Goal: Task Accomplishment & Management: Manage account settings

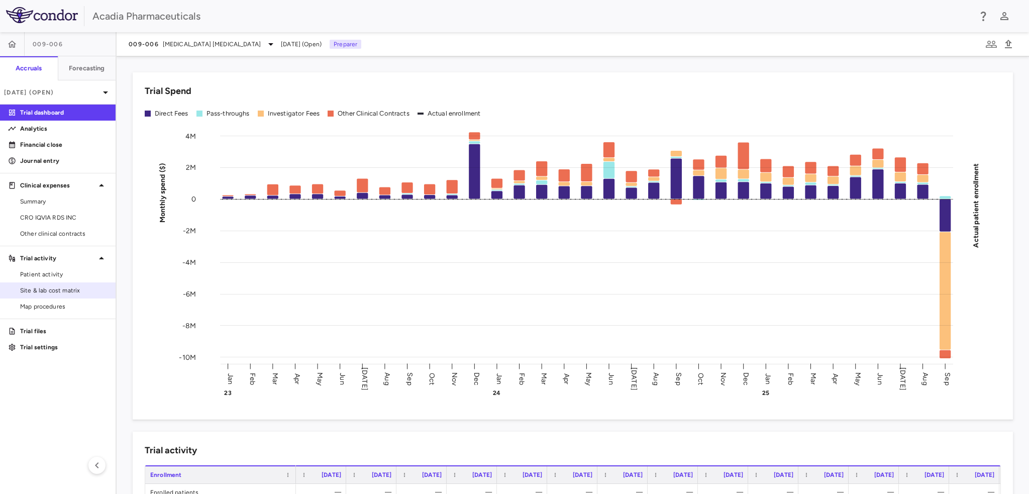
click at [72, 291] on span "Site & lab cost matrix" at bounding box center [63, 290] width 87 height 9
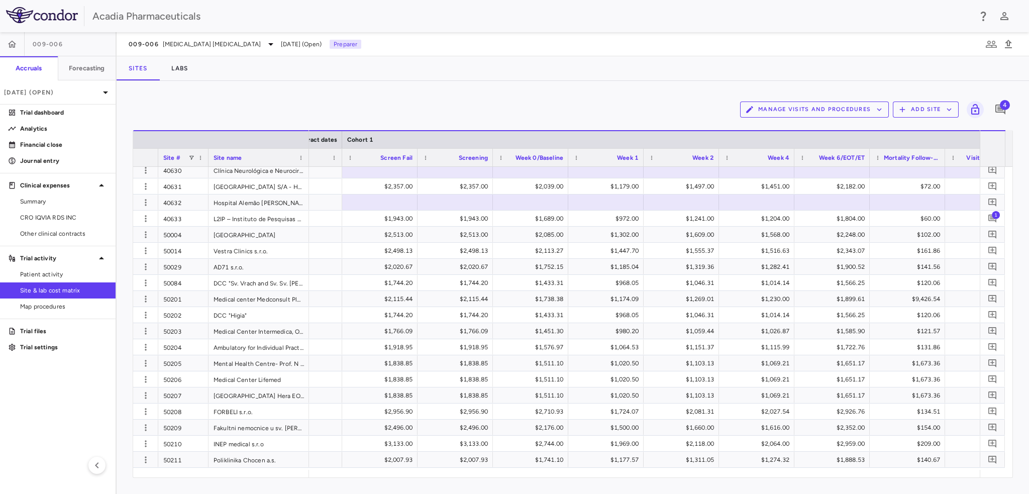
scroll to position [1106, 0]
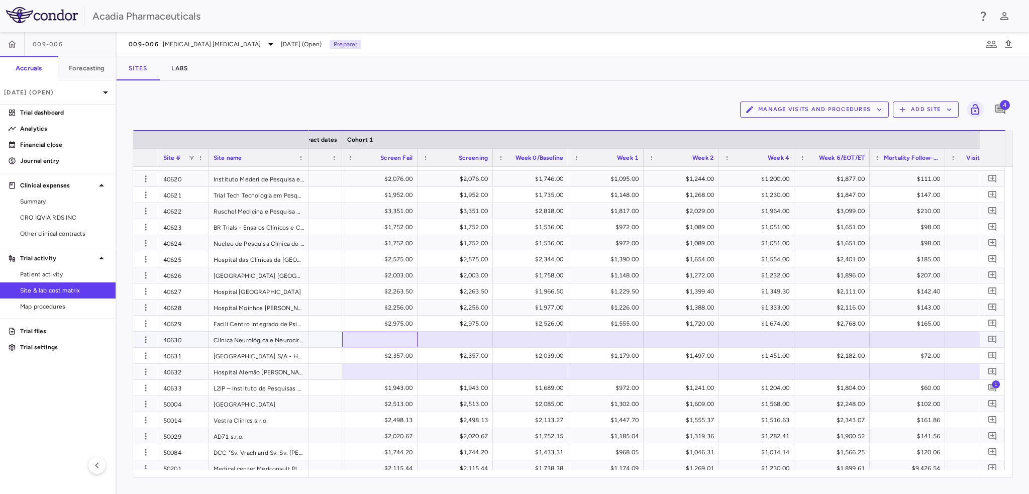
click at [376, 339] on div at bounding box center [379, 339] width 65 height 15
type input "****"
click at [473, 343] on div at bounding box center [455, 339] width 65 height 15
type input "****"
click at [526, 337] on div at bounding box center [530, 339] width 65 height 15
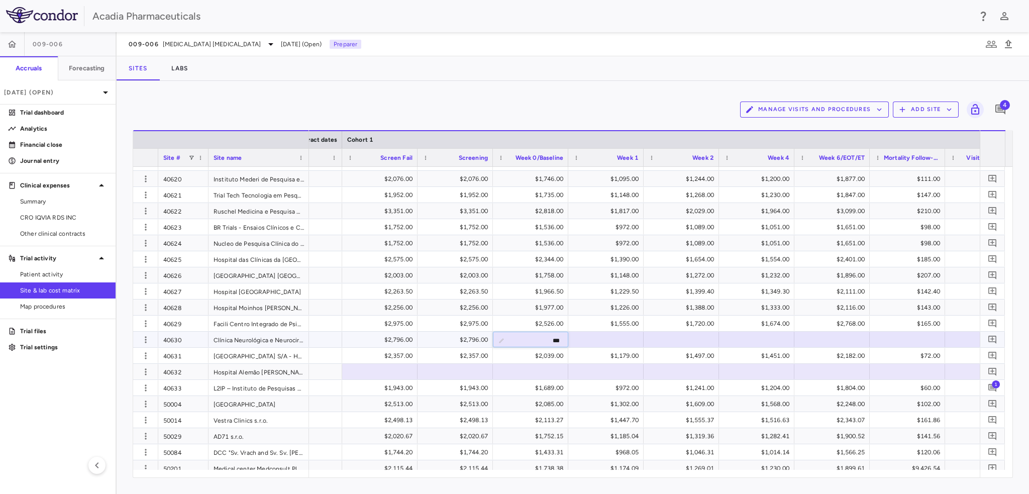
type input "****"
click at [626, 341] on div at bounding box center [605, 339] width 65 height 15
click at [625, 341] on div at bounding box center [605, 339] width 65 height 15
type input "****"
click at [696, 343] on div at bounding box center [681, 339] width 65 height 15
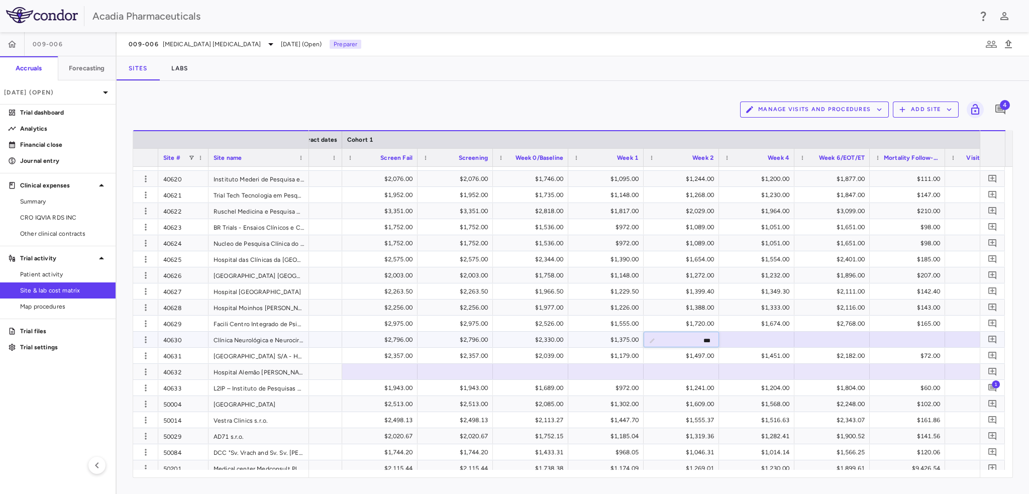
type input "****"
drag, startPoint x: 777, startPoint y: 342, endPoint x: 787, endPoint y: 357, distance: 17.8
click at [778, 343] on div at bounding box center [756, 339] width 65 height 15
click at [778, 336] on div at bounding box center [756, 339] width 65 height 15
type input "****"
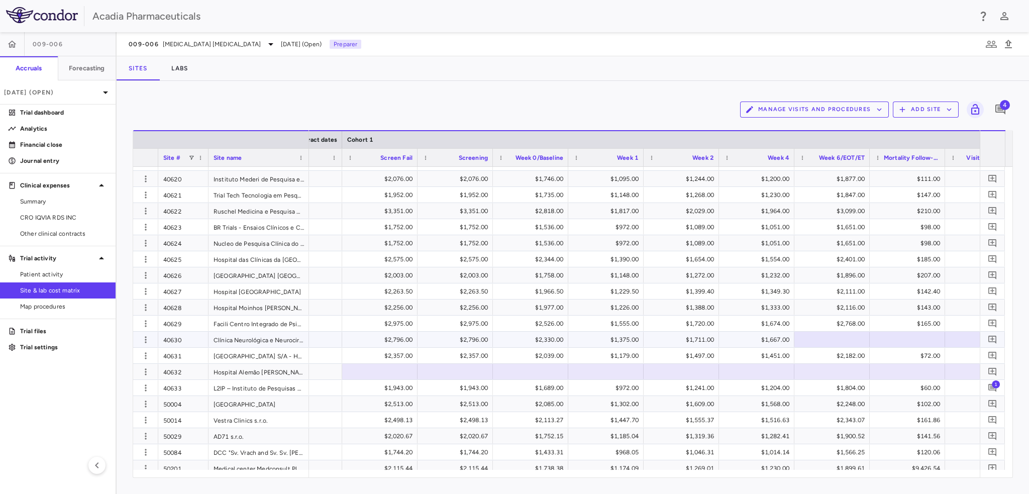
click at [854, 335] on div at bounding box center [832, 339] width 65 height 15
type input "****"
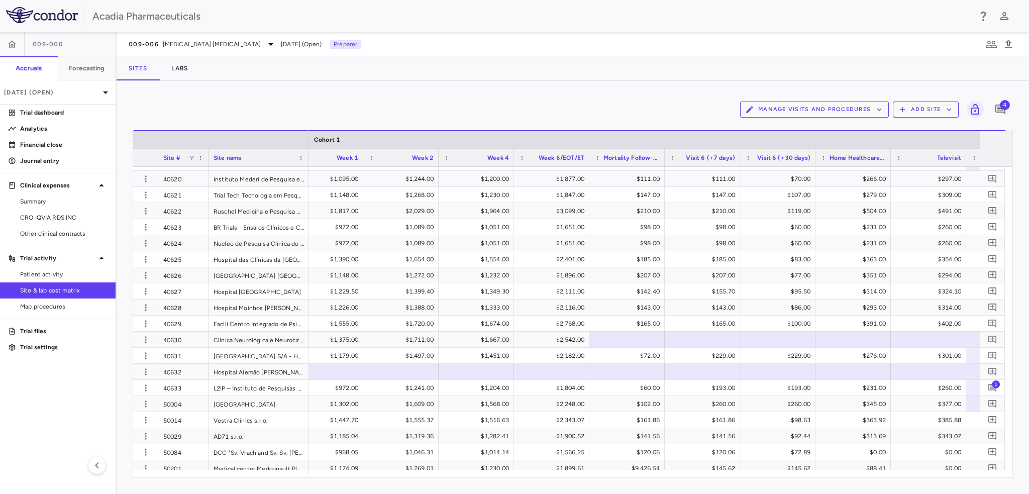
scroll to position [0, 1390]
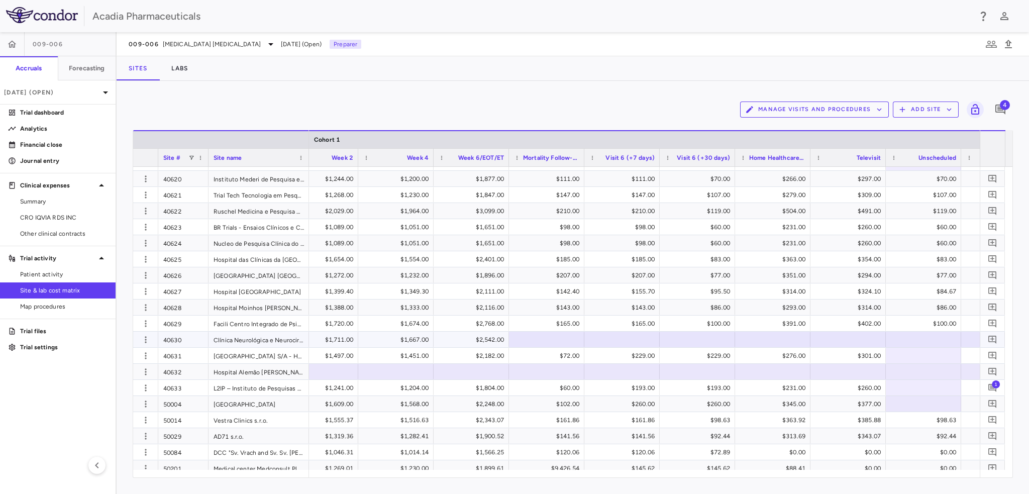
click at [566, 338] on div at bounding box center [546, 339] width 65 height 15
click at [566, 338] on input "text" at bounding box center [554, 340] width 59 height 17
type input "**"
click at [631, 343] on div at bounding box center [622, 339] width 65 height 15
type input "***"
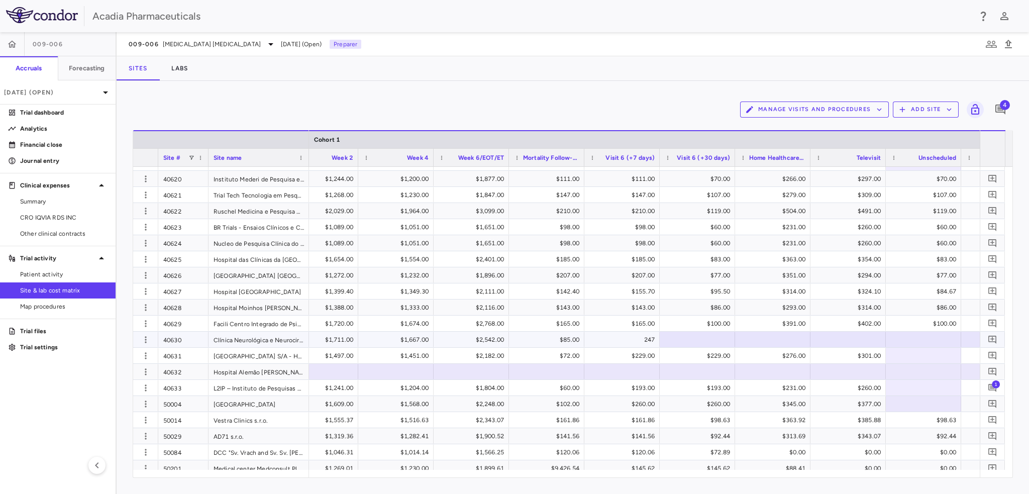
click at [717, 338] on div at bounding box center [697, 339] width 65 height 15
click at [718, 338] on div at bounding box center [697, 339] width 65 height 15
type input "***"
click at [770, 342] on div at bounding box center [772, 339] width 65 height 15
type input "***"
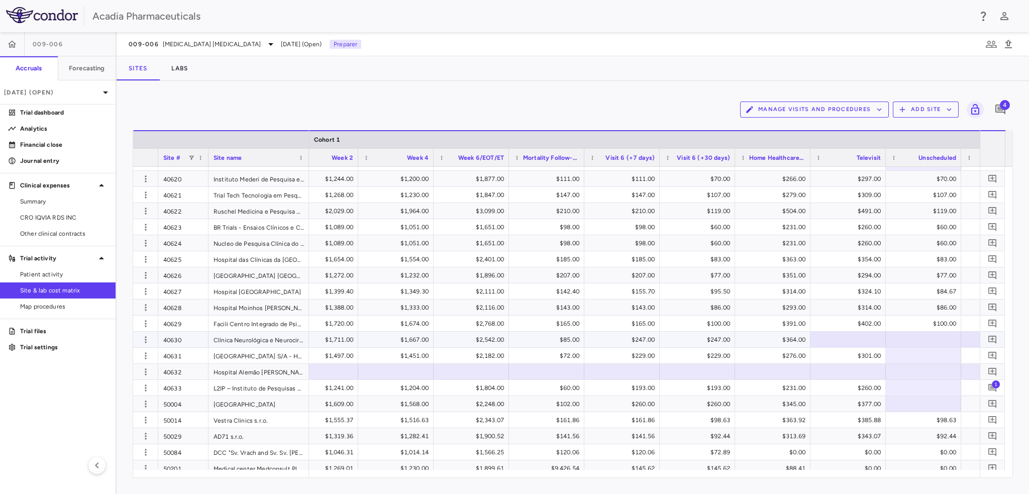
click at [852, 340] on div at bounding box center [848, 339] width 65 height 15
type input "***"
click at [951, 341] on div at bounding box center [923, 339] width 65 height 15
click at [948, 340] on div at bounding box center [923, 339] width 65 height 15
type input "**"
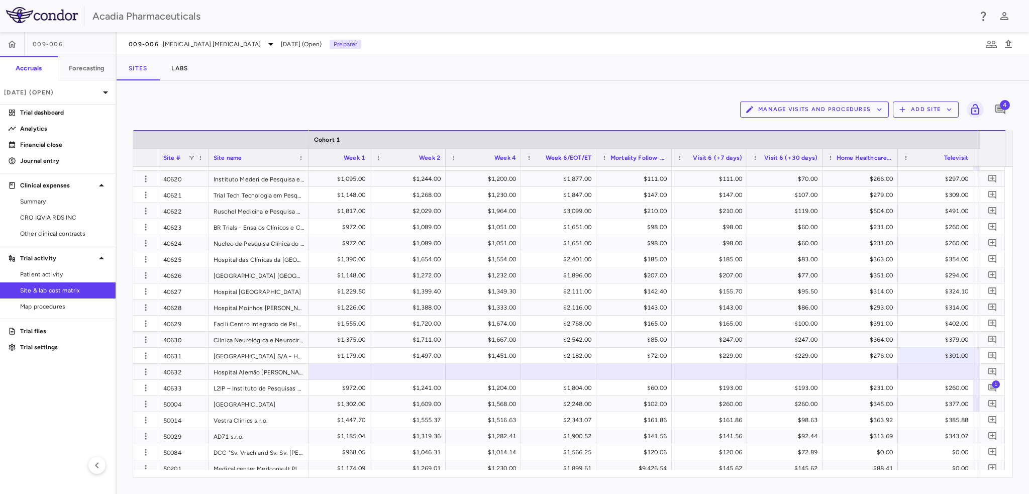
scroll to position [0, 1401]
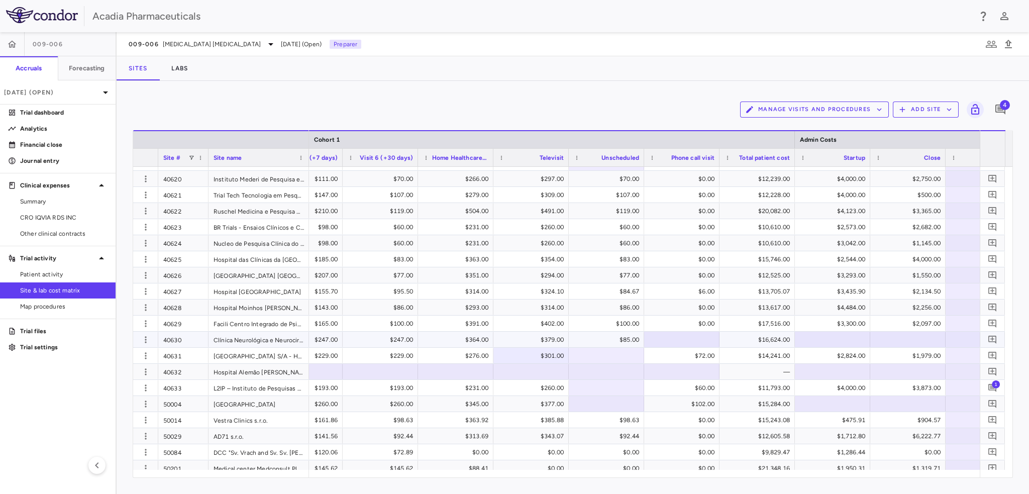
click at [689, 343] on div at bounding box center [681, 339] width 65 height 15
click at [672, 339] on input "text" at bounding box center [689, 340] width 59 height 17
type input "**"
click at [624, 337] on div "$85.00" at bounding box center [608, 340] width 61 height 16
click at [624, 337] on input "**" at bounding box center [613, 340] width 59 height 17
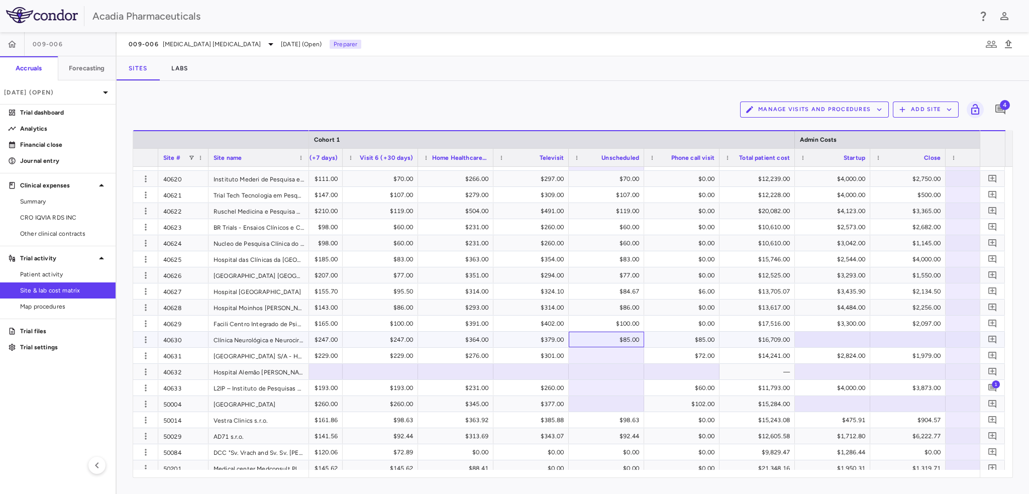
click at [618, 334] on div "$85.00" at bounding box center [608, 340] width 61 height 16
click at [618, 334] on input "**" at bounding box center [613, 340] width 59 height 17
type input "*"
click at [852, 337] on div at bounding box center [832, 339] width 65 height 15
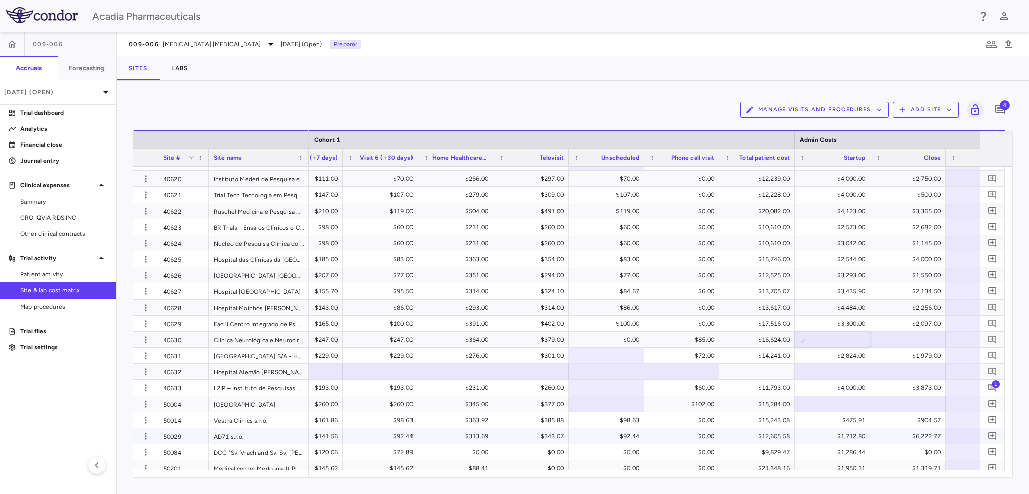
type input "*"
click at [822, 337] on div at bounding box center [832, 339] width 65 height 15
type input "****"
click at [932, 339] on div at bounding box center [907, 339] width 65 height 15
click at [914, 340] on div at bounding box center [907, 339] width 65 height 15
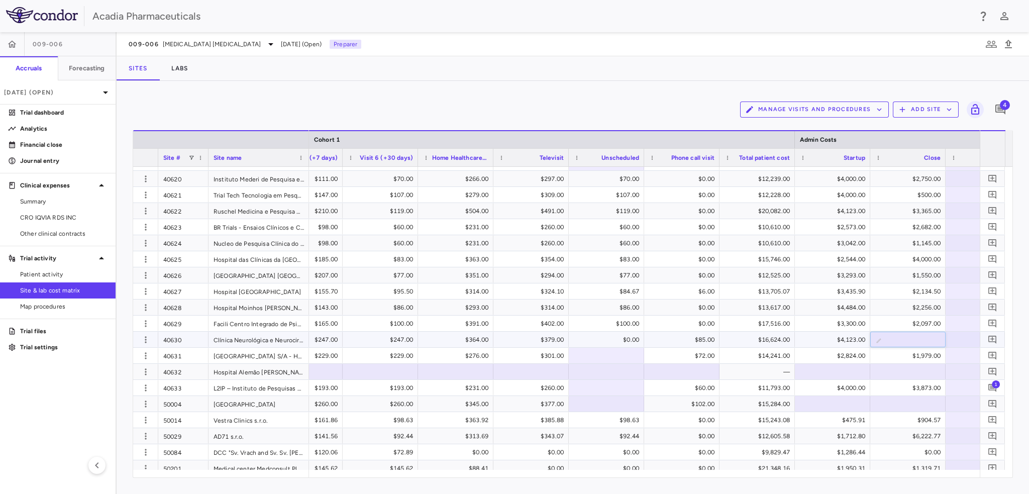
type input "****"
click at [840, 338] on div "$4,123.00" at bounding box center [834, 340] width 61 height 16
click at [840, 338] on input "****" at bounding box center [840, 340] width 59 height 17
type input "****"
click at [64, 235] on span "Other clinical contracts" at bounding box center [63, 233] width 87 height 9
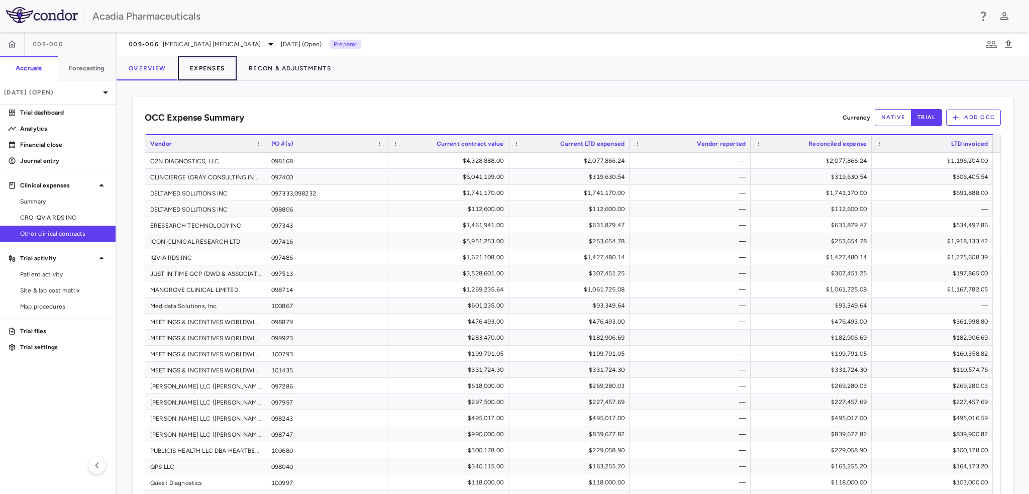
click at [199, 67] on button "Expenses" at bounding box center [207, 68] width 59 height 24
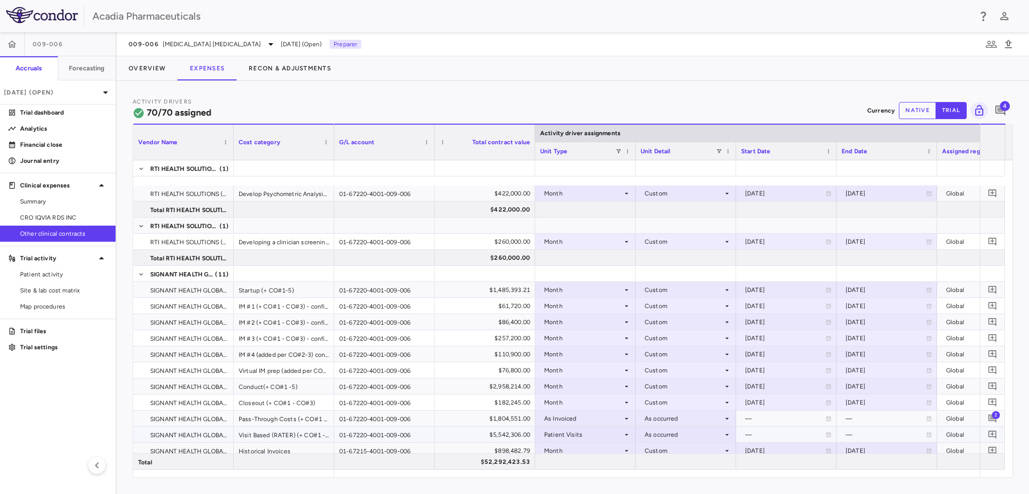
scroll to position [1357, 0]
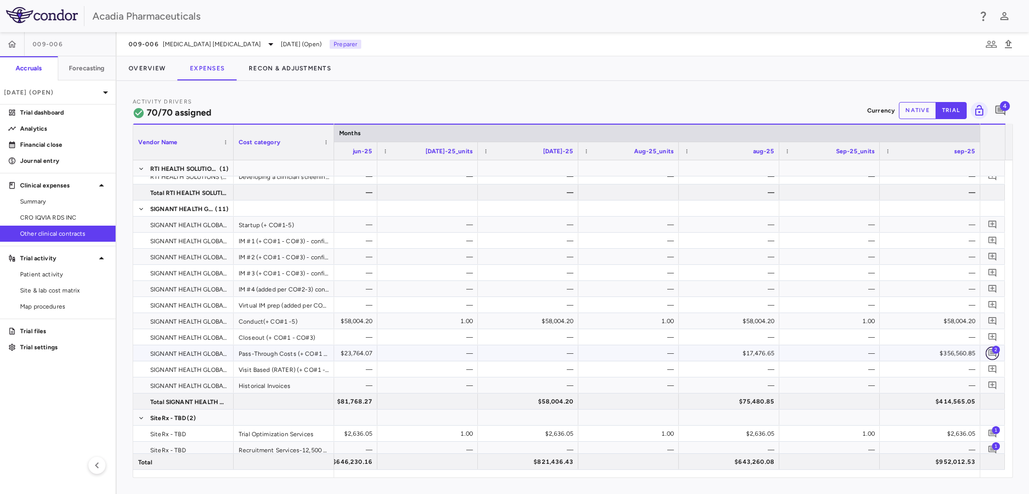
click at [992, 353] on icon "Add comment" at bounding box center [993, 353] width 8 height 8
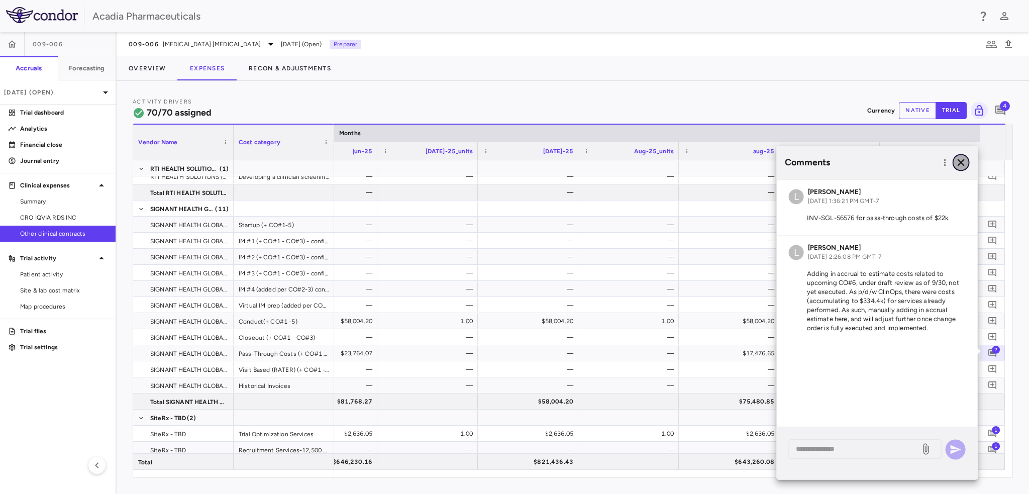
click at [964, 162] on icon "button" at bounding box center [961, 162] width 12 height 12
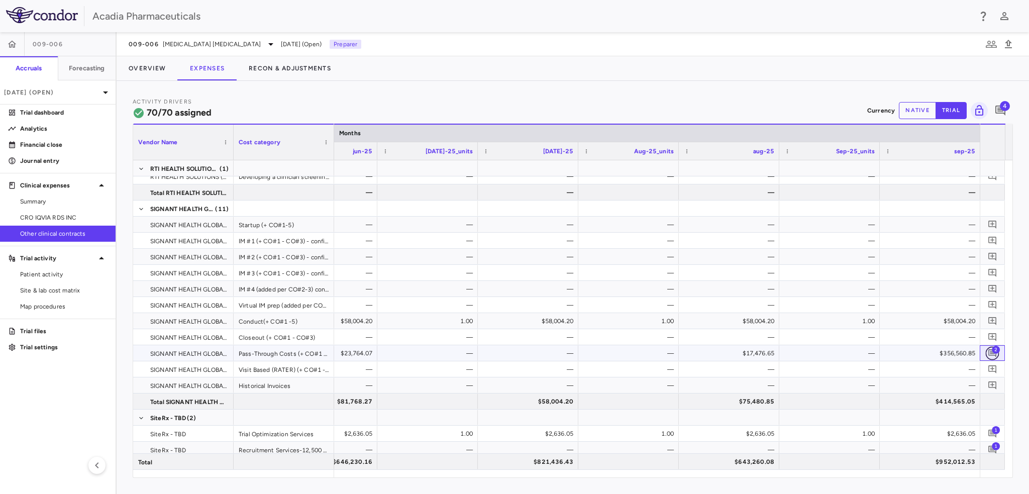
click at [992, 355] on icon "Add comment" at bounding box center [993, 353] width 8 height 8
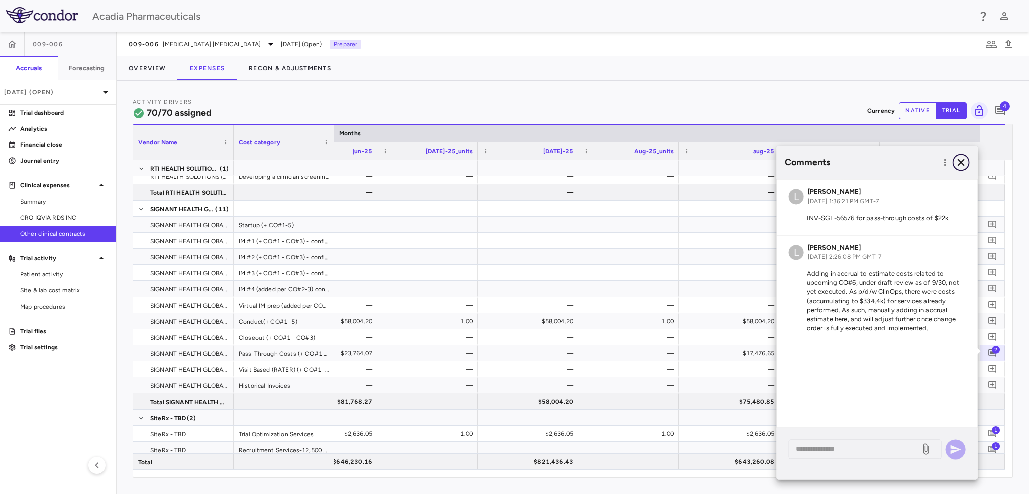
click at [962, 167] on icon "button" at bounding box center [961, 162] width 12 height 12
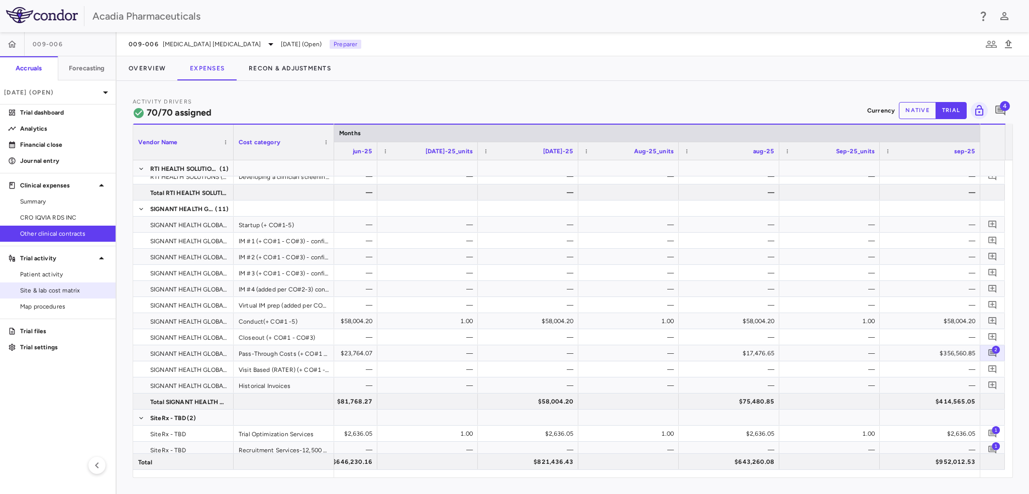
click at [65, 286] on span "Site & lab cost matrix" at bounding box center [63, 290] width 87 height 9
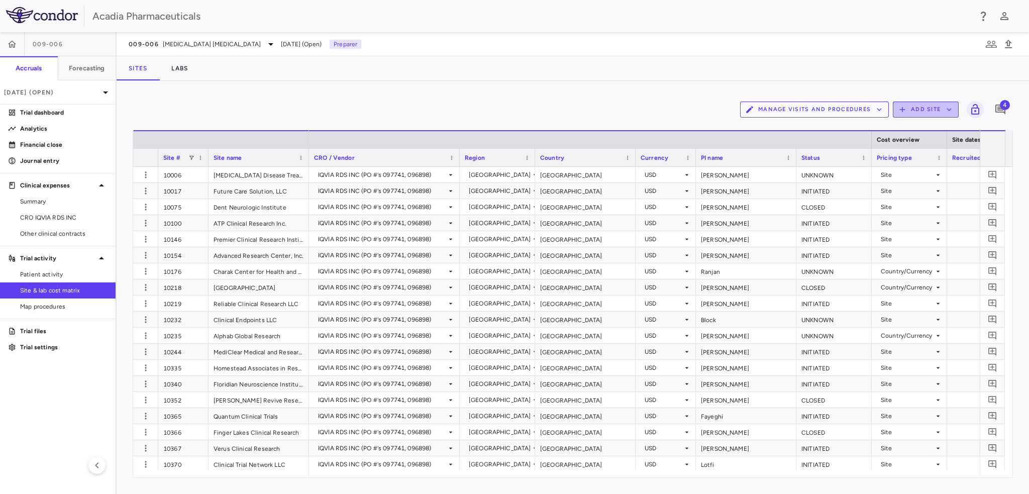
click at [919, 114] on button "Add Site" at bounding box center [926, 110] width 66 height 16
click at [928, 138] on li "Upload site listing" at bounding box center [929, 133] width 54 height 15
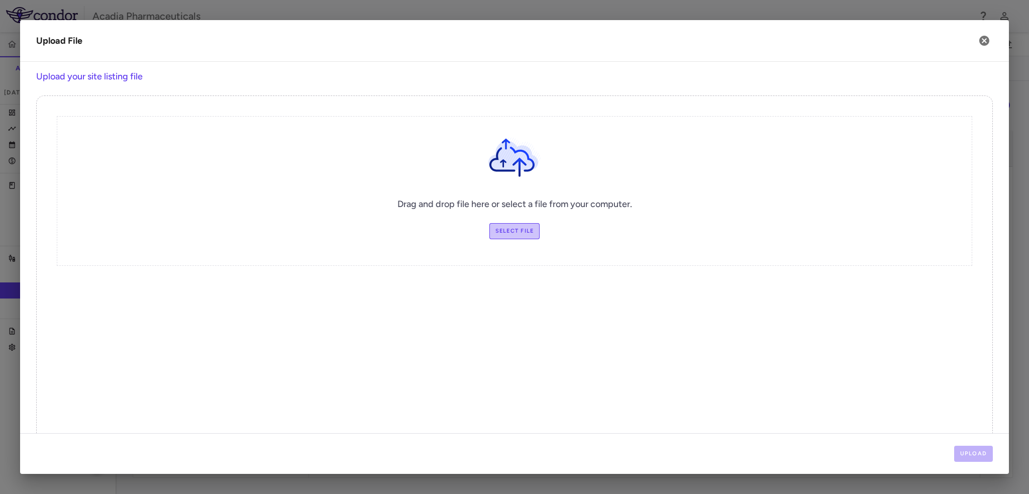
click at [505, 233] on label "Select file" at bounding box center [514, 231] width 51 height 16
click at [0, 0] on input "Select file" at bounding box center [0, 0] width 0 height 0
click at [989, 453] on button "Upload" at bounding box center [973, 454] width 39 height 16
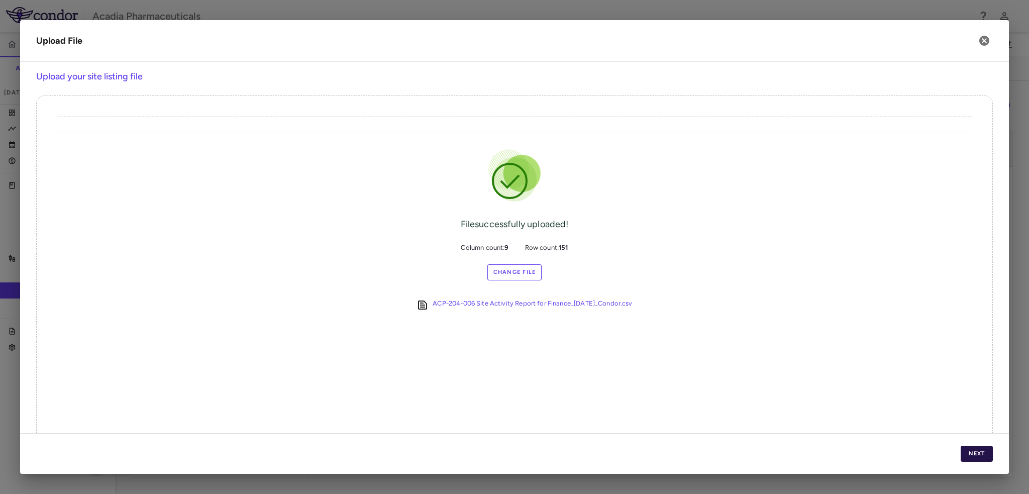
click at [991, 455] on button "Next" at bounding box center [977, 454] width 32 height 16
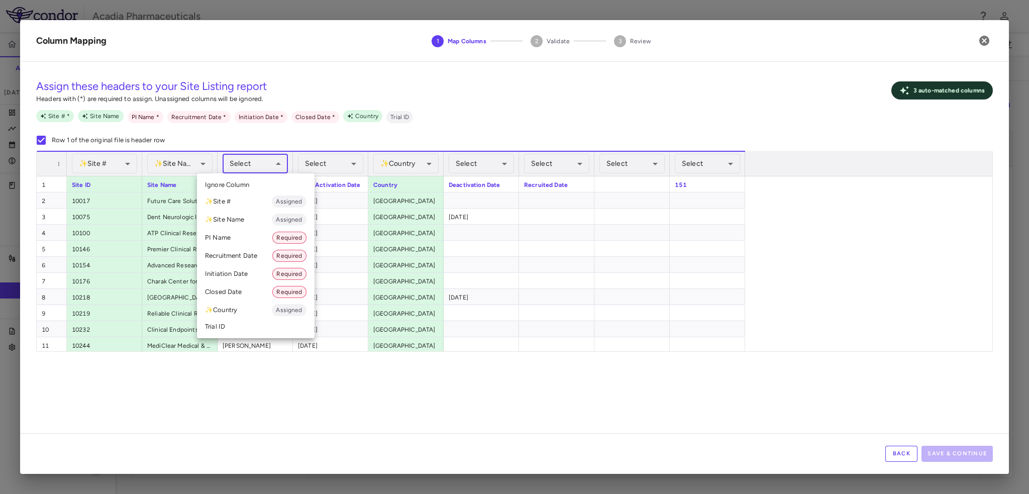
click at [277, 163] on body "Skip to sidebar Skip to main content Acadia Pharmaceuticals 009-006 Accruals Fo…" at bounding box center [514, 247] width 1029 height 494
click at [254, 237] on li "PI Name Required" at bounding box center [256, 238] width 118 height 18
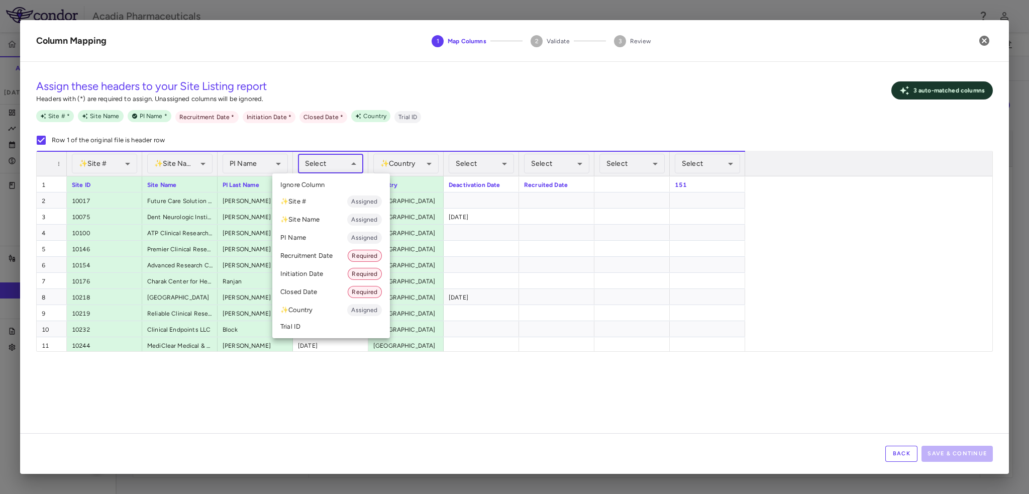
click at [341, 168] on body "Skip to sidebar Skip to main content Acadia Pharmaceuticals 009-006 Accruals Fo…" at bounding box center [514, 247] width 1029 height 494
click at [328, 273] on li "Initiation Date Required" at bounding box center [331, 274] width 118 height 18
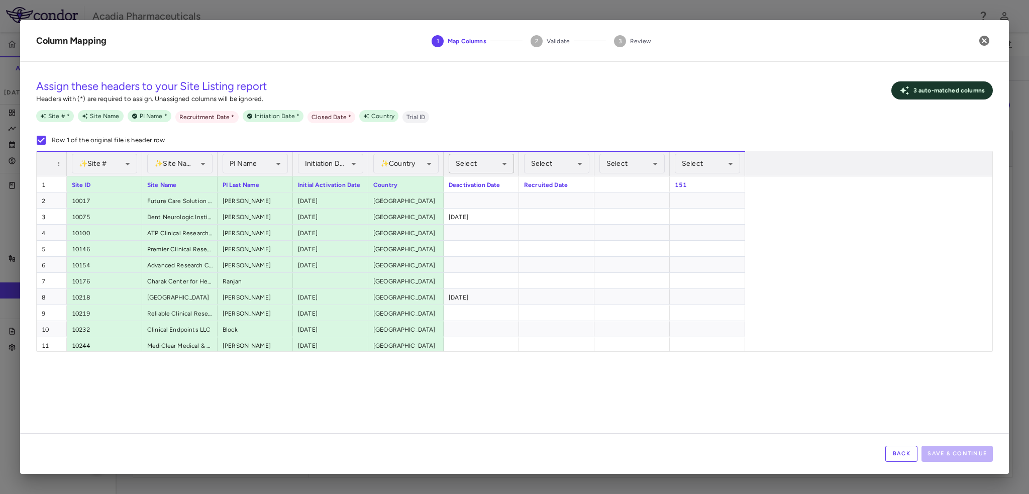
click at [483, 162] on body "Skip to sidebar Skip to main content Acadia Pharmaceuticals 009-006 Accruals Fo…" at bounding box center [514, 247] width 1029 height 494
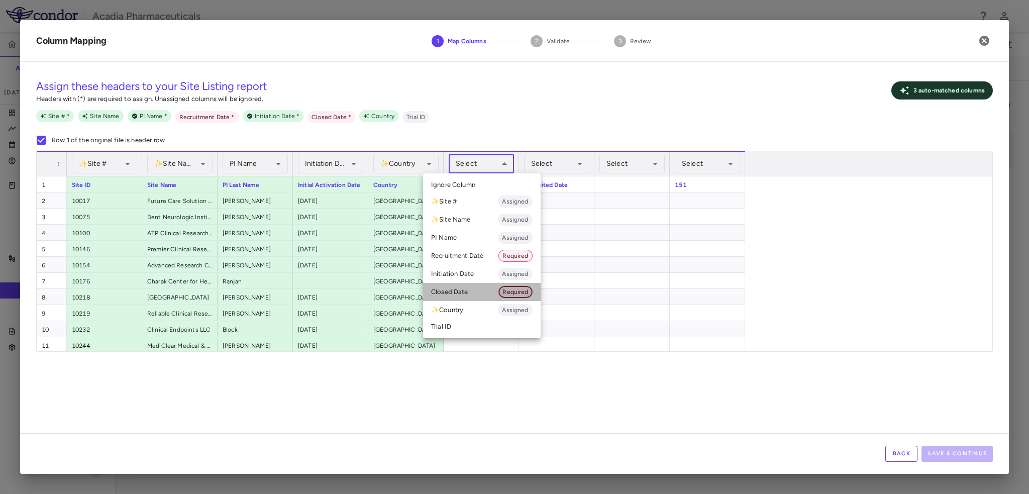
click at [521, 293] on span "Required" at bounding box center [515, 291] width 33 height 9
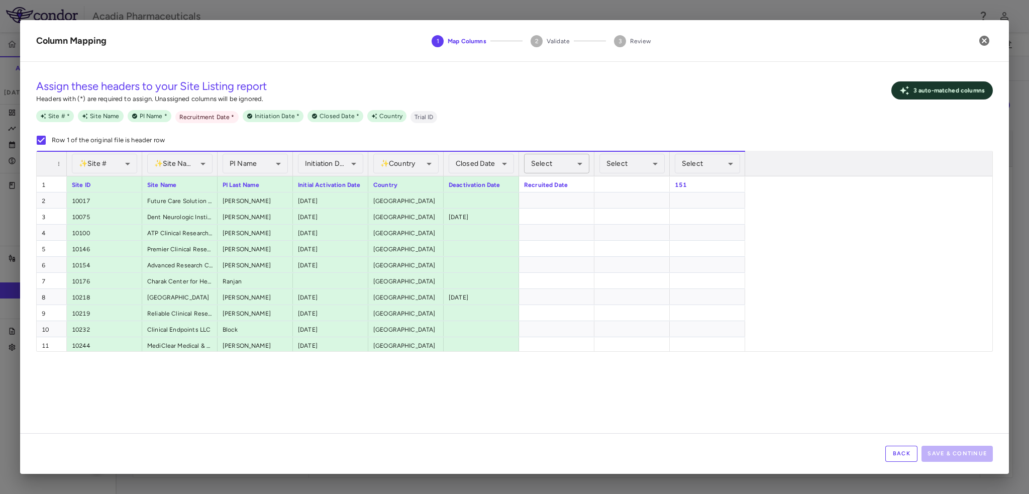
click at [570, 167] on body "Skip to sidebar Skip to main content Acadia Pharmaceuticals 009-006 Accruals Fo…" at bounding box center [514, 247] width 1029 height 494
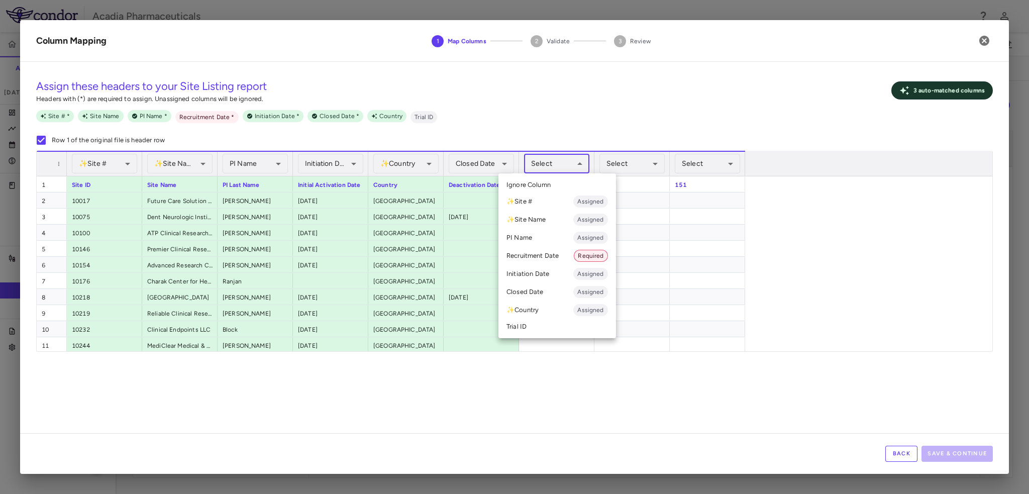
click at [561, 253] on li "Recruitment Date Required" at bounding box center [558, 256] width 118 height 18
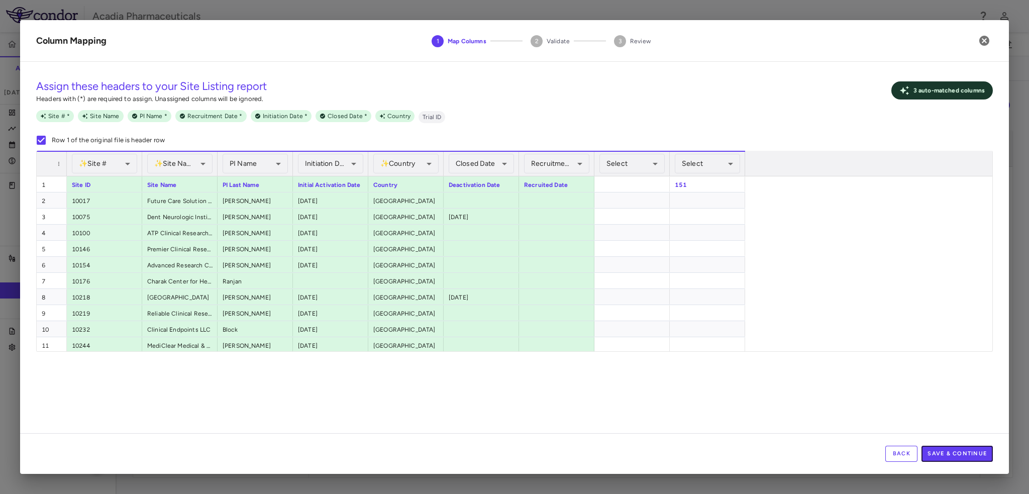
click at [971, 454] on button "Save & Continue" at bounding box center [957, 454] width 71 height 16
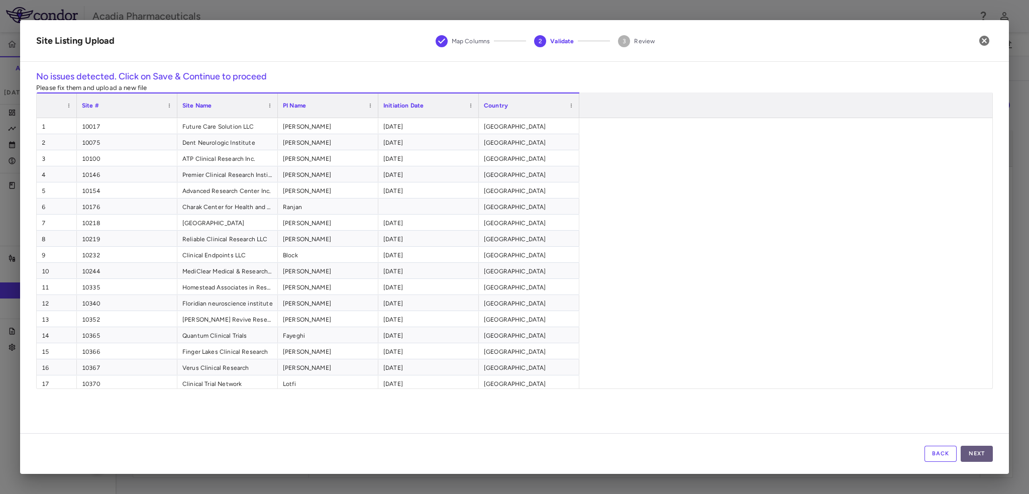
click at [979, 457] on button "Next" at bounding box center [977, 454] width 32 height 16
click at [967, 456] on button "Save" at bounding box center [977, 454] width 32 height 16
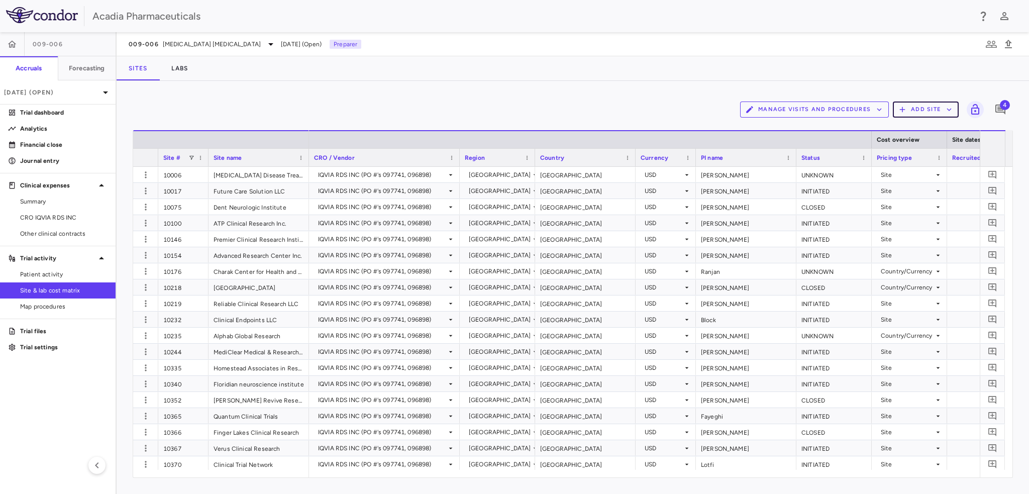
click at [893, 102] on button "Add Site" at bounding box center [926, 110] width 66 height 16
click at [582, 95] on div at bounding box center [514, 247] width 1029 height 494
click at [55, 235] on span "Other clinical contracts" at bounding box center [63, 233] width 87 height 9
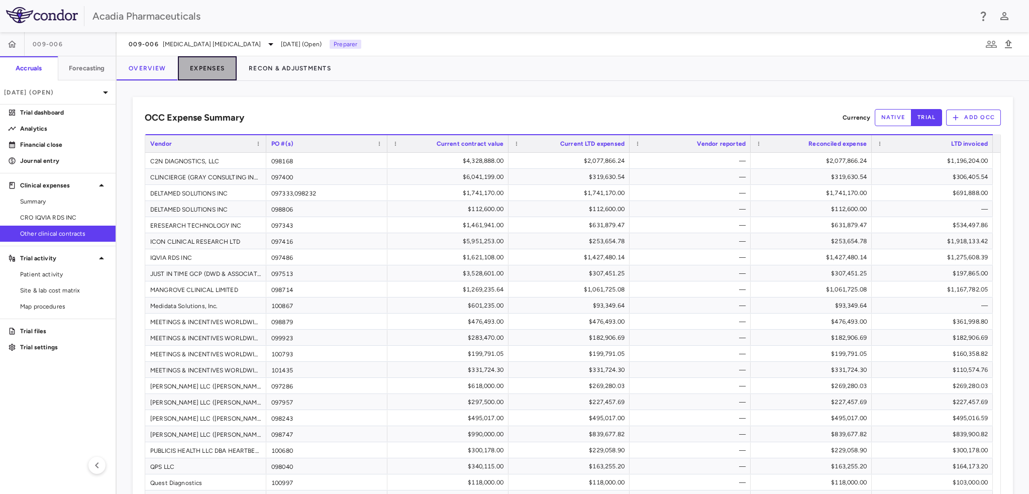
click at [198, 68] on button "Expenses" at bounding box center [207, 68] width 59 height 24
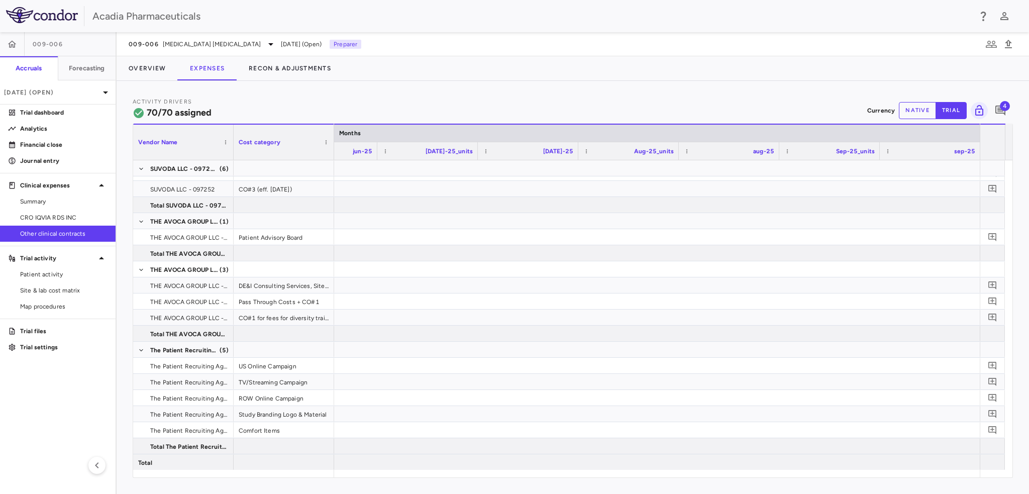
scroll to position [0, 7068]
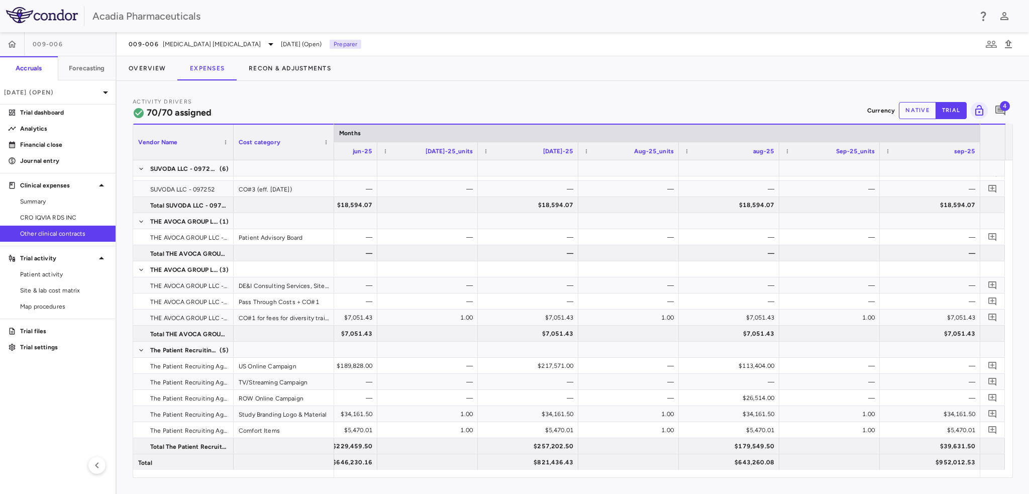
click at [1009, 106] on span "4" at bounding box center [1005, 106] width 10 height 10
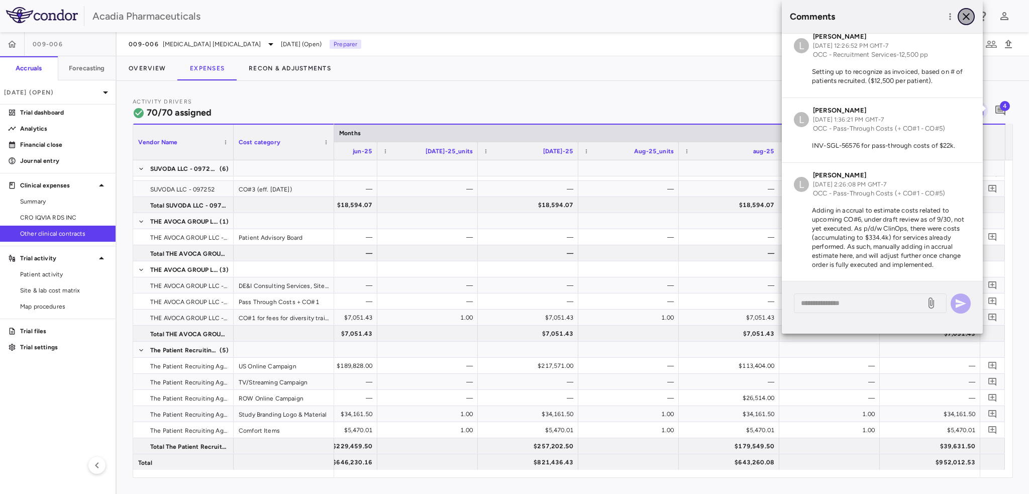
click at [967, 20] on icon "button" at bounding box center [966, 17] width 12 height 12
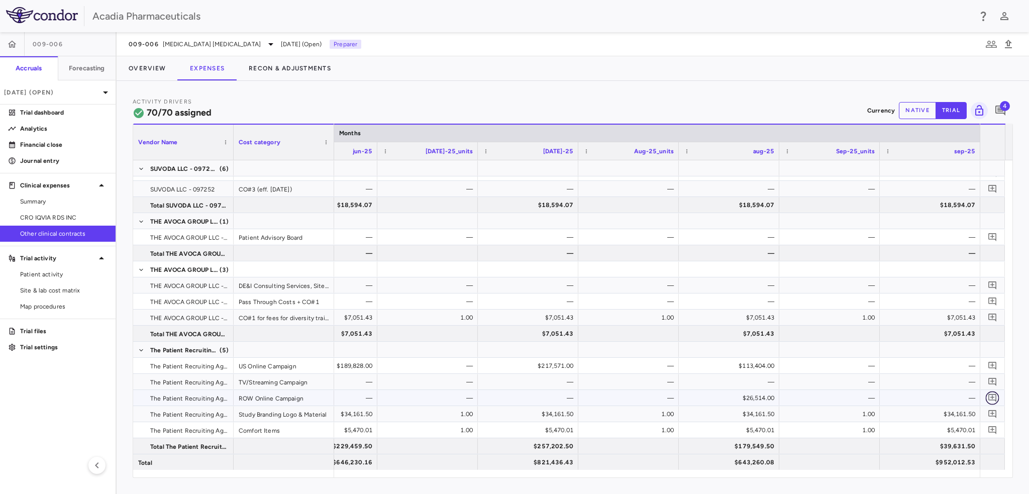
click at [992, 396] on icon "Add comment" at bounding box center [993, 398] width 10 height 10
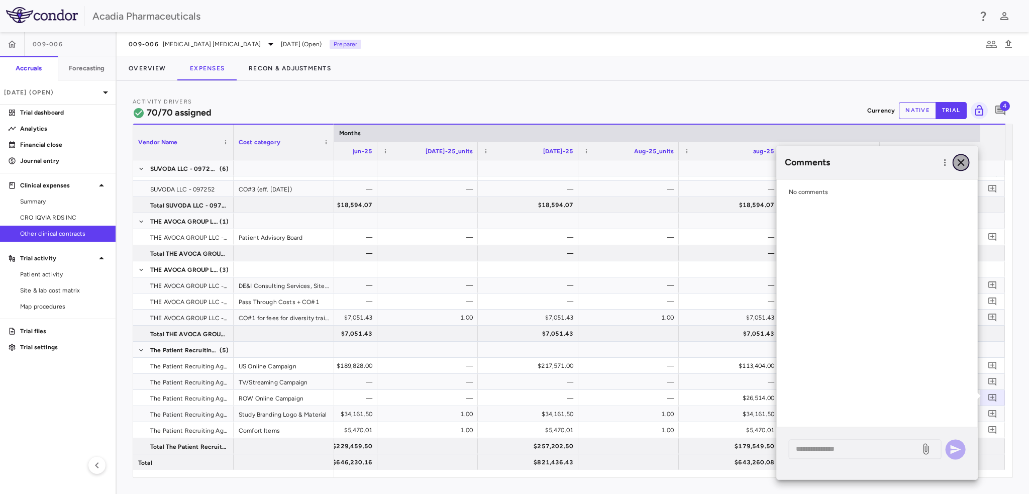
click at [958, 158] on icon "button" at bounding box center [961, 162] width 12 height 12
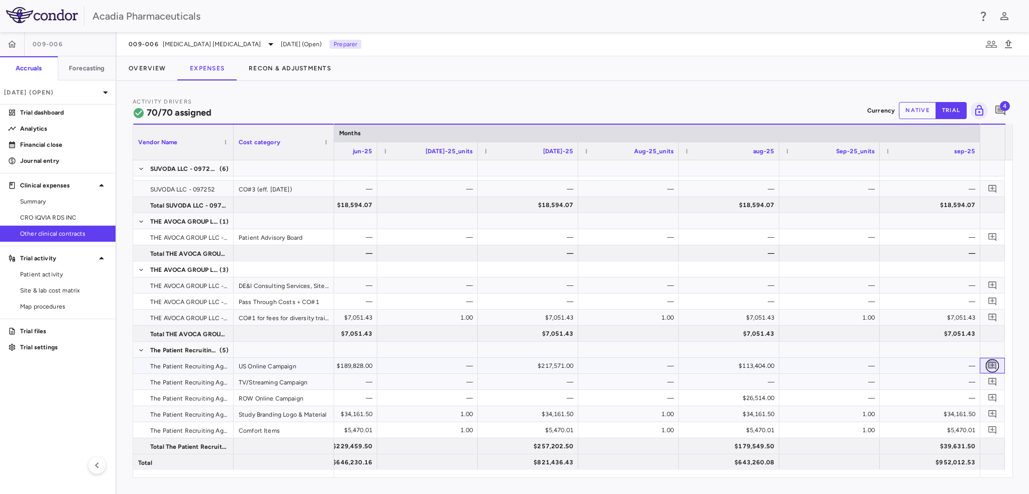
click at [995, 367] on icon "Add comment" at bounding box center [993, 366] width 8 height 8
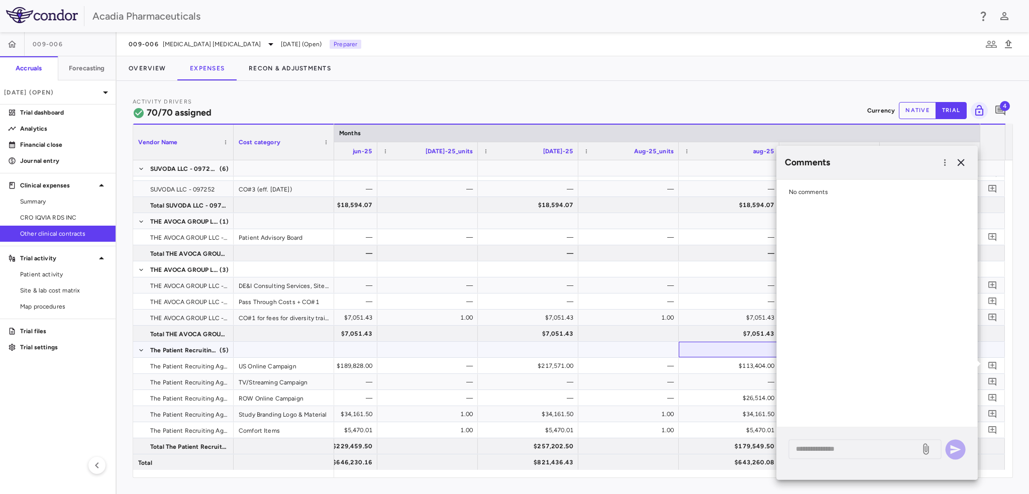
drag, startPoint x: 693, startPoint y: 352, endPoint x: 784, endPoint y: 202, distance: 175.5
click at [696, 351] on div at bounding box center [729, 349] width 90 height 15
click at [909, 117] on button "native" at bounding box center [917, 110] width 37 height 17
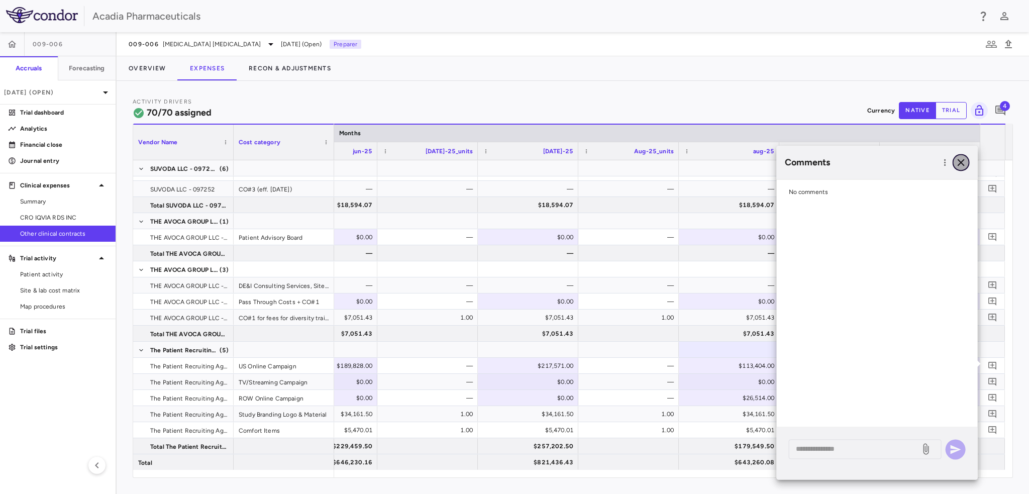
click at [965, 160] on icon "button" at bounding box center [961, 162] width 12 height 12
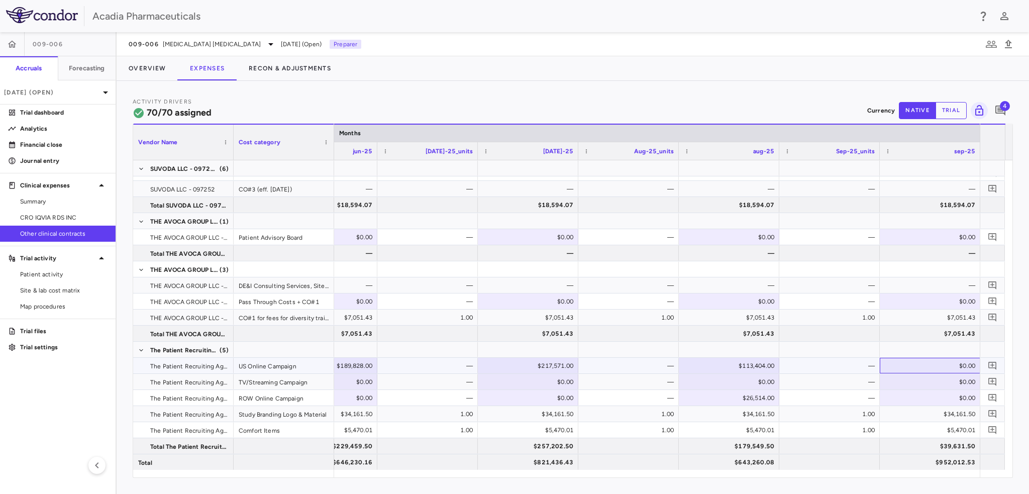
click at [948, 366] on div "$0.00" at bounding box center [932, 366] width 86 height 16
click at [921, 365] on input "number" at bounding box center [938, 366] width 84 height 17
type input "*****"
click at [994, 365] on icon "Add comment" at bounding box center [993, 366] width 10 height 10
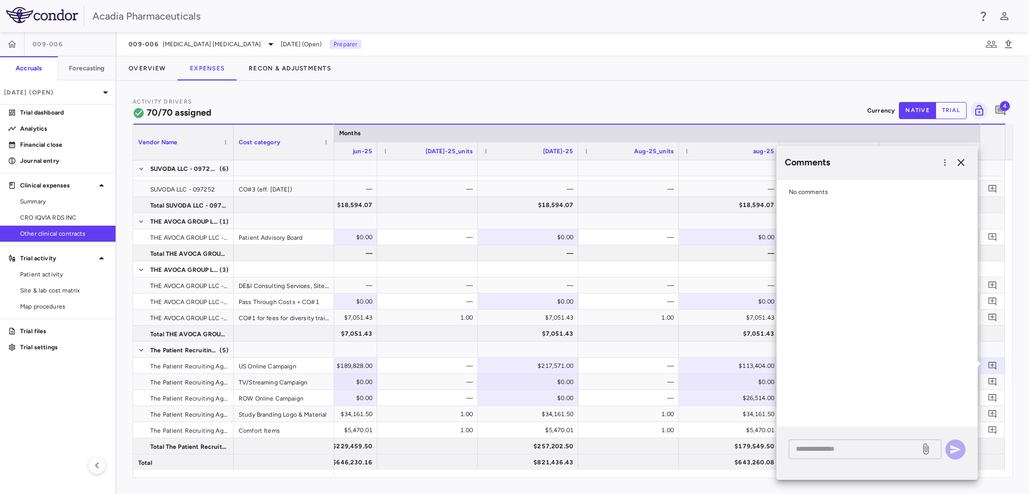
click at [878, 458] on div "* ​" at bounding box center [865, 449] width 153 height 20
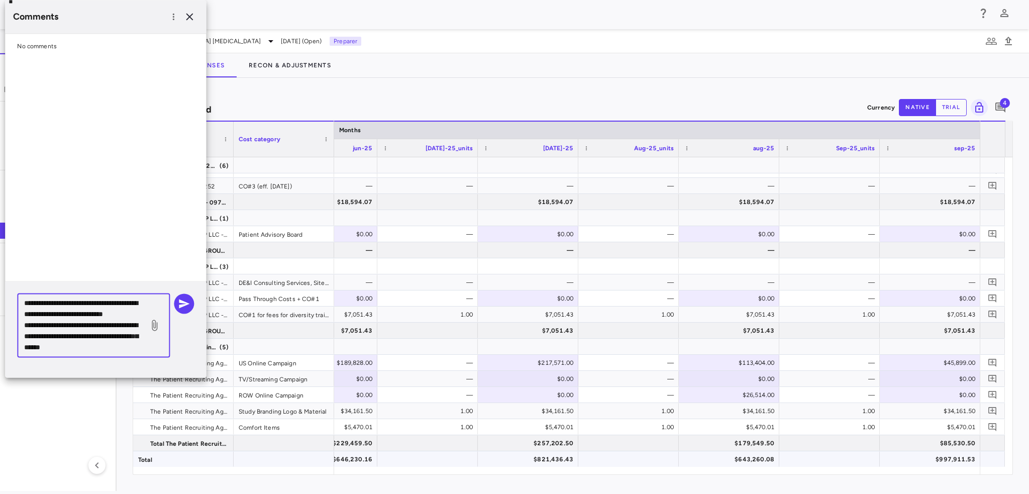
scroll to position [21, 0]
type textarea "**********"
click at [178, 297] on button "button" at bounding box center [184, 303] width 20 height 20
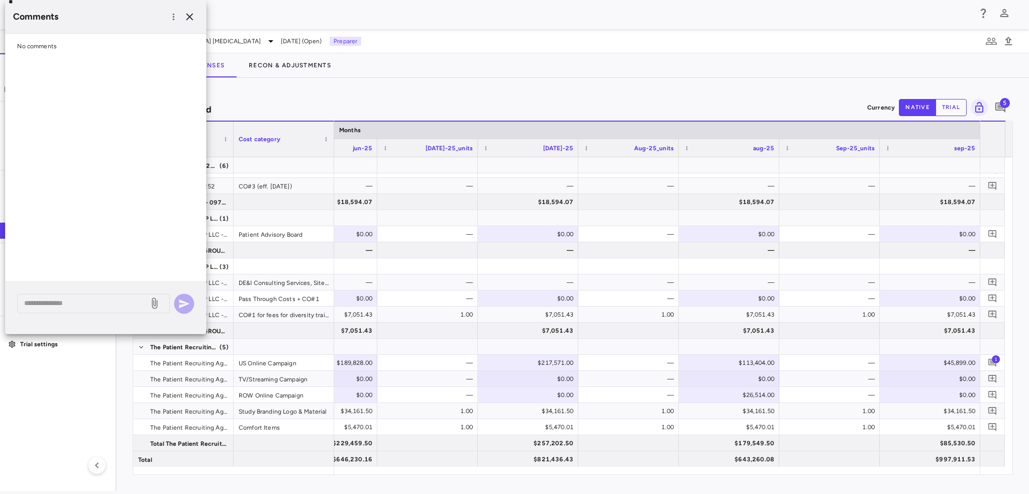
scroll to position [0, 0]
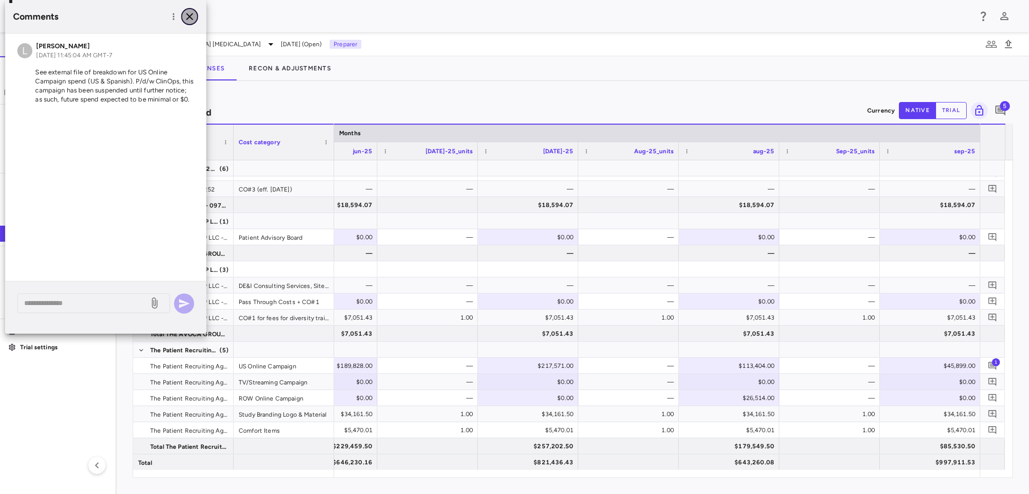
click at [188, 21] on icon "button" at bounding box center [189, 17] width 12 height 12
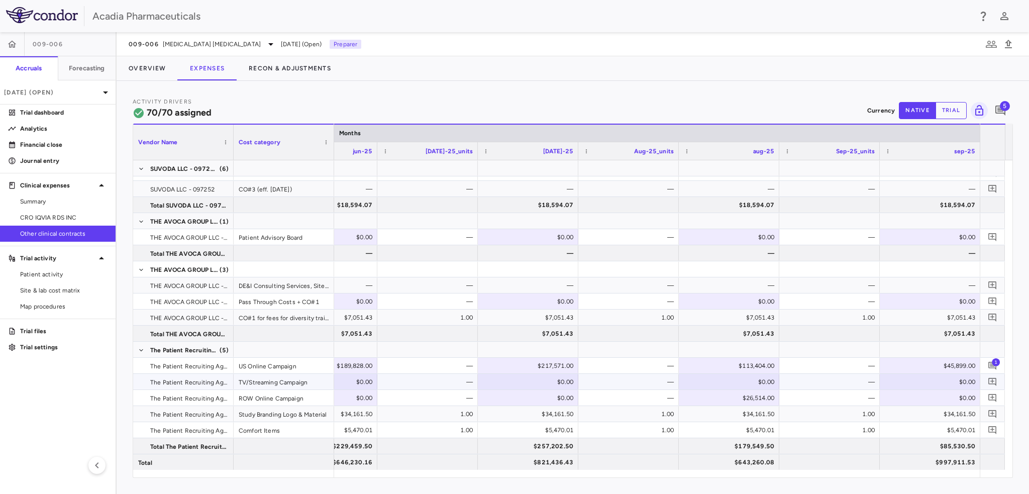
click at [964, 376] on div "$0.00" at bounding box center [932, 382] width 86 height 16
type input "*****"
click at [995, 382] on icon "Add comment" at bounding box center [993, 382] width 10 height 10
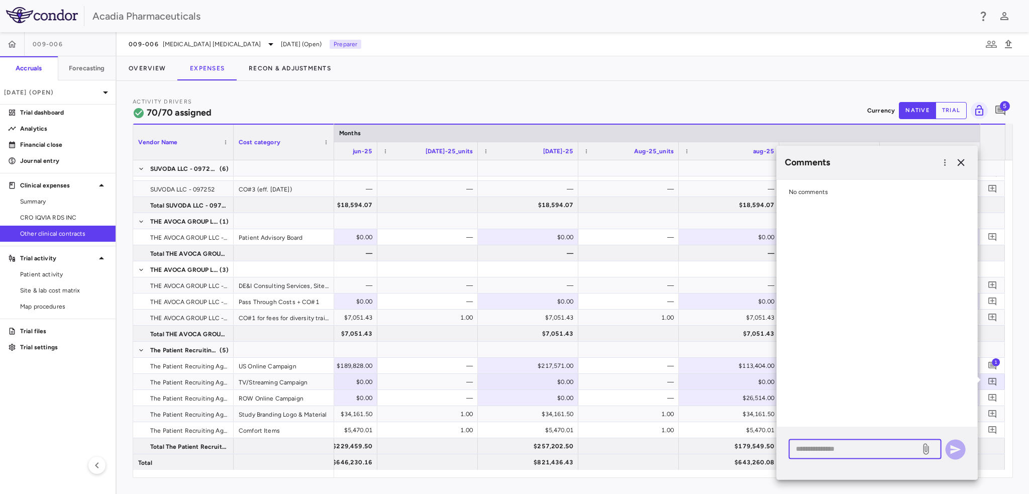
click at [907, 446] on textarea at bounding box center [855, 448] width 118 height 11
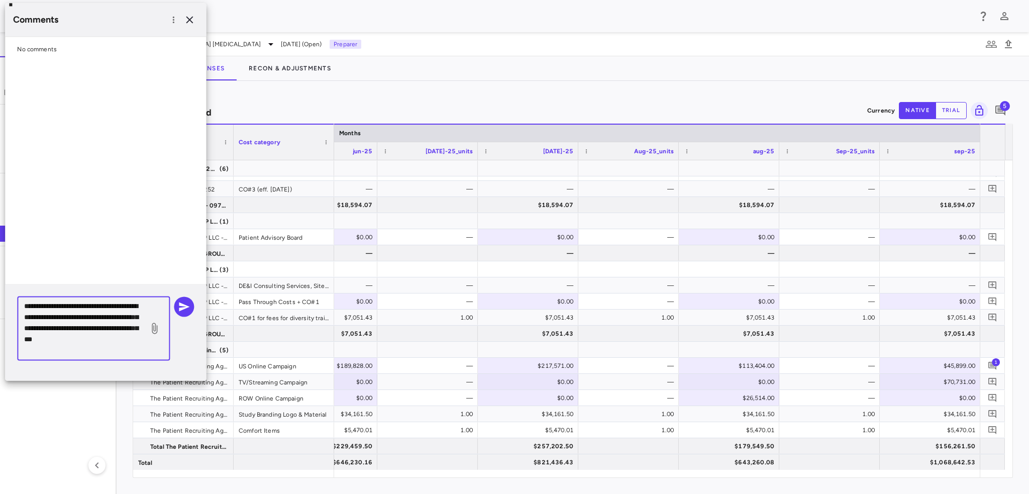
scroll to position [3, 0]
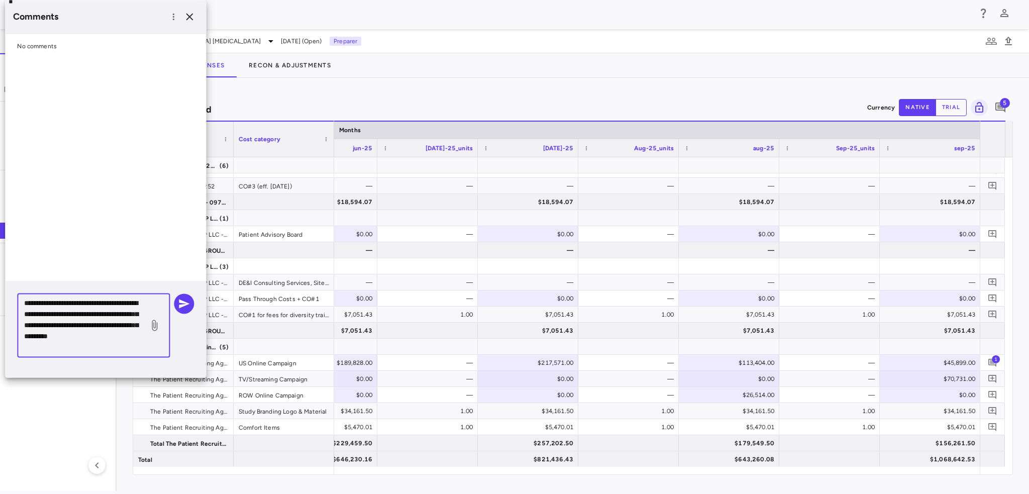
click at [92, 334] on textarea "**********" at bounding box center [83, 325] width 118 height 55
type textarea "**********"
click at [191, 298] on button "button" at bounding box center [184, 303] width 20 height 20
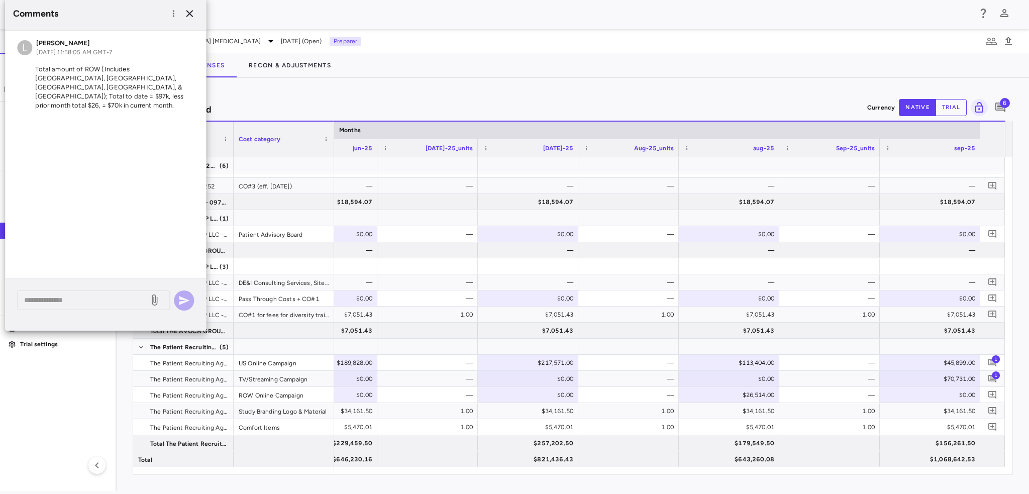
scroll to position [0, 0]
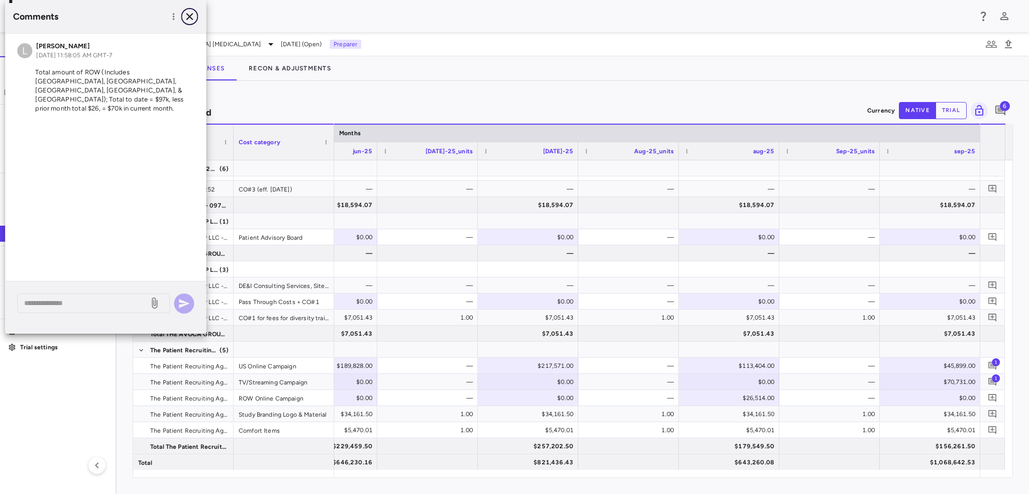
click at [191, 16] on icon "button" at bounding box center [189, 16] width 7 height 7
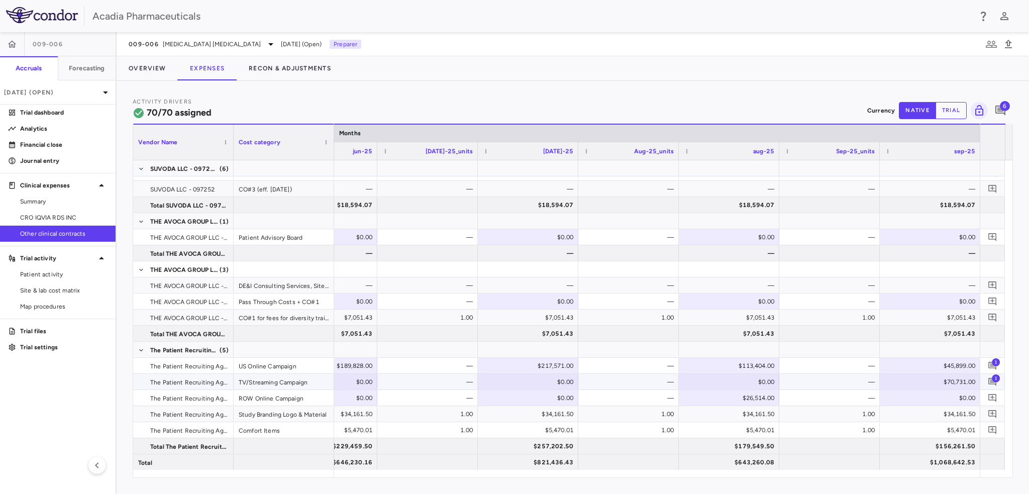
click at [943, 382] on div "$70,731.00" at bounding box center [932, 382] width 86 height 16
drag, startPoint x: 951, startPoint y: 377, endPoint x: 953, endPoint y: 382, distance: 5.4
click at [951, 378] on input "*****" at bounding box center [938, 382] width 84 height 17
click at [953, 384] on input "*****" at bounding box center [938, 382] width 84 height 17
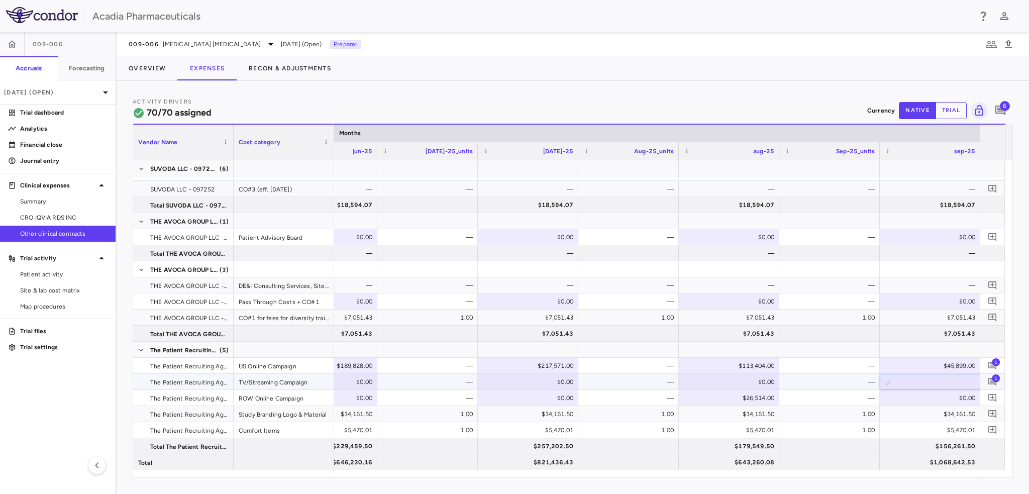
type input "*"
click at [957, 397] on div "$0.00" at bounding box center [932, 398] width 86 height 16
type input "*****"
click at [997, 396] on icon "Add comment" at bounding box center [993, 398] width 10 height 10
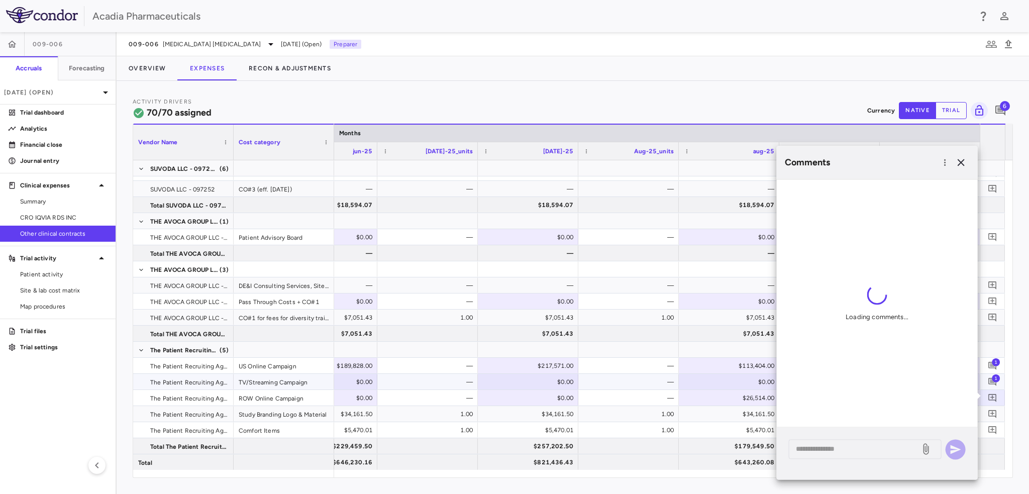
click at [994, 380] on span "1" at bounding box center [996, 378] width 8 height 8
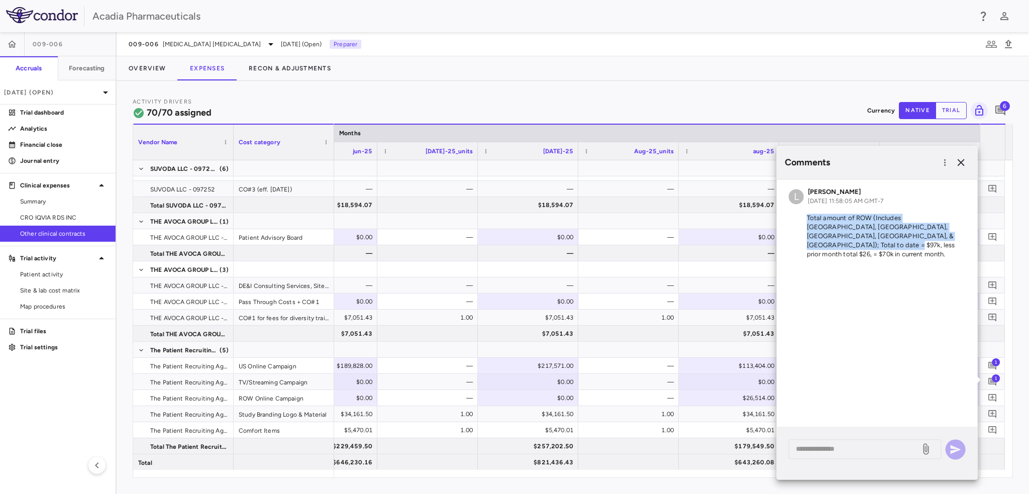
drag, startPoint x: 918, startPoint y: 236, endPoint x: 797, endPoint y: 212, distance: 122.9
click at [797, 212] on div "L Lindsey Dugan Oct 01, 2025, 11:58:05 AM GMT-7 Total amount of ROW (Includes B…" at bounding box center [877, 224] width 201 height 91
copy p "Total amount of ROW (Includes Brazil, Chile, Czech, Italy, & Spain); Total to d…"
click at [960, 162] on icon "button" at bounding box center [961, 162] width 12 height 12
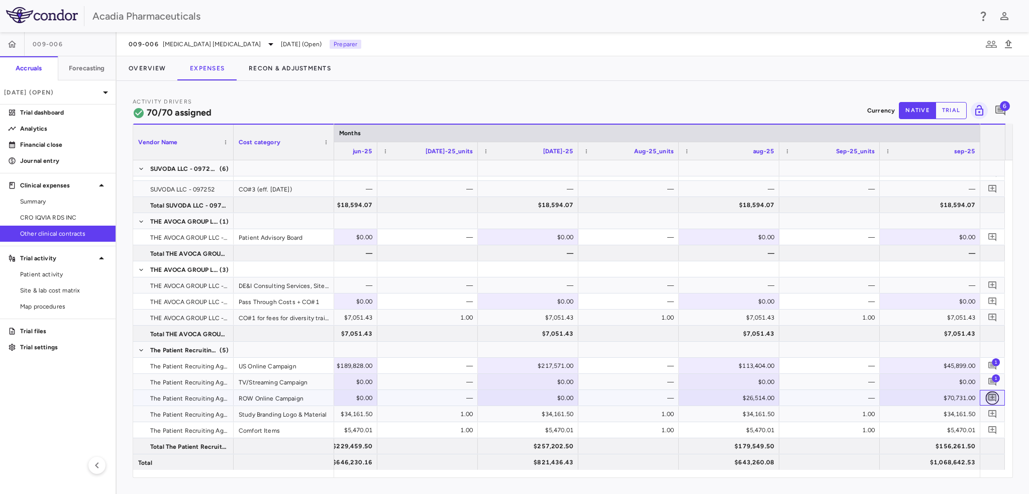
click at [996, 395] on icon "Add comment" at bounding box center [993, 398] width 10 height 10
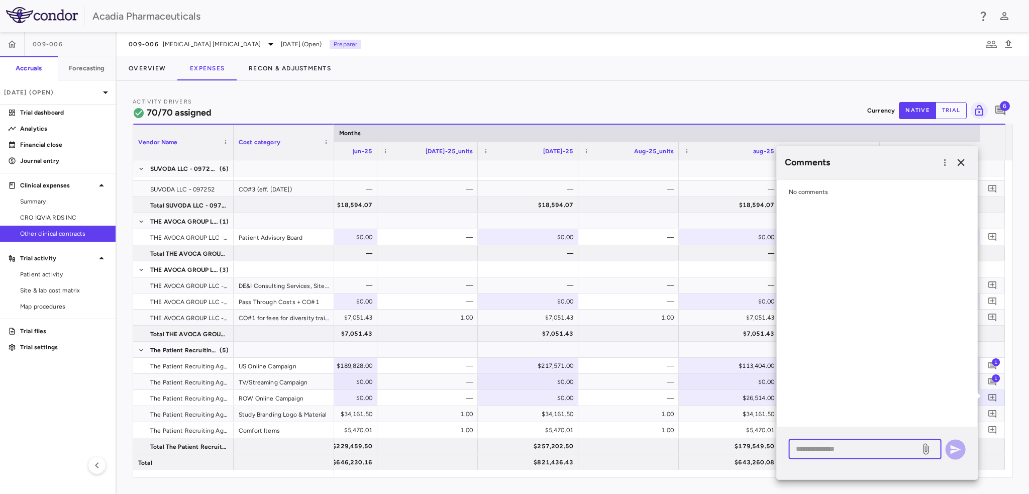
click at [878, 451] on textarea at bounding box center [855, 448] width 118 height 11
paste textarea "**********"
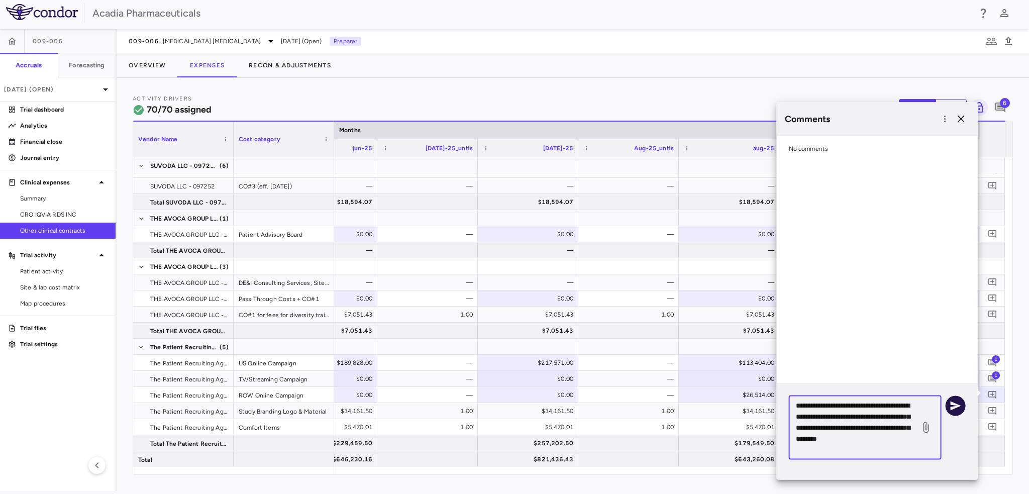
type textarea "**********"
click at [955, 411] on icon "button" at bounding box center [956, 406] width 12 height 12
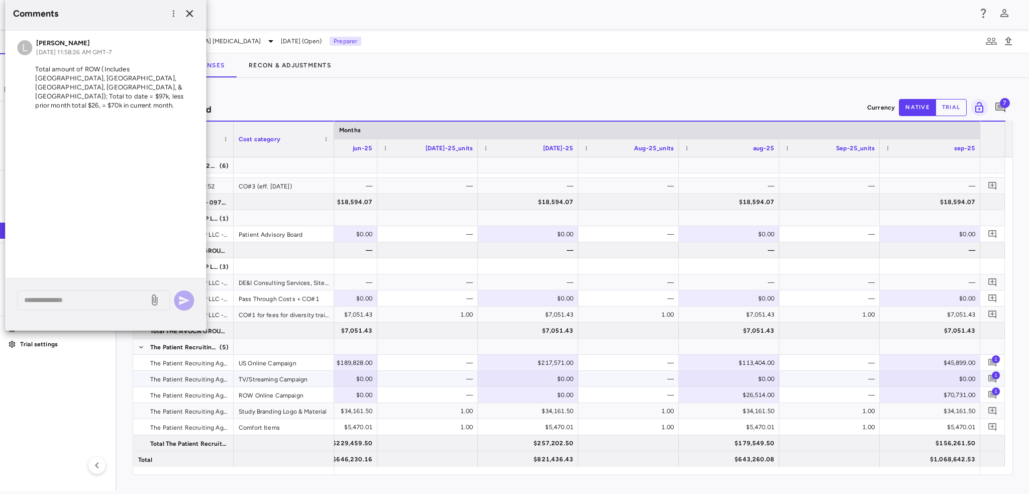
scroll to position [0, 0]
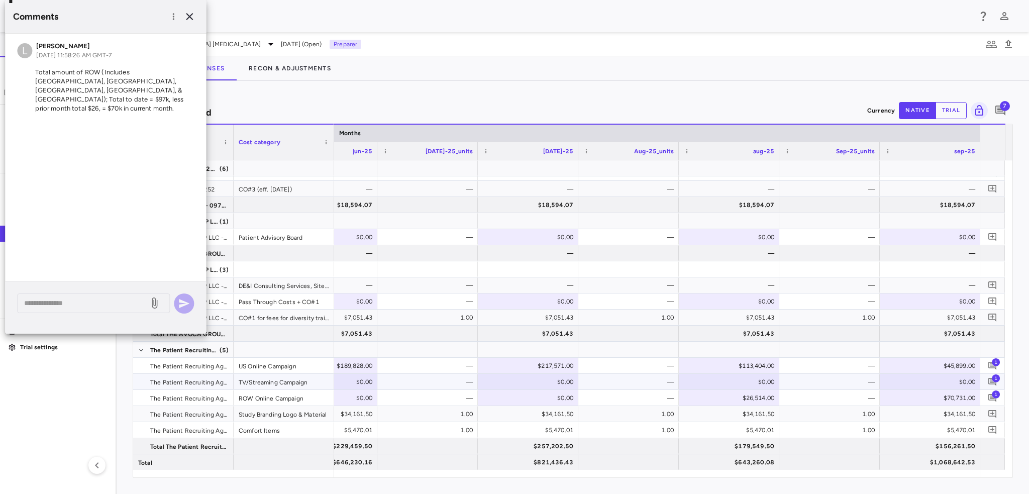
click at [999, 375] on span "1" at bounding box center [996, 378] width 8 height 8
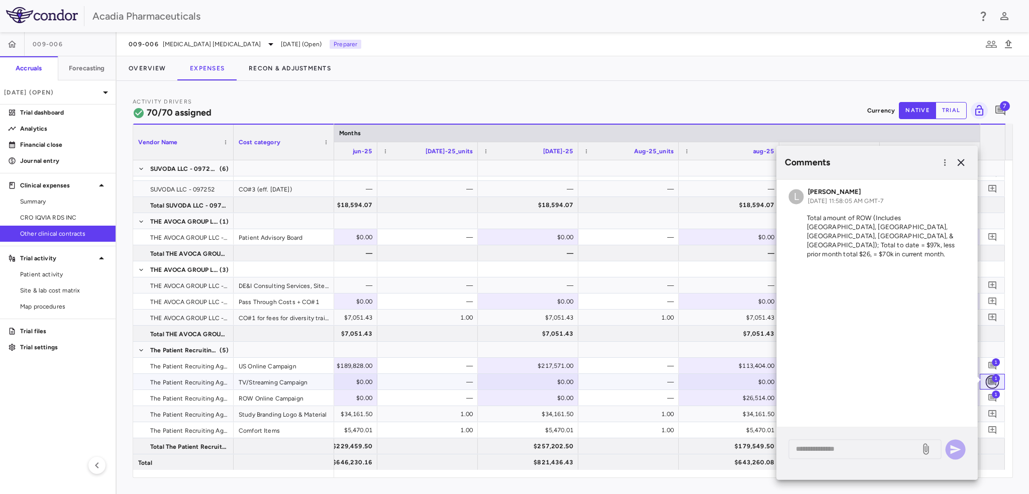
click at [997, 384] on icon "Add comment" at bounding box center [993, 382] width 8 height 8
click at [891, 442] on div "* ​" at bounding box center [865, 449] width 153 height 20
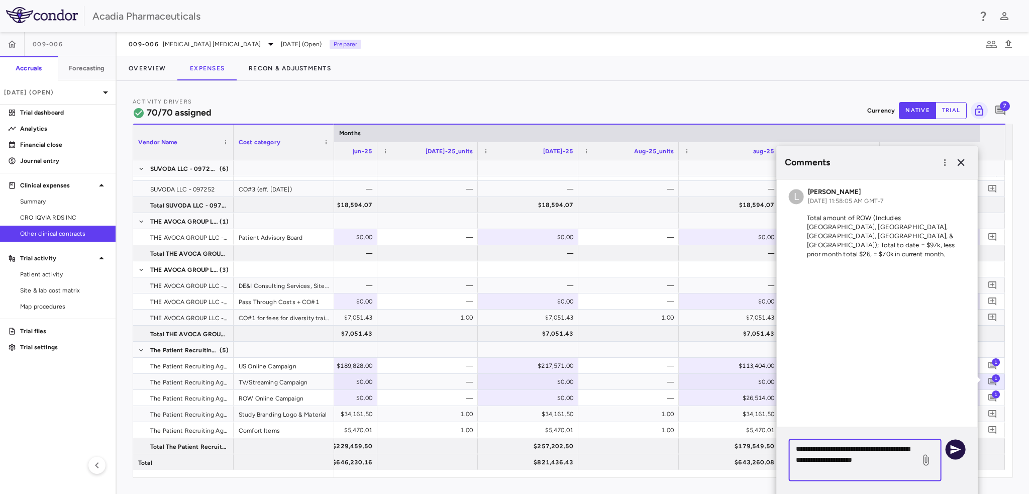
type textarea "**********"
click at [955, 453] on icon "button" at bounding box center [956, 449] width 12 height 12
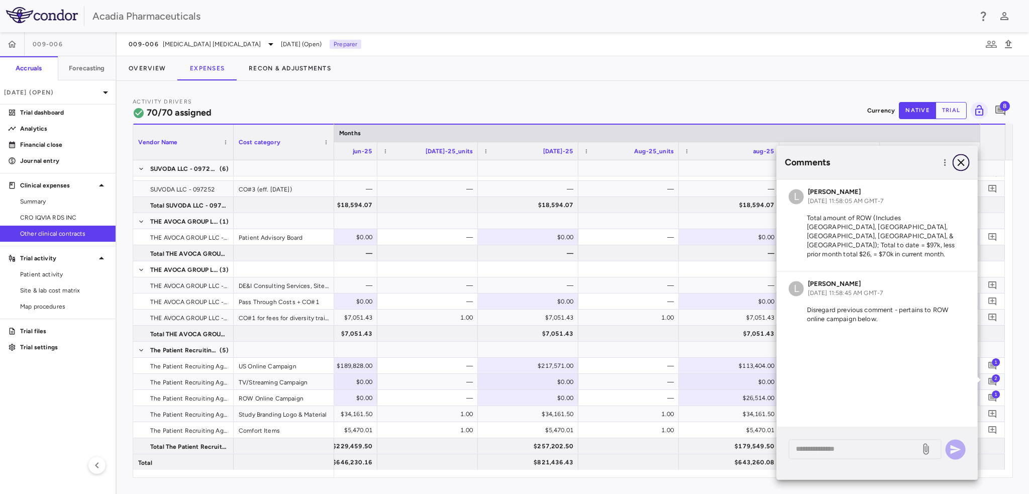
click at [962, 157] on icon "button" at bounding box center [961, 162] width 12 height 12
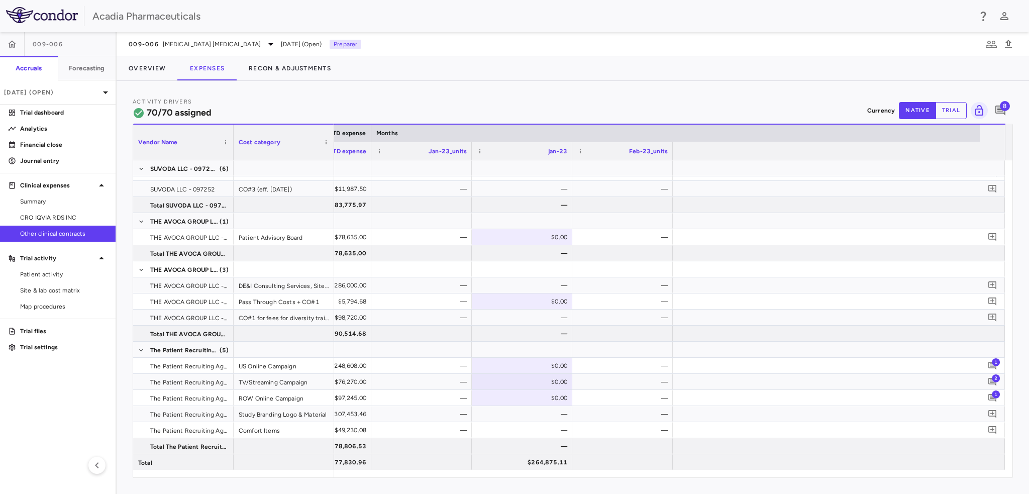
scroll to position [0, 484]
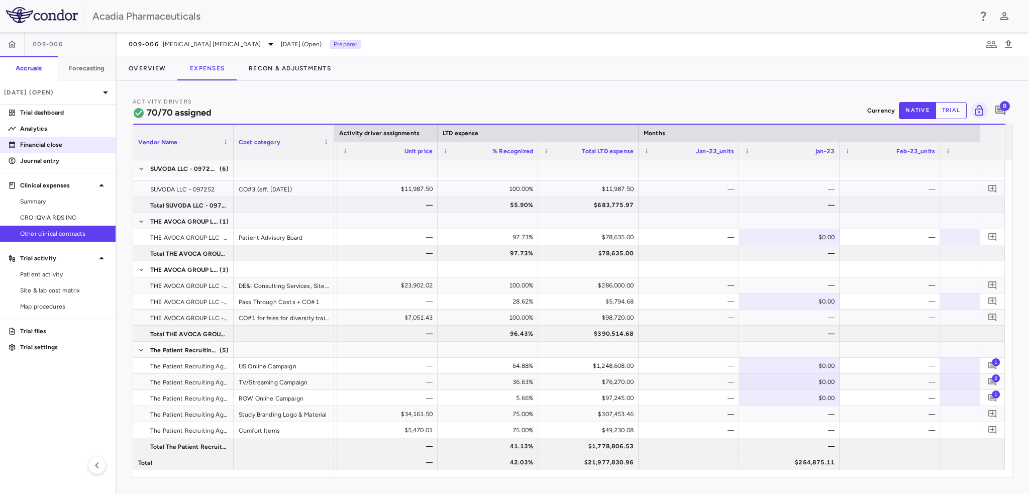
click at [53, 149] on link "Financial close" at bounding box center [58, 144] width 116 height 15
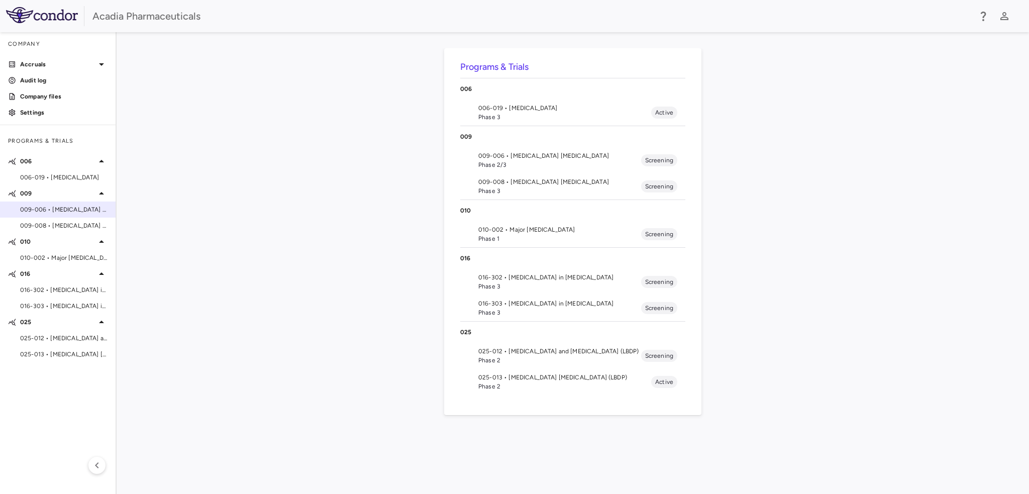
click at [66, 213] on span "009-006 • [MEDICAL_DATA] [MEDICAL_DATA]" at bounding box center [63, 209] width 87 height 9
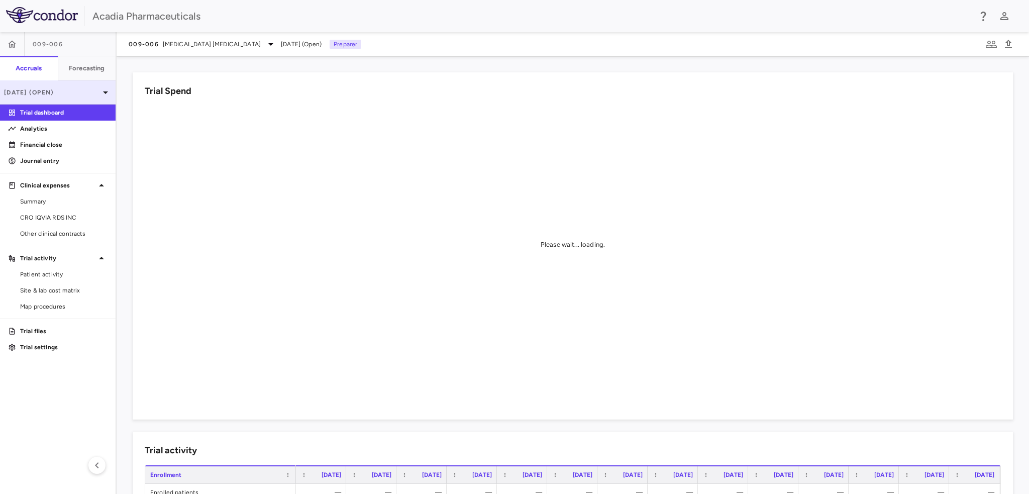
click at [102, 90] on icon at bounding box center [106, 92] width 12 height 12
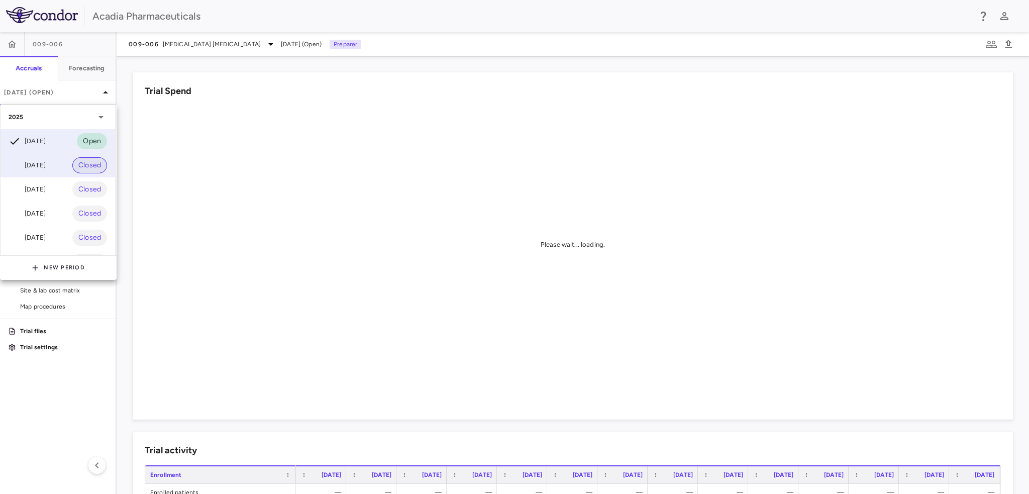
click at [78, 161] on span "Closed" at bounding box center [89, 165] width 35 height 11
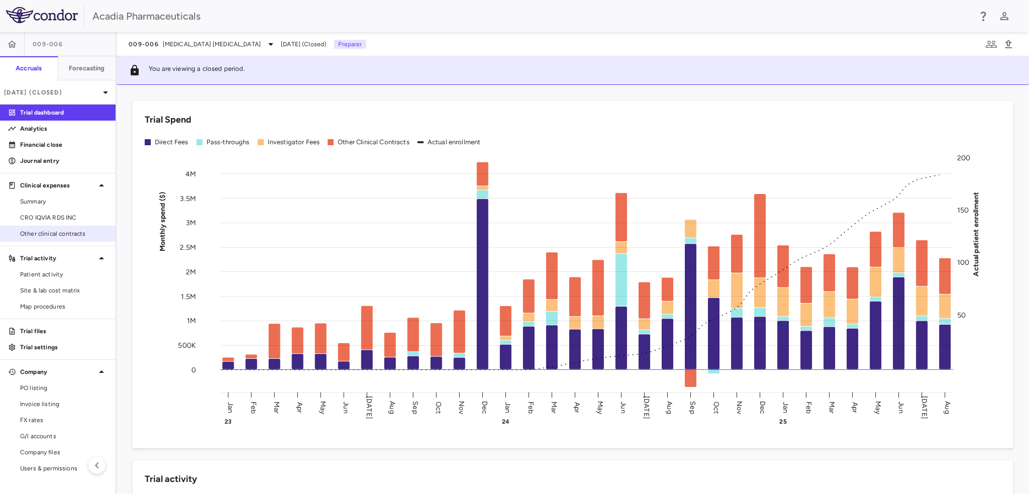
click at [56, 233] on span "Other clinical contracts" at bounding box center [63, 233] width 87 height 9
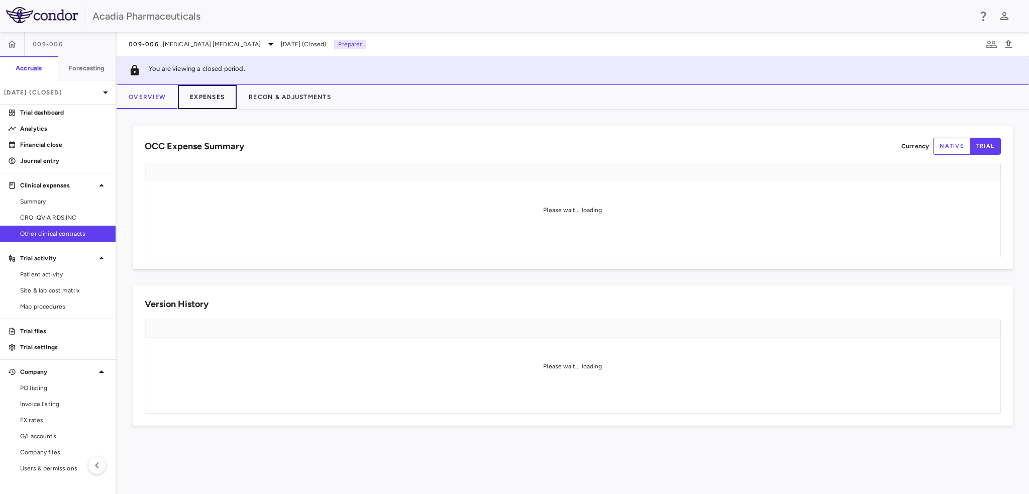
click at [200, 95] on button "Expenses" at bounding box center [207, 97] width 59 height 24
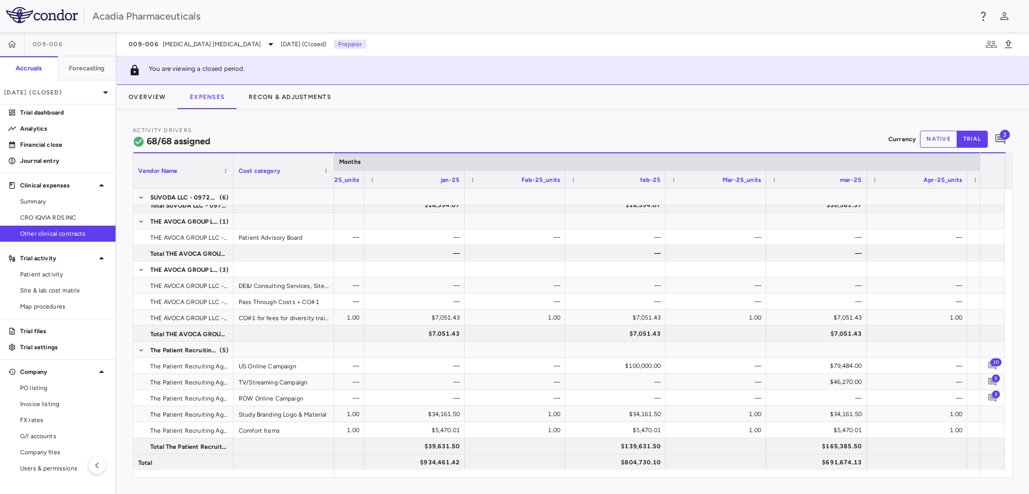
scroll to position [0, 5972]
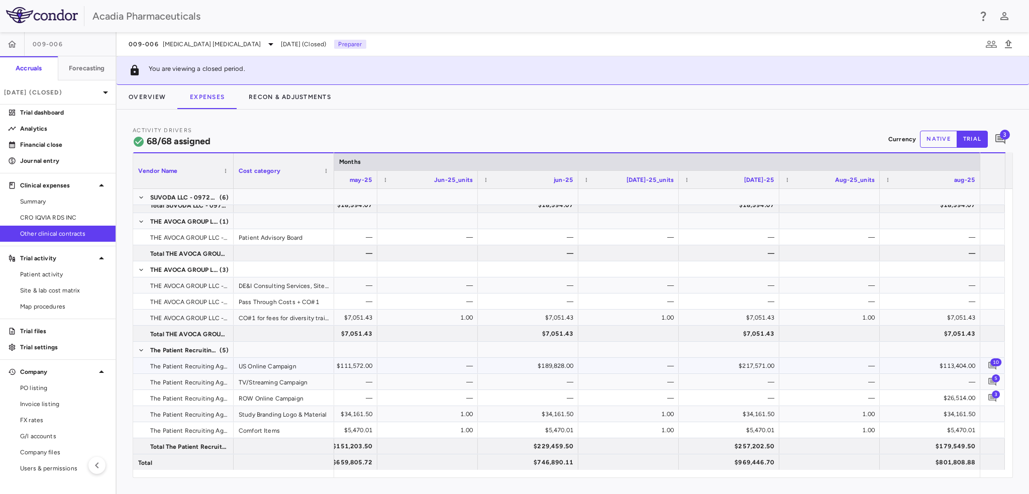
click at [997, 364] on span "10" at bounding box center [996, 362] width 11 height 8
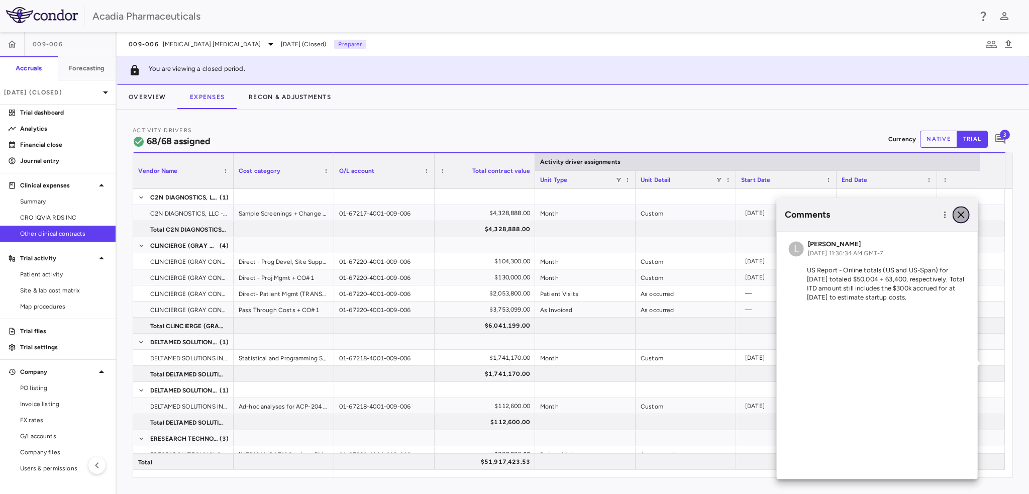
click at [966, 209] on icon "button" at bounding box center [961, 215] width 12 height 12
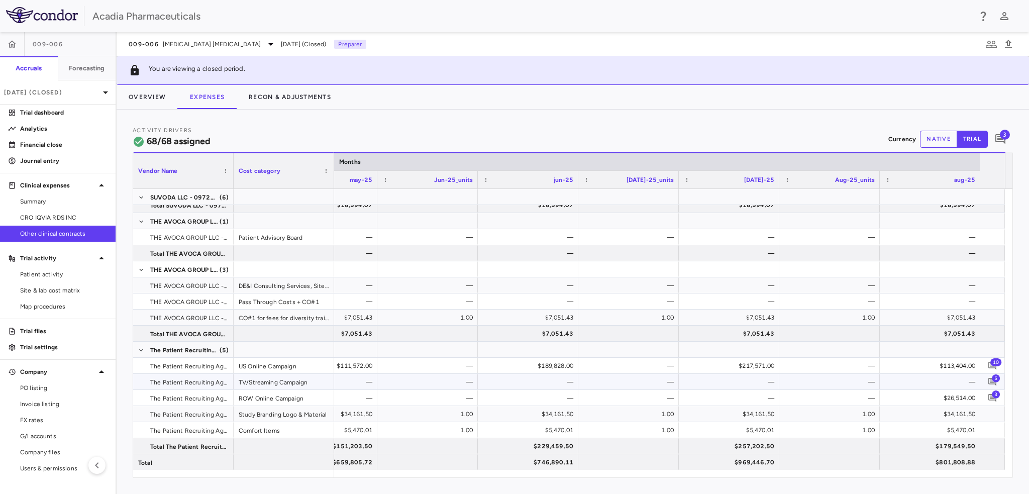
click at [998, 377] on span "5" at bounding box center [996, 378] width 8 height 8
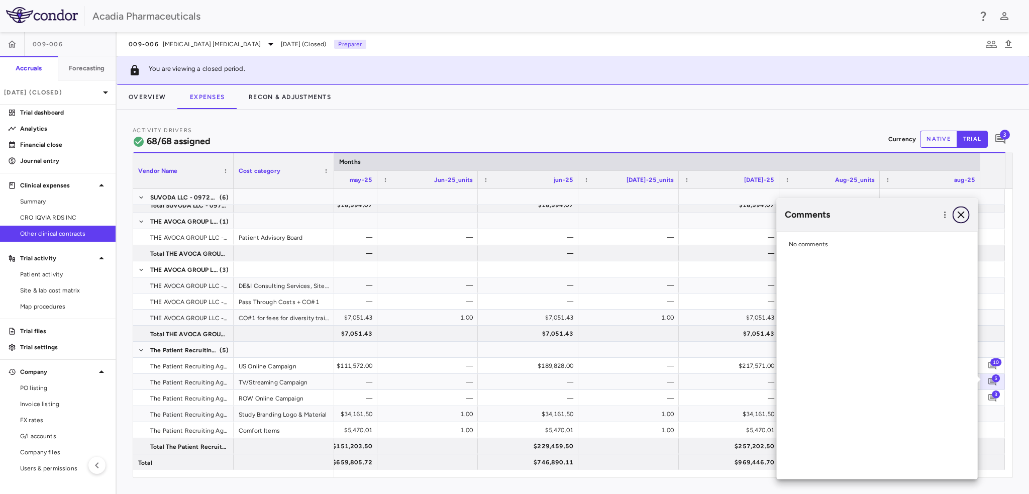
click at [958, 218] on icon "button" at bounding box center [961, 214] width 7 height 7
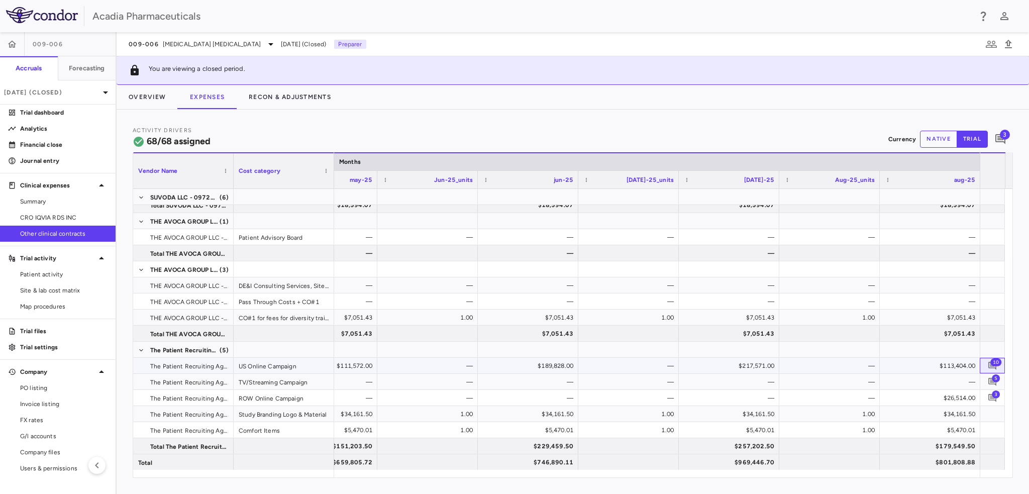
click at [995, 365] on span "10" at bounding box center [996, 362] width 11 height 8
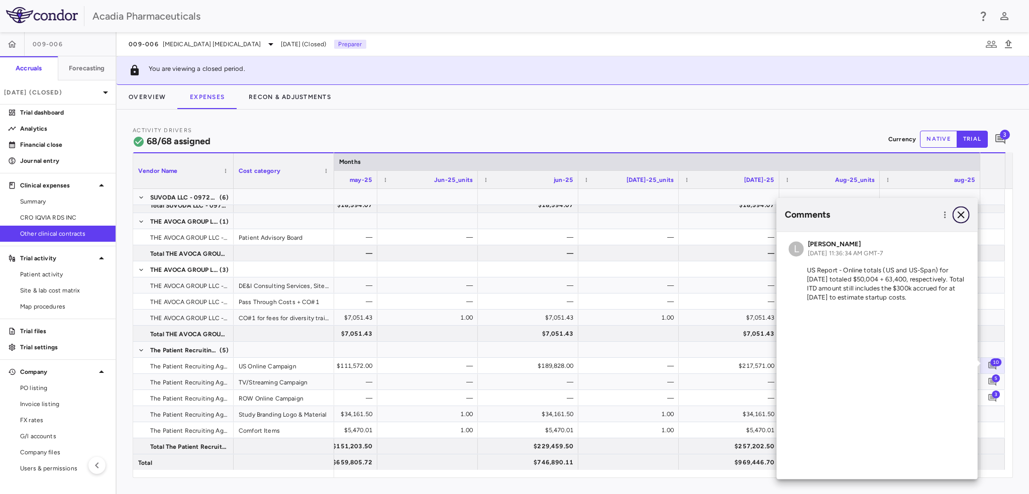
click at [959, 217] on icon "button" at bounding box center [961, 214] width 7 height 7
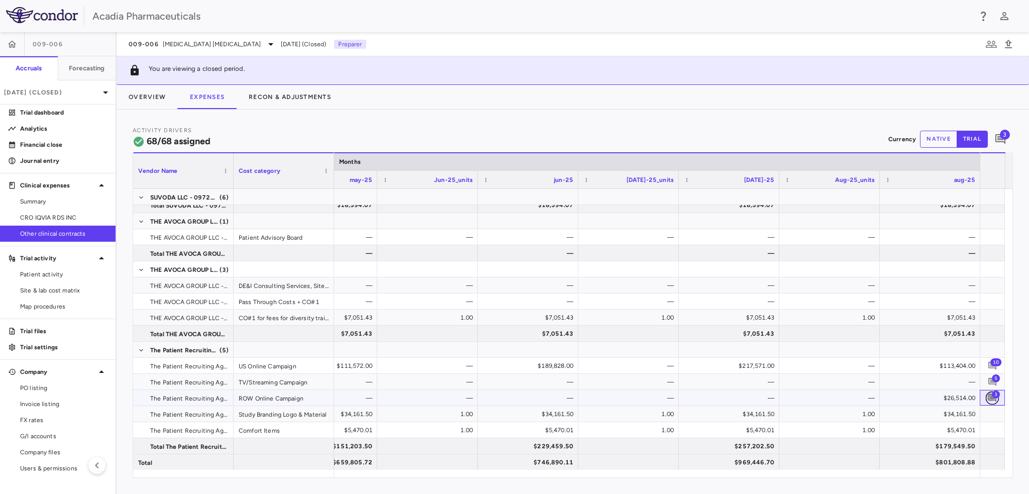
click at [993, 398] on icon "Add comment" at bounding box center [993, 398] width 8 height 8
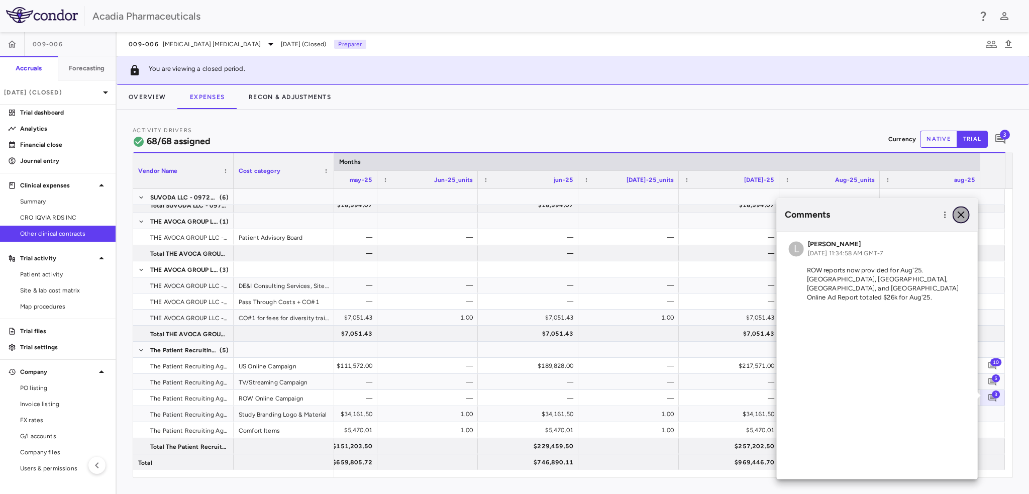
click at [961, 217] on icon "button" at bounding box center [961, 215] width 12 height 12
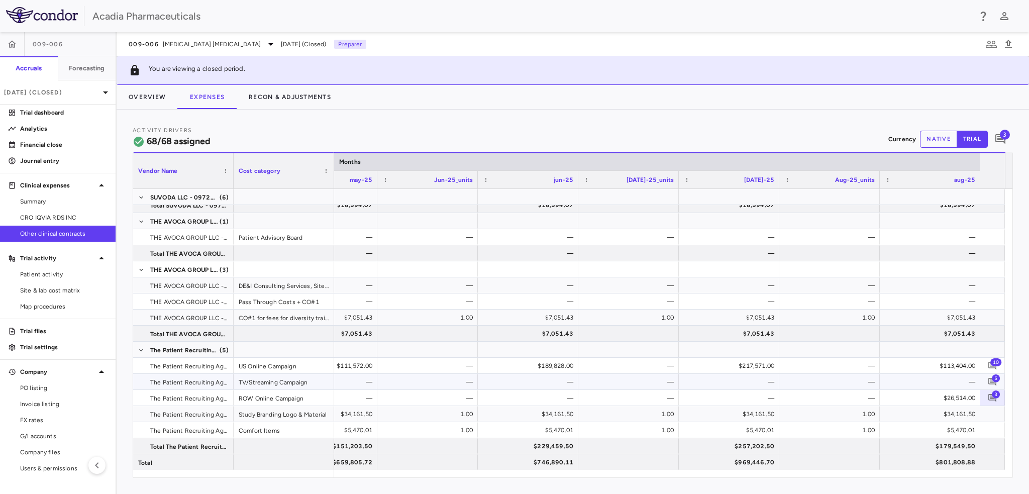
click at [997, 380] on span "5" at bounding box center [996, 378] width 8 height 8
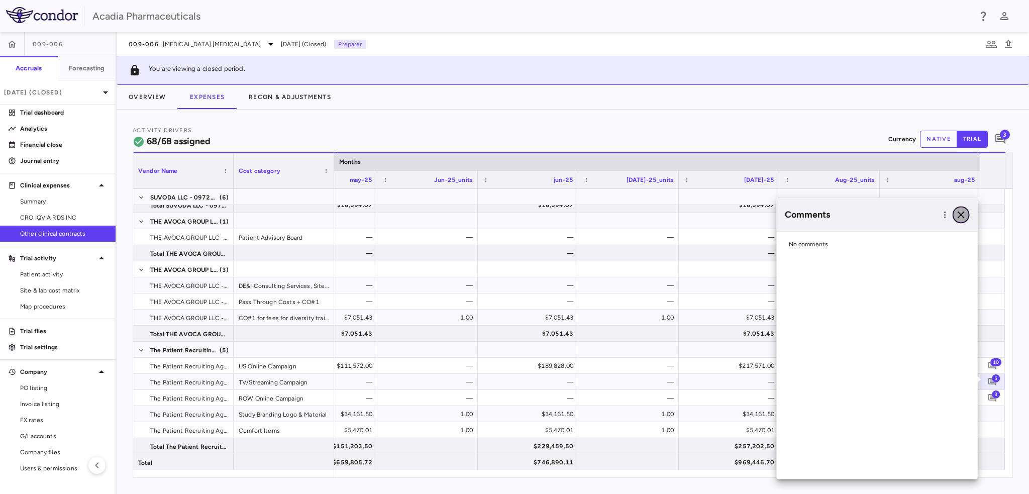
click at [963, 213] on icon "button" at bounding box center [961, 214] width 7 height 7
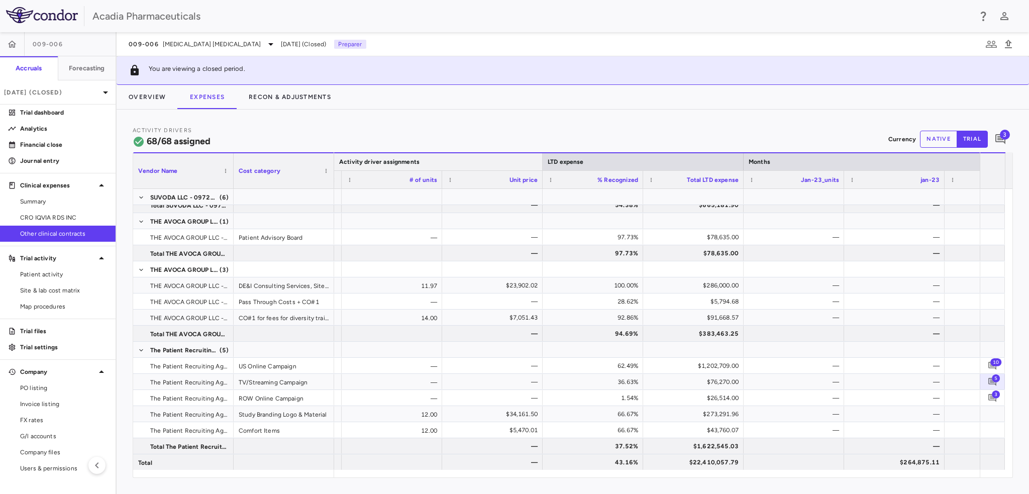
scroll to position [0, 610]
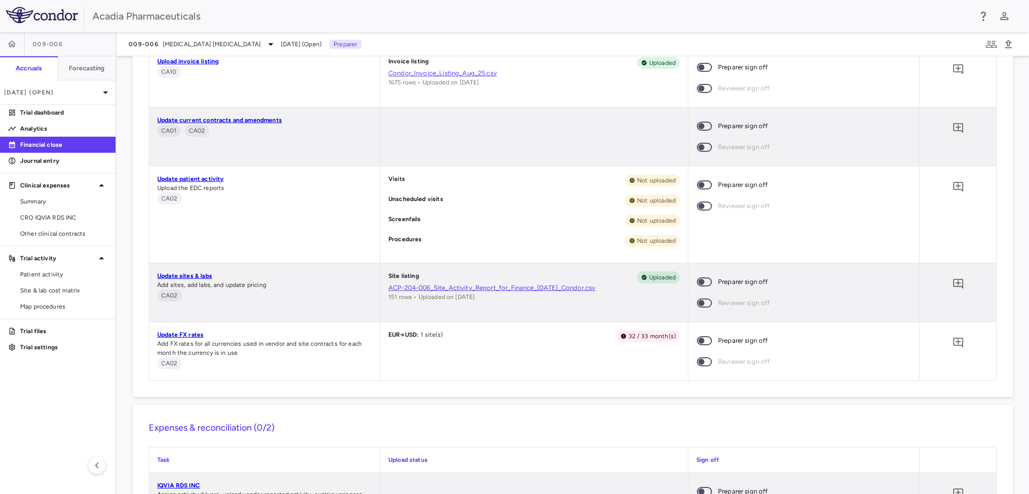
scroll to position [1307, 0]
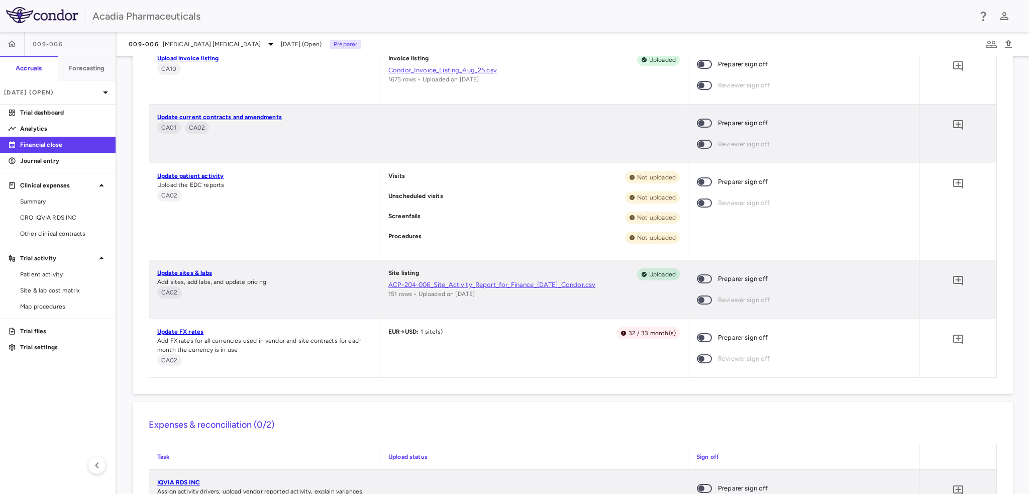
click at [711, 278] on span at bounding box center [704, 278] width 27 height 21
click at [952, 281] on icon "Add comment" at bounding box center [958, 281] width 12 height 12
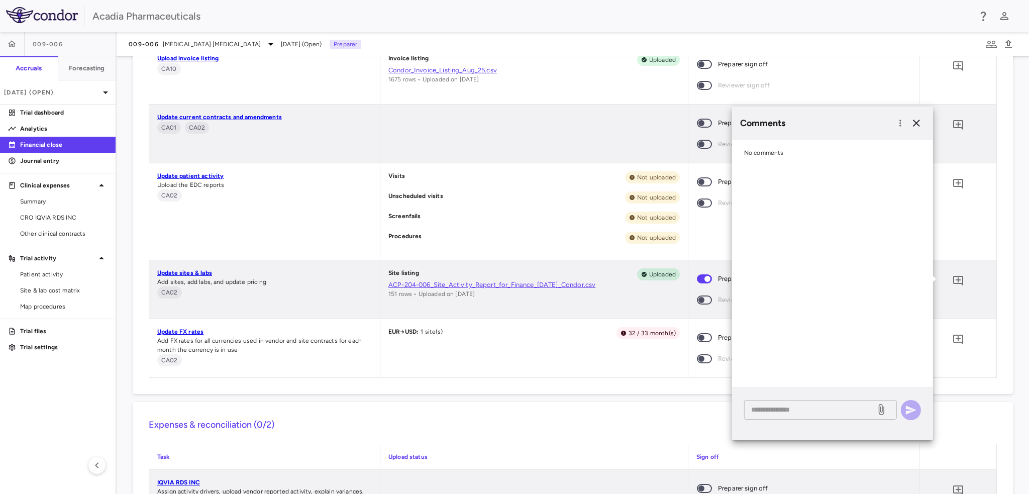
click at [808, 410] on textarea at bounding box center [810, 409] width 118 height 11
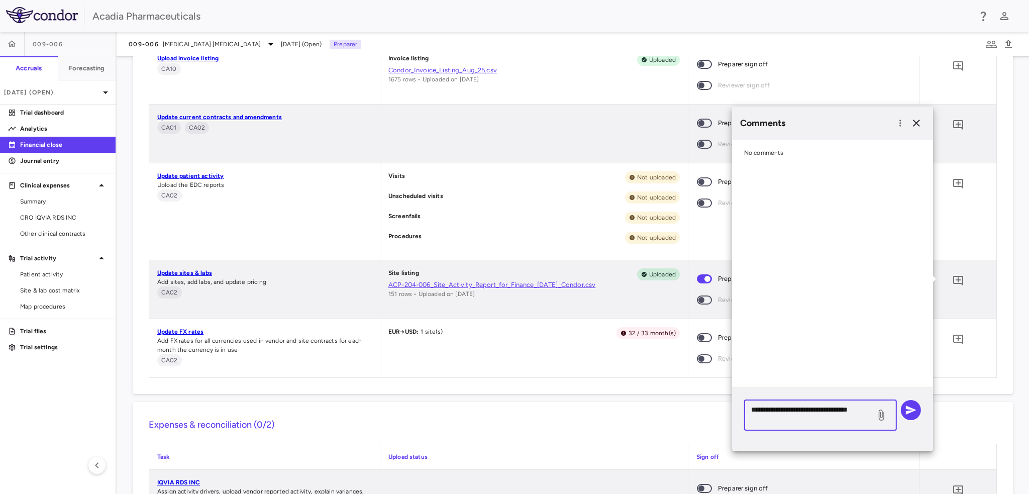
drag, startPoint x: 816, startPoint y: 421, endPoint x: 722, endPoint y: 402, distance: 96.0
click at [722, 402] on body "Skip to sidebar Skip to main content Acadia Pharmaceuticals 009-006 Accruals Fo…" at bounding box center [514, 247] width 1029 height 494
click at [772, 421] on textarea "**********" at bounding box center [810, 415] width 118 height 22
click at [773, 420] on textarea "**********" at bounding box center [810, 415] width 118 height 22
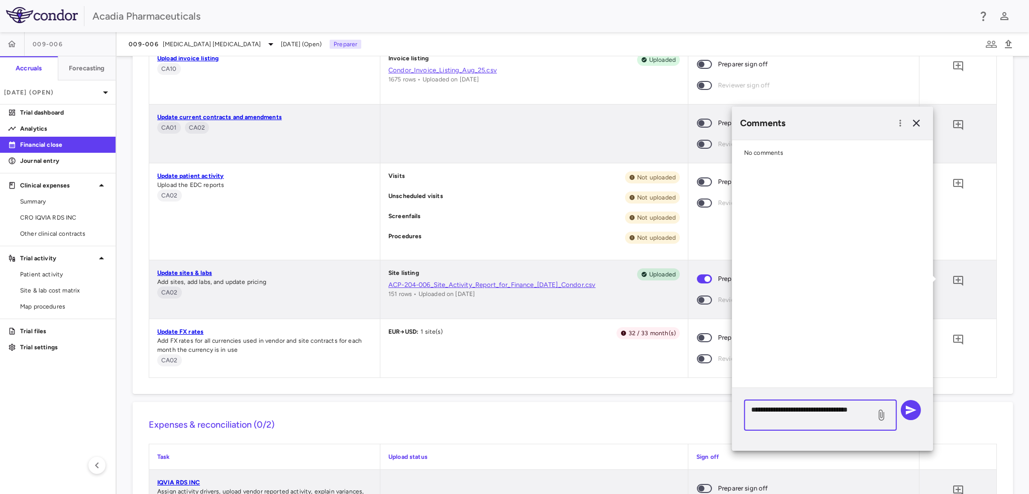
click at [773, 420] on textarea "**********" at bounding box center [810, 415] width 118 height 22
type textarea "**********"
click at [913, 411] on icon "button" at bounding box center [911, 410] width 11 height 9
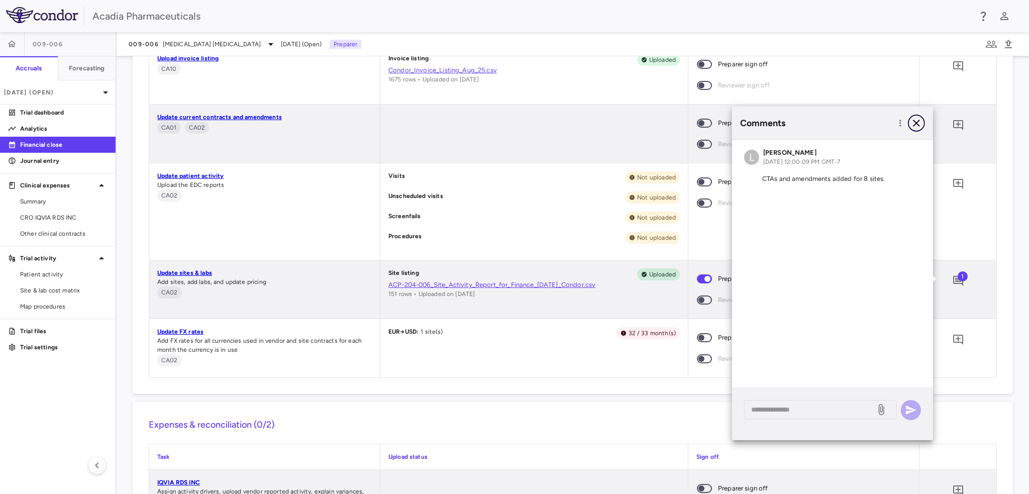
click at [919, 119] on icon "button" at bounding box center [917, 123] width 12 height 12
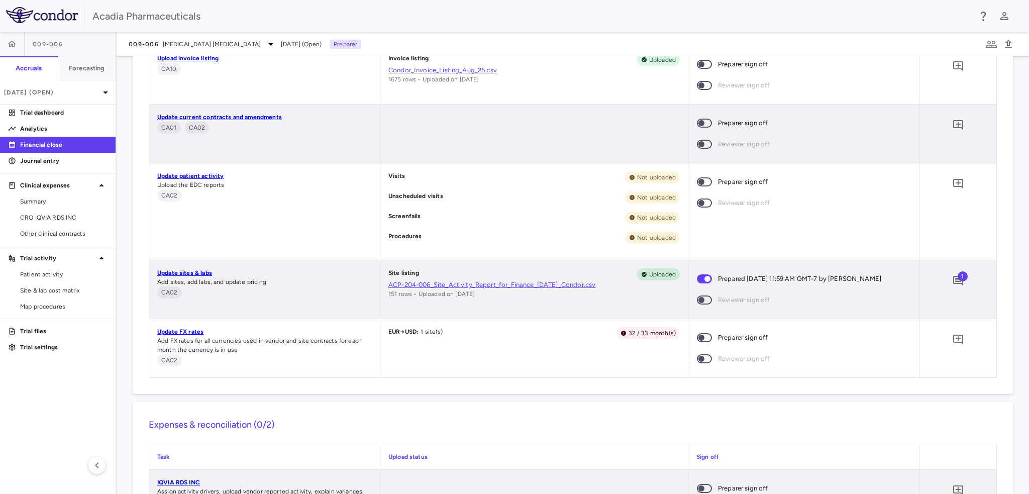
click at [708, 126] on span at bounding box center [704, 123] width 27 height 21
click at [953, 127] on icon "Add comment" at bounding box center [958, 125] width 10 height 10
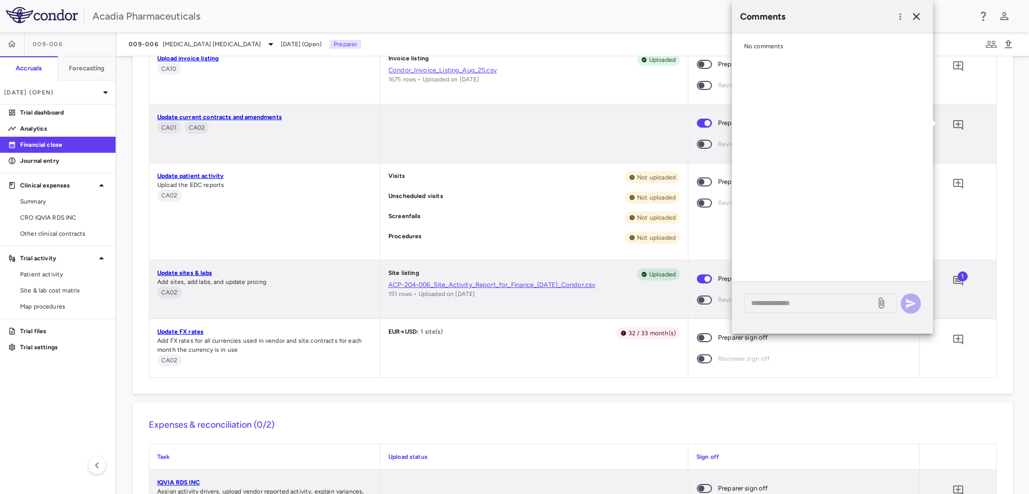
drag, startPoint x: 831, startPoint y: 327, endPoint x: 826, endPoint y: 315, distance: 13.1
click at [830, 325] on div "* ​" at bounding box center [832, 307] width 201 height 52
click at [820, 302] on textarea at bounding box center [810, 303] width 118 height 11
paste textarea "**********"
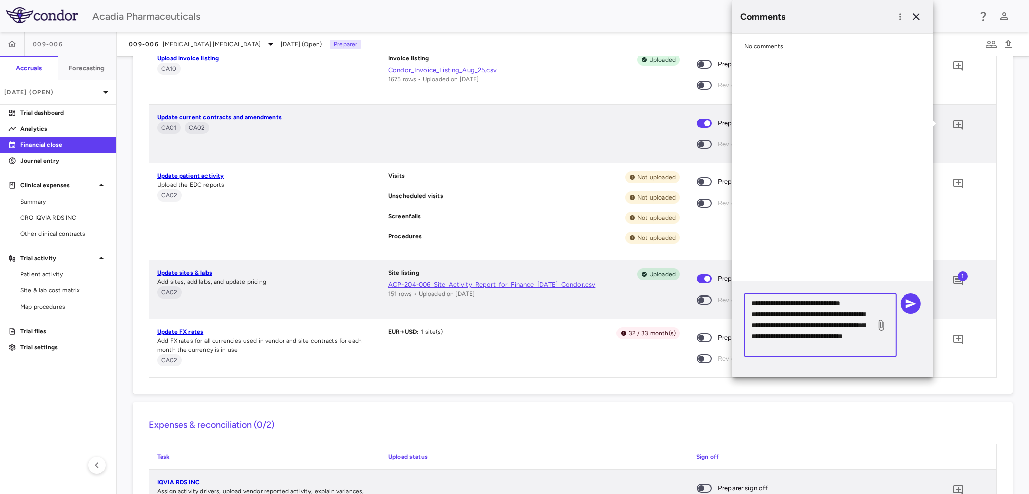
scroll to position [22, 0]
drag, startPoint x: 787, startPoint y: 338, endPoint x: 748, endPoint y: 337, distance: 38.7
click at [748, 337] on div "**********" at bounding box center [820, 325] width 153 height 64
type textarea "**********"
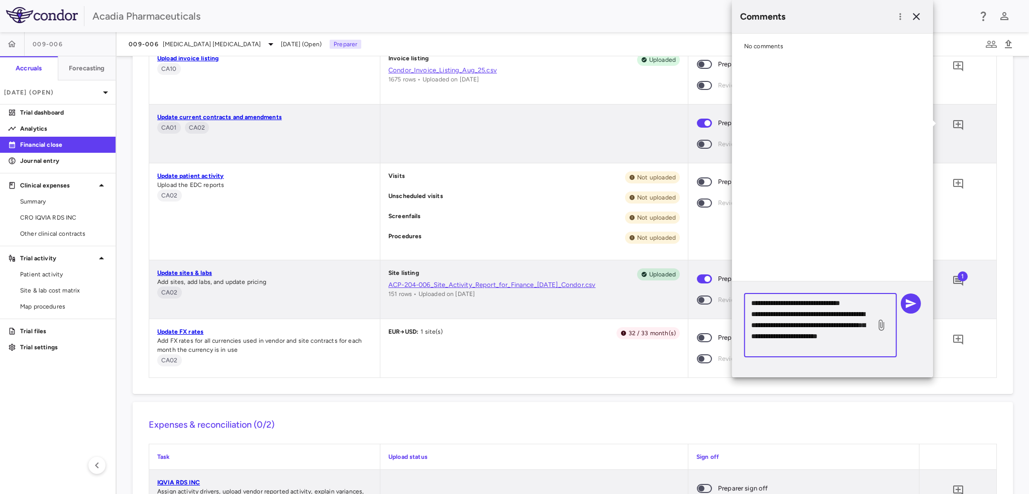
click at [913, 313] on div "**********" at bounding box center [832, 325] width 177 height 64
click at [909, 309] on button "button" at bounding box center [911, 303] width 20 height 20
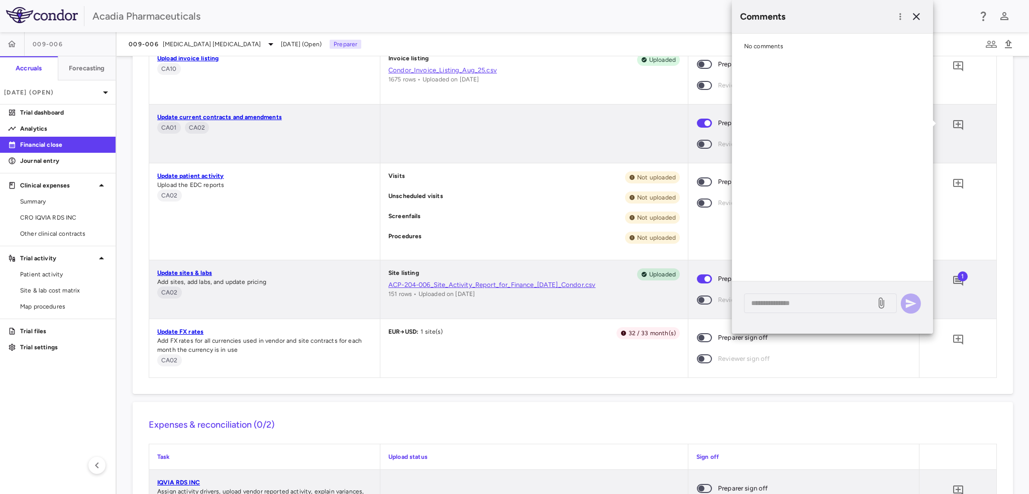
scroll to position [0, 0]
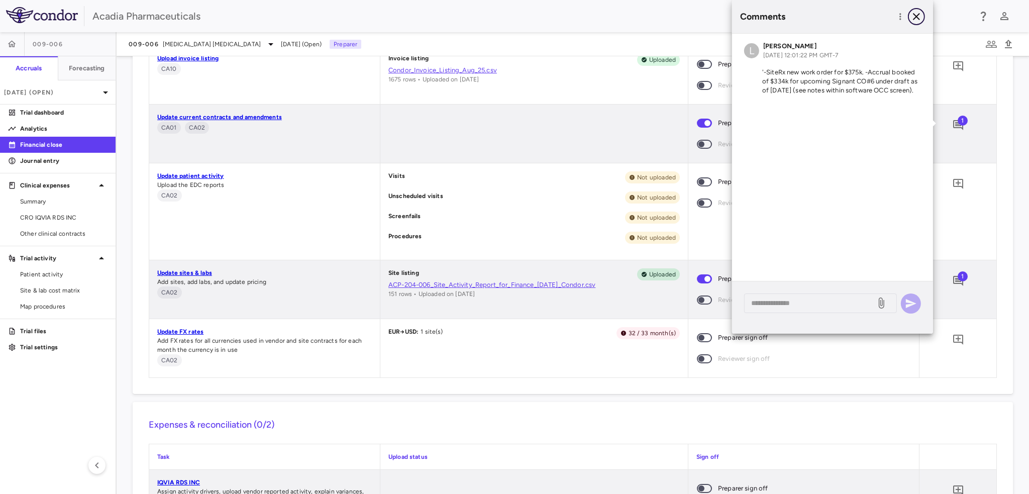
click at [920, 16] on icon "button" at bounding box center [917, 17] width 12 height 12
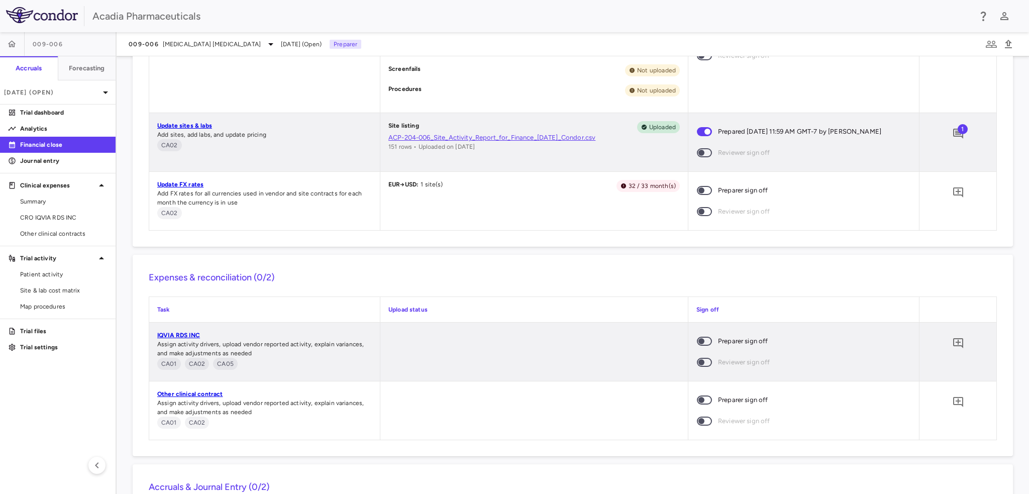
scroll to position [1457, 0]
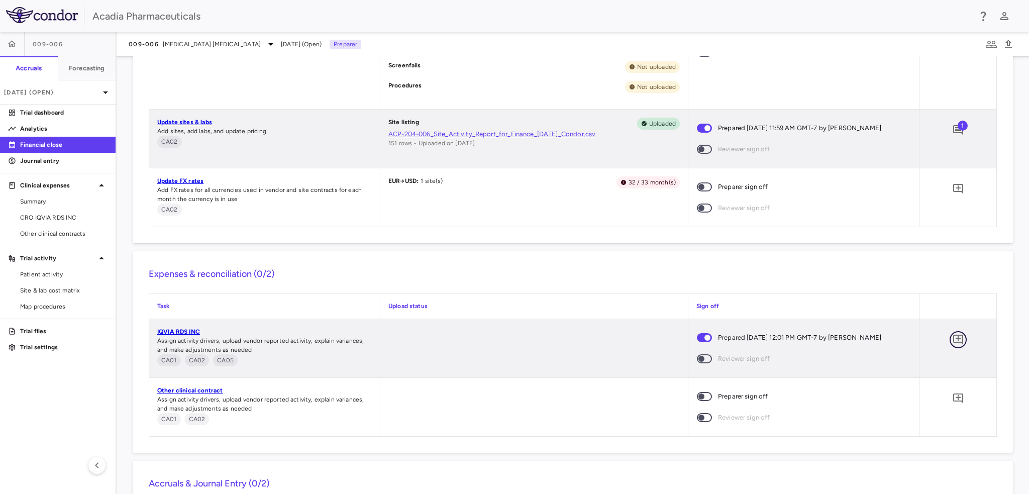
click at [954, 337] on icon "Add comment" at bounding box center [958, 340] width 12 height 12
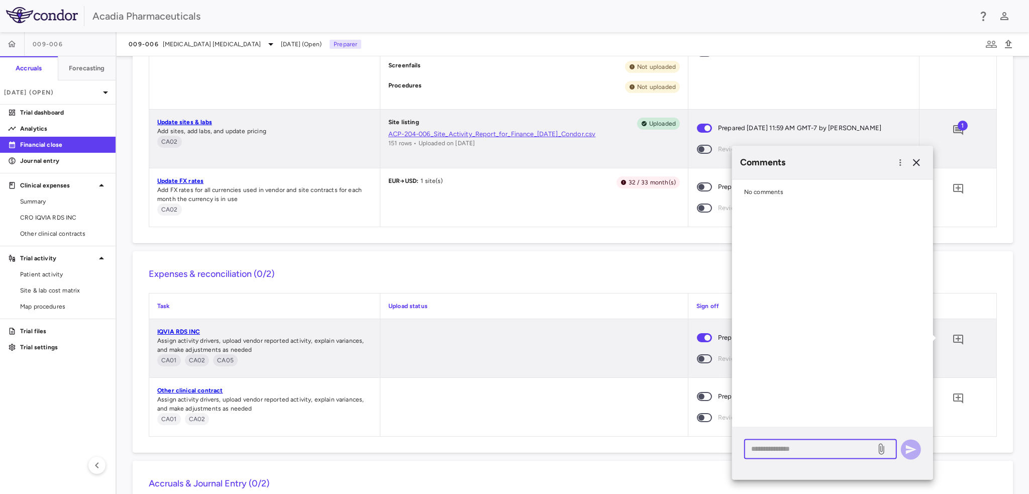
click at [782, 452] on textarea at bounding box center [810, 448] width 118 height 11
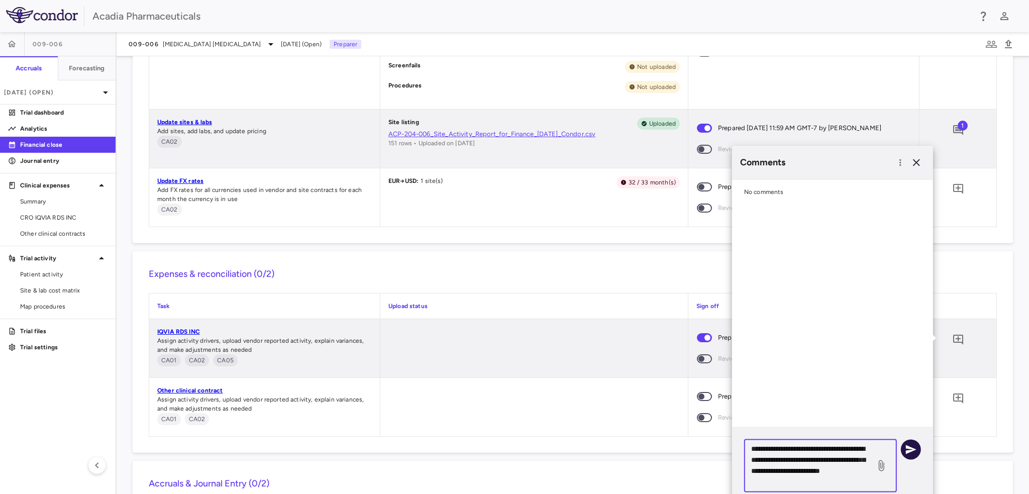
type textarea "**********"
click at [911, 445] on icon "button" at bounding box center [911, 449] width 12 height 12
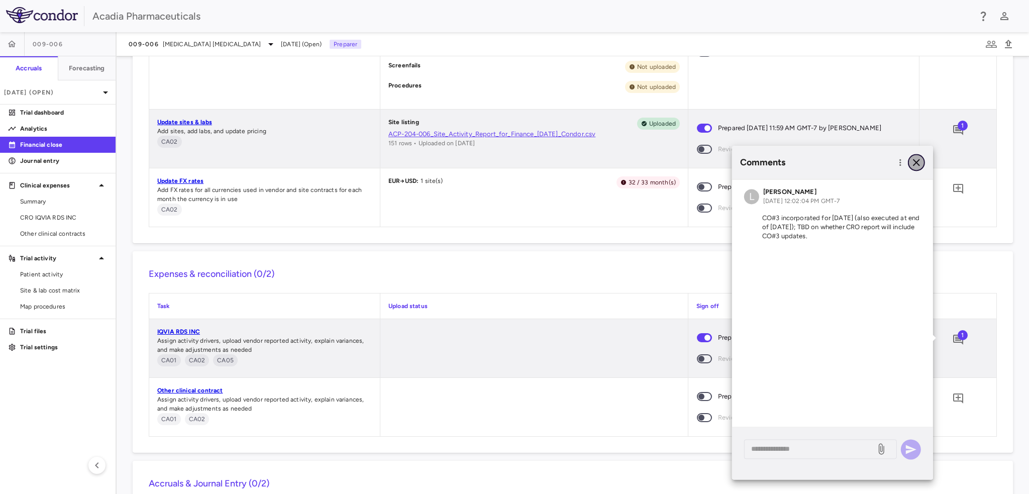
click at [915, 167] on icon "button" at bounding box center [917, 162] width 12 height 12
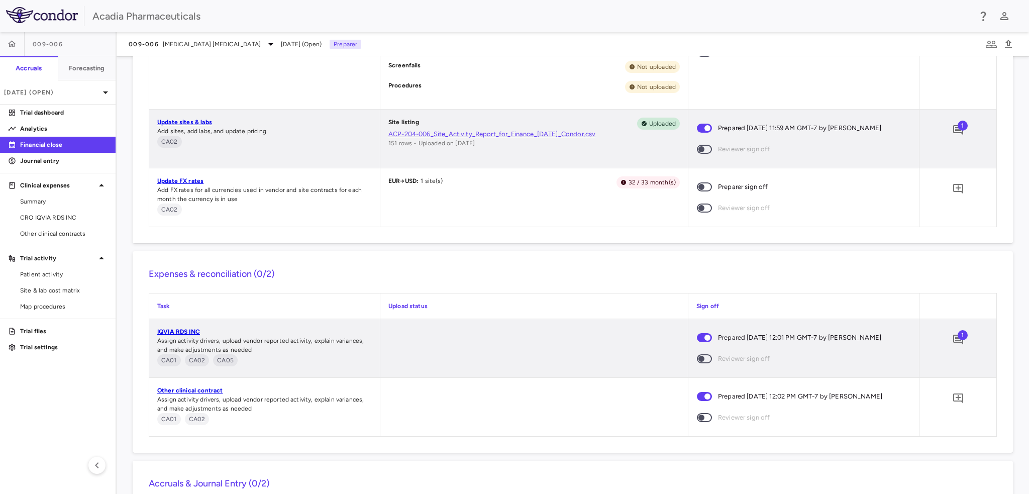
scroll to position [1357, 0]
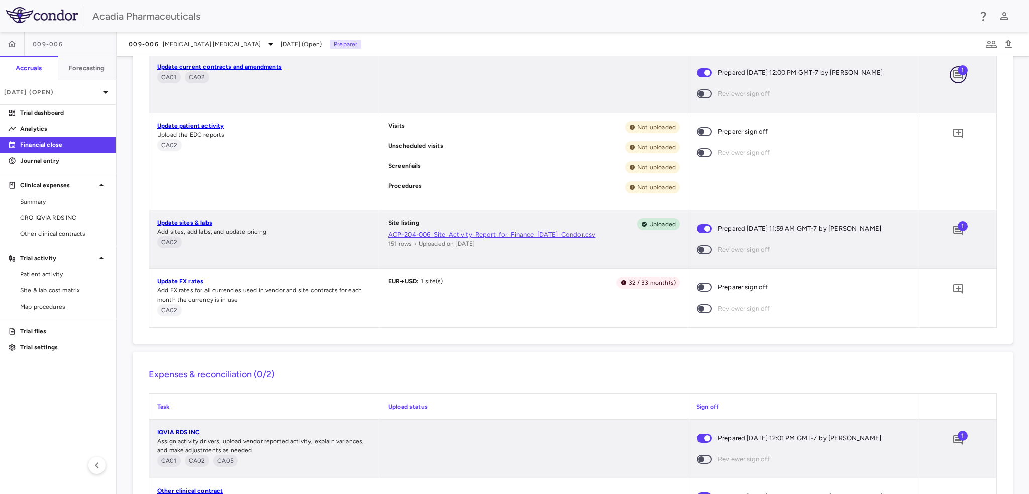
click at [956, 75] on span "1" at bounding box center [958, 74] width 17 height 17
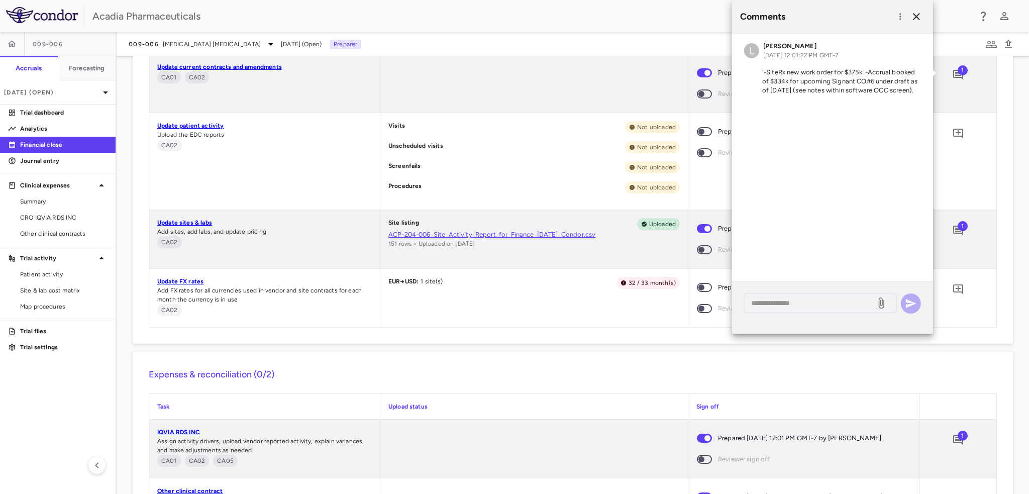
drag, startPoint x: 767, startPoint y: 71, endPoint x: 921, endPoint y: 120, distance: 161.0
click at [921, 120] on div "L Lindsey Dugan Oct 01, 2025, 12:01:22 PM GMT-7 '-SiteRx new work order for $37…" at bounding box center [832, 157] width 201 height 247
copy p "SiteRx new work order for $375k. -Accrual booked of $334k for upcoming Signant …"
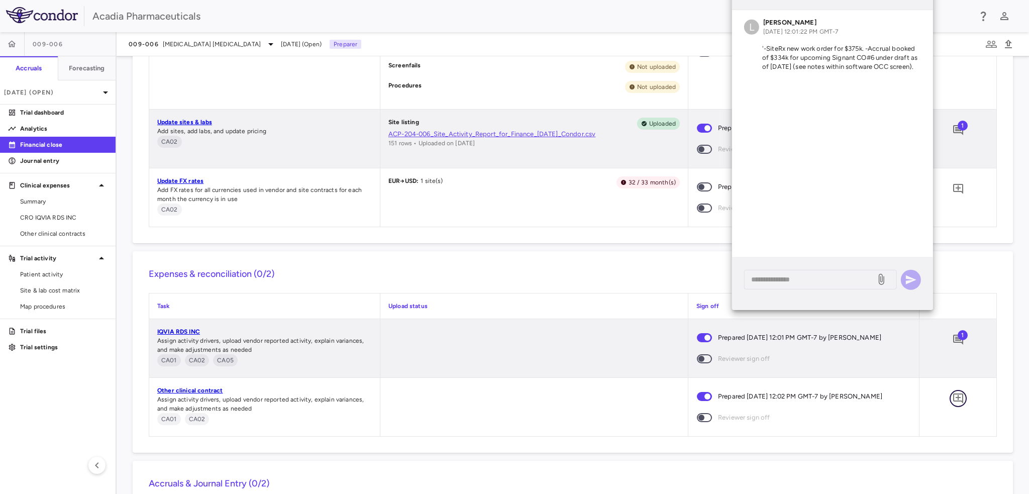
click at [953, 396] on icon "Add comment" at bounding box center [958, 399] width 12 height 12
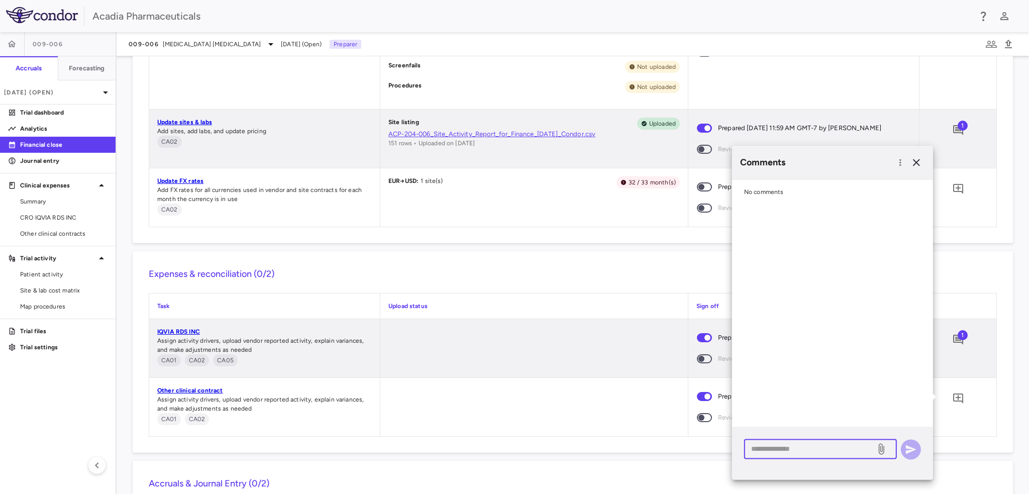
click at [816, 451] on textarea at bounding box center [810, 448] width 118 height 11
paste textarea "**********"
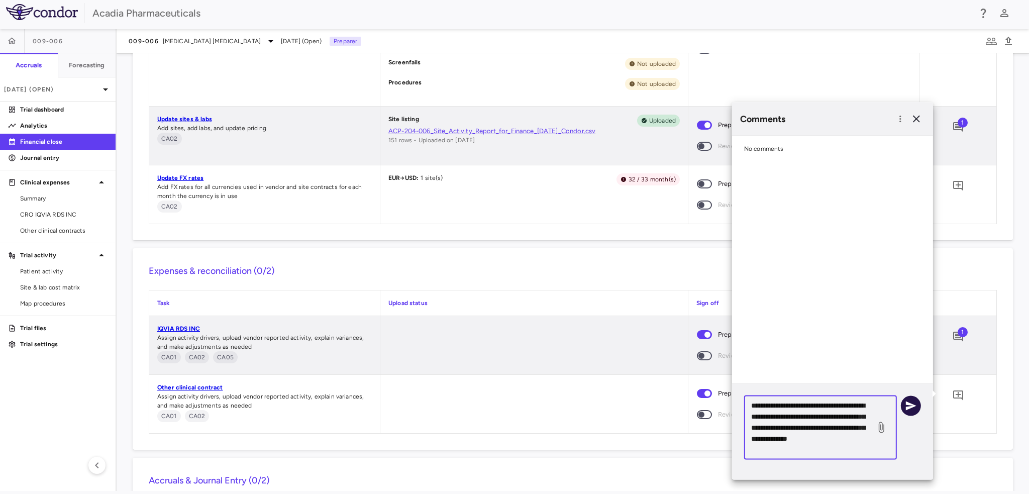
type textarea "**********"
click at [908, 408] on icon "button" at bounding box center [911, 405] width 11 height 9
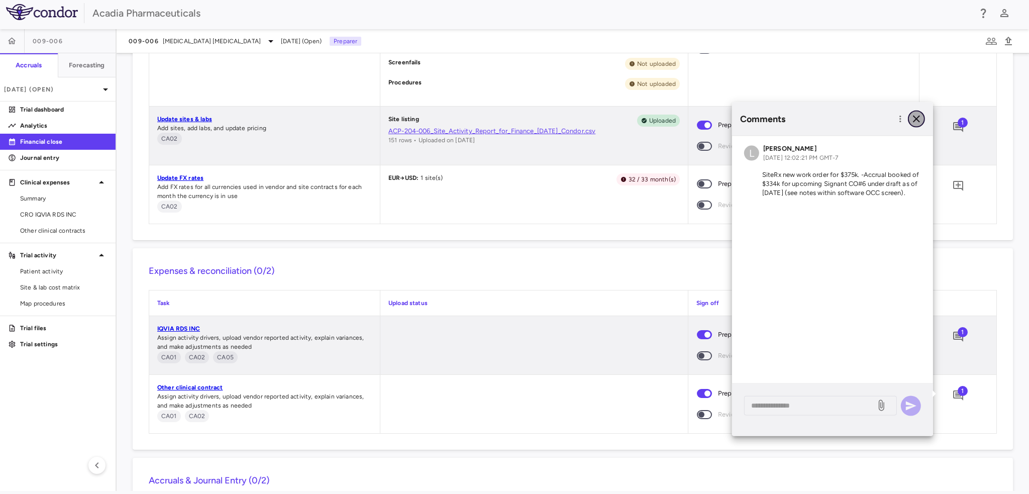
click at [912, 120] on icon "button" at bounding box center [917, 119] width 12 height 12
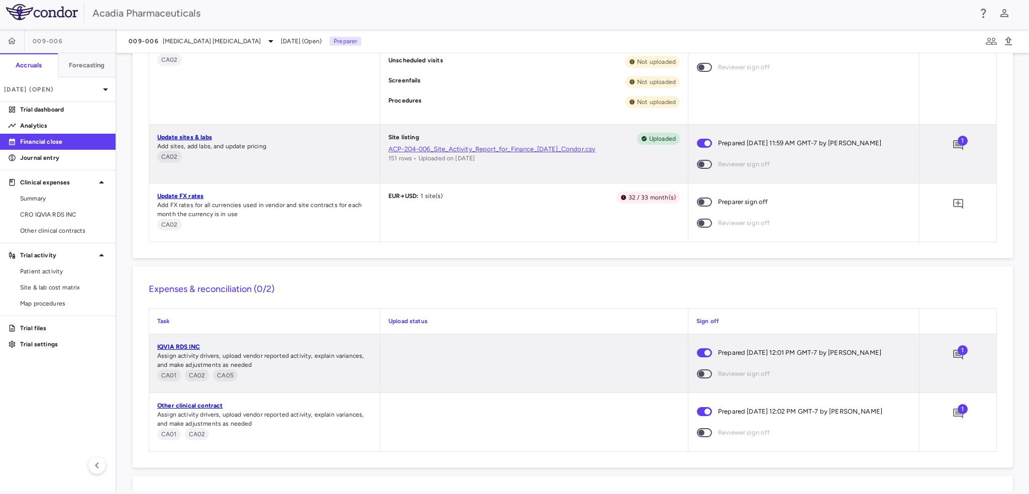
scroll to position [1390, 0]
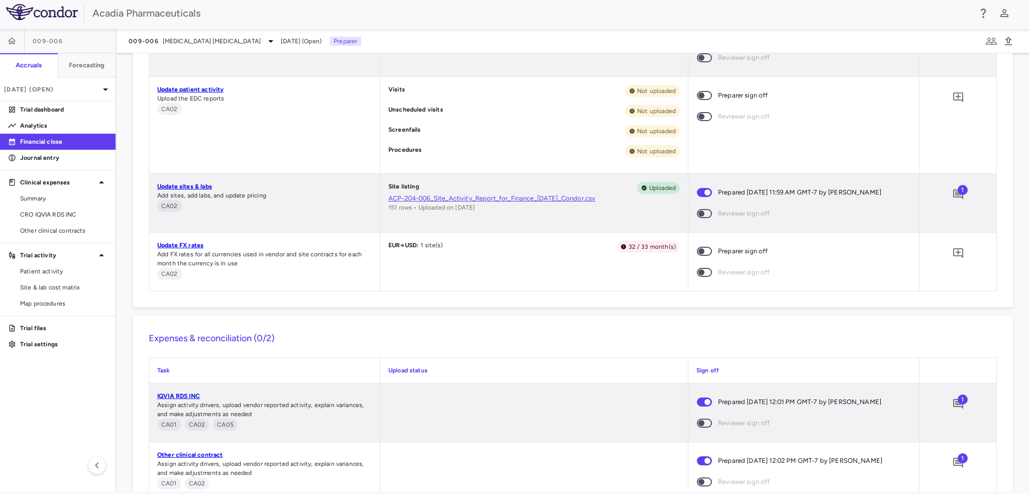
click at [163, 242] on link "Update FX rates" at bounding box center [180, 245] width 46 height 7
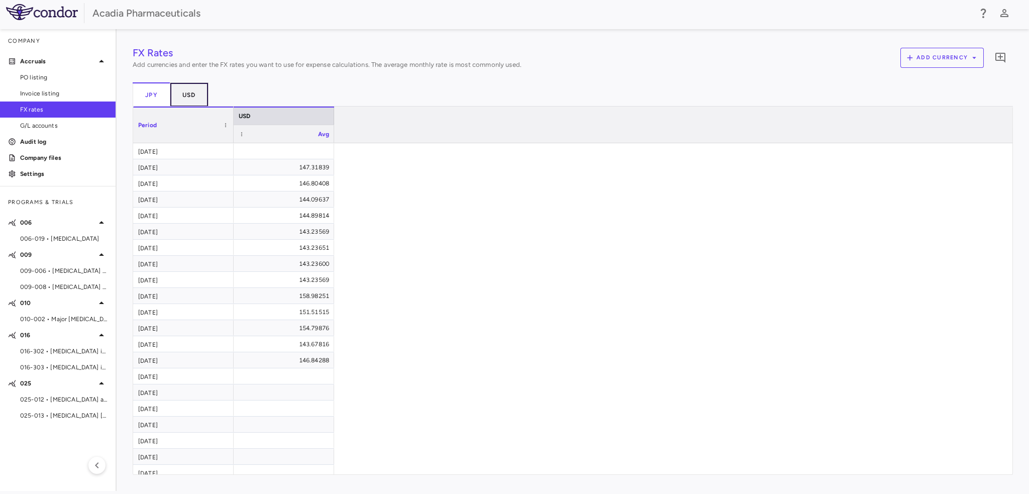
click at [186, 91] on button "USD" at bounding box center [189, 94] width 38 height 24
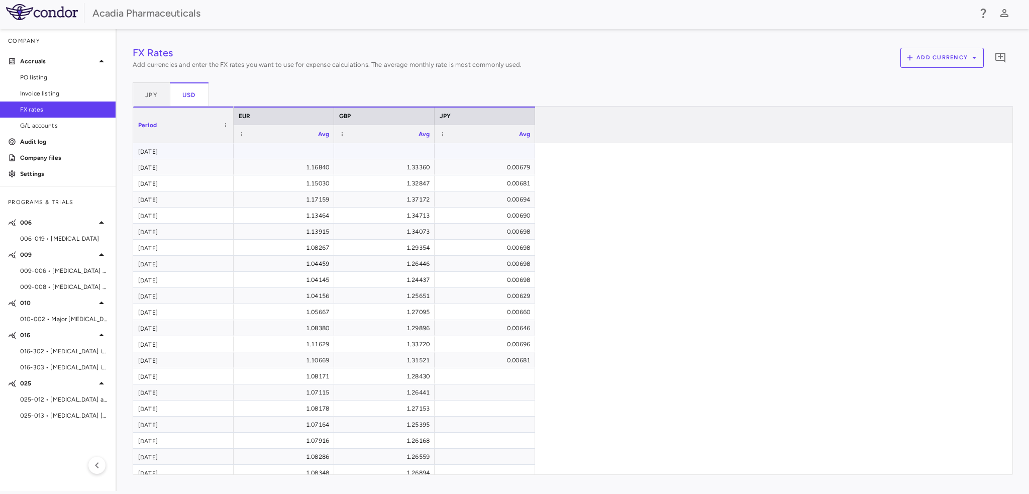
click at [289, 150] on div at bounding box center [284, 151] width 90 height 15
type input "*******"
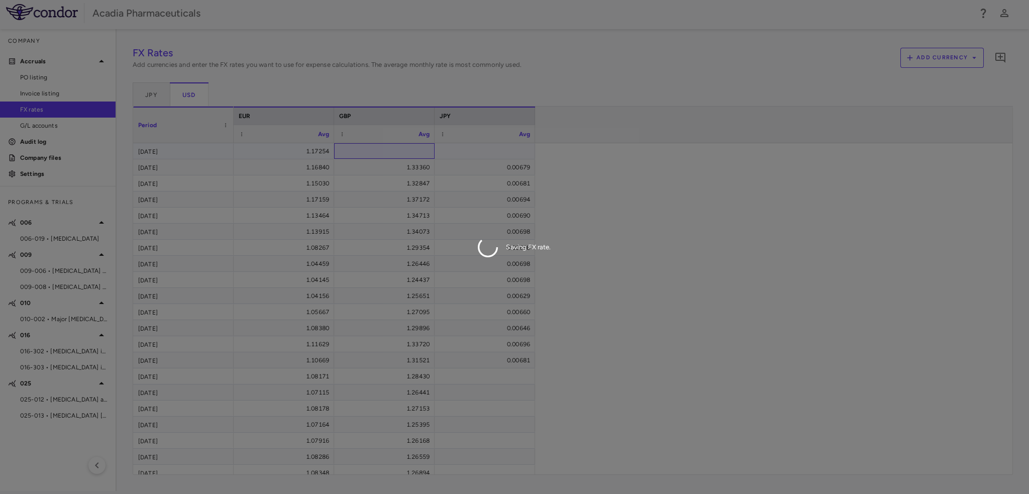
click at [410, 148] on div "FX Rates Add currencies and enter the FX rates you want to use for expense calc…" at bounding box center [573, 260] width 880 height 430
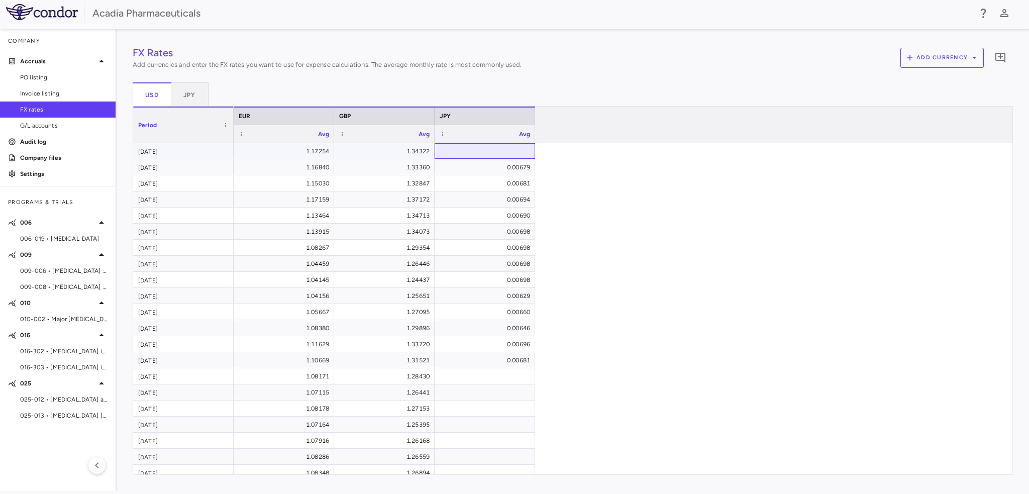
click at [485, 149] on div at bounding box center [485, 151] width 90 height 15
paste input "*******"
type input "*******"
click at [556, 180] on div "1.17254 1.34322 ​ ******* 1.16840 1.33360 0.00679 1.15030 1.32847 0.00681 1.171…" at bounding box center [619, 408] width 771 height 531
click at [502, 376] on div "FX Rates Add currencies and enter the FX rates you want to use for expense calc…" at bounding box center [573, 260] width 880 height 430
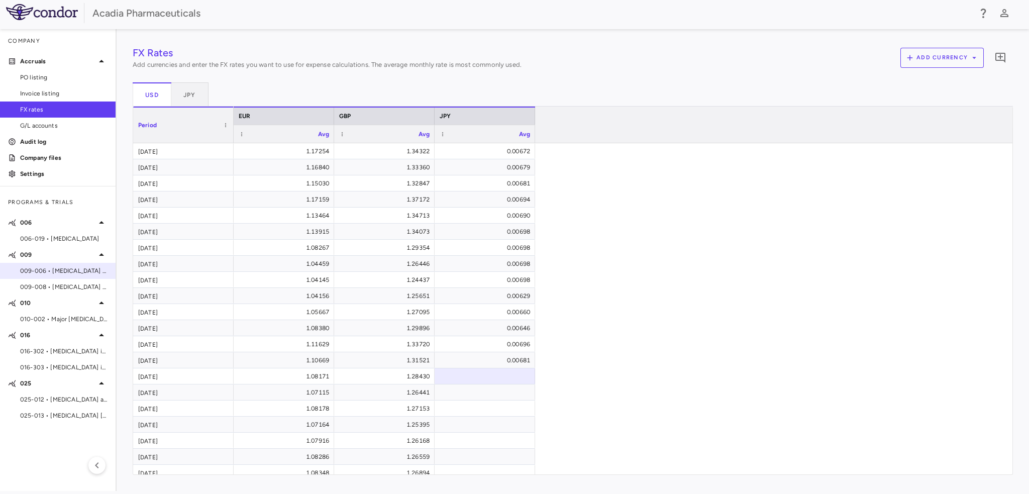
click at [56, 277] on div "009-006 • [MEDICAL_DATA] [MEDICAL_DATA]" at bounding box center [58, 270] width 116 height 15
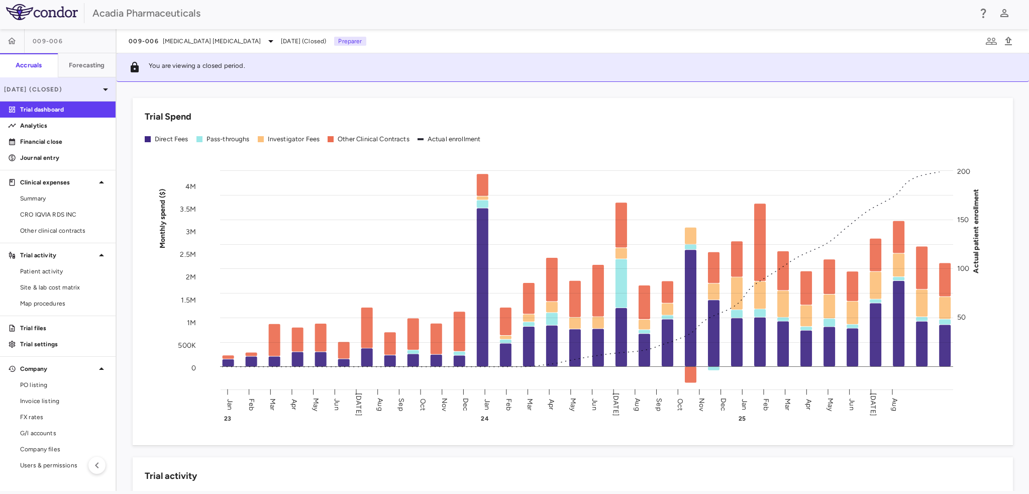
click at [104, 89] on icon at bounding box center [106, 89] width 12 height 12
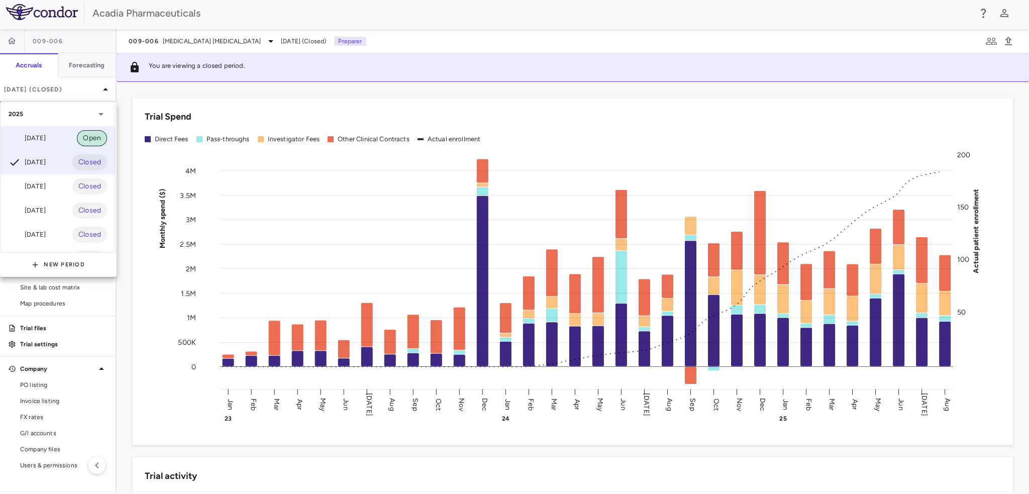
click at [83, 132] on div "Open" at bounding box center [92, 138] width 30 height 16
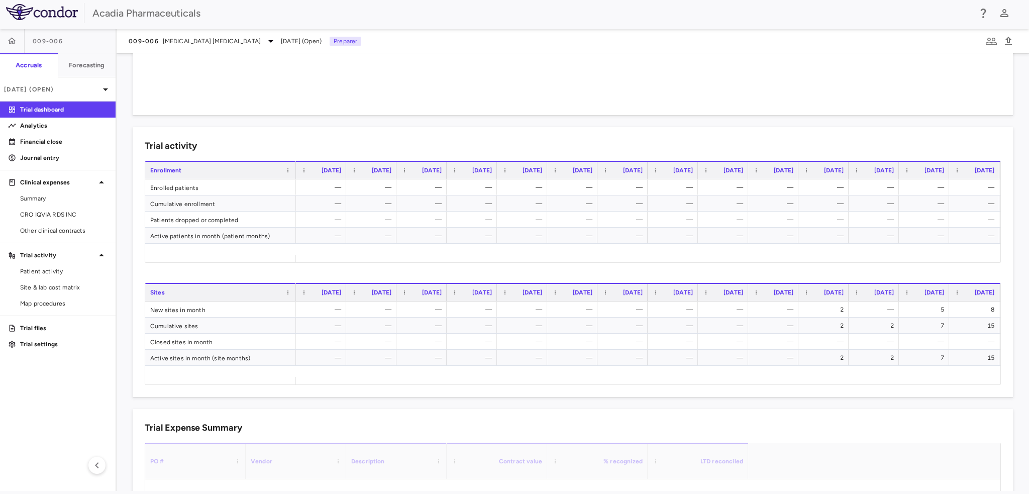
scroll to position [582, 0]
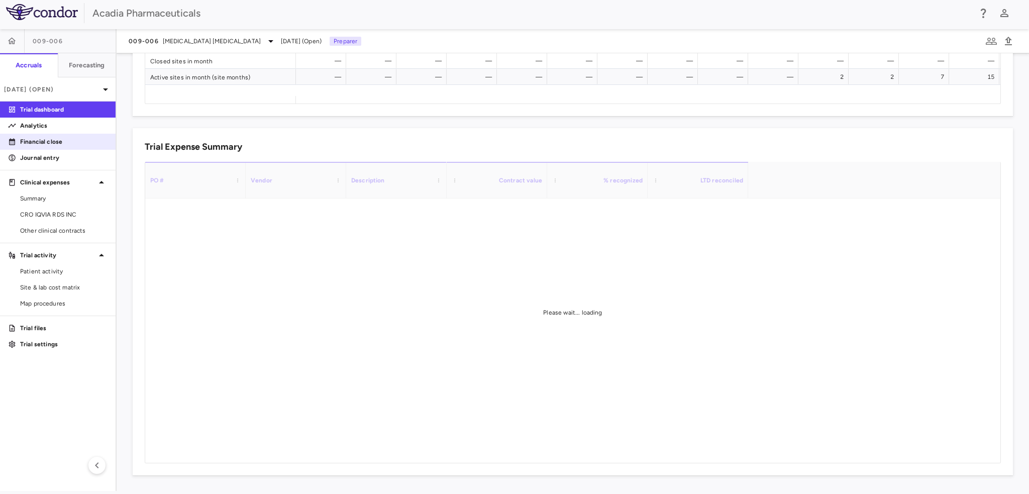
click at [90, 144] on p "Financial close" at bounding box center [63, 141] width 87 height 9
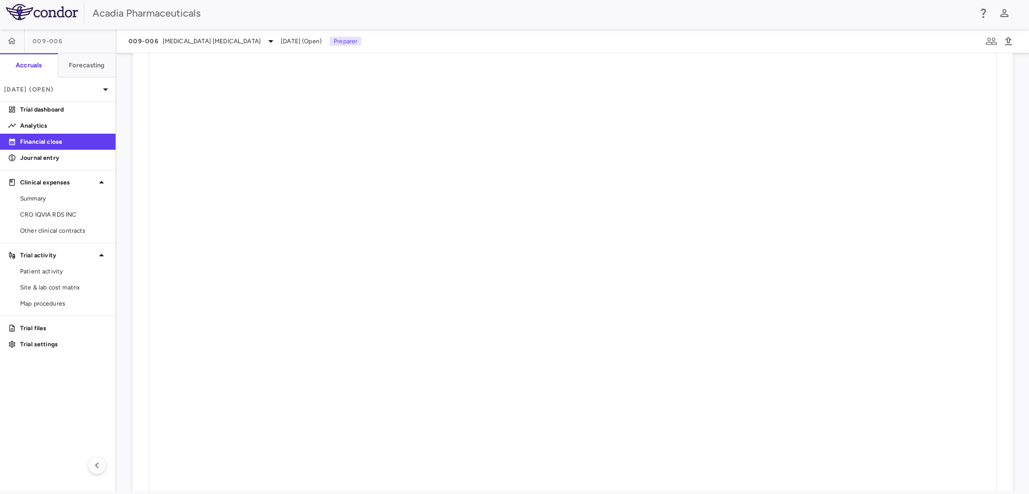
scroll to position [1271, 0]
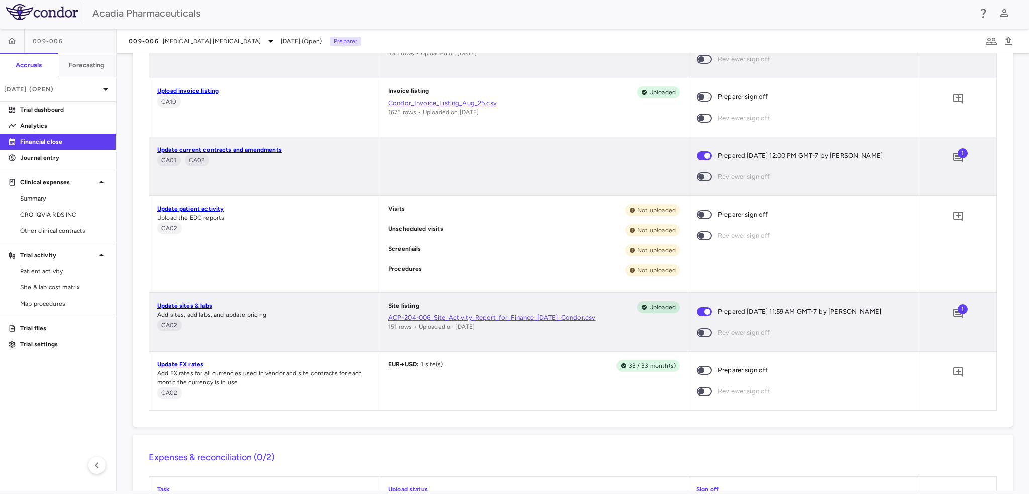
click at [705, 366] on span at bounding box center [704, 370] width 15 height 9
click at [927, 44] on button "Show details" at bounding box center [909, 43] width 48 height 16
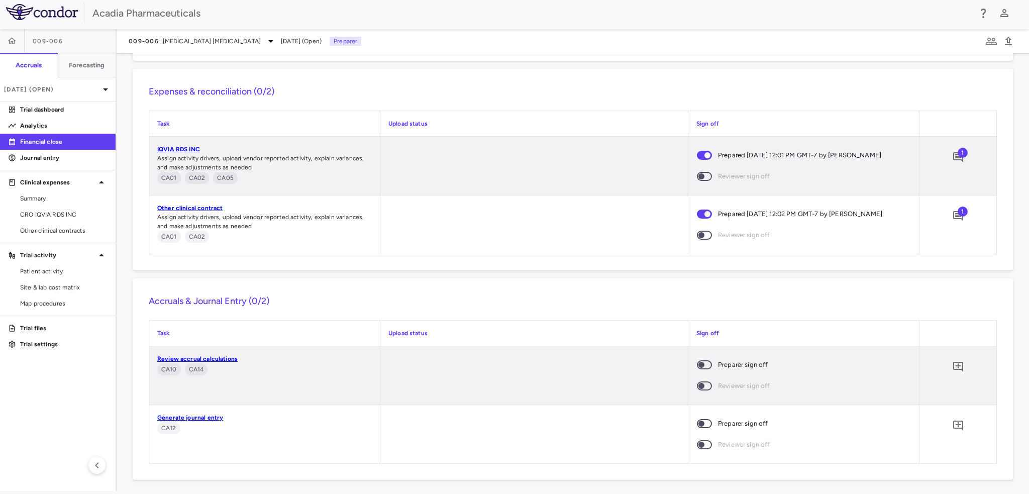
scroll to position [1641, 0]
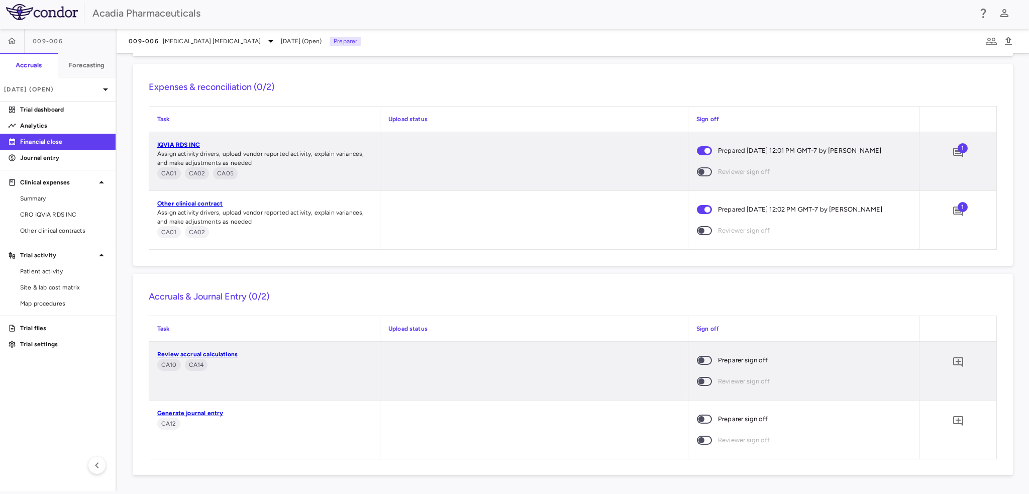
click at [958, 210] on span "1" at bounding box center [963, 207] width 10 height 10
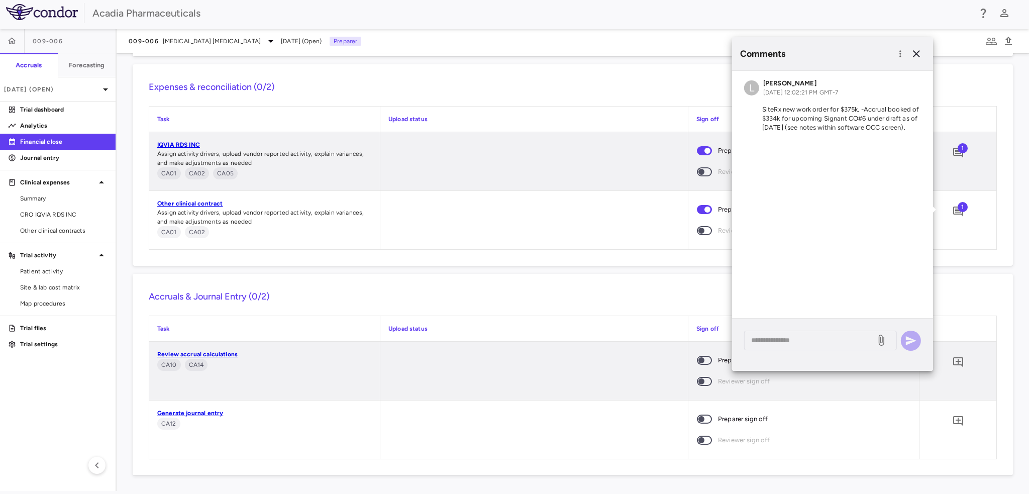
scroll to position [0, 0]
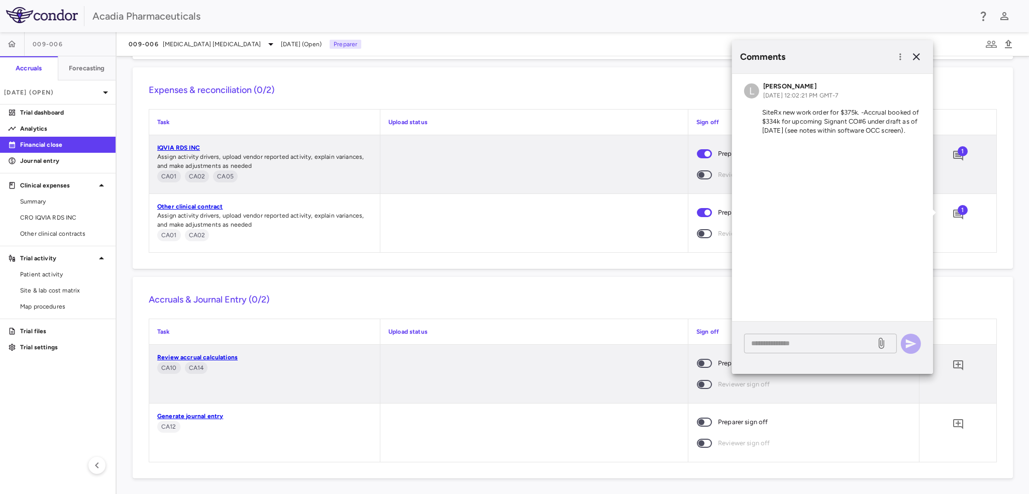
click at [790, 339] on textarea at bounding box center [810, 343] width 118 height 11
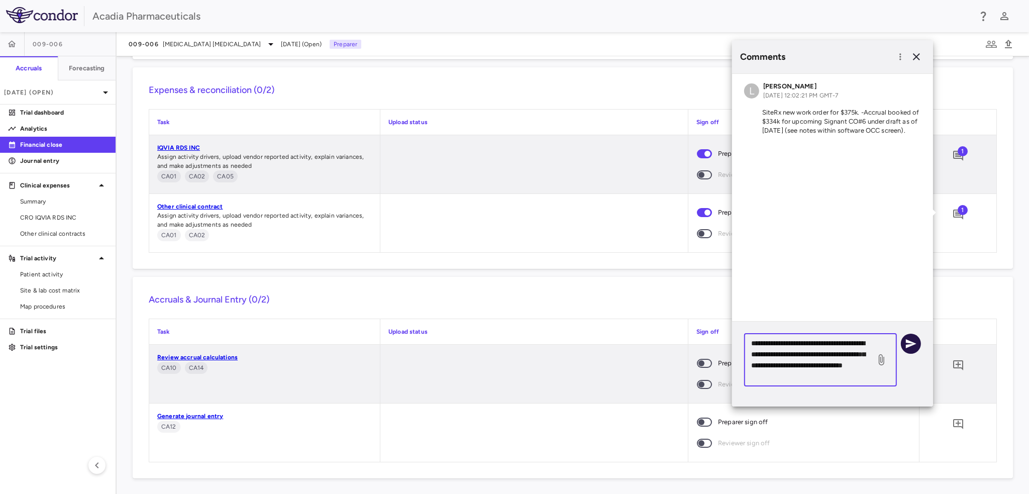
type textarea "**********"
click at [915, 340] on icon "button" at bounding box center [911, 344] width 12 height 12
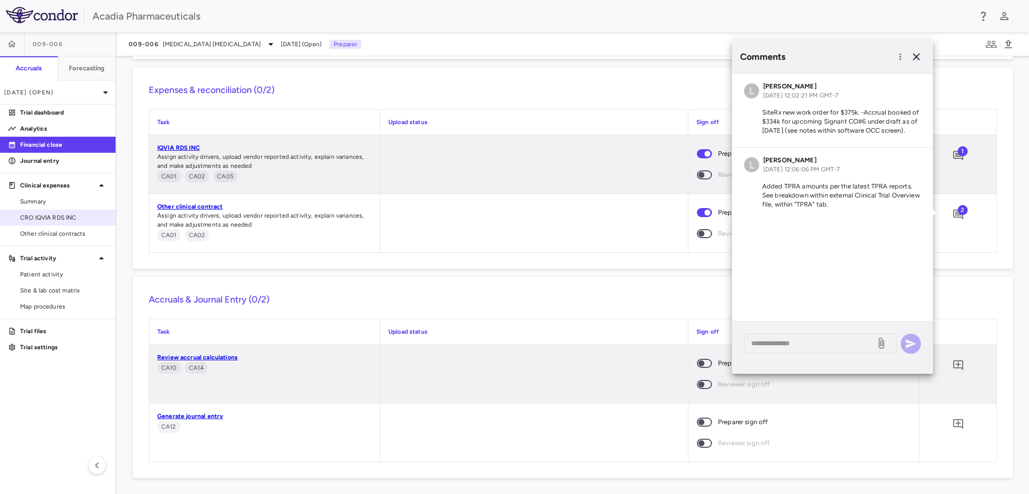
click at [64, 223] on link "CRO IQVIA RDS INC" at bounding box center [58, 217] width 116 height 15
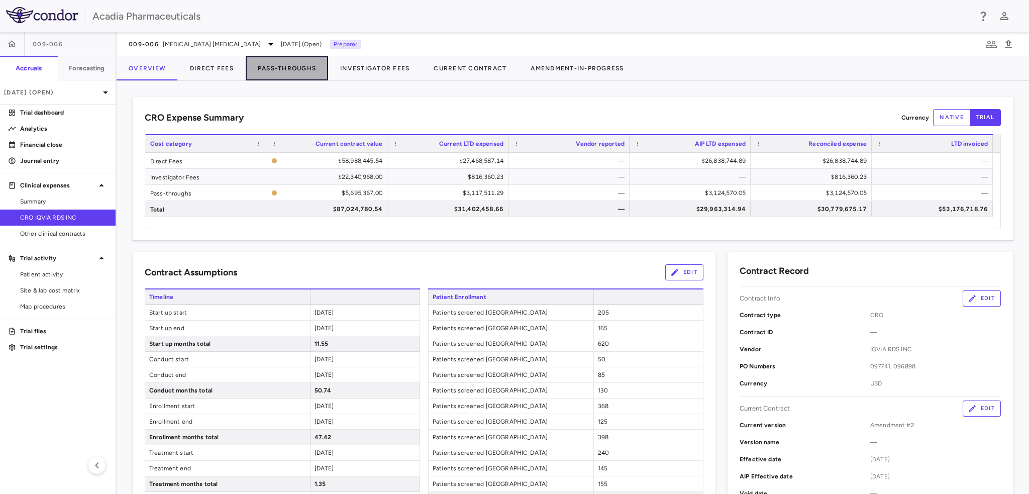
click at [297, 72] on button "Pass-Throughs" at bounding box center [287, 68] width 82 height 24
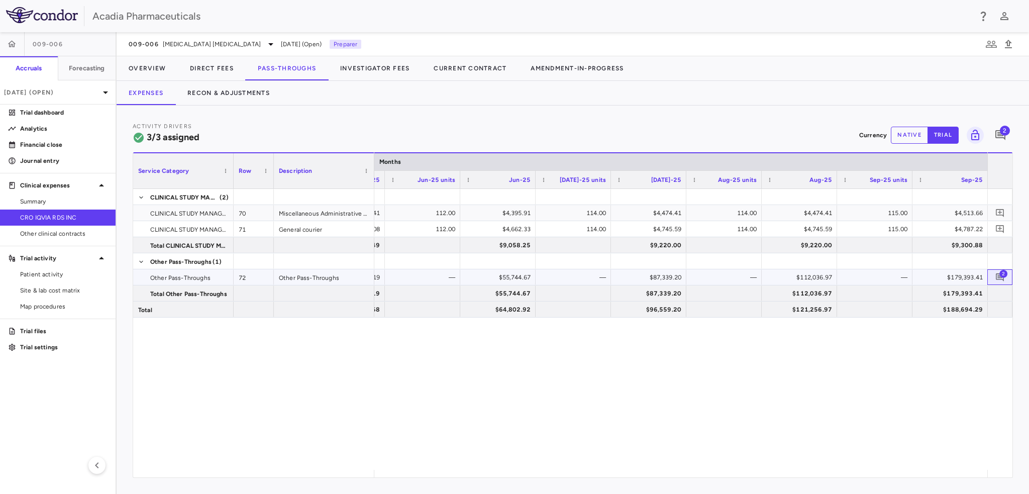
click at [1002, 275] on span "2" at bounding box center [1004, 273] width 8 height 8
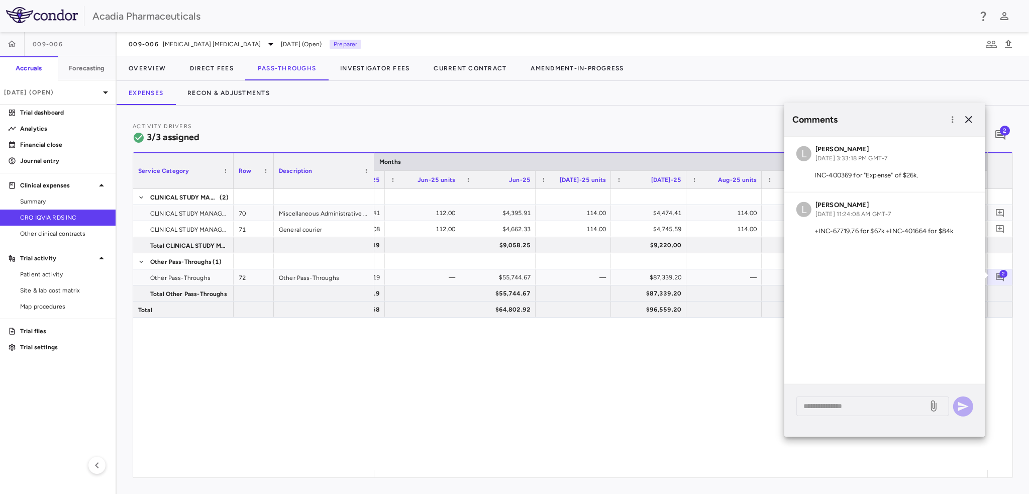
click at [943, 238] on div "L Lindsey Dugan Sep 24, 2025, 11:24:08 AM GMT-7 +INC-67719.76 for $67k +INC-401…" at bounding box center [885, 219] width 201 height 55
drag, startPoint x: 925, startPoint y: 178, endPoint x: 812, endPoint y: 171, distance: 112.8
click at [812, 171] on p "INC-400369 for "Expense" of $26k." at bounding box center [885, 175] width 177 height 9
copy p "INC-400369 for "Expense" of $26k."
drag, startPoint x: 965, startPoint y: 231, endPoint x: 811, endPoint y: 234, distance: 153.8
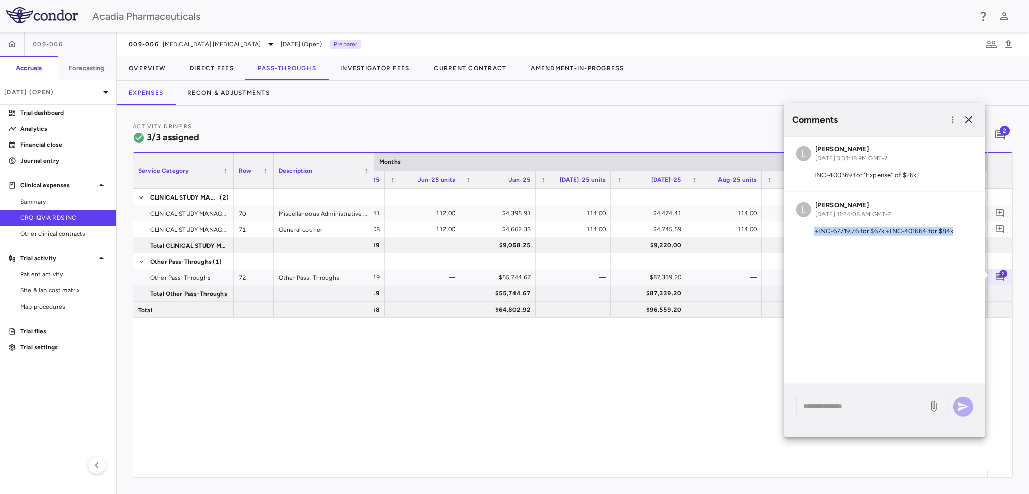
click at [811, 234] on p "+INC-67719.76 for $67k +INC-401664 for $84k" at bounding box center [885, 231] width 177 height 9
copy p "+INC-67719.76 for $67k +INC-401664 for $84k"
click at [721, 118] on div "Activity Drivers 3/3 assigned Currency native trial 2 Service Category Drag her…" at bounding box center [573, 300] width 913 height 388
click at [971, 124] on icon "button" at bounding box center [969, 120] width 12 height 12
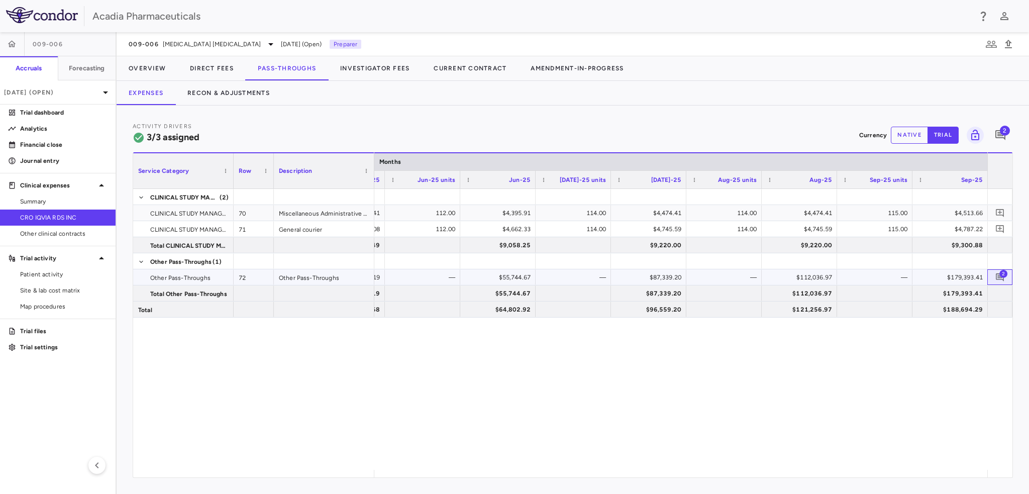
click at [1003, 274] on span "2" at bounding box center [1004, 273] width 8 height 8
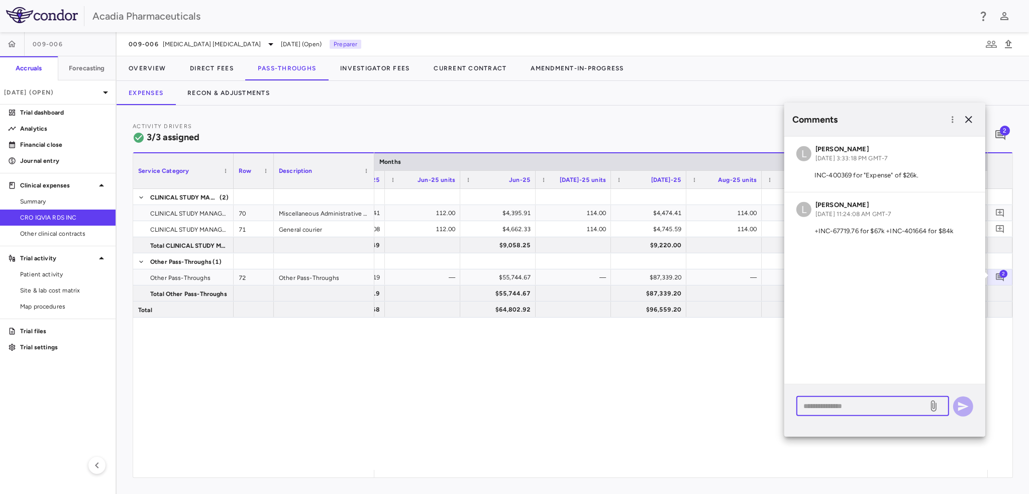
click at [865, 411] on textarea at bounding box center [863, 406] width 118 height 11
type textarea "**********"
click at [960, 412] on icon "button" at bounding box center [963, 406] width 12 height 12
click at [967, 118] on icon "button" at bounding box center [968, 119] width 7 height 7
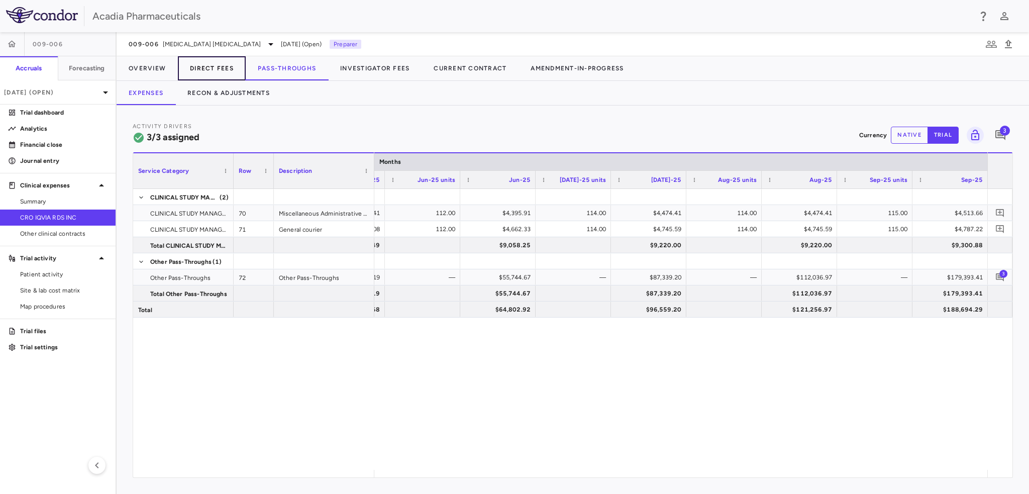
click at [198, 70] on button "Direct Fees" at bounding box center [212, 68] width 68 height 24
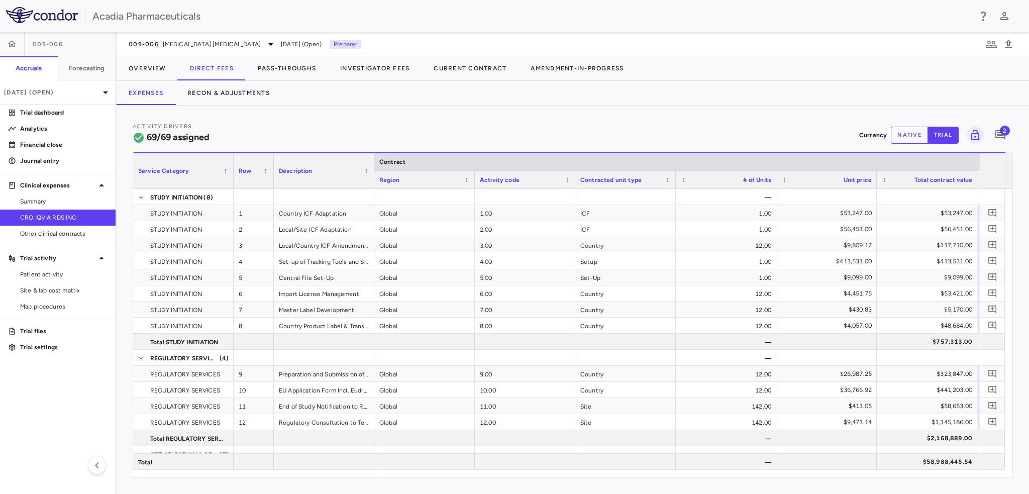
click at [906, 134] on button "native" at bounding box center [909, 135] width 37 height 17
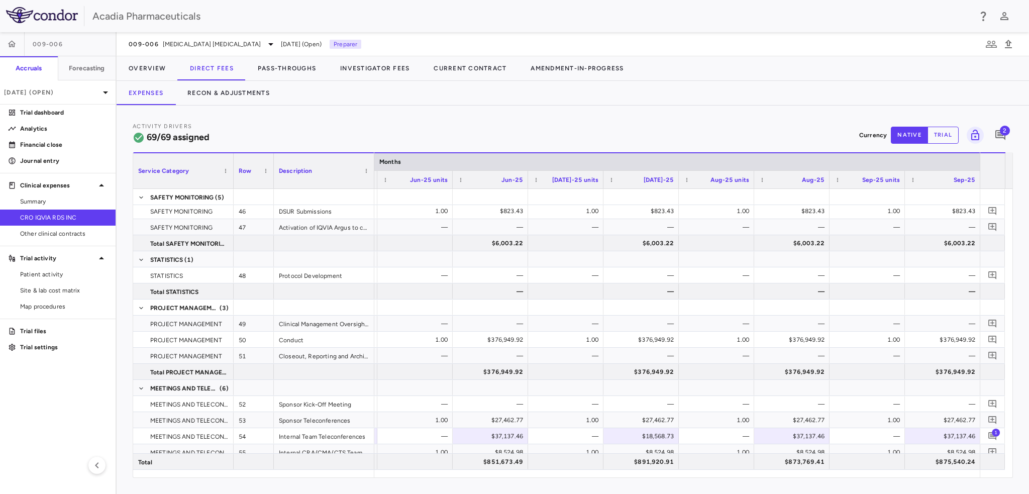
scroll to position [1019, 0]
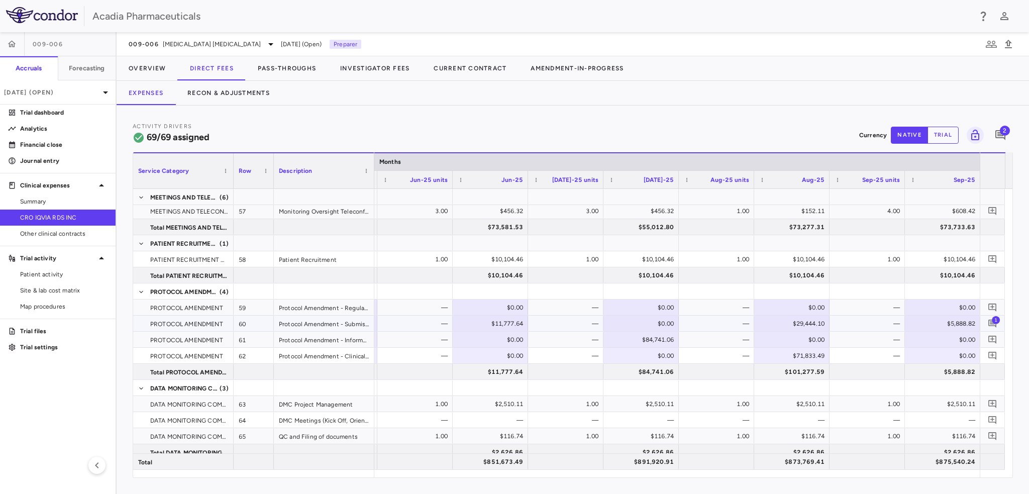
click at [998, 316] on span "1" at bounding box center [996, 320] width 8 height 8
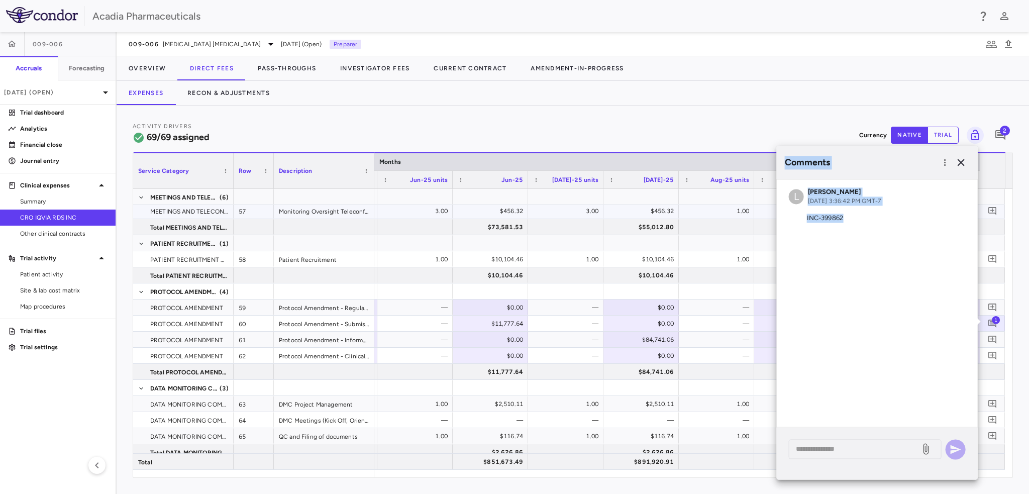
drag, startPoint x: 852, startPoint y: 216, endPoint x: 772, endPoint y: 208, distance: 80.3
click at [772, 208] on body "Skip to sidebar Skip to main content Acadia Pharmaceuticals 009-006 Accruals Fo…" at bounding box center [514, 247] width 1029 height 494
click at [838, 215] on p "INC-399862" at bounding box center [877, 218] width 177 height 9
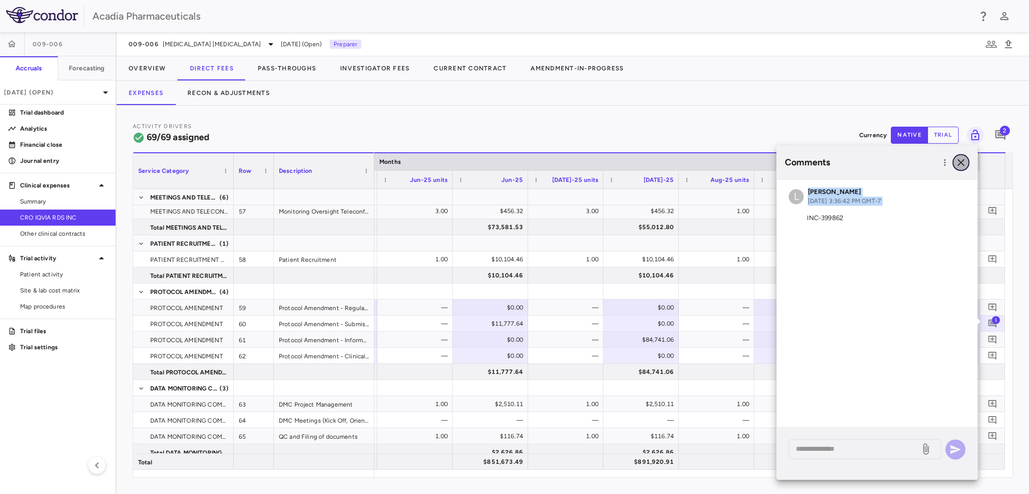
drag, startPoint x: 959, startPoint y: 162, endPoint x: 978, endPoint y: 220, distance: 60.7
click at [960, 161] on icon "button" at bounding box center [961, 162] width 12 height 12
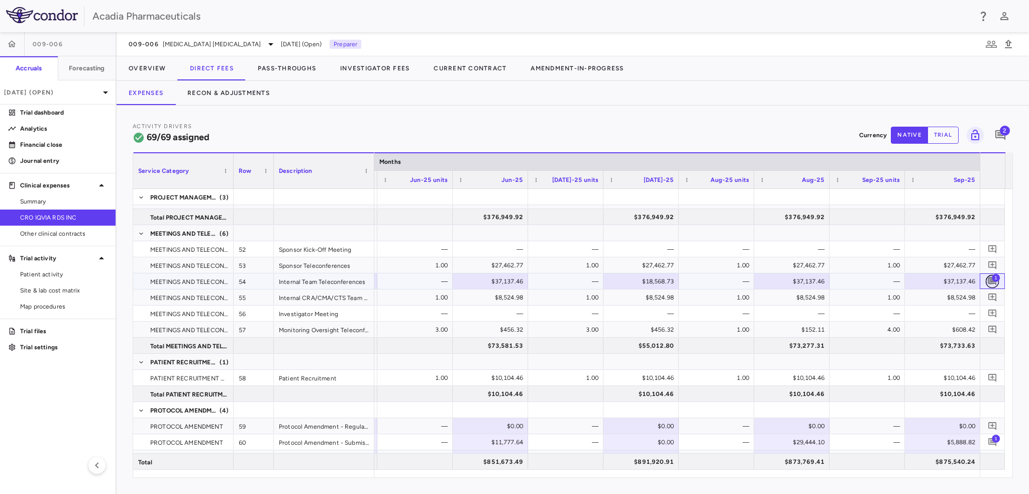
click at [991, 283] on icon "Add comment" at bounding box center [993, 281] width 8 height 8
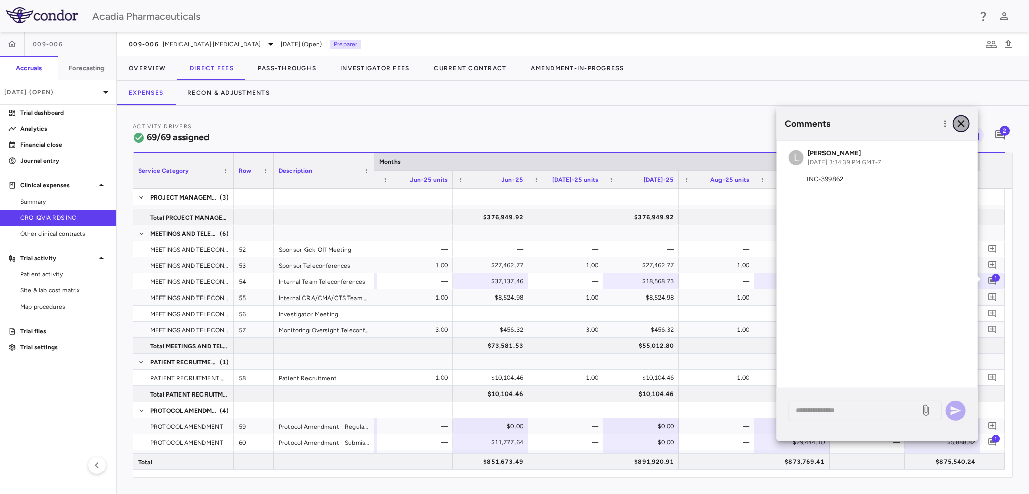
click at [961, 124] on icon "button" at bounding box center [961, 123] width 7 height 7
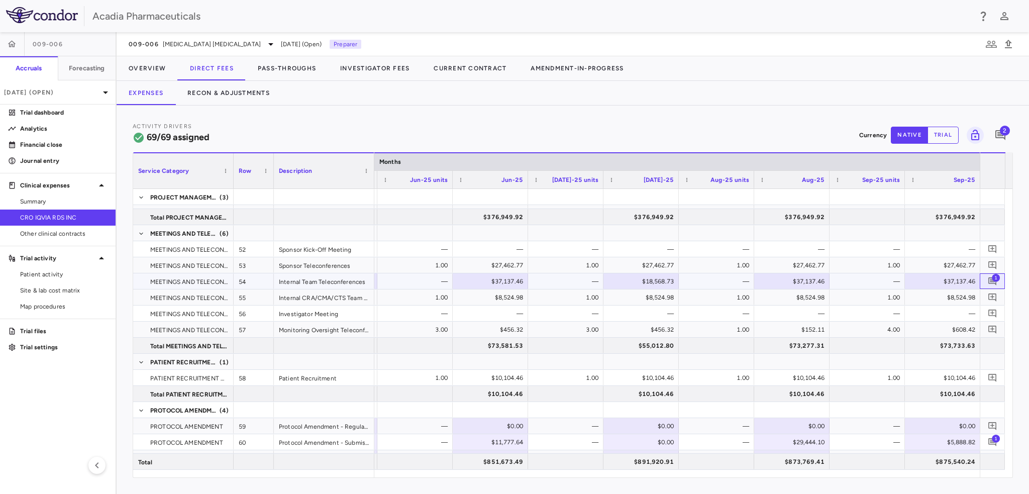
click at [995, 279] on span "1" at bounding box center [996, 277] width 8 height 8
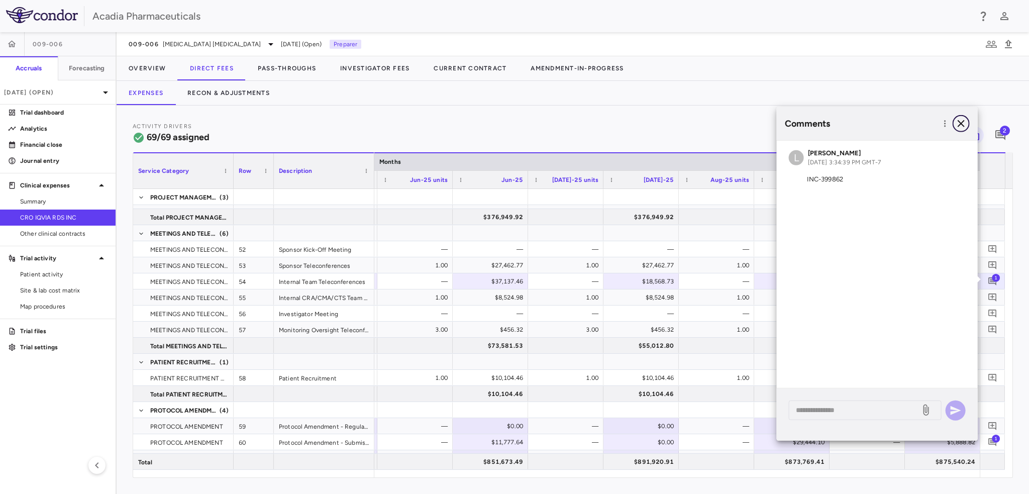
click at [964, 129] on icon "button" at bounding box center [961, 124] width 12 height 12
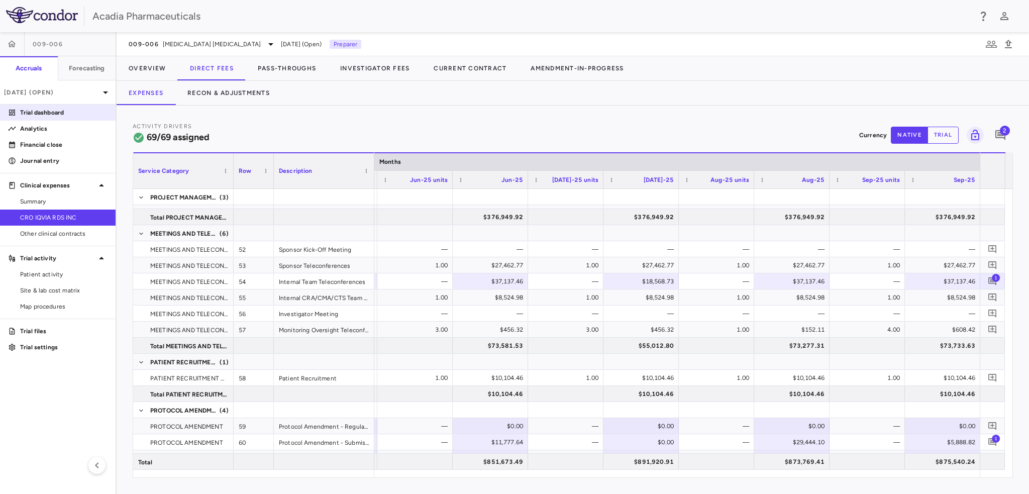
click at [56, 112] on p "Trial dashboard" at bounding box center [63, 112] width 87 height 9
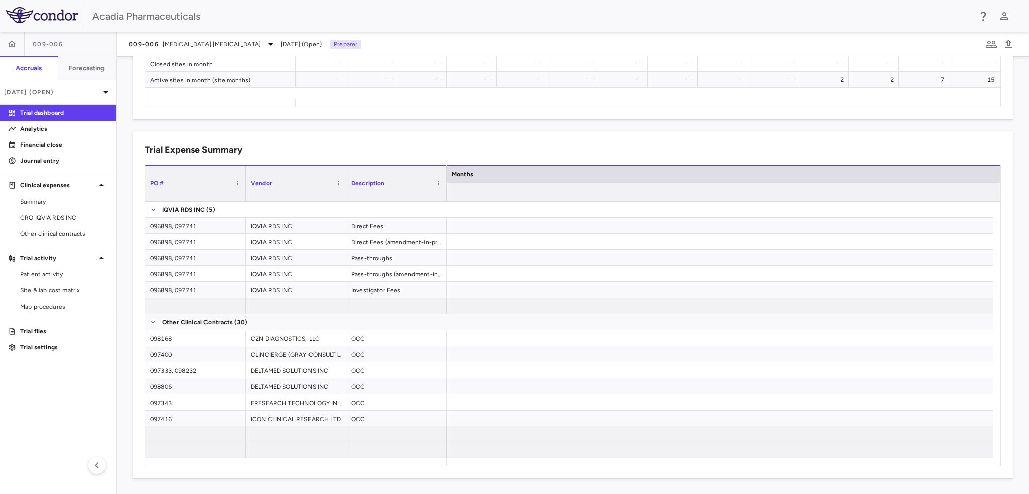
scroll to position [0, 2864]
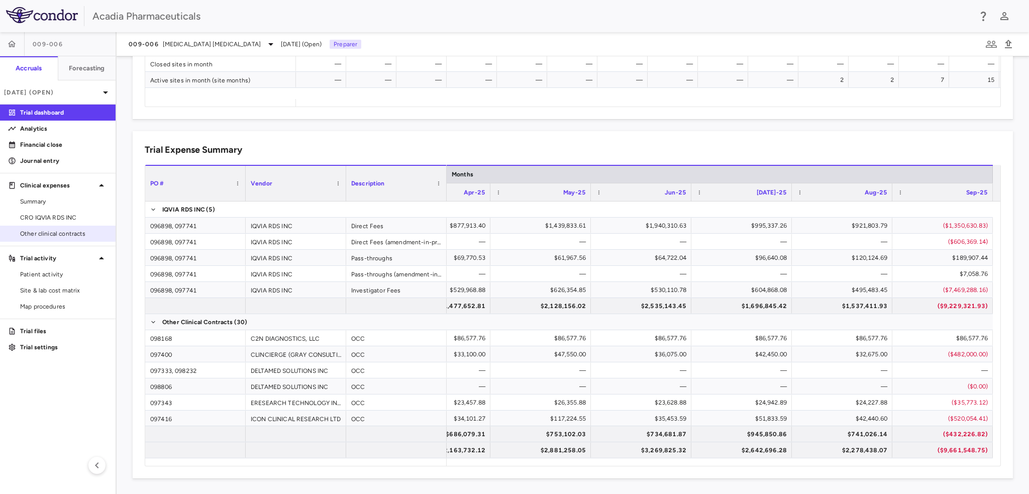
click at [43, 232] on span "Other clinical contracts" at bounding box center [63, 233] width 87 height 9
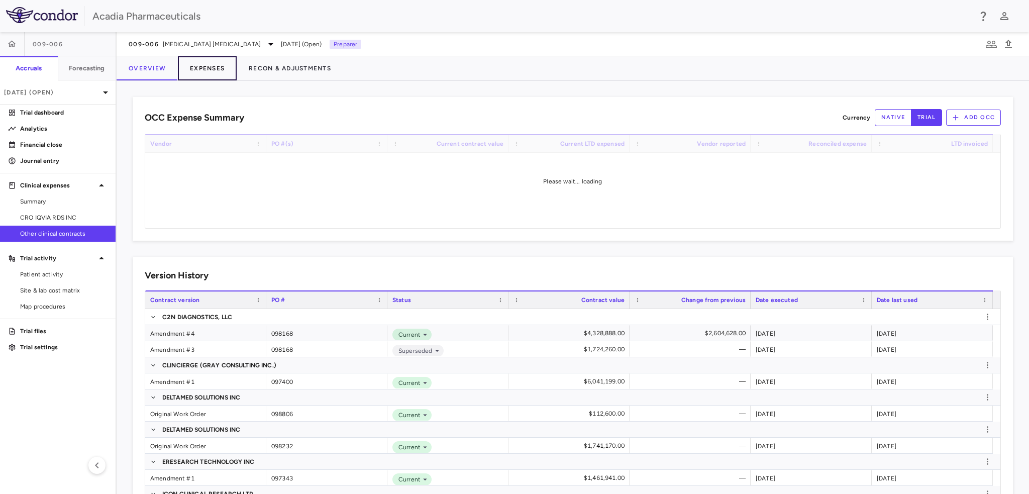
click at [215, 68] on button "Expenses" at bounding box center [207, 68] width 59 height 24
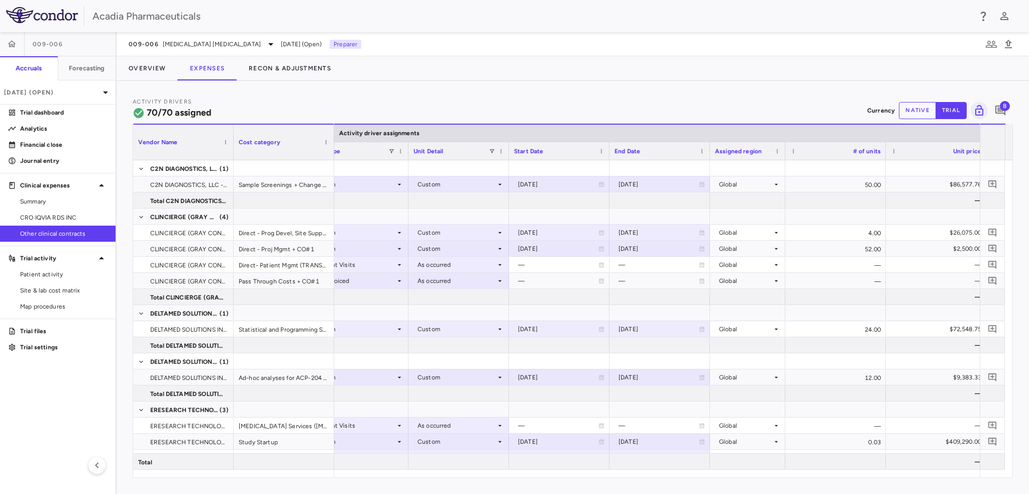
scroll to position [0, 336]
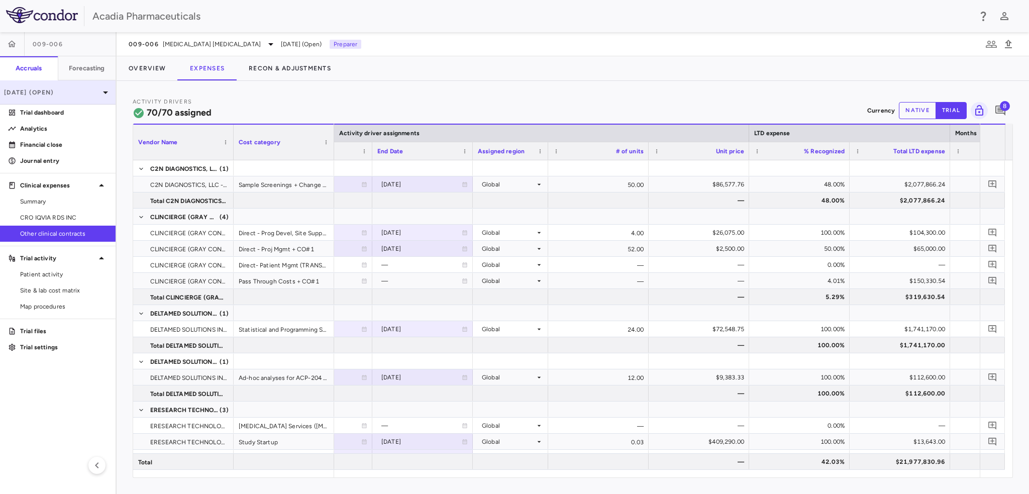
click at [91, 98] on div "[DATE] (Open)" at bounding box center [58, 92] width 116 height 24
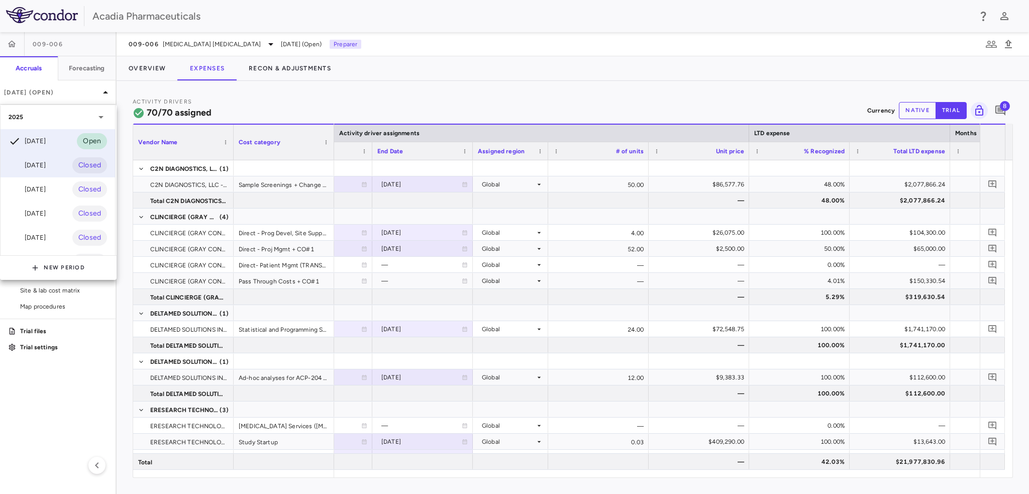
click at [60, 161] on div "[DATE] Closed" at bounding box center [58, 165] width 115 height 24
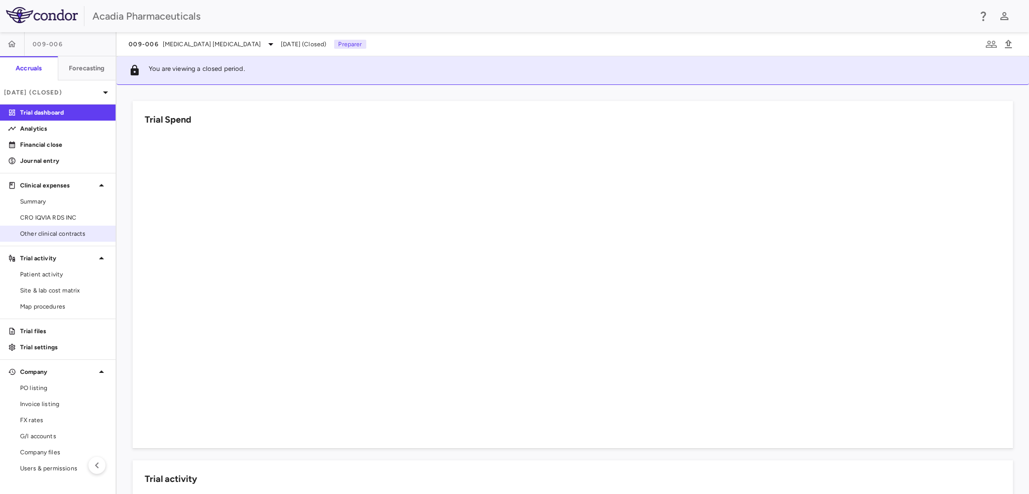
click at [57, 236] on span "Other clinical contracts" at bounding box center [63, 233] width 87 height 9
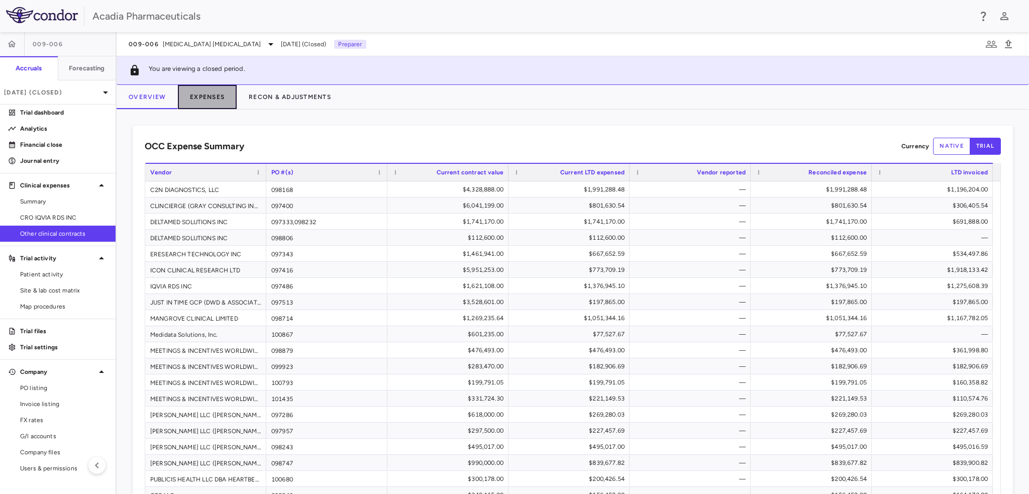
click at [207, 103] on button "Expenses" at bounding box center [207, 97] width 59 height 24
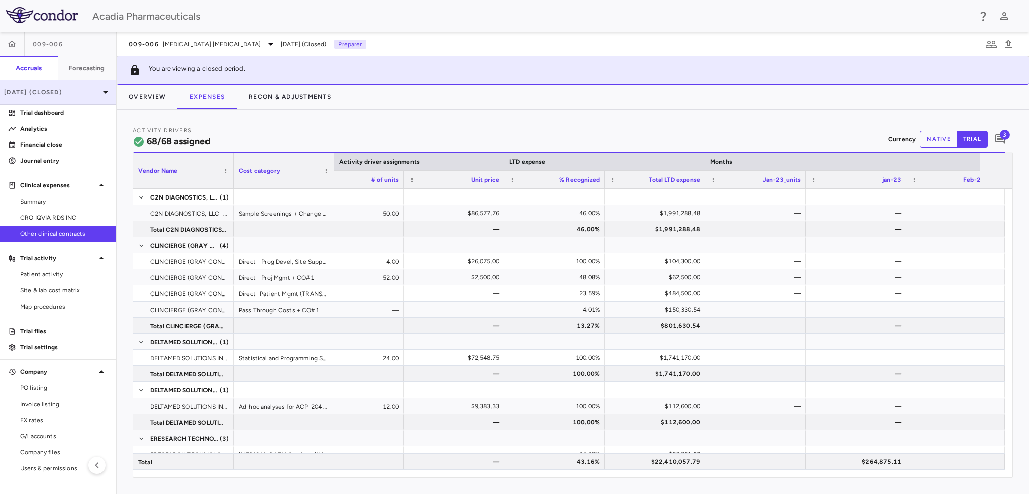
click at [104, 91] on icon at bounding box center [106, 92] width 12 height 12
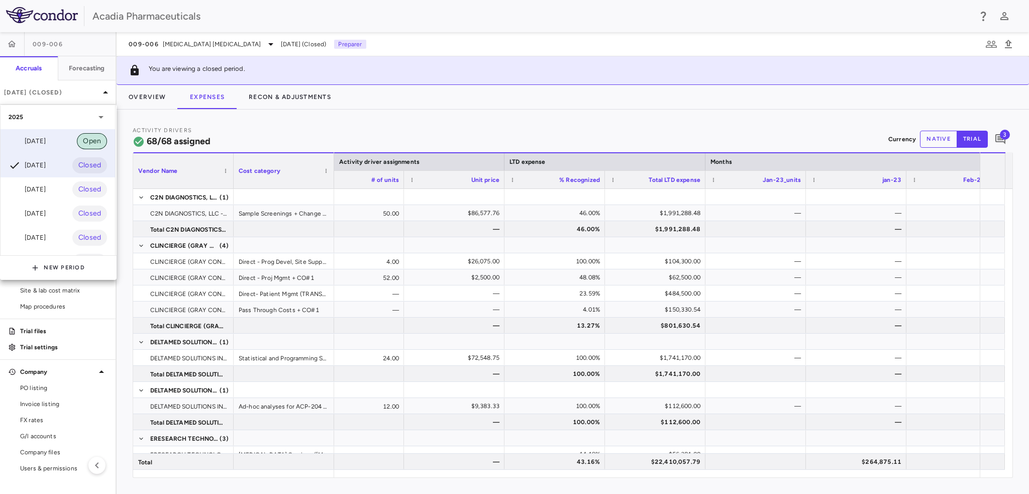
click at [84, 142] on span "Open" at bounding box center [92, 141] width 30 height 11
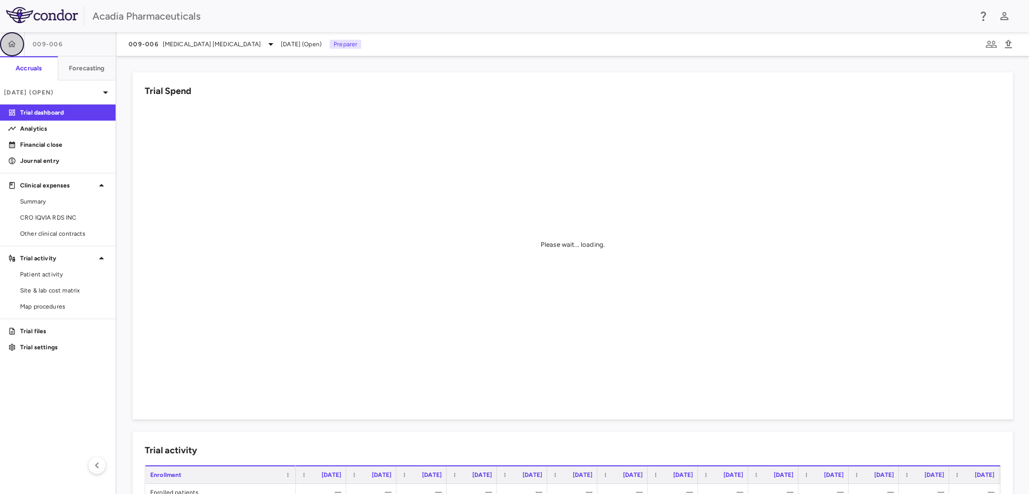
click at [14, 45] on icon "button" at bounding box center [12, 43] width 9 height 7
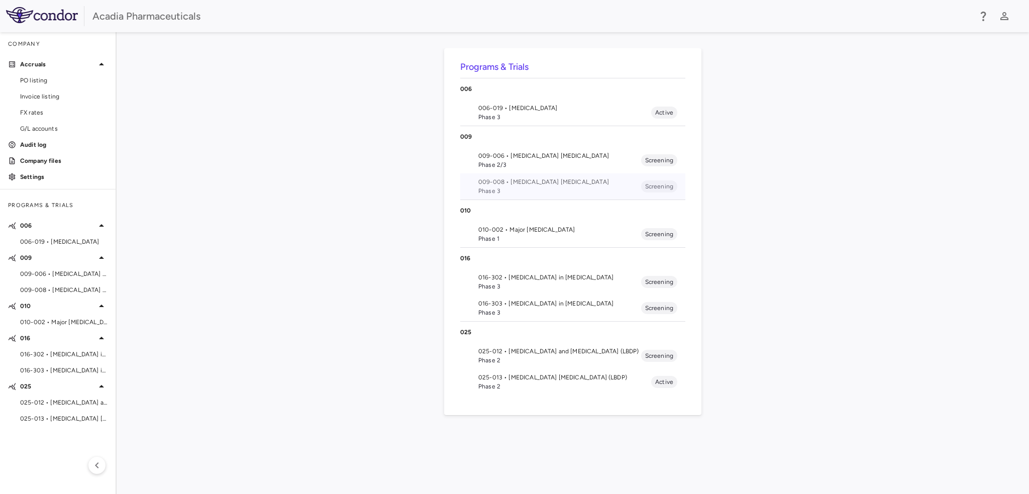
click at [501, 193] on span "Phase 3" at bounding box center [559, 190] width 163 height 9
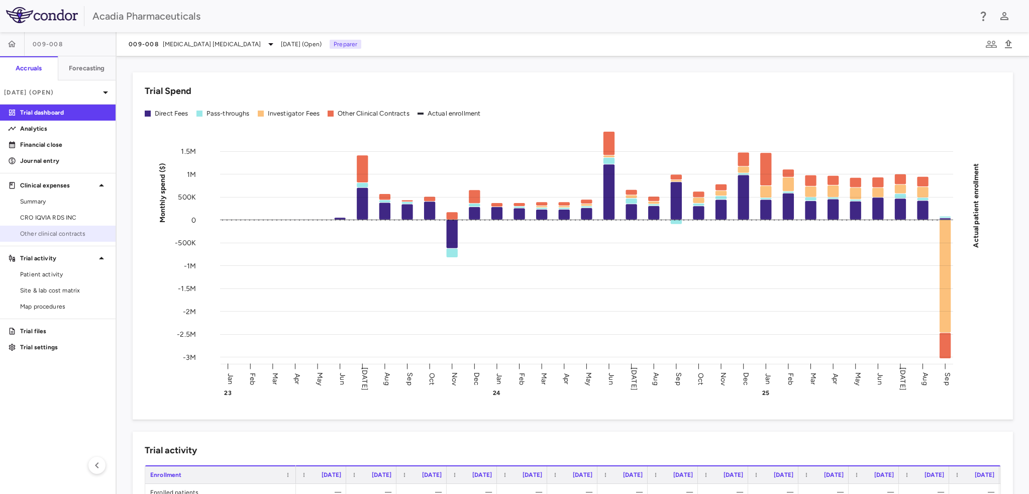
click at [76, 234] on span "Other clinical contracts" at bounding box center [63, 233] width 87 height 9
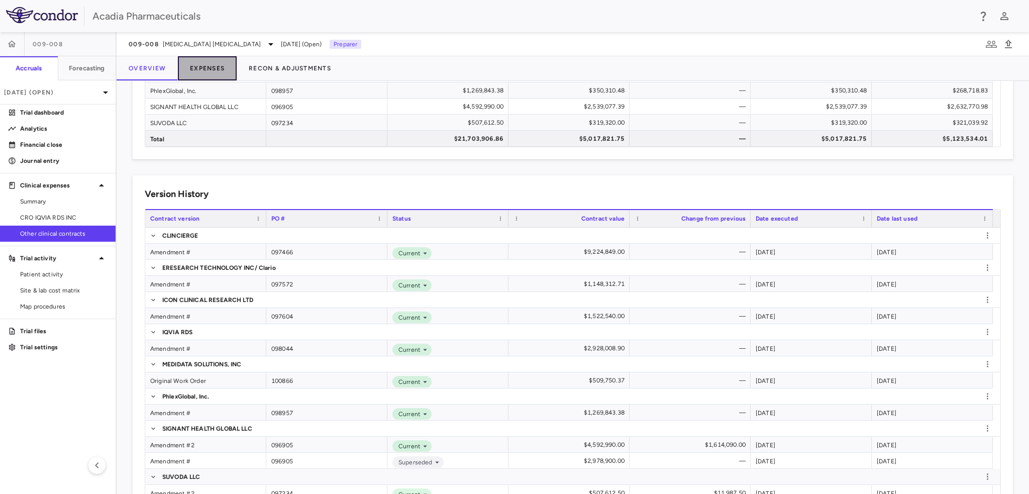
click at [220, 67] on button "Expenses" at bounding box center [207, 68] width 59 height 24
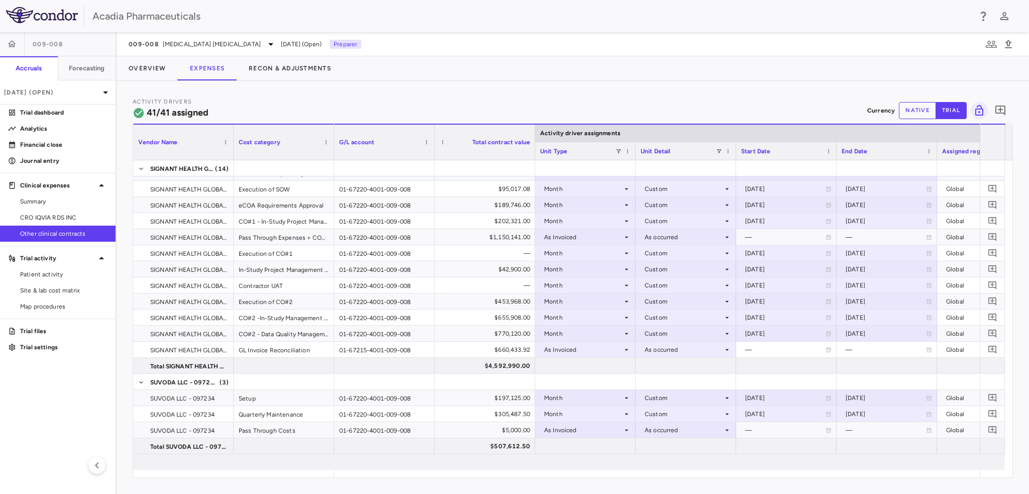
scroll to position [623, 0]
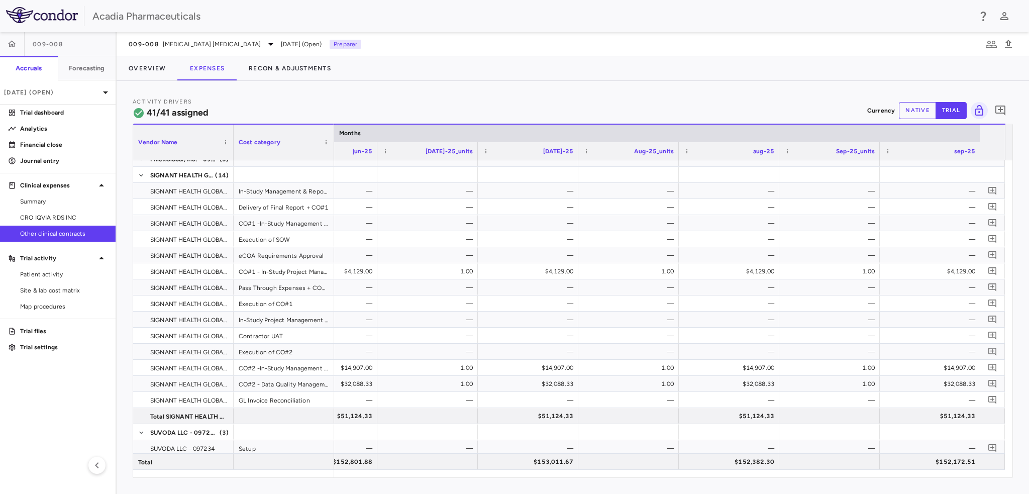
click at [923, 113] on button "native" at bounding box center [917, 110] width 37 height 17
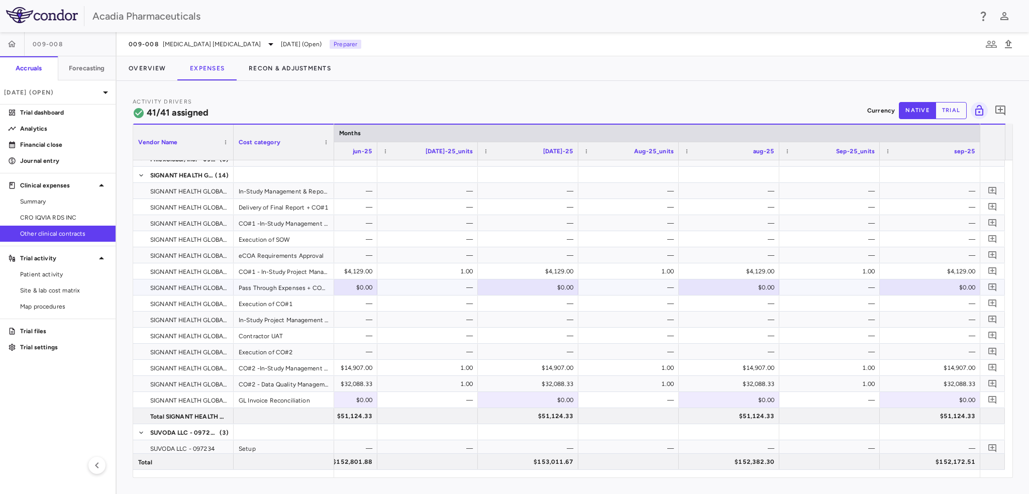
click at [941, 295] on div "$0.00" at bounding box center [930, 287] width 101 height 16
type input "******"
click at [992, 283] on icon "Add comment" at bounding box center [993, 287] width 8 height 8
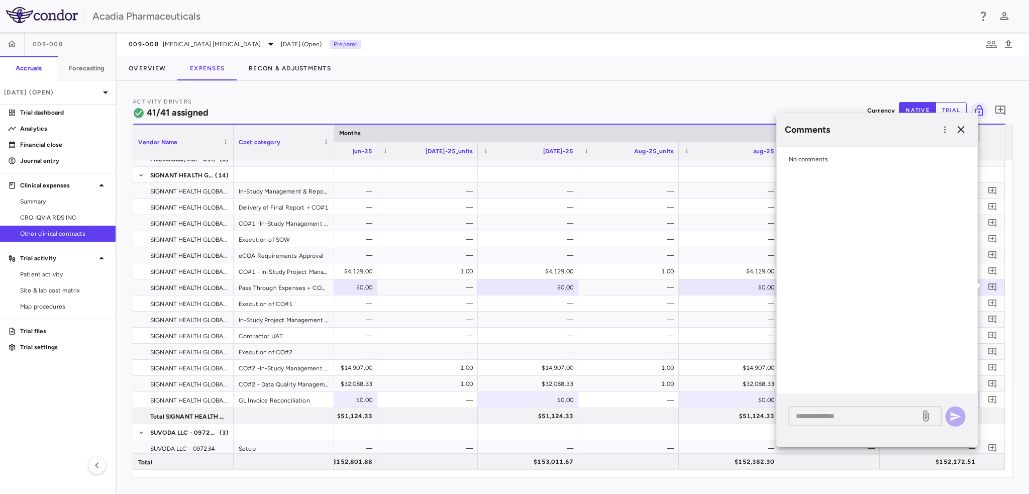
click at [892, 414] on textarea at bounding box center [855, 416] width 118 height 11
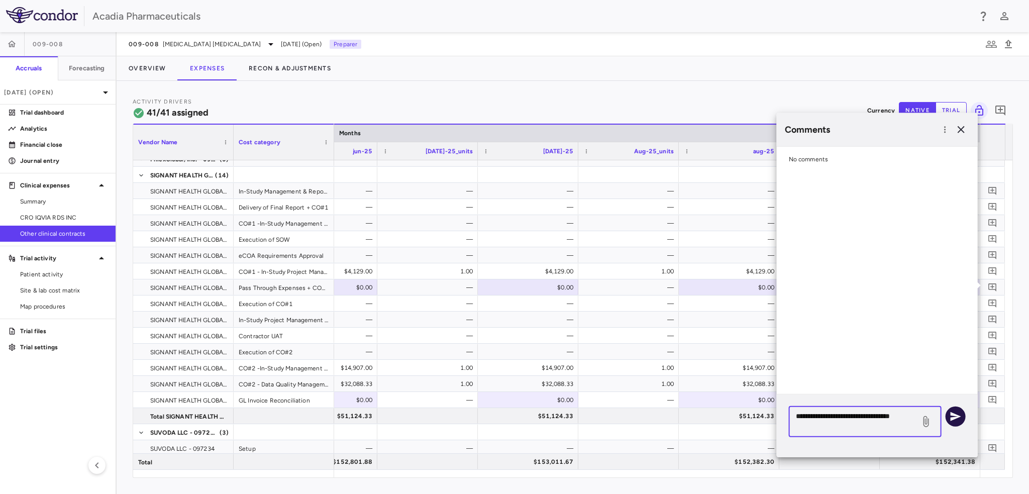
type textarea "**********"
click at [961, 422] on icon "button" at bounding box center [956, 416] width 12 height 12
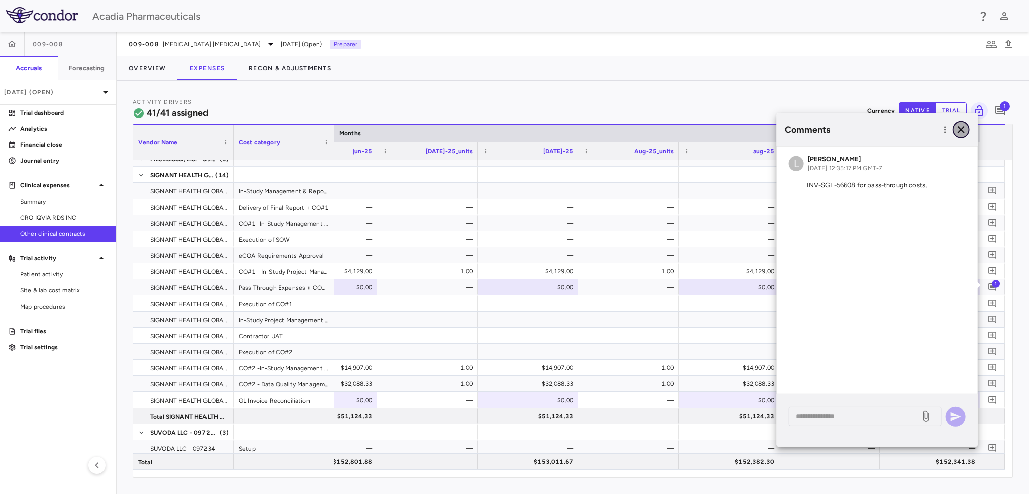
click at [959, 128] on icon "button" at bounding box center [961, 130] width 12 height 12
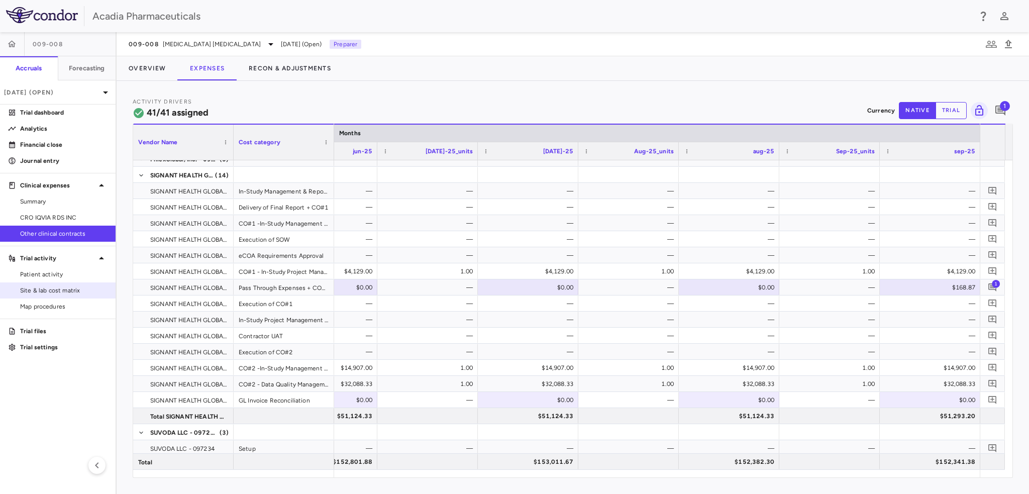
click at [74, 289] on span "Site & lab cost matrix" at bounding box center [63, 290] width 87 height 9
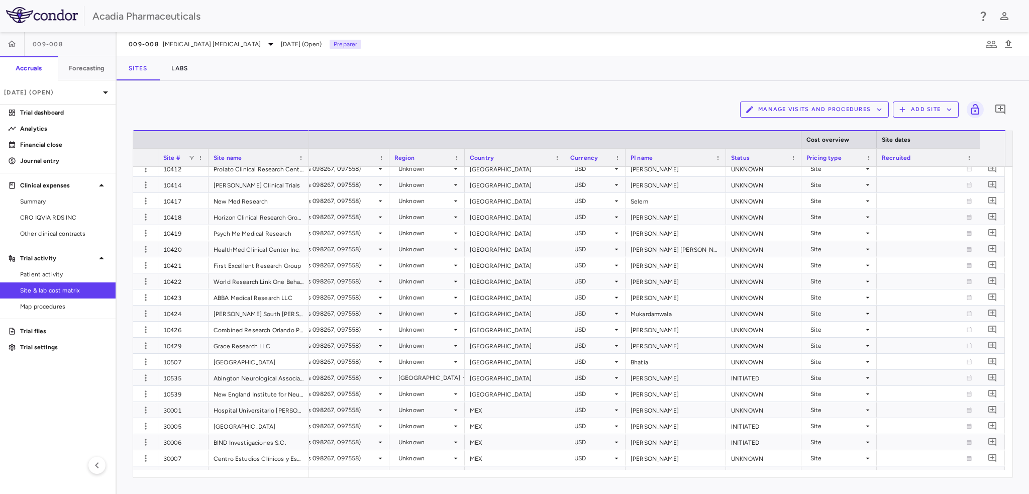
scroll to position [0, 135]
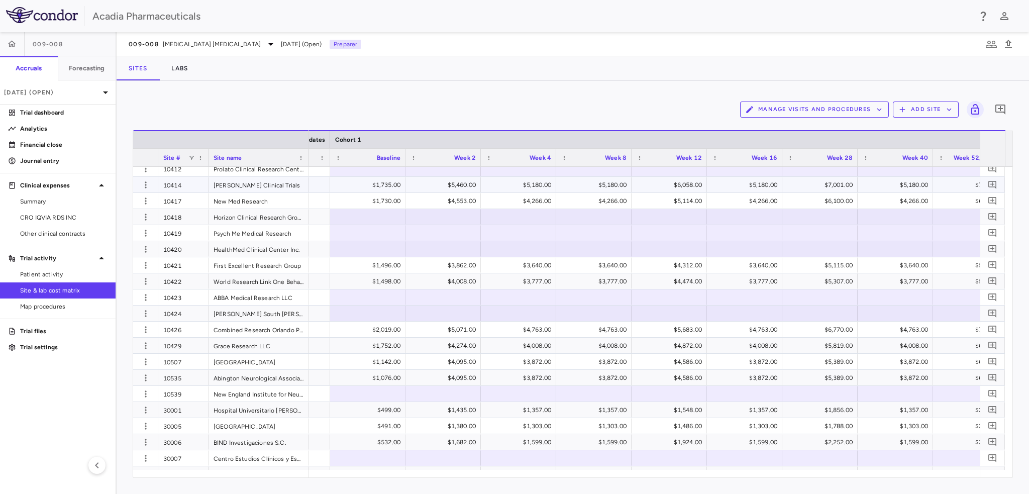
click at [370, 183] on div "$1,735.00" at bounding box center [369, 185] width 61 height 16
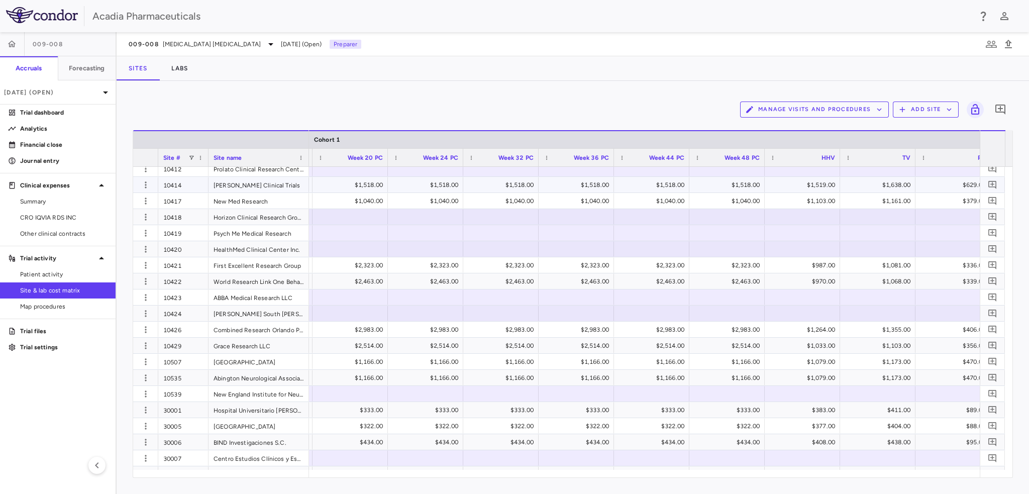
click at [340, 184] on div "$1,518.00" at bounding box center [352, 185] width 61 height 16
click at [812, 185] on div "$1,519.00" at bounding box center [804, 185] width 61 height 16
click at [813, 185] on input "****" at bounding box center [809, 185] width 59 height 17
type input "****"
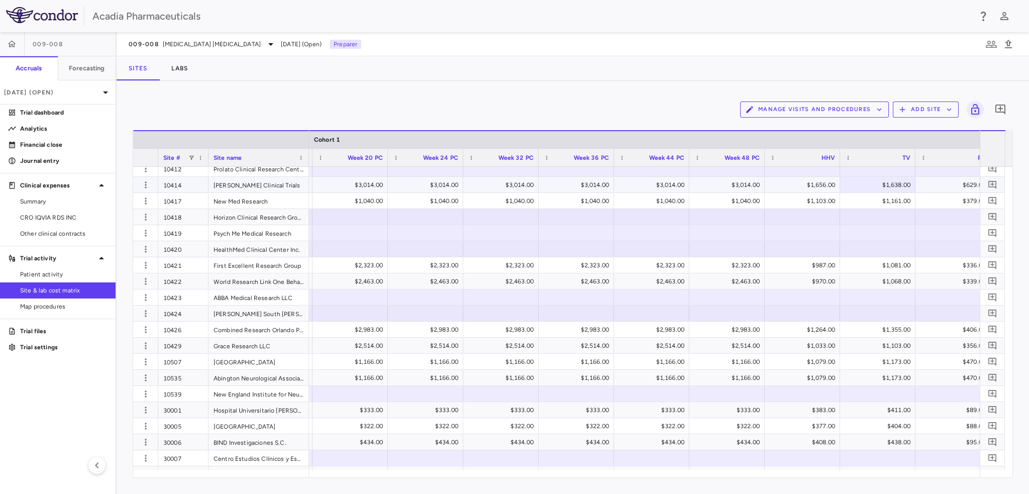
click at [897, 184] on div "$1,638.00" at bounding box center [879, 185] width 61 height 16
click at [897, 184] on input "****" at bounding box center [885, 185] width 59 height 17
type input "****"
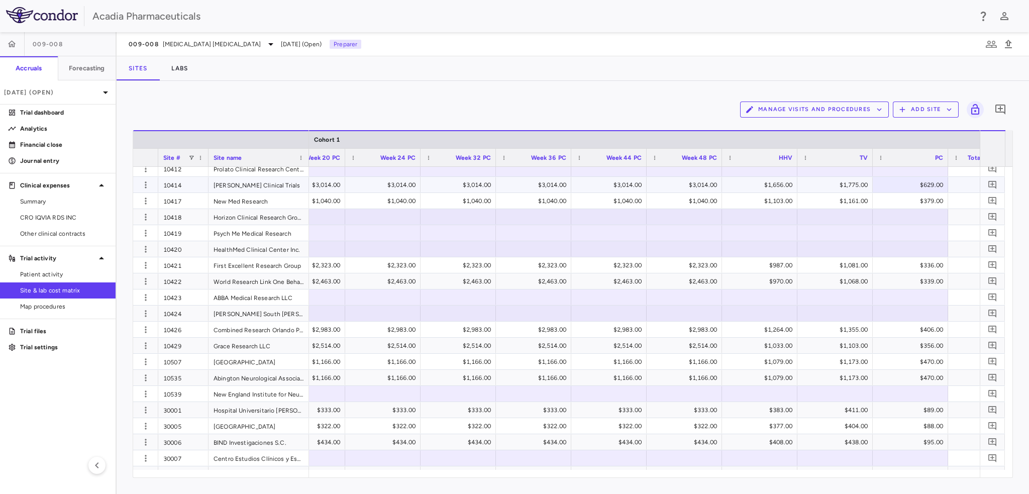
click at [927, 184] on div "$629.00" at bounding box center [912, 185] width 61 height 16
click at [927, 184] on input "***" at bounding box center [918, 185] width 59 height 17
type input "***"
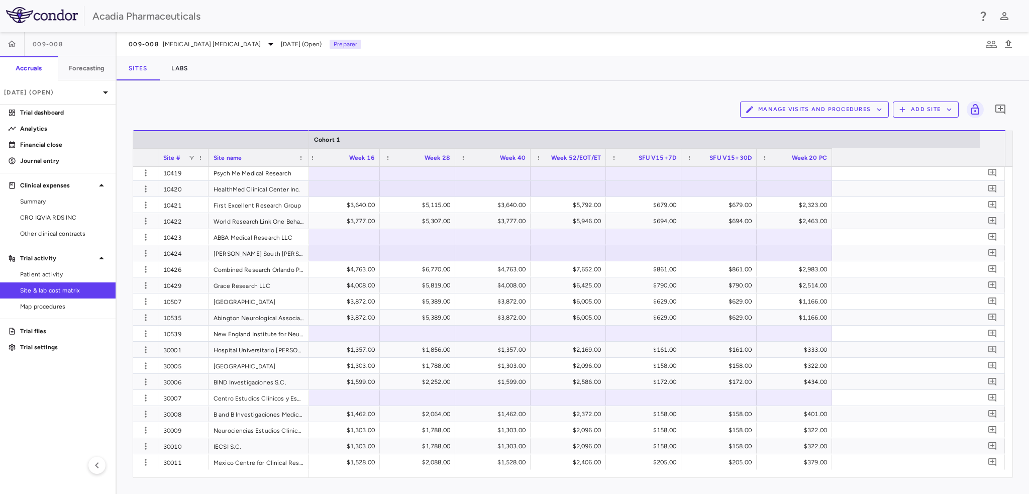
scroll to position [0, 1092]
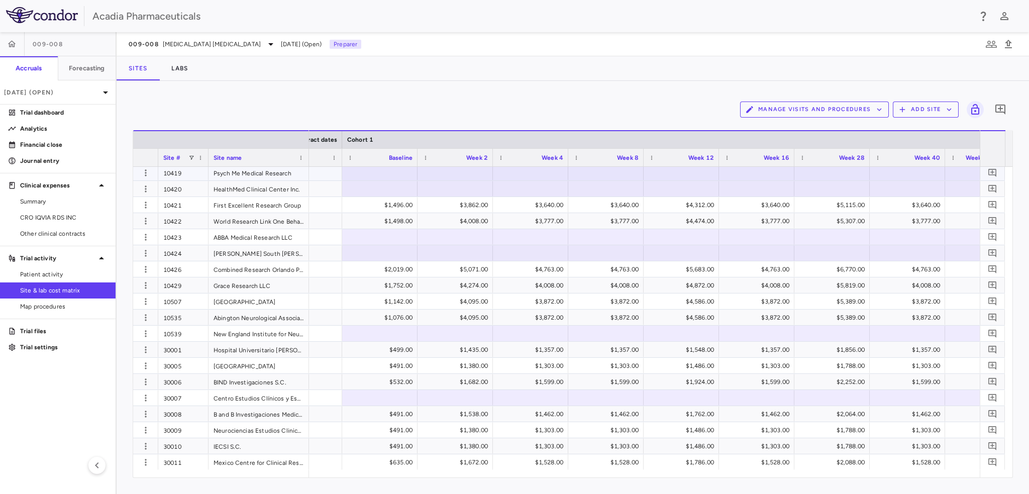
click at [378, 172] on div at bounding box center [379, 172] width 65 height 15
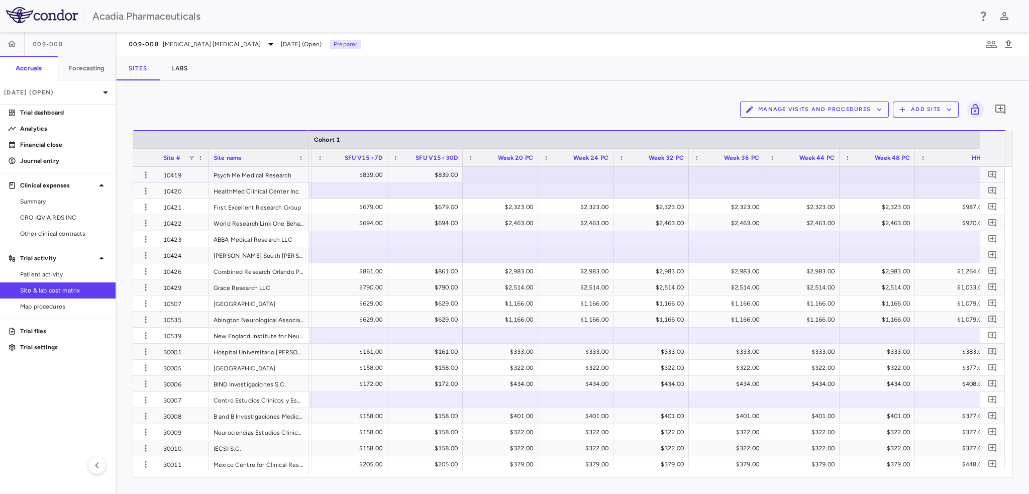
click at [499, 172] on div at bounding box center [500, 174] width 65 height 15
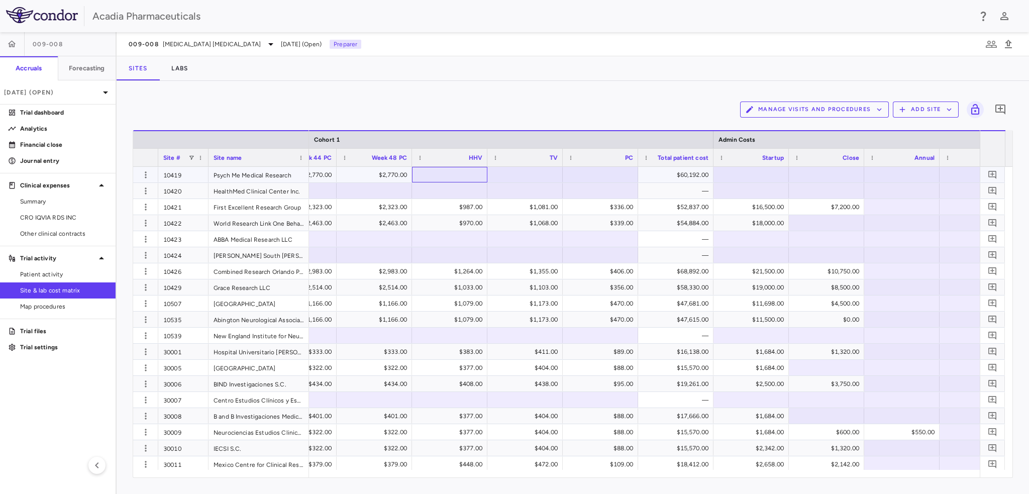
click at [456, 173] on div at bounding box center [449, 174] width 65 height 15
type input "****"
click at [538, 176] on div at bounding box center [525, 174] width 65 height 15
type input "****"
click at [622, 174] on div at bounding box center [600, 174] width 65 height 15
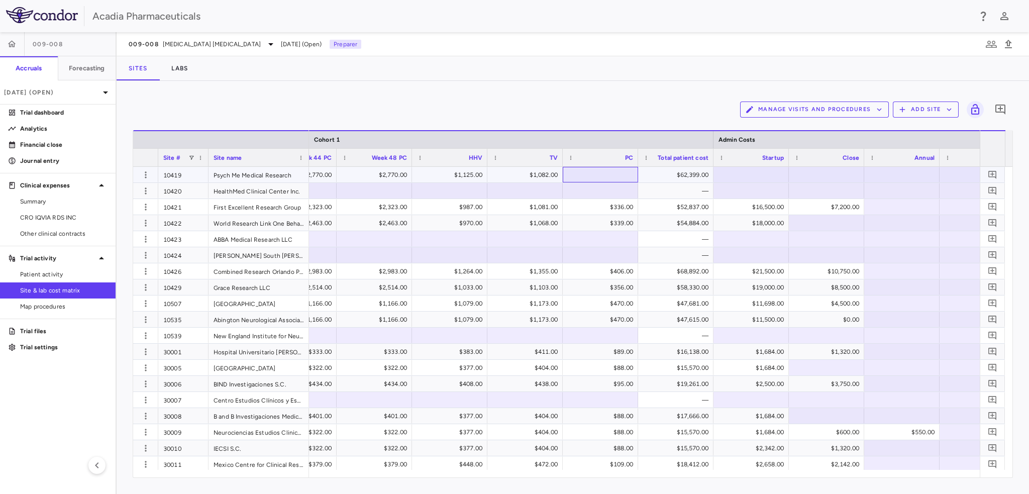
click at [627, 176] on div at bounding box center [600, 174] width 65 height 15
type input "***"
click at [767, 172] on div at bounding box center [751, 174] width 65 height 15
type input "*****"
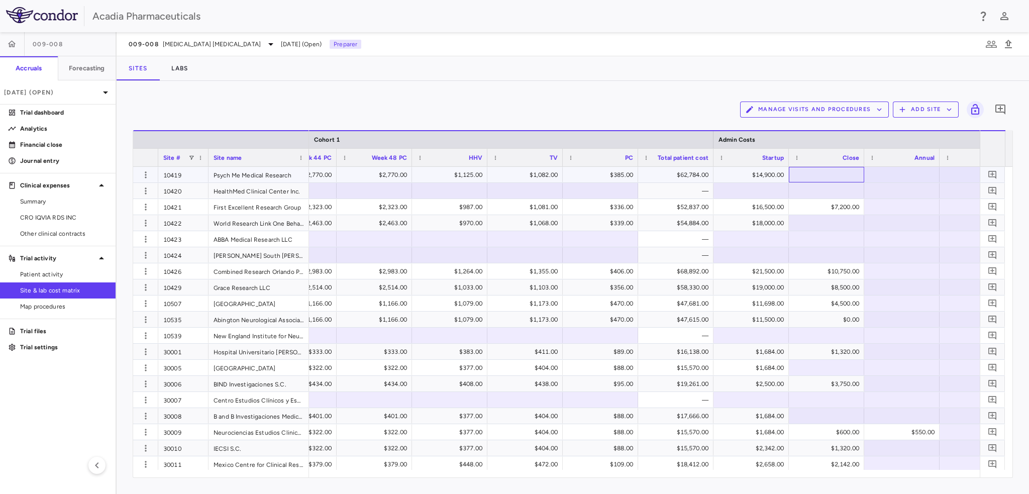
click at [844, 177] on div at bounding box center [826, 174] width 65 height 15
type input "****"
click at [659, 113] on div "Manage Visits and Procedures Add Site 0" at bounding box center [573, 109] width 880 height 25
click at [915, 173] on div at bounding box center [901, 174] width 65 height 15
click at [916, 175] on div at bounding box center [901, 174] width 65 height 15
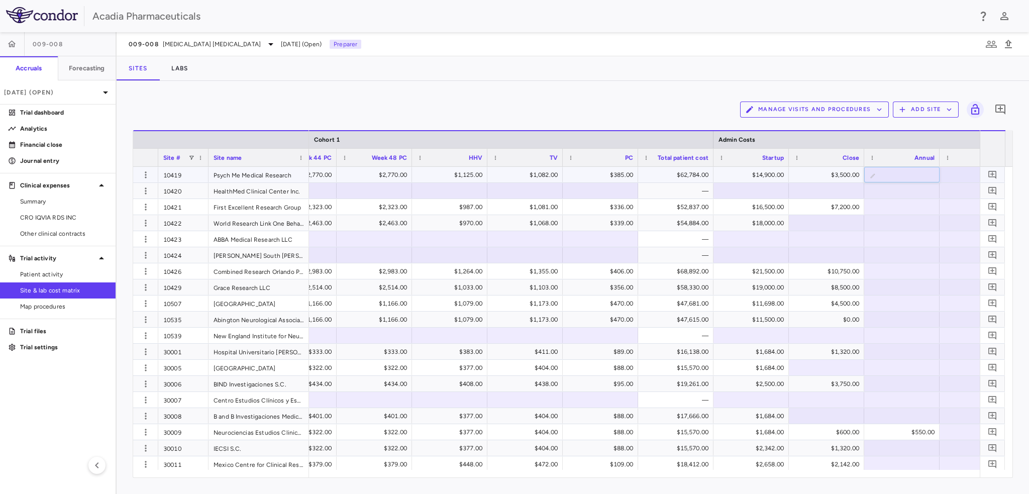
type input "****"
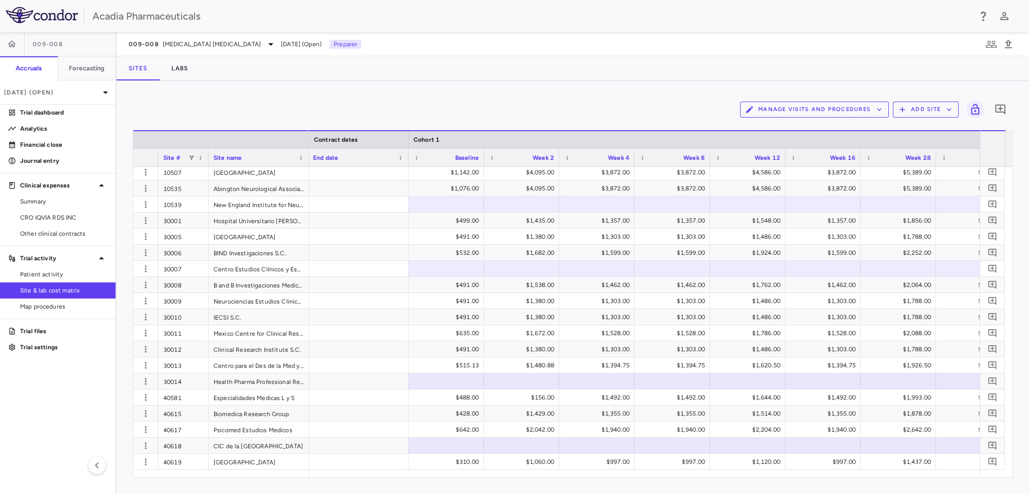
scroll to position [0, 1023]
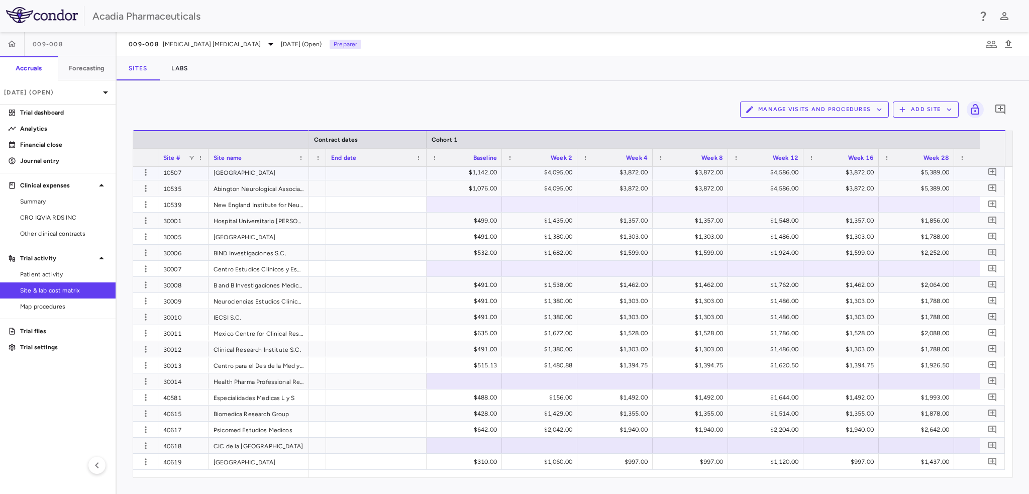
click at [471, 176] on div "$1,142.00" at bounding box center [466, 172] width 61 height 16
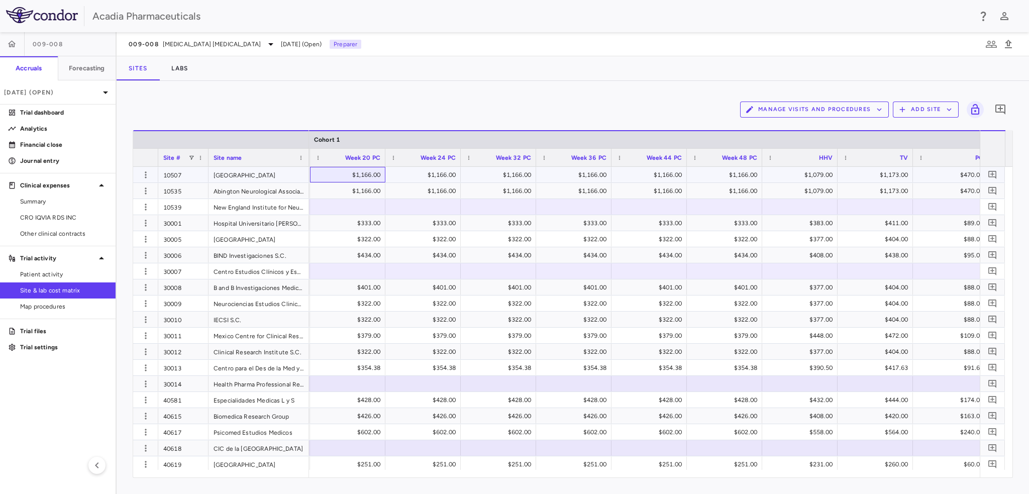
click at [343, 173] on div "$1,166.00" at bounding box center [349, 175] width 61 height 16
click at [805, 178] on div "$1,079.00" at bounding box center [801, 175] width 61 height 16
type input "****"
click at [896, 172] on div "$1,173.00" at bounding box center [877, 175] width 61 height 16
click at [896, 172] on input "****" at bounding box center [882, 175] width 59 height 17
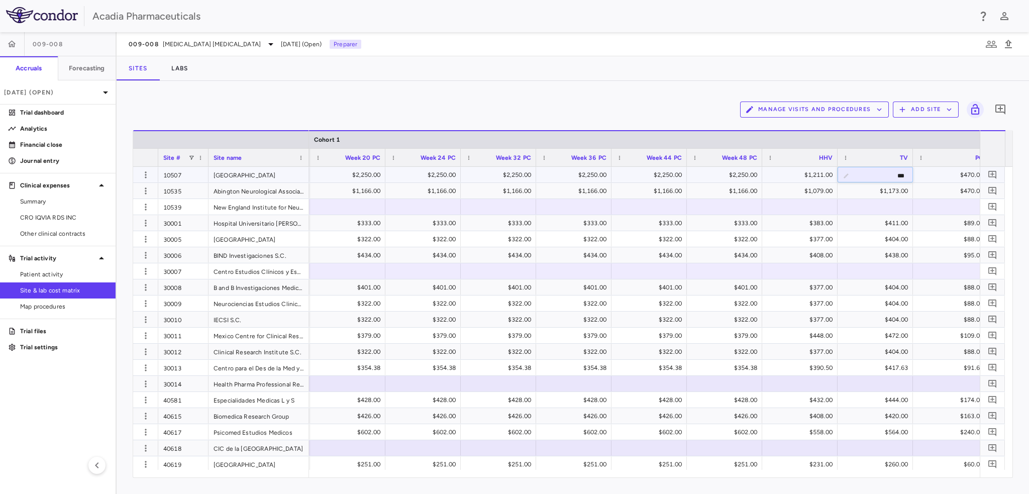
type input "****"
click at [967, 174] on div "$470.00" at bounding box center [952, 175] width 61 height 16
type input "***"
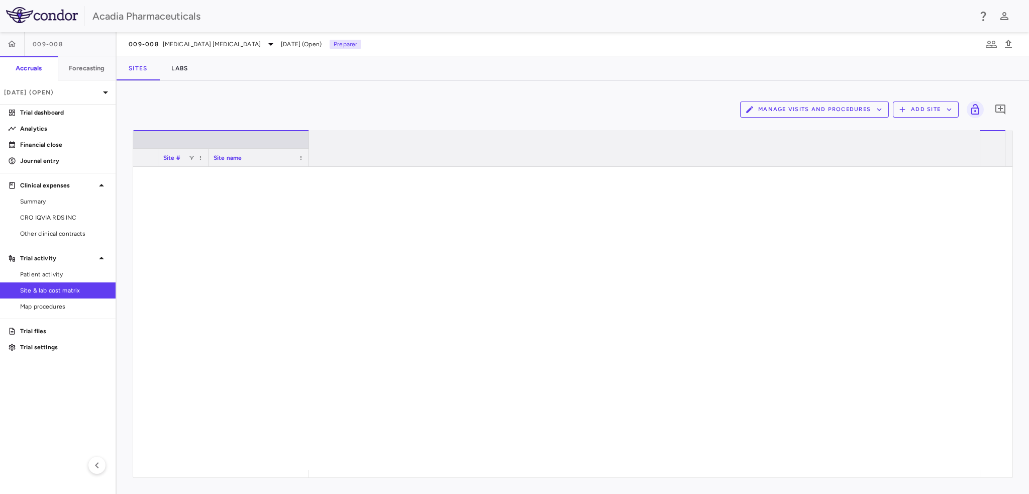
scroll to position [0, 1972]
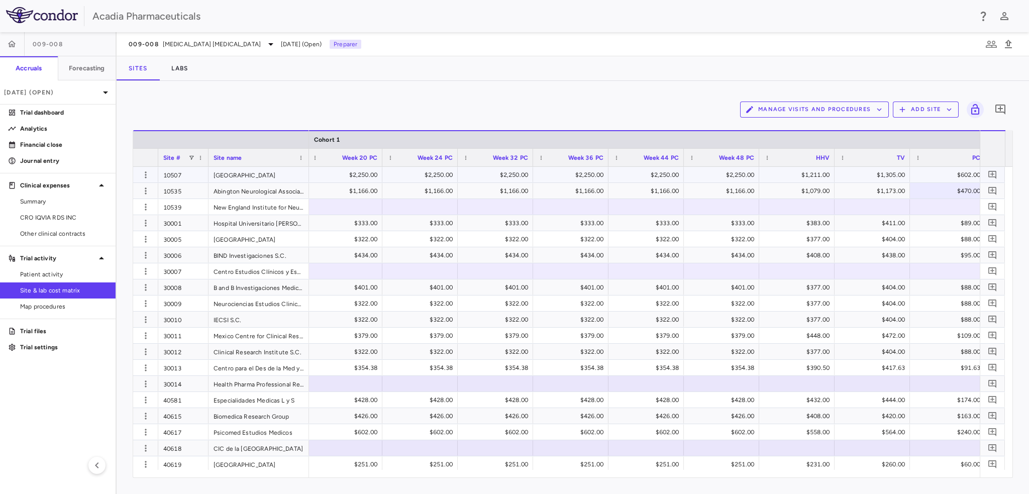
click at [971, 174] on div "$602.00" at bounding box center [949, 175] width 61 height 16
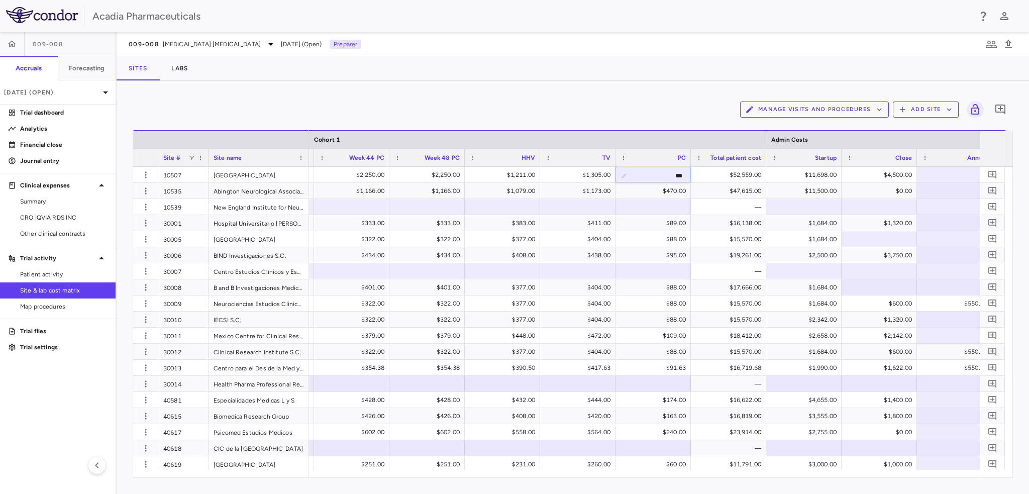
scroll to position [0, 0]
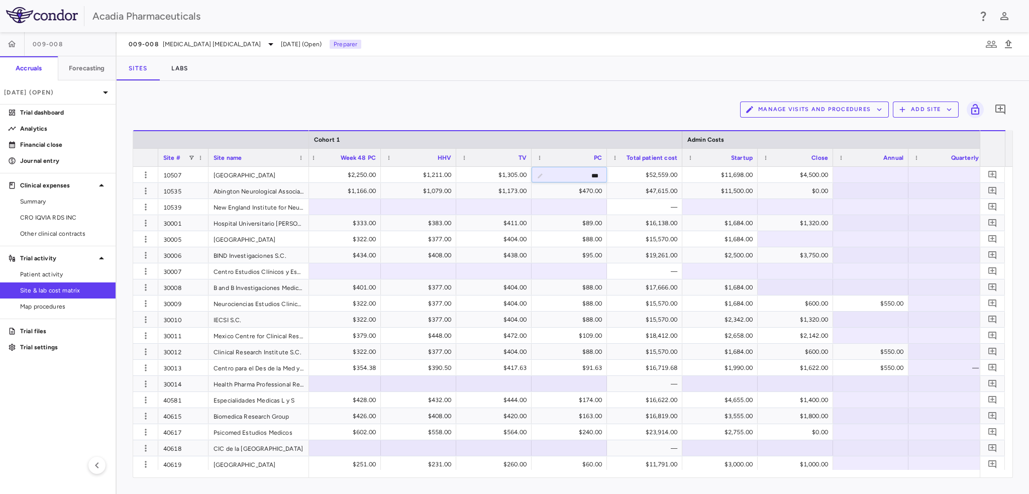
click at [677, 113] on div "Manage Visits and Procedures Add Site 0" at bounding box center [573, 109] width 880 height 25
click at [552, 482] on div "Manage Visits and Procedures Add Site 0 Drag here to set row groups Drag here t…" at bounding box center [573, 287] width 913 height 413
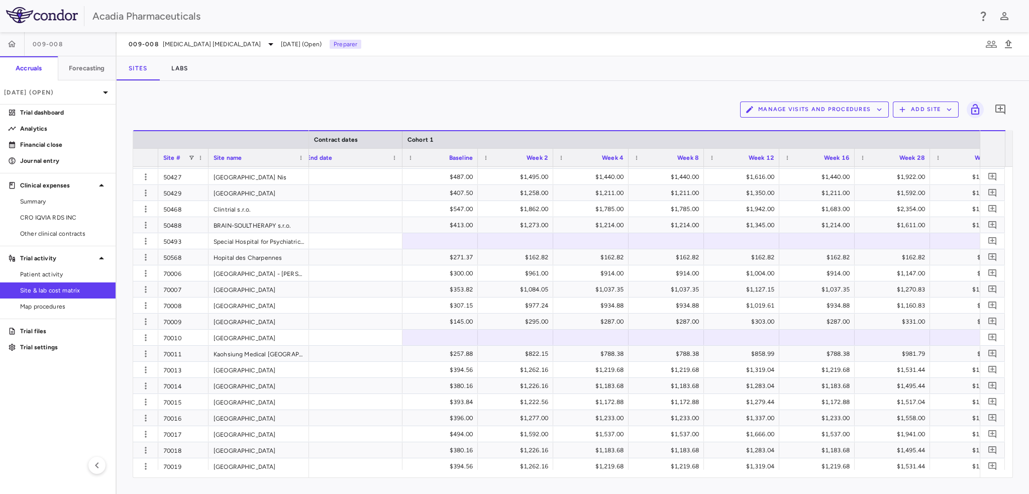
scroll to position [0, 1076]
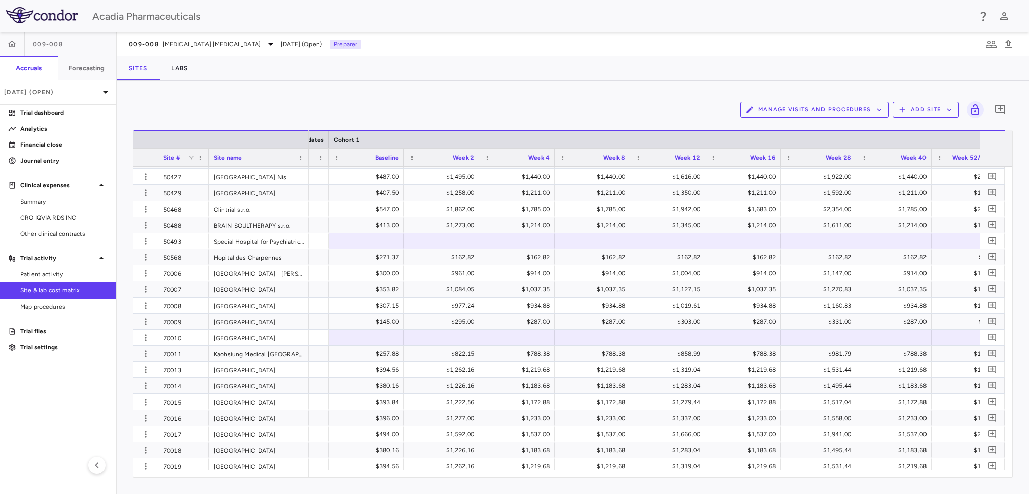
click at [695, 56] on div "Sites Labs" at bounding box center [573, 68] width 913 height 24
click at [366, 177] on div "$487.00" at bounding box center [368, 177] width 61 height 16
click at [827, 177] on div "$1,922.00" at bounding box center [820, 177] width 61 height 16
click at [838, 179] on div "$1,922.00" at bounding box center [820, 177] width 61 height 16
click at [838, 179] on input "****" at bounding box center [826, 177] width 59 height 17
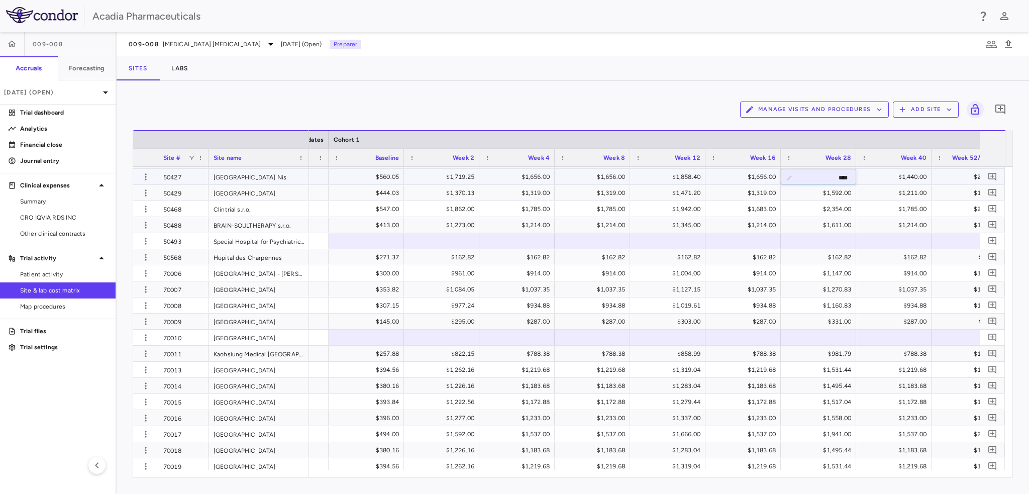
type input "******"
click at [929, 180] on div "$1,440.00" at bounding box center [893, 177] width 75 height 16
click at [920, 178] on input "****" at bounding box center [901, 177] width 59 height 17
type input "***"
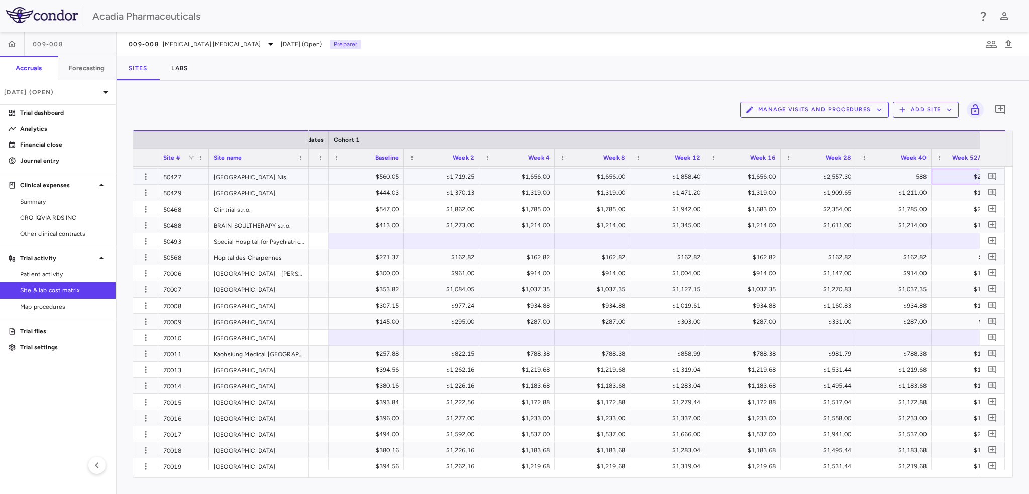
click at [942, 179] on div "$2,269.00" at bounding box center [971, 177] width 61 height 16
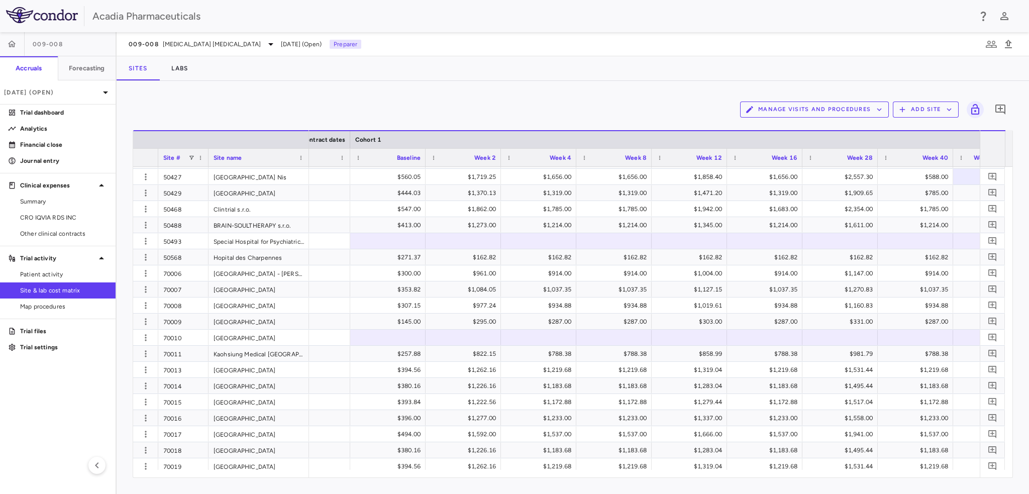
scroll to position [0, 1121]
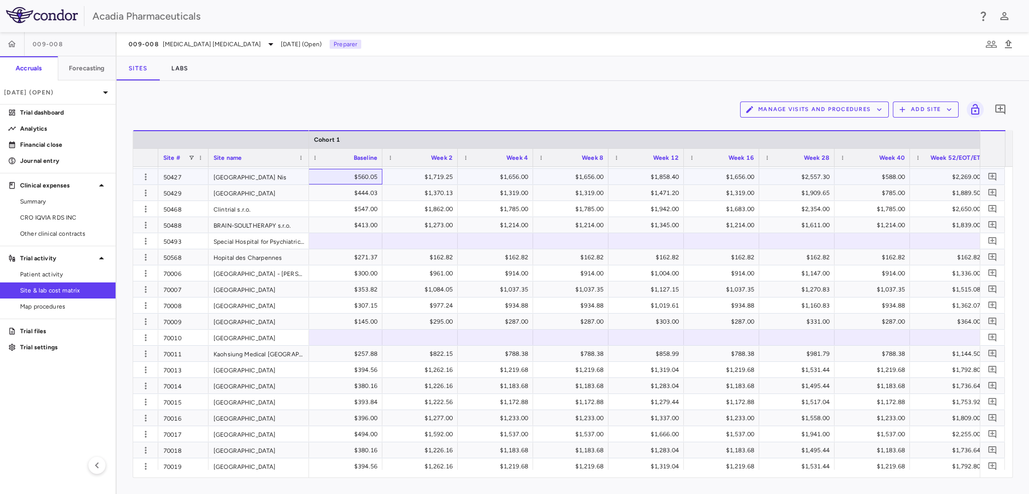
click at [360, 176] on div "$560.05" at bounding box center [346, 177] width 61 height 16
click at [826, 178] on div "$2,557.30" at bounding box center [798, 177] width 61 height 16
click at [821, 178] on input "******" at bounding box center [804, 177] width 59 height 17
type input "******"
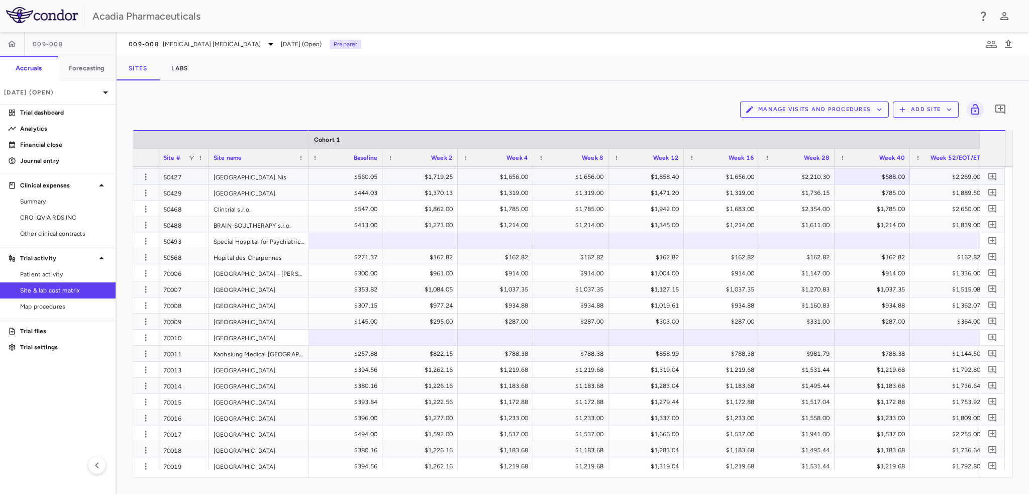
click at [891, 175] on div "$588.00" at bounding box center [874, 177] width 61 height 16
type input "****"
click at [946, 178] on div "$2,269.00" at bounding box center [949, 177] width 61 height 16
type input "*******"
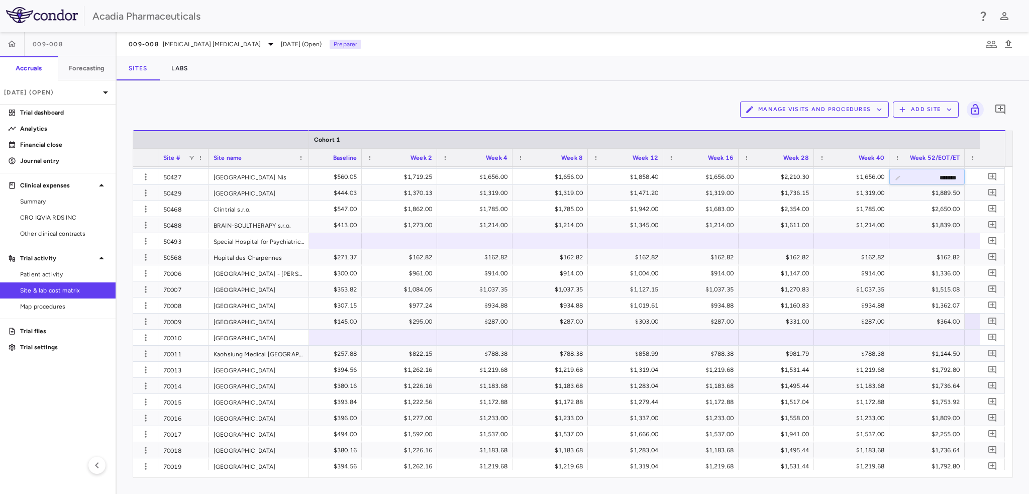
scroll to position [0, 1178]
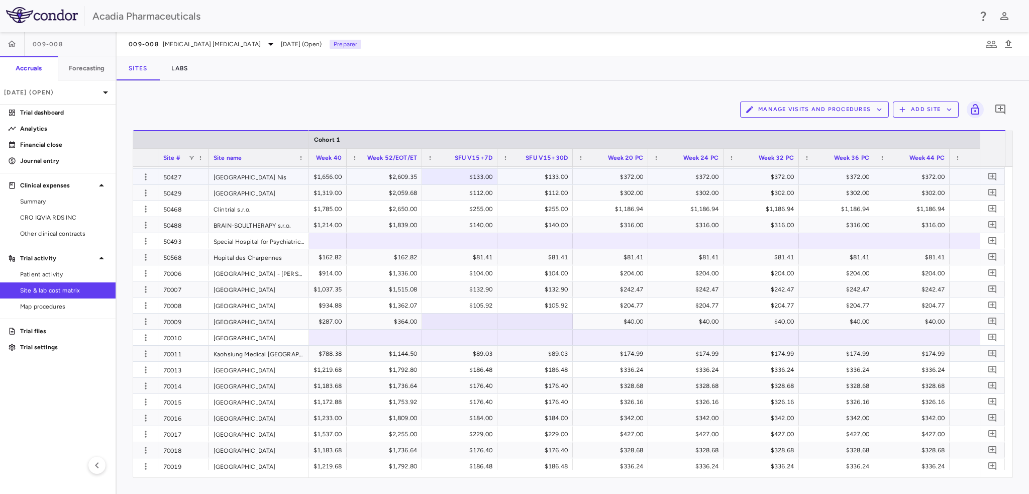
click at [458, 181] on div "$133.00" at bounding box center [461, 177] width 61 height 16
click at [458, 178] on input "***" at bounding box center [467, 177] width 59 height 17
type input "******"
click at [458, 177] on input "******" at bounding box center [467, 177] width 59 height 17
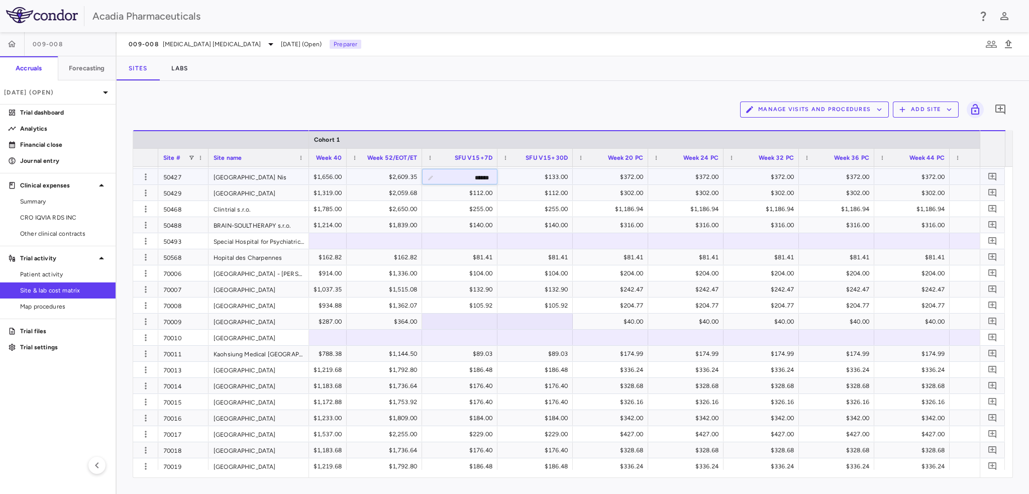
click at [458, 177] on input "******" at bounding box center [467, 177] width 59 height 17
click at [553, 175] on div "$133.00" at bounding box center [537, 177] width 61 height 16
click at [554, 175] on div "$133.00" at bounding box center [537, 177] width 61 height 16
click at [554, 175] on input "***" at bounding box center [542, 177] width 59 height 17
type input "******"
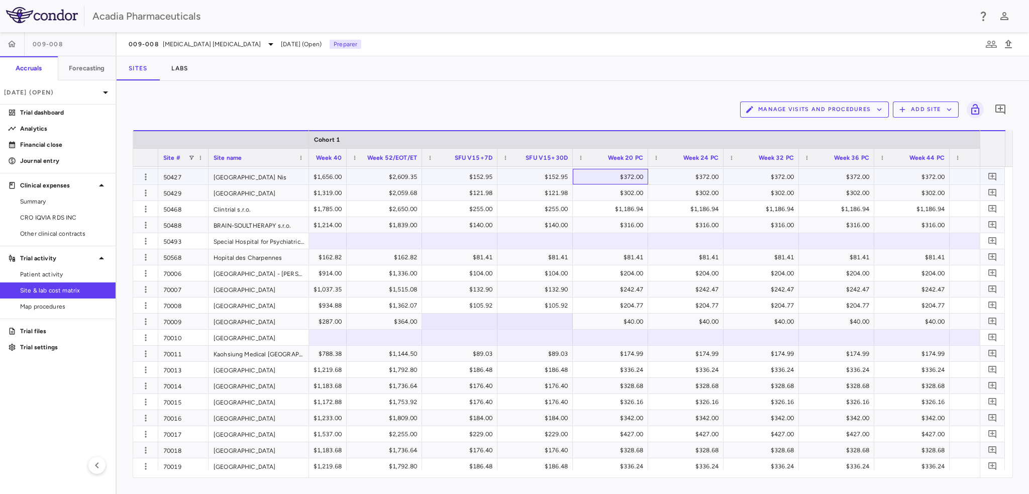
click at [607, 183] on div "$372.00" at bounding box center [612, 177] width 61 height 16
click at [746, 177] on div "$372.00" at bounding box center [763, 177] width 61 height 16
click at [919, 175] on div "$372.00" at bounding box center [914, 177] width 61 height 16
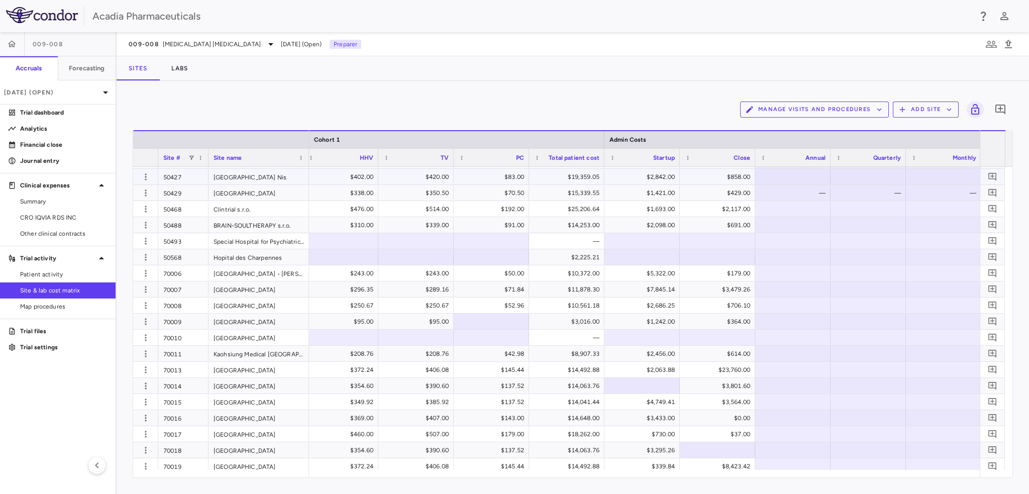
click at [351, 169] on div "$402.00" at bounding box center [340, 177] width 75 height 16
click at [364, 178] on input "***" at bounding box center [348, 177] width 59 height 17
type input "*****"
click at [433, 176] on div "$420.00" at bounding box center [417, 177] width 61 height 16
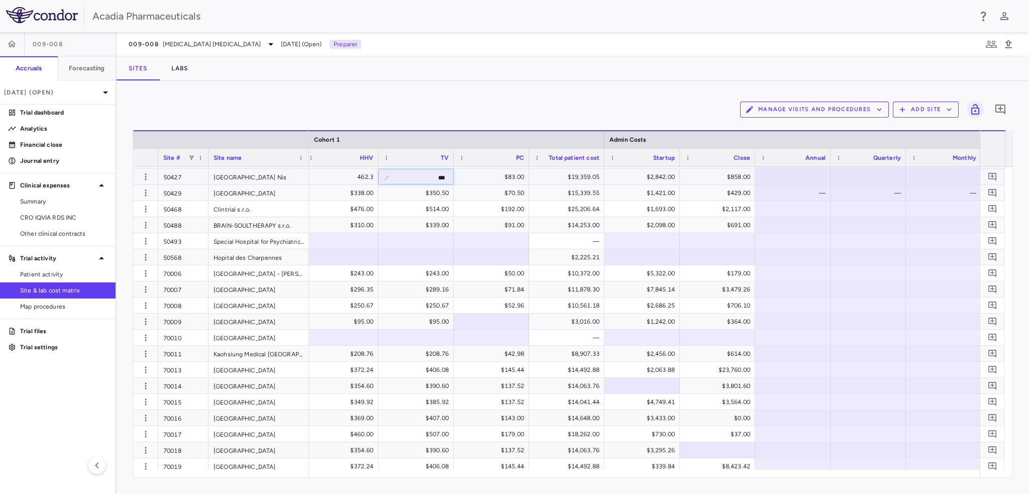
click at [433, 176] on input "***" at bounding box center [423, 177] width 59 height 17
type input "**"
click at [424, 177] on div "$48.00" at bounding box center [417, 177] width 61 height 16
type input "***"
click at [513, 179] on div "$83.00" at bounding box center [493, 177] width 61 height 16
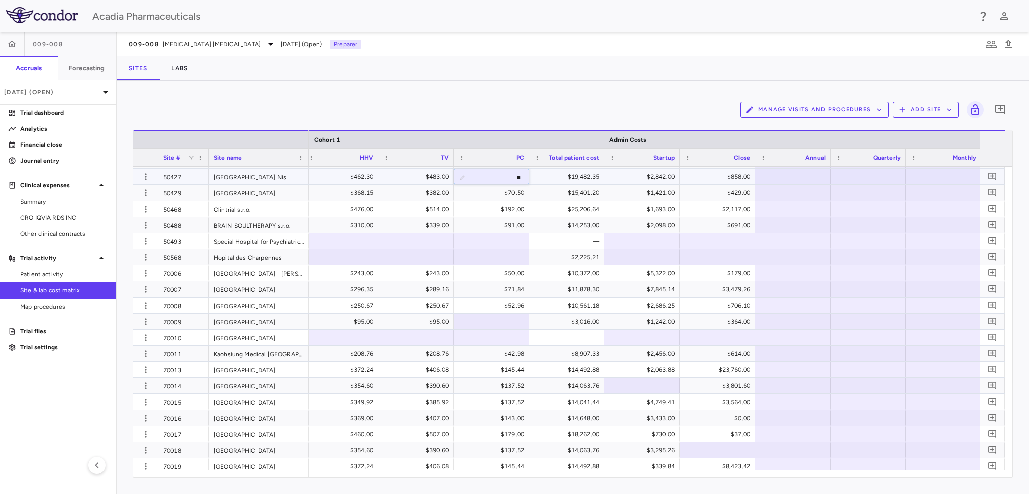
click at [513, 179] on input "**" at bounding box center [498, 177] width 59 height 17
type input "*****"
click at [551, 125] on div "Manage Visits and Procedures Add Site 0 Drag here to set row groups Drag here t…" at bounding box center [573, 287] width 880 height 381
click at [556, 116] on div "Manage Visits and Procedures Add Site 0" at bounding box center [573, 109] width 880 height 25
click at [530, 100] on div "Manage Visits and Procedures Add Site 0" at bounding box center [573, 109] width 880 height 25
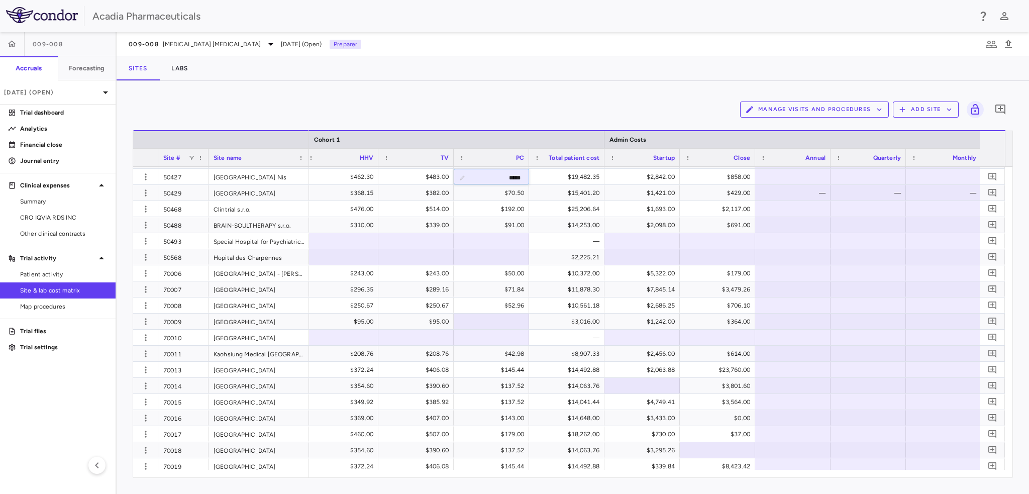
click at [950, 104] on button "Add Site" at bounding box center [926, 110] width 66 height 16
click at [919, 130] on li "Upload site listing" at bounding box center [929, 133] width 54 height 15
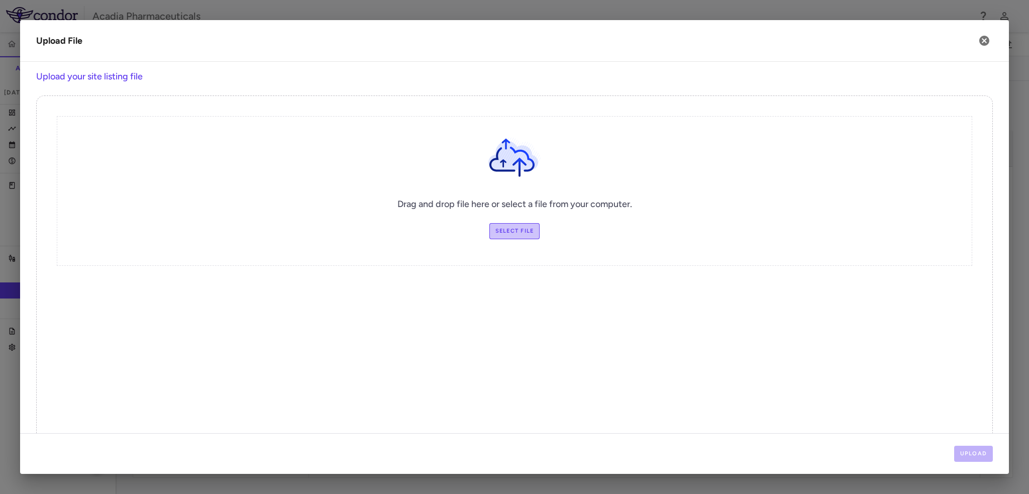
click at [533, 232] on label "Select file" at bounding box center [514, 231] width 51 height 16
click at [0, 0] on input "Select file" at bounding box center [0, 0] width 0 height 0
click at [974, 450] on button "Upload" at bounding box center [973, 454] width 39 height 16
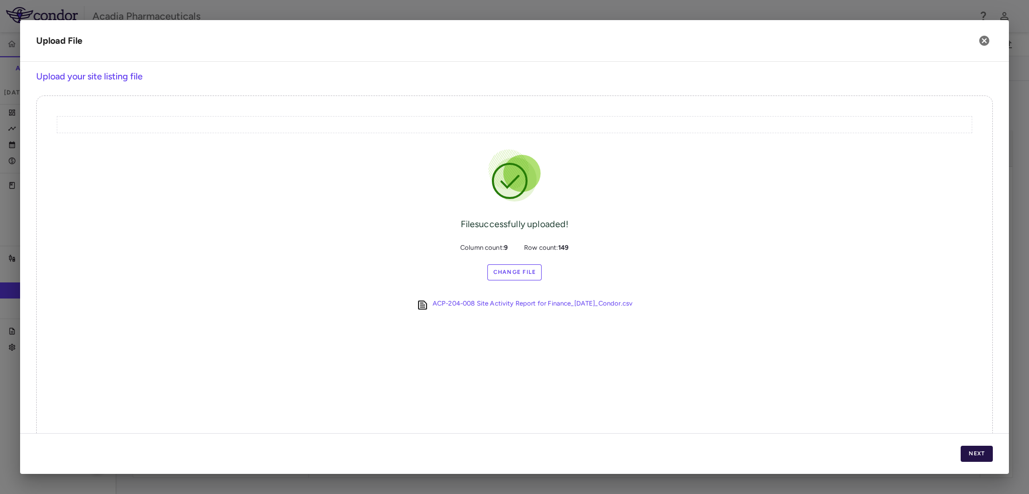
click at [986, 456] on button "Next" at bounding box center [977, 454] width 32 height 16
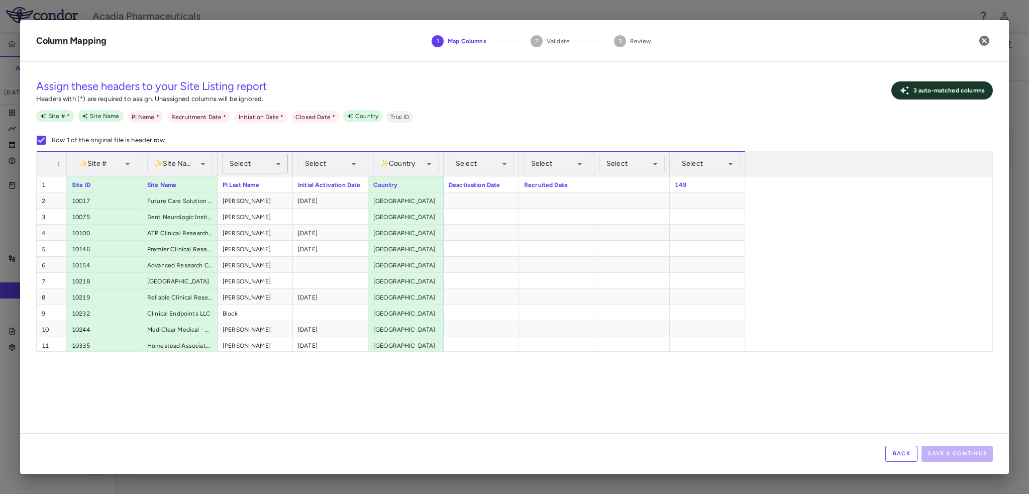
click at [245, 167] on body "Skip to sidebar Skip to main content Acadia Pharmaceuticals 009-008 Accruals Fo…" at bounding box center [514, 247] width 1029 height 494
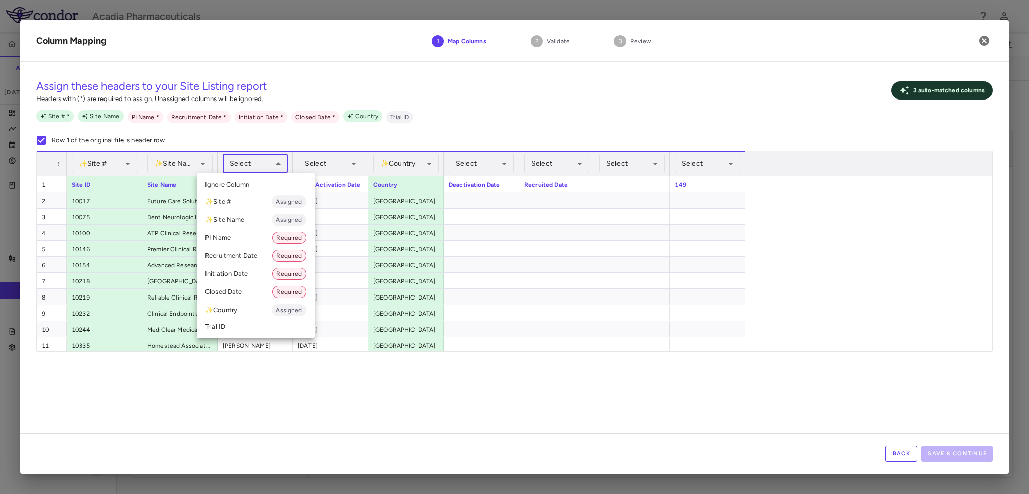
click at [249, 234] on li "PI Name Required" at bounding box center [256, 238] width 118 height 18
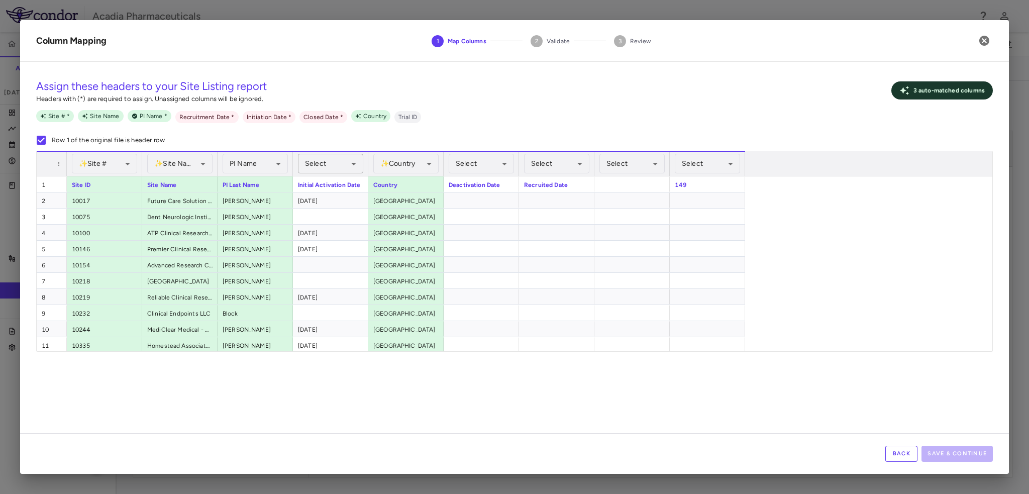
click at [343, 166] on body "Skip to sidebar Skip to main content Acadia Pharmaceuticals 009-008 Accruals Fo…" at bounding box center [514, 247] width 1029 height 494
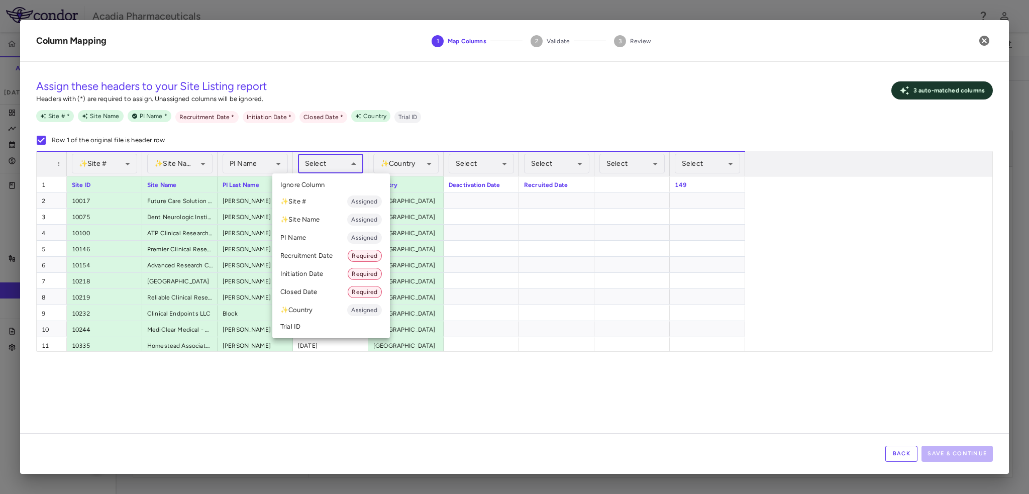
click at [332, 275] on li "Initiation Date Required" at bounding box center [331, 274] width 118 height 18
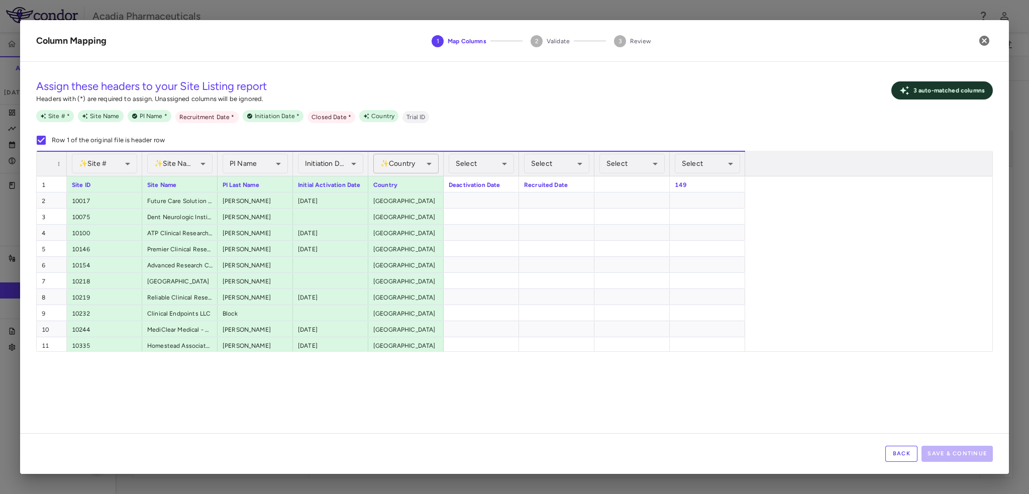
click at [398, 166] on body "Skip to sidebar Skip to main content Acadia Pharmaceuticals 009-008 Accruals Fo…" at bounding box center [514, 247] width 1029 height 494
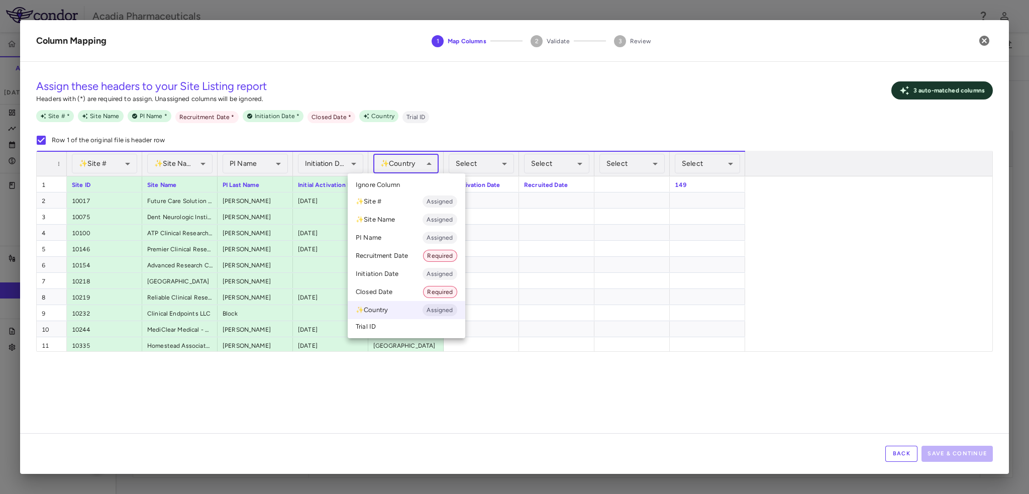
click at [450, 142] on div at bounding box center [514, 247] width 1029 height 494
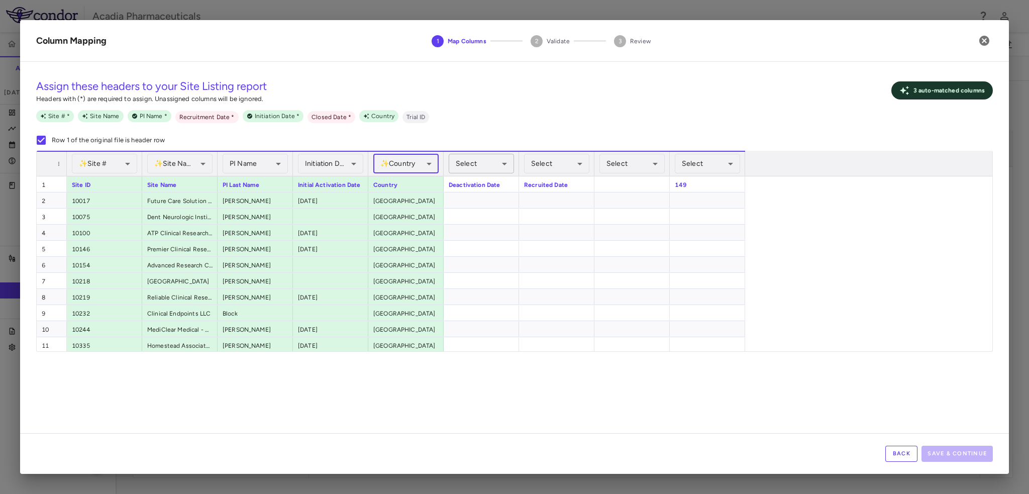
click at [505, 168] on body "Skip to sidebar Skip to main content Acadia Pharmaceuticals 009-008 Accruals Fo…" at bounding box center [514, 247] width 1029 height 494
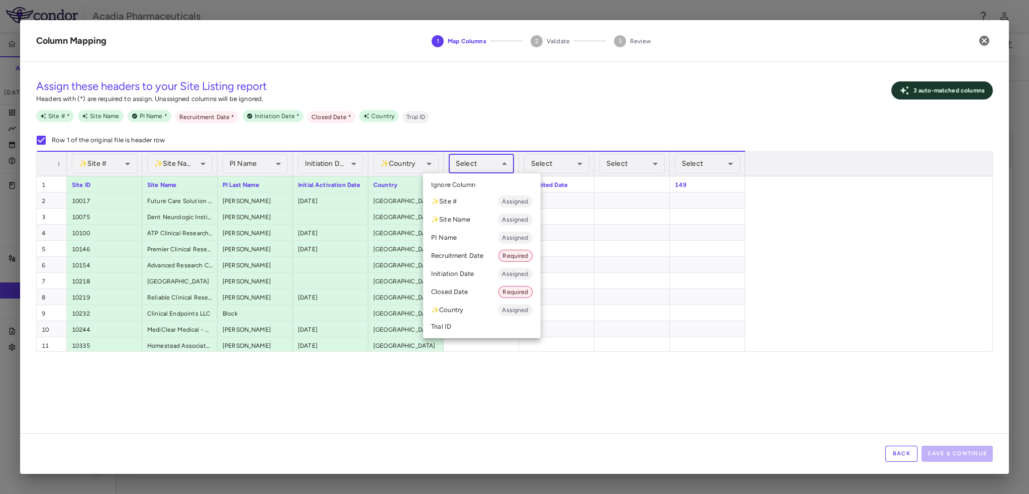
click at [515, 124] on div at bounding box center [514, 247] width 1029 height 494
click at [502, 160] on body "Skip to sidebar Skip to main content Acadia Pharmaceuticals 009-008 Accruals Fo…" at bounding box center [514, 247] width 1029 height 494
click at [480, 286] on li "Closed Date Required" at bounding box center [482, 292] width 118 height 18
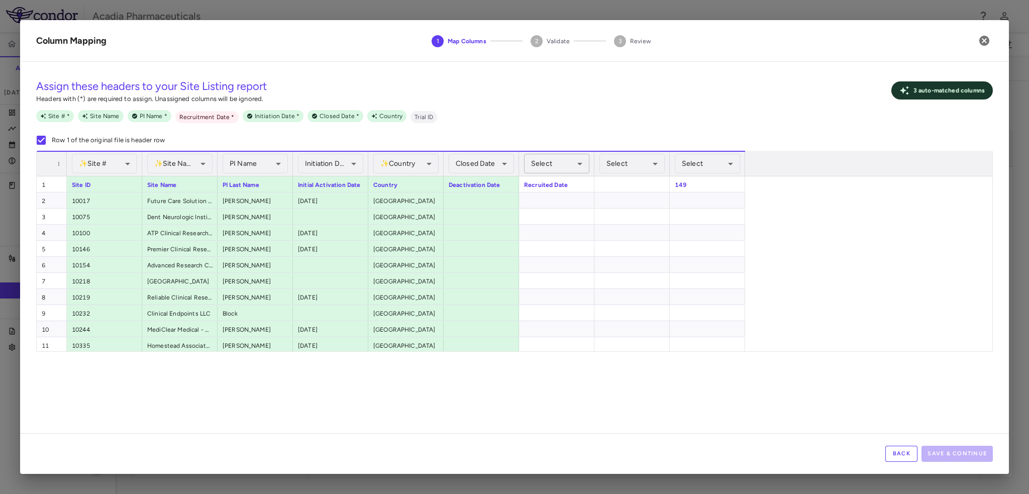
click at [555, 163] on body "Skip to sidebar Skip to main content Acadia Pharmaceuticals 009-008 Accruals Fo…" at bounding box center [514, 247] width 1029 height 494
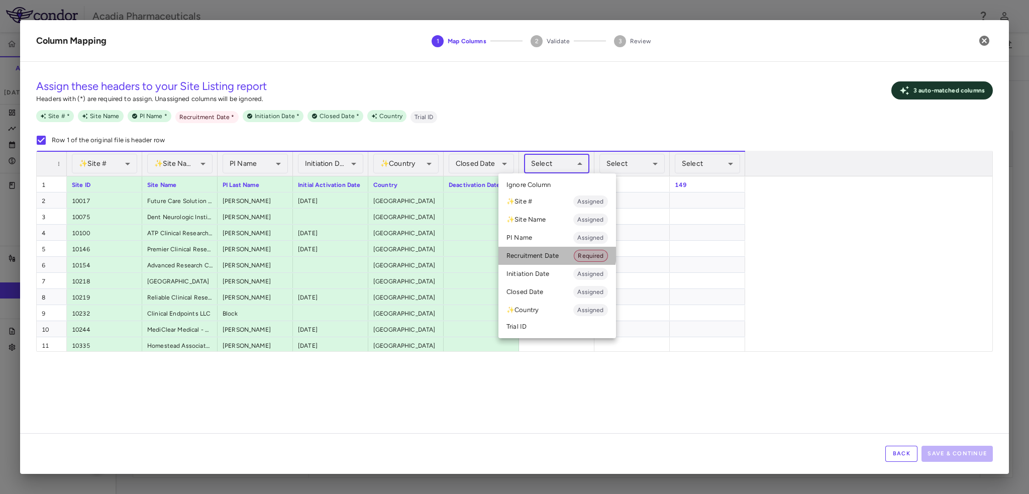
click at [555, 253] on li "Recruitment Date Required" at bounding box center [558, 256] width 118 height 18
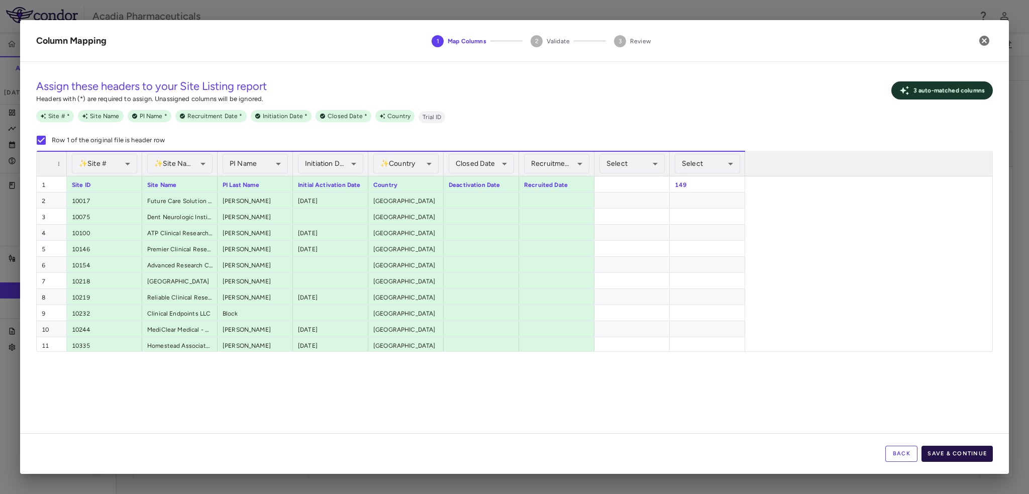
click at [969, 452] on button "Save & Continue" at bounding box center [957, 454] width 71 height 16
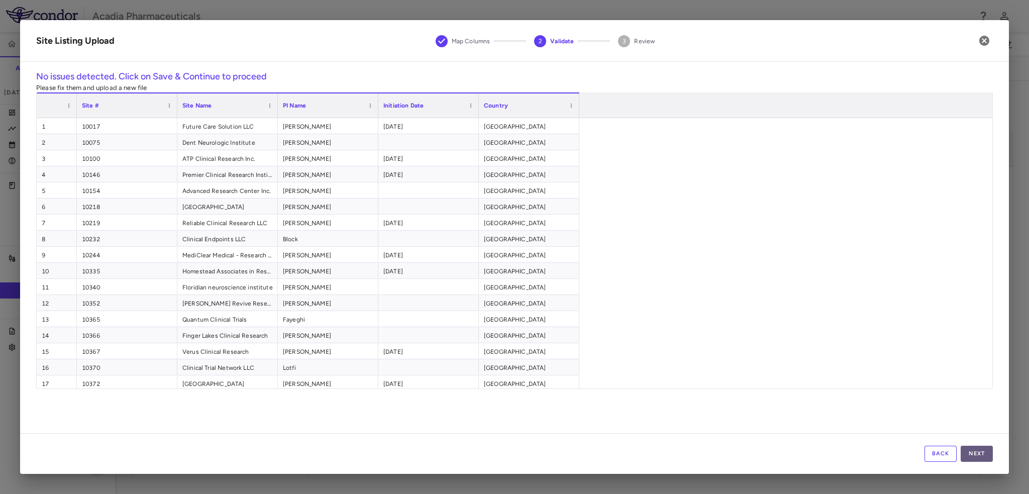
click at [973, 458] on button "Next" at bounding box center [977, 454] width 32 height 16
click at [973, 458] on button "Save" at bounding box center [977, 454] width 32 height 16
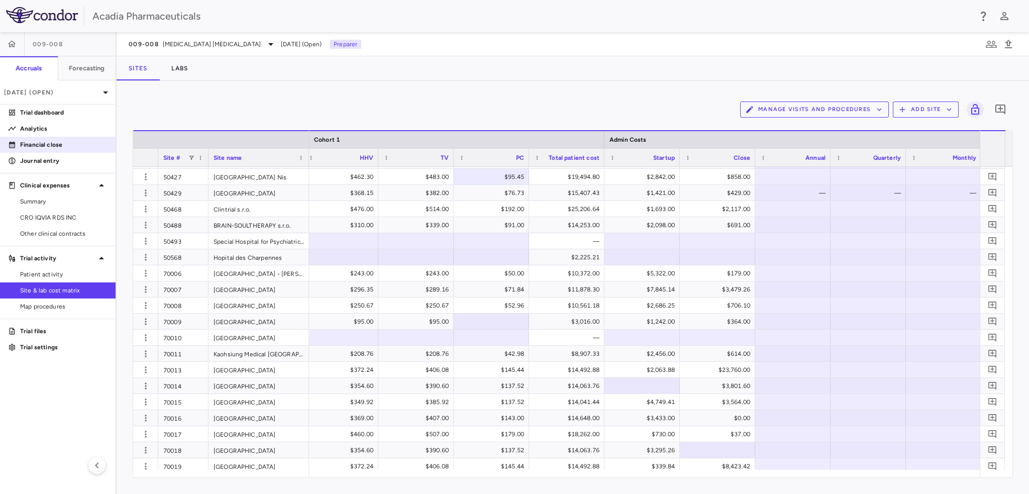
click at [58, 144] on p "Financial close" at bounding box center [63, 144] width 87 height 9
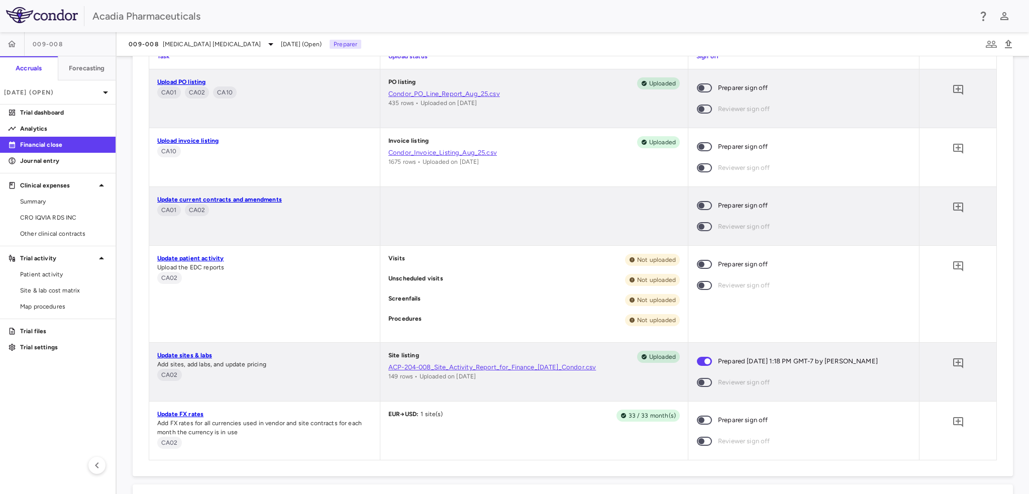
scroll to position [658, 0]
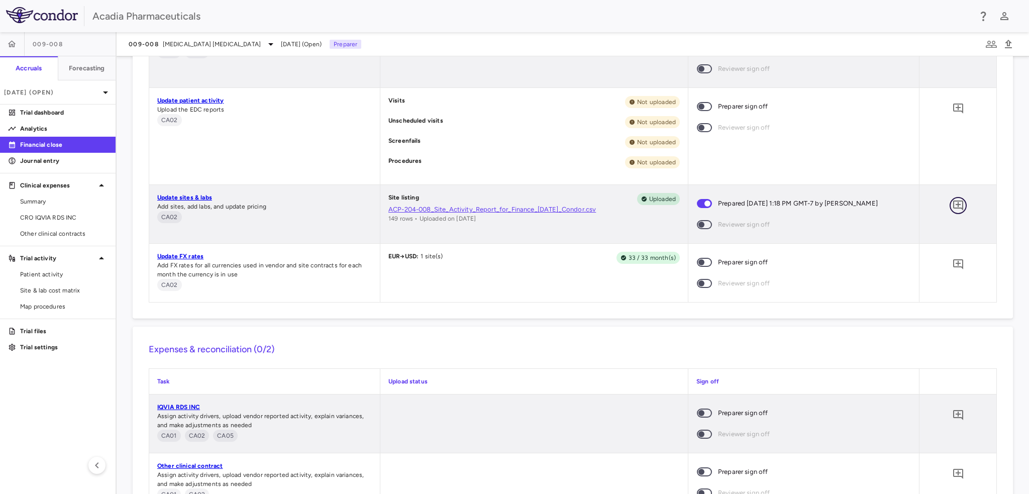
click at [957, 207] on button "button" at bounding box center [958, 205] width 17 height 17
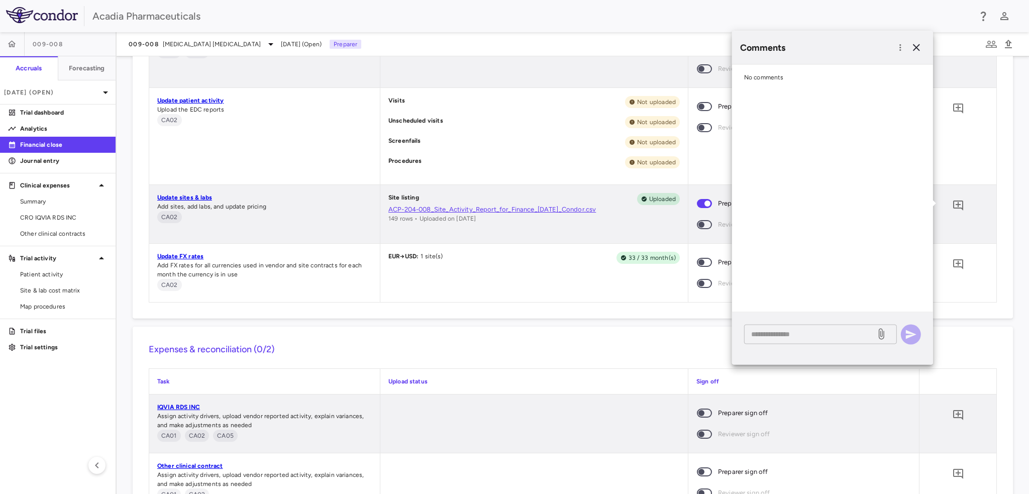
click at [793, 334] on textarea at bounding box center [810, 334] width 118 height 11
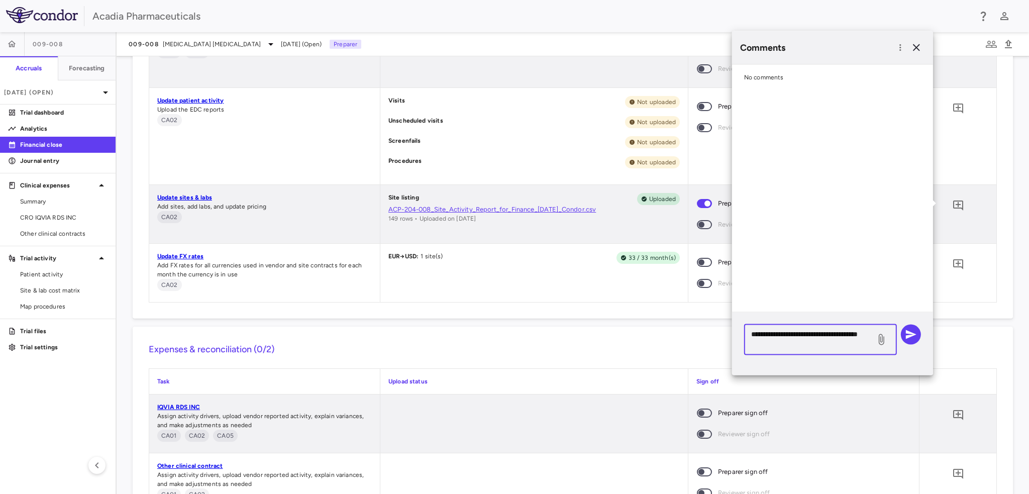
drag, startPoint x: 807, startPoint y: 345, endPoint x: 723, endPoint y: 328, distance: 85.6
click at [722, 327] on body "Skip to sidebar Skip to main content Acadia Pharmaceuticals 009-008 Accruals Fo…" at bounding box center [514, 247] width 1029 height 494
click at [800, 346] on textarea "**********" at bounding box center [810, 340] width 118 height 22
drag, startPoint x: 802, startPoint y: 346, endPoint x: 733, endPoint y: 325, distance: 71.9
click at [733, 325] on div "**********" at bounding box center [832, 343] width 201 height 63
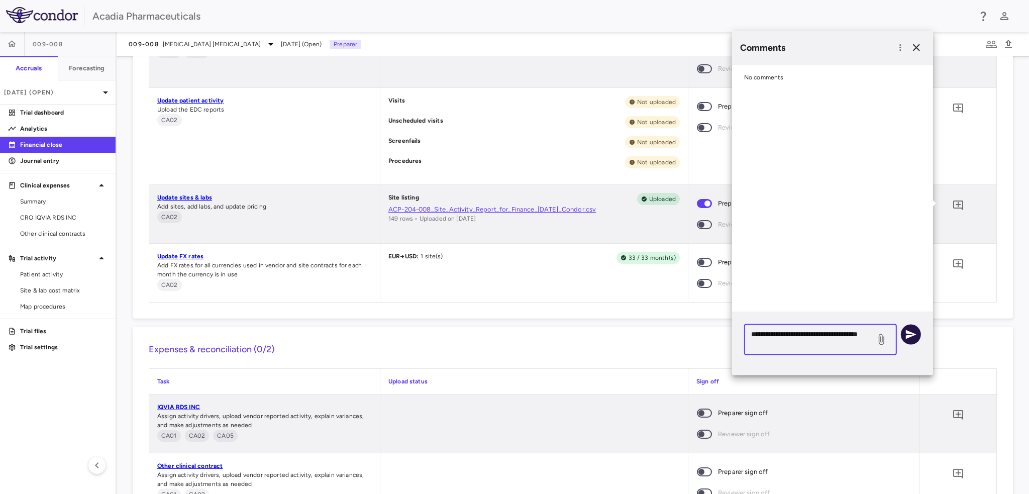
type textarea "**********"
click at [915, 338] on icon "button" at bounding box center [911, 334] width 12 height 12
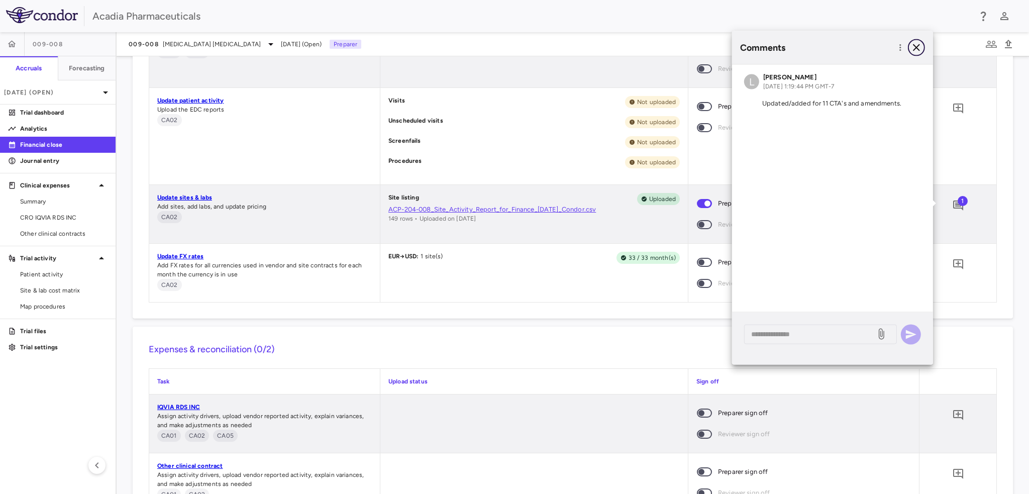
click at [915, 44] on icon "button" at bounding box center [917, 48] width 12 height 12
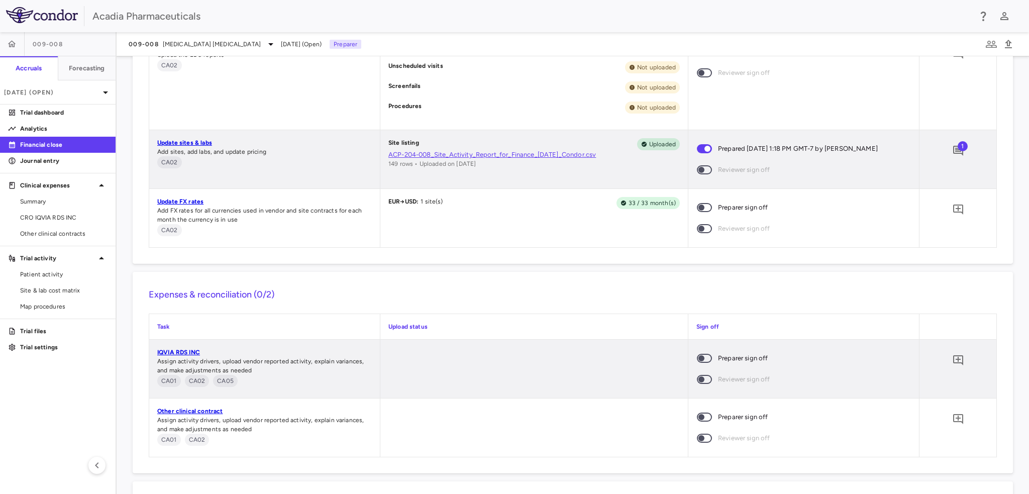
scroll to position [759, 0]
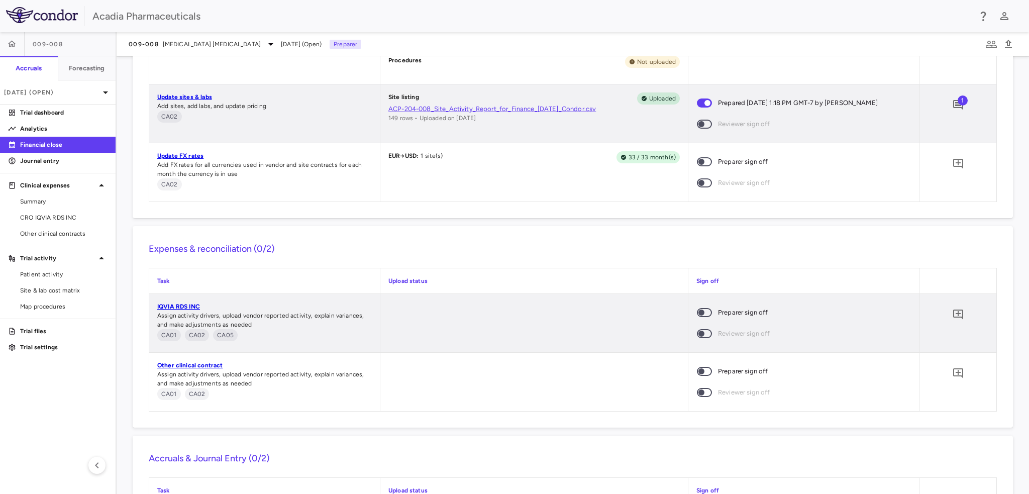
click at [700, 375] on span at bounding box center [704, 371] width 15 height 9
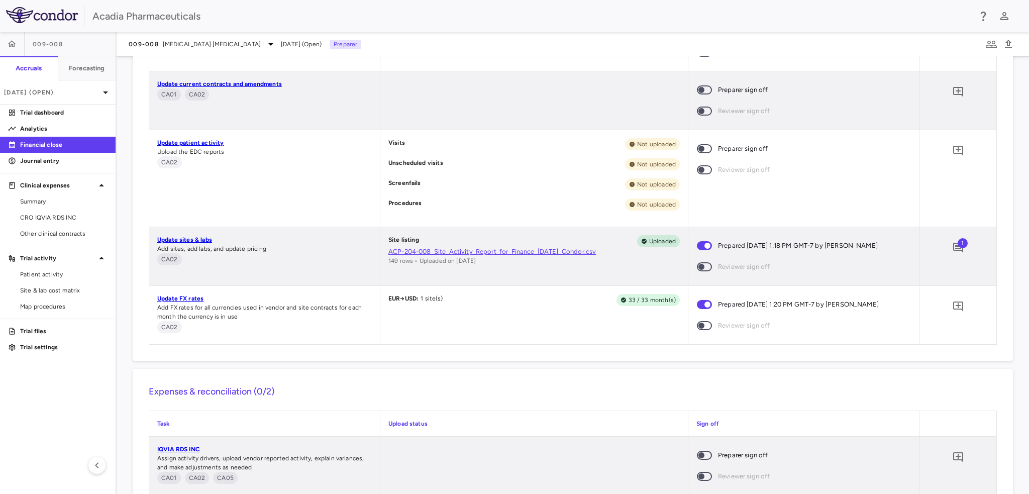
scroll to position [516, 0]
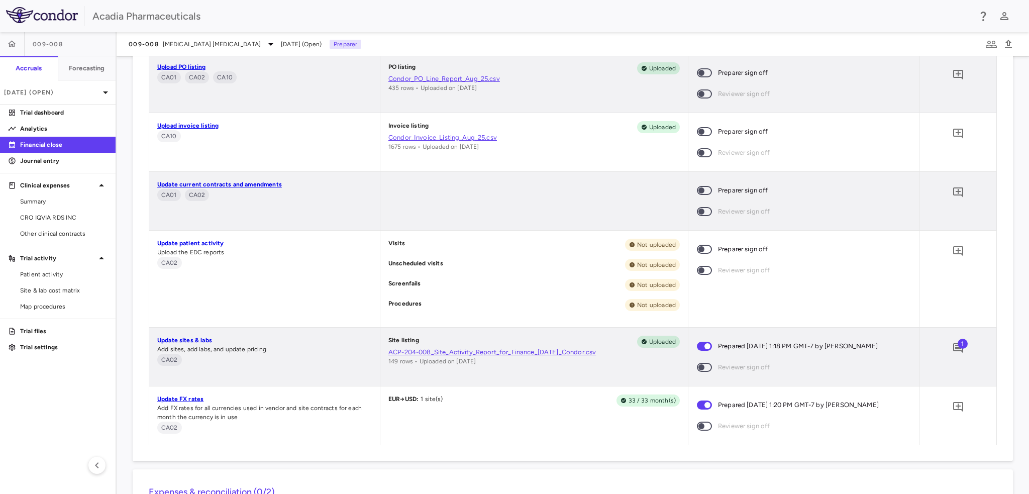
click at [706, 189] on span at bounding box center [704, 190] width 15 height 9
click at [953, 193] on icon "Add comment" at bounding box center [958, 192] width 12 height 12
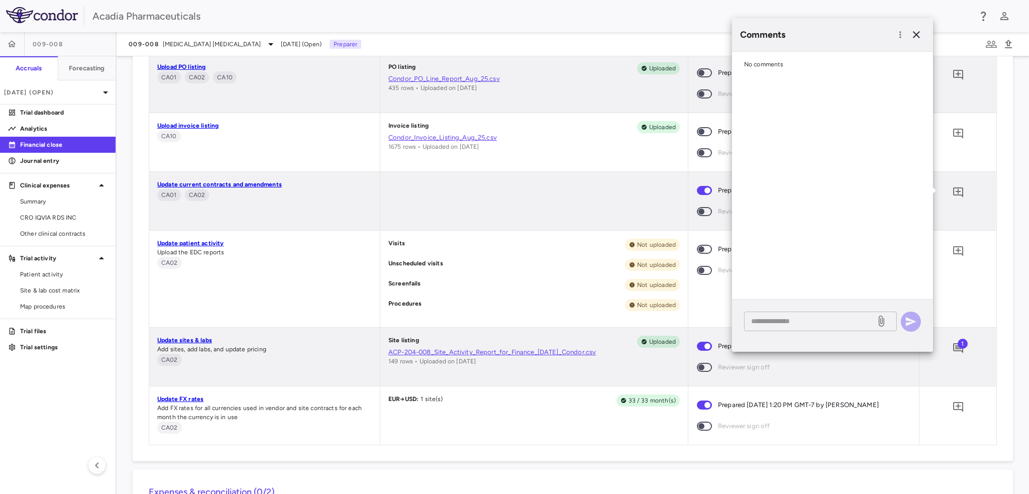
click at [767, 322] on textarea at bounding box center [810, 321] width 118 height 11
paste textarea "**********"
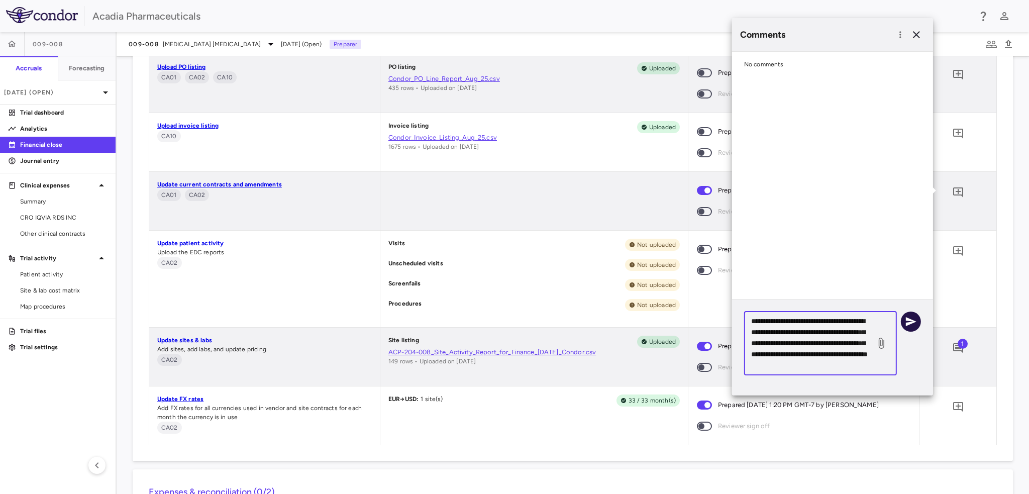
type textarea "**********"
click at [908, 321] on icon "button" at bounding box center [911, 322] width 12 height 12
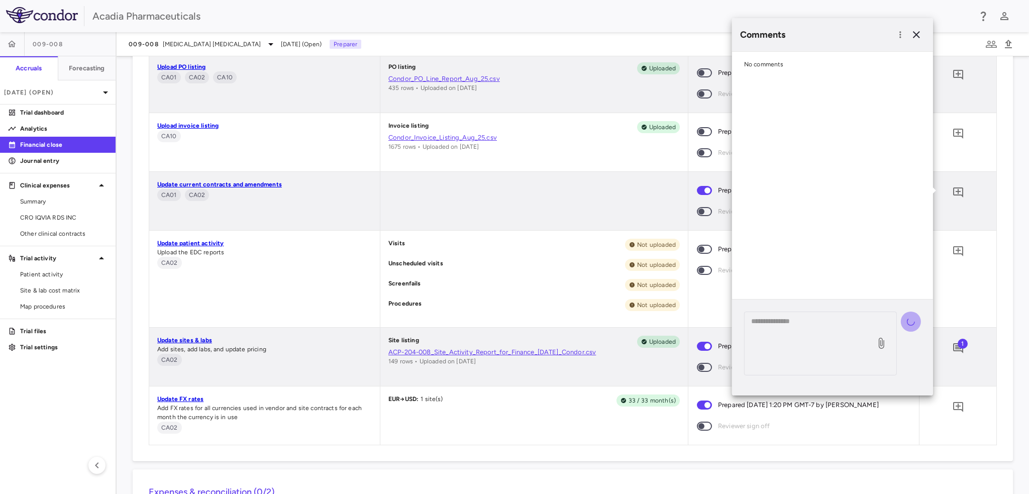
scroll to position [0, 0]
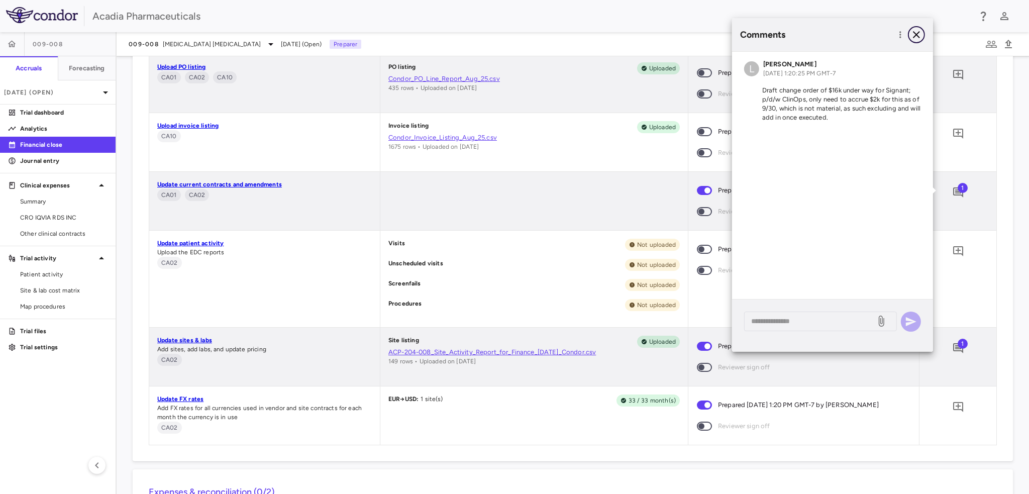
click at [920, 36] on icon "button" at bounding box center [917, 35] width 12 height 12
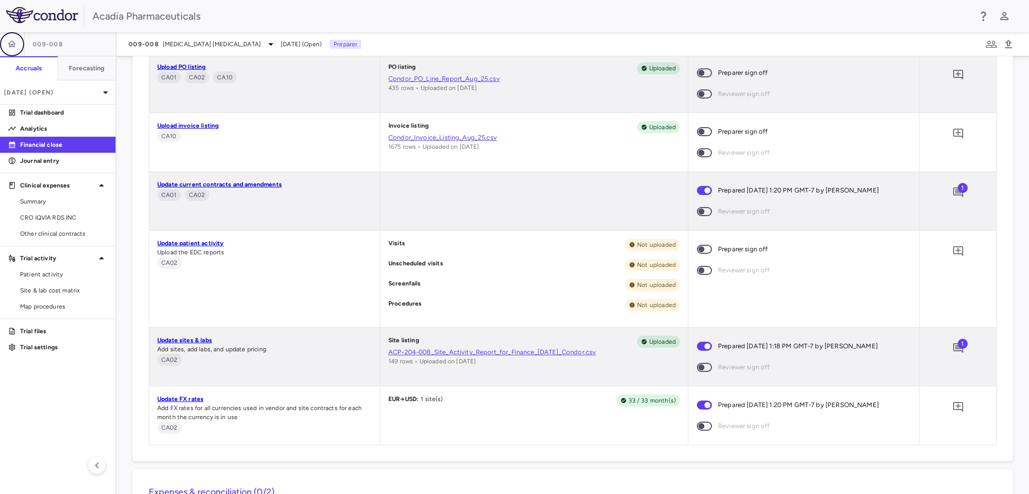
click at [13, 43] on icon "button" at bounding box center [12, 44] width 10 height 10
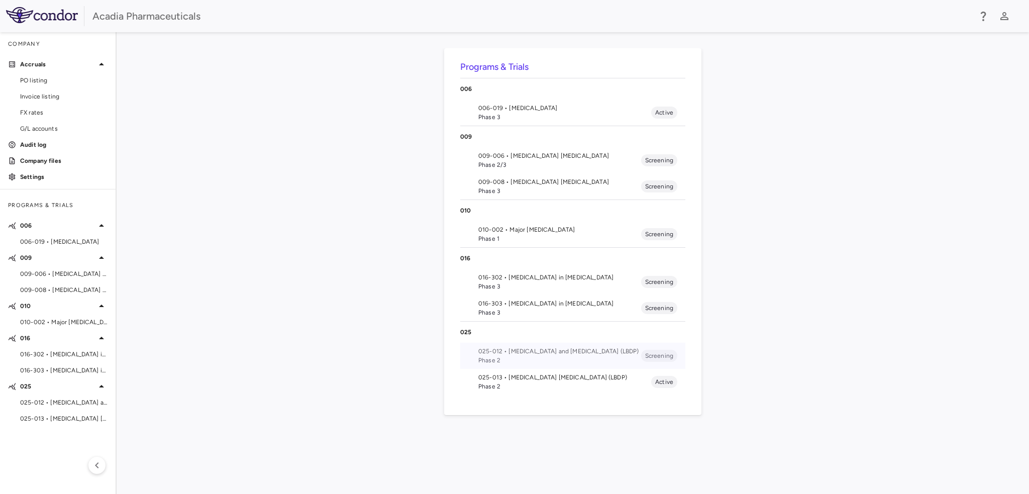
click at [521, 353] on span "025-012 • [MEDICAL_DATA] and [MEDICAL_DATA] (LBDP)" at bounding box center [559, 351] width 163 height 9
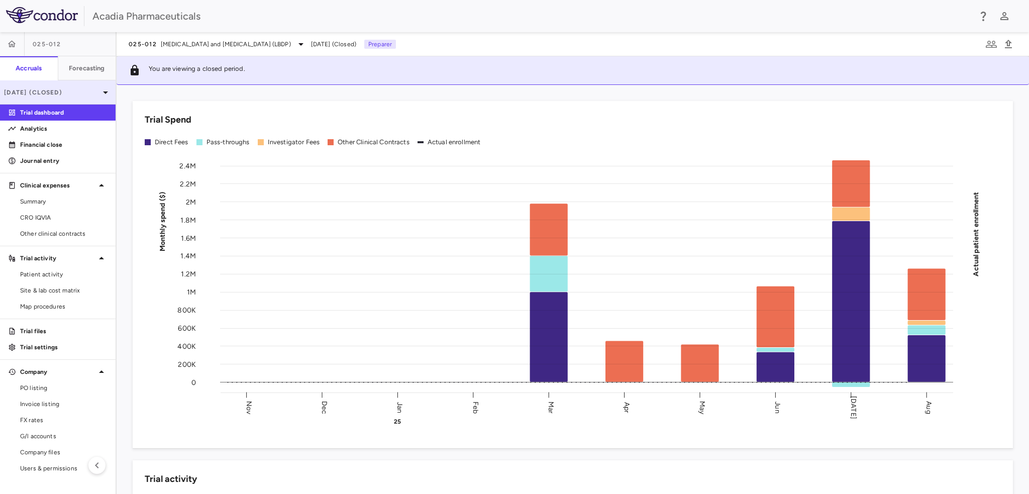
click at [96, 90] on p "[DATE] (Closed)" at bounding box center [51, 92] width 95 height 9
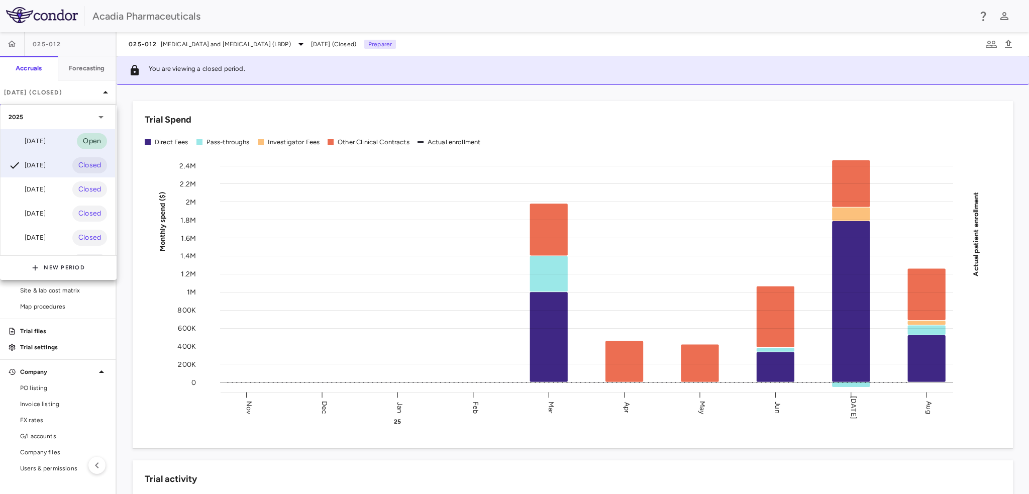
click at [84, 132] on div "Sep 2025 Open" at bounding box center [58, 141] width 115 height 24
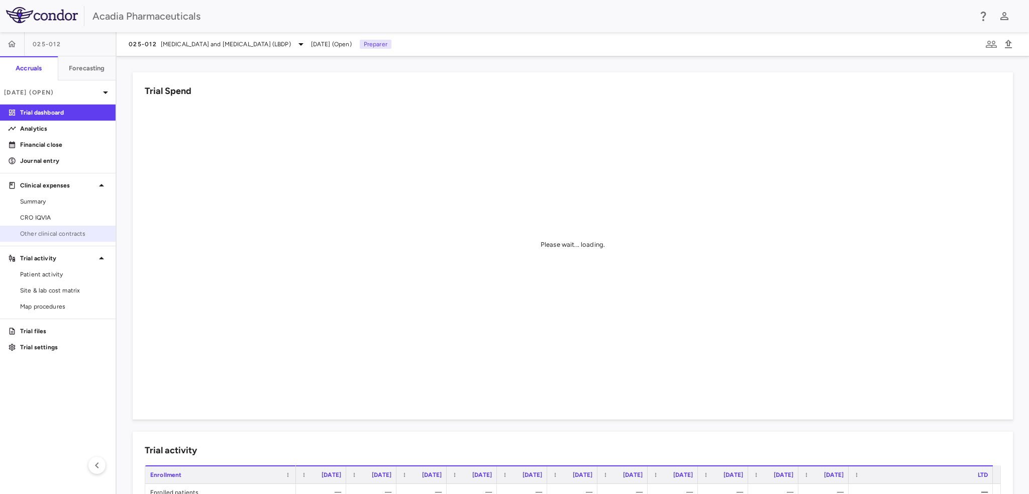
click at [65, 229] on span "Other clinical contracts" at bounding box center [63, 233] width 87 height 9
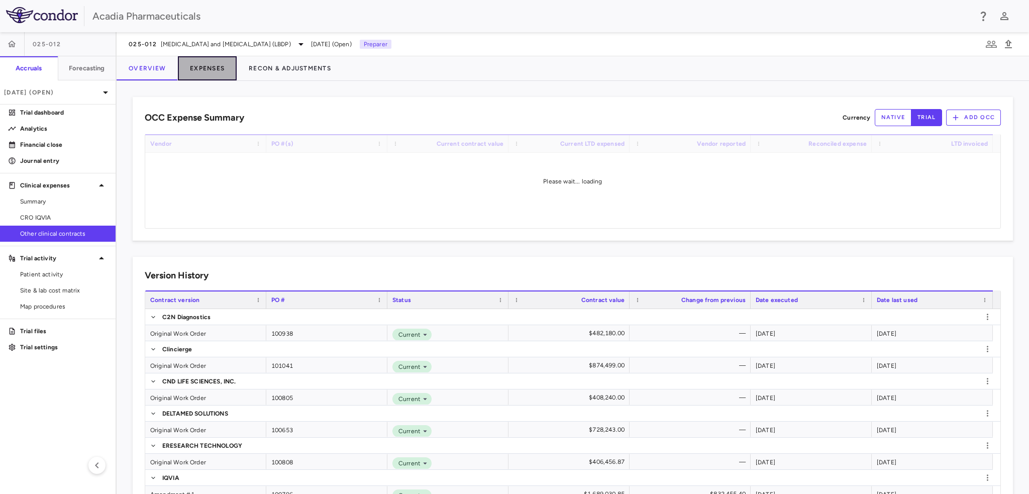
click at [209, 68] on button "Expenses" at bounding box center [207, 68] width 59 height 24
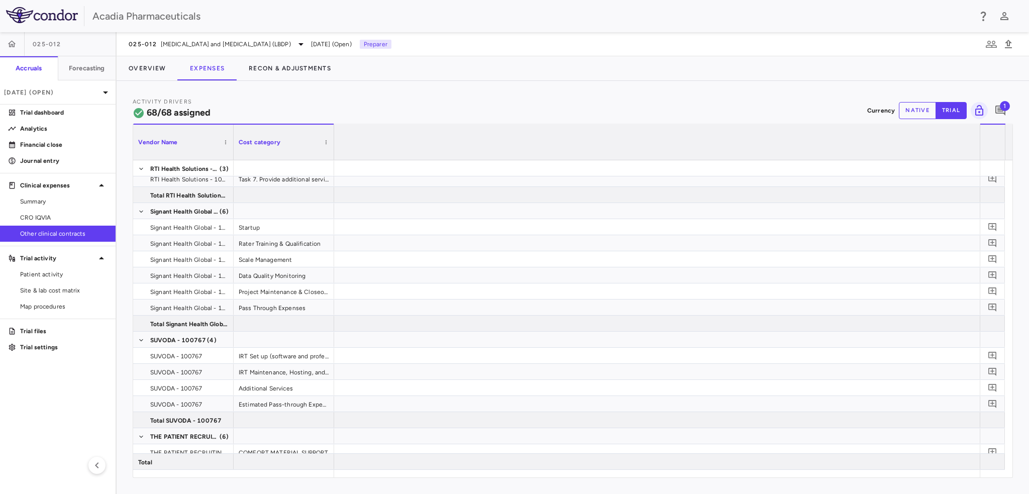
scroll to position [0, 2645]
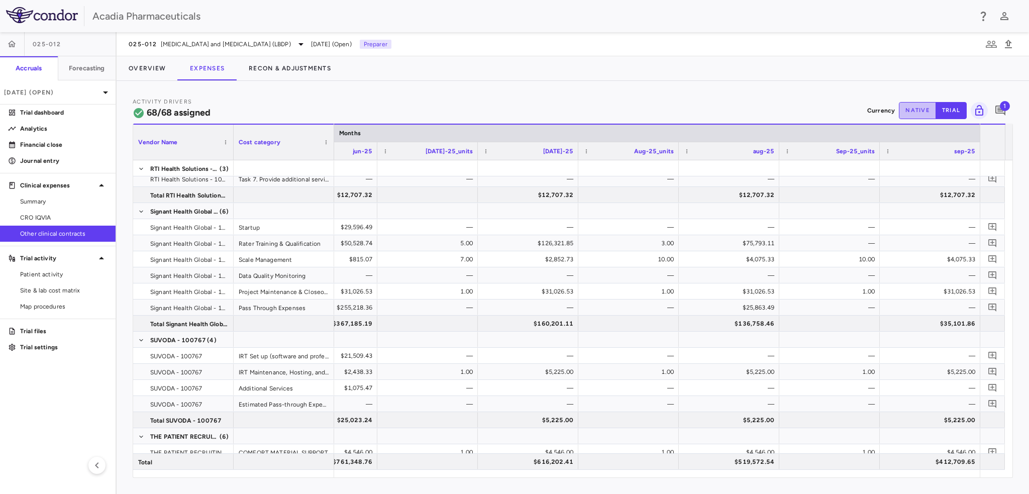
drag, startPoint x: 924, startPoint y: 106, endPoint x: 957, endPoint y: 199, distance: 98.2
click at [925, 105] on button "native" at bounding box center [917, 110] width 37 height 17
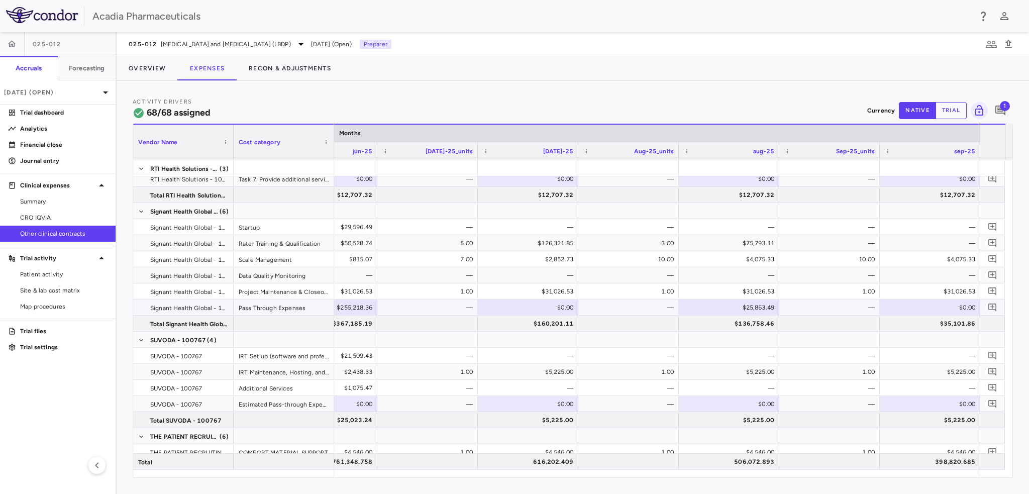
click at [967, 308] on div "$0.00" at bounding box center [932, 308] width 86 height 16
click at [966, 308] on input "*" at bounding box center [938, 308] width 84 height 17
click at [960, 307] on input "*" at bounding box center [938, 308] width 84 height 17
type input "********"
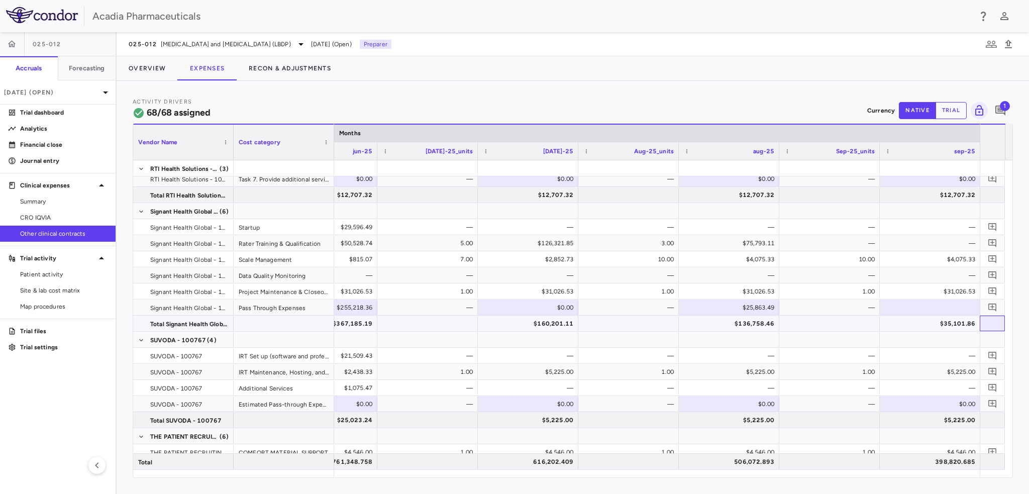
click at [1001, 319] on div at bounding box center [992, 324] width 25 height 16
click at [994, 309] on icon "Add comment" at bounding box center [993, 308] width 10 height 10
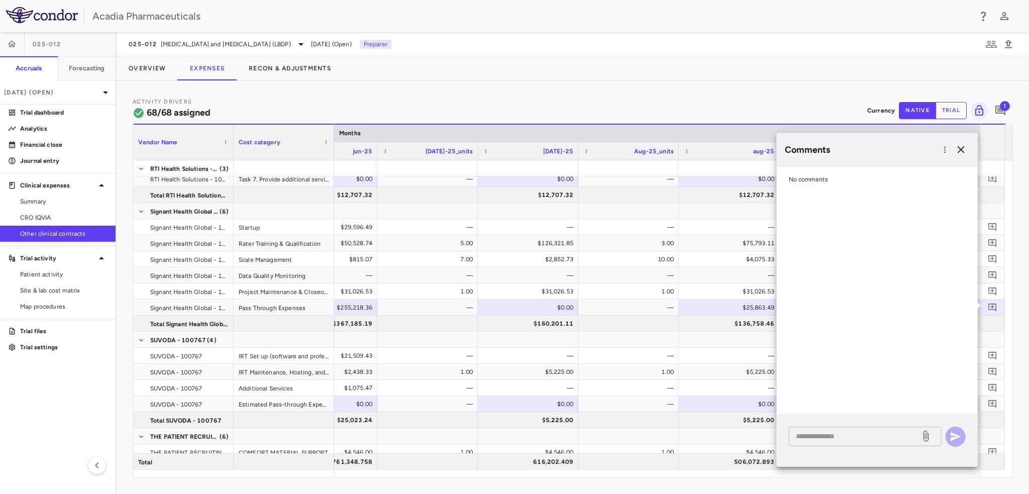
click at [819, 436] on textarea at bounding box center [855, 436] width 118 height 11
click at [799, 434] on textarea at bounding box center [855, 436] width 118 height 11
type textarea "**********"
click at [947, 433] on button "button" at bounding box center [956, 436] width 20 height 20
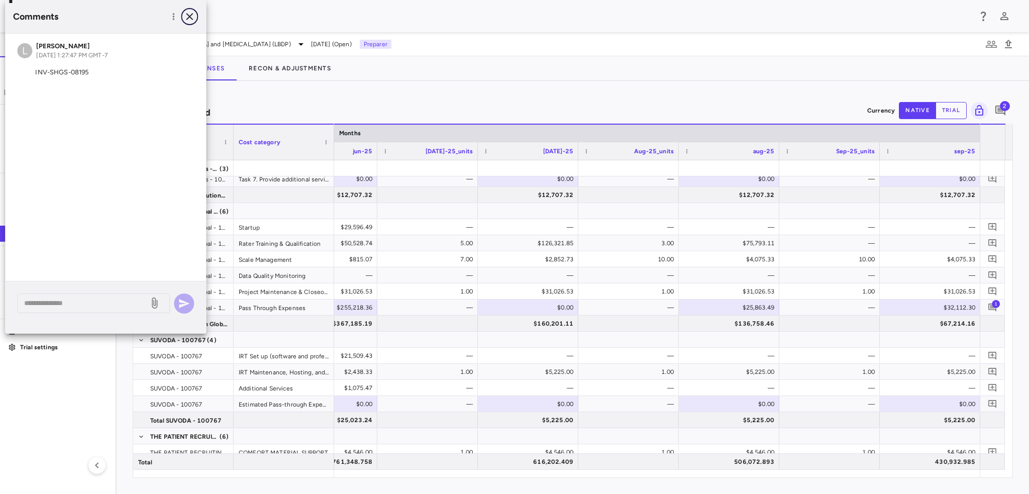
drag, startPoint x: 189, startPoint y: 17, endPoint x: 189, endPoint y: 28, distance: 10.6
click at [190, 17] on icon "button" at bounding box center [189, 16] width 7 height 7
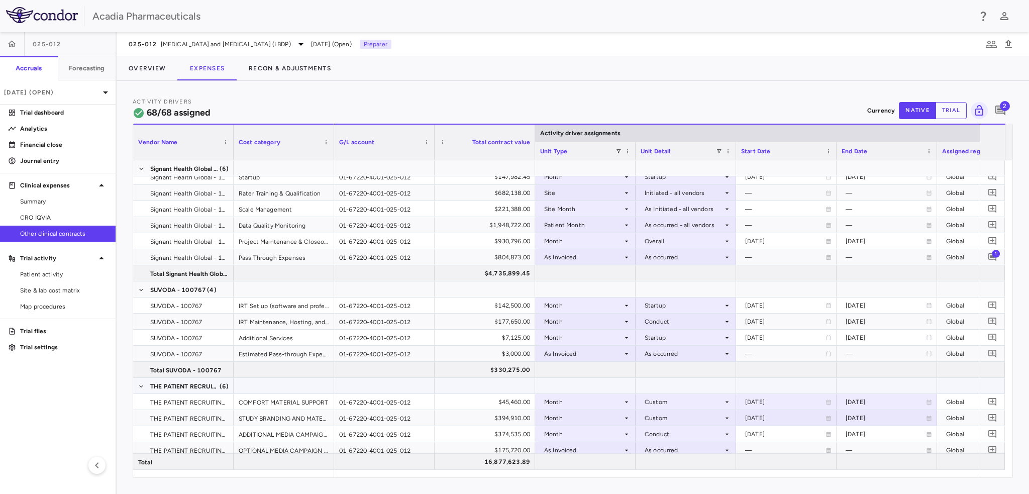
scroll to position [1428, 0]
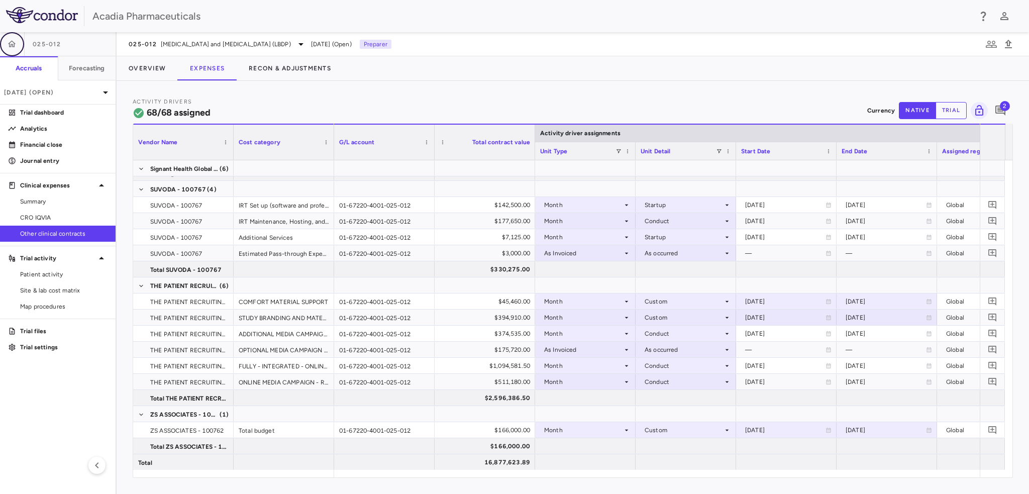
click at [9, 45] on icon "button" at bounding box center [12, 44] width 10 height 10
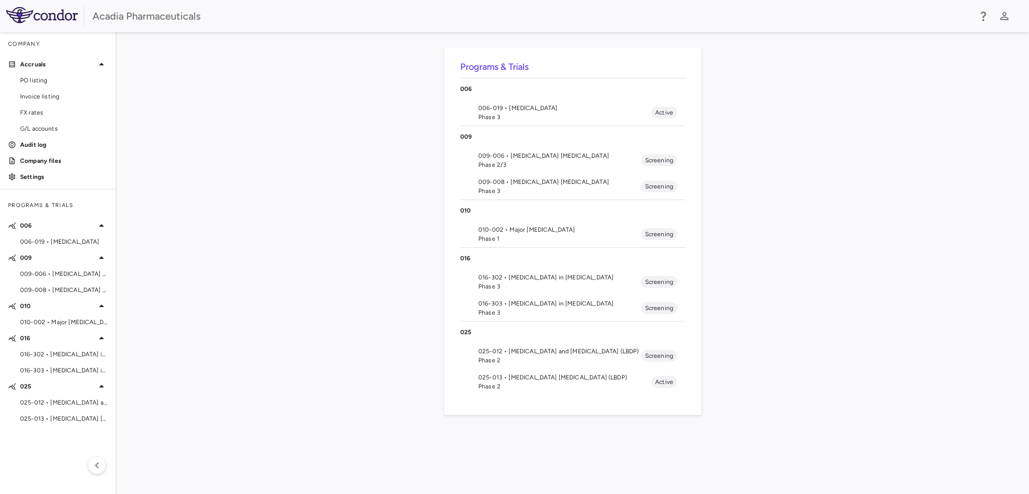
click at [521, 354] on span "025-012 • [MEDICAL_DATA] and [MEDICAL_DATA] (LBDP)" at bounding box center [559, 351] width 163 height 9
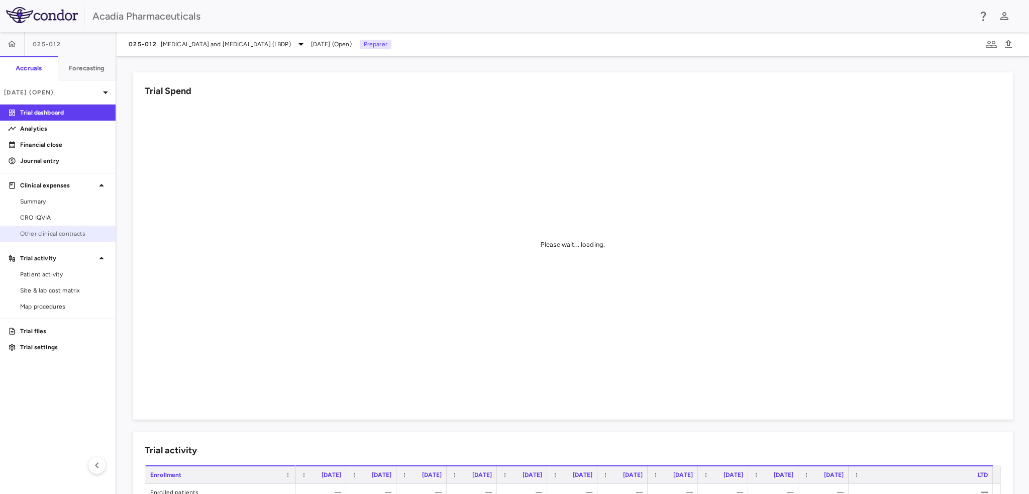
click at [46, 237] on span "Other clinical contracts" at bounding box center [63, 233] width 87 height 9
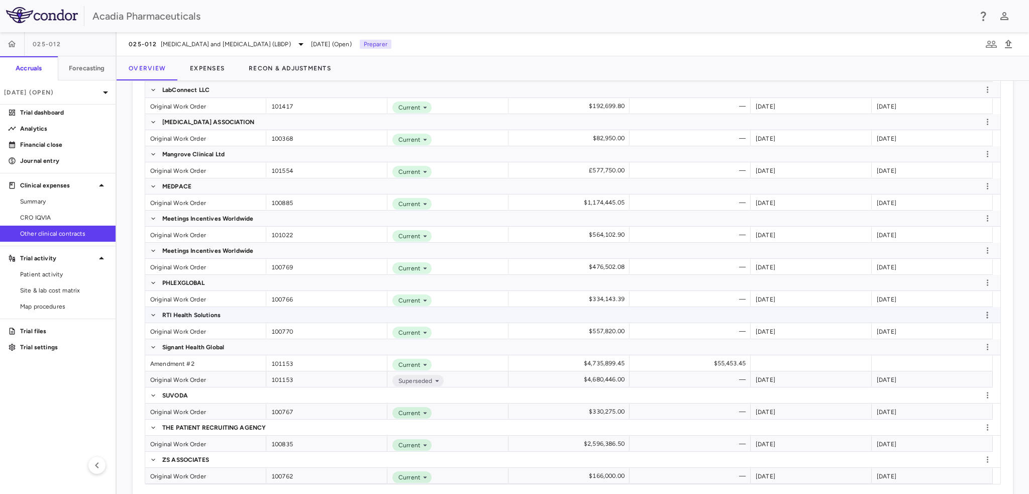
scroll to position [732, 0]
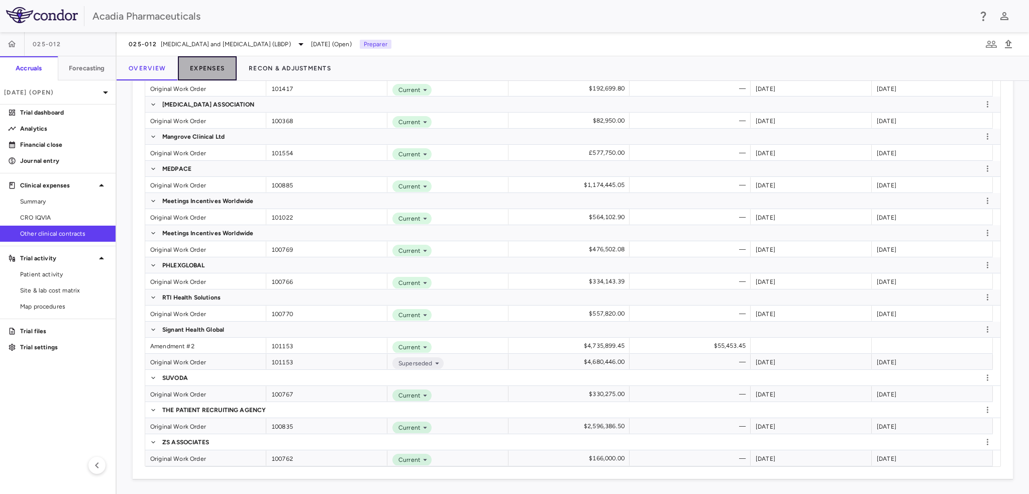
click at [215, 67] on button "Expenses" at bounding box center [207, 68] width 59 height 24
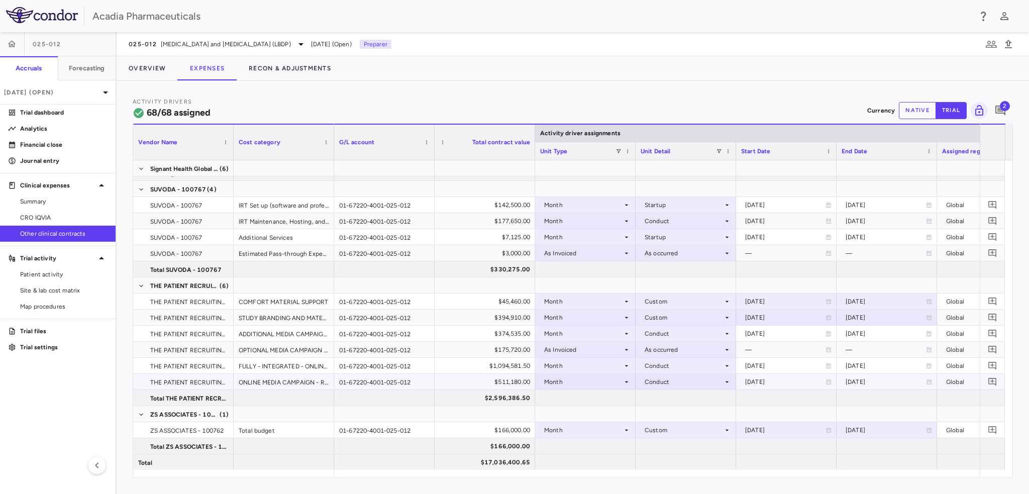
scroll to position [1292, 0]
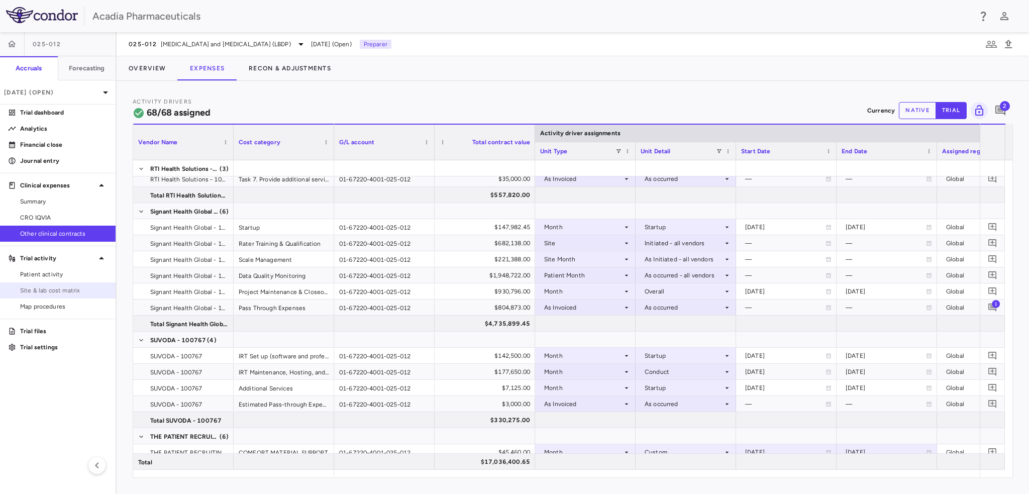
click at [42, 293] on span "Site & lab cost matrix" at bounding box center [63, 290] width 87 height 9
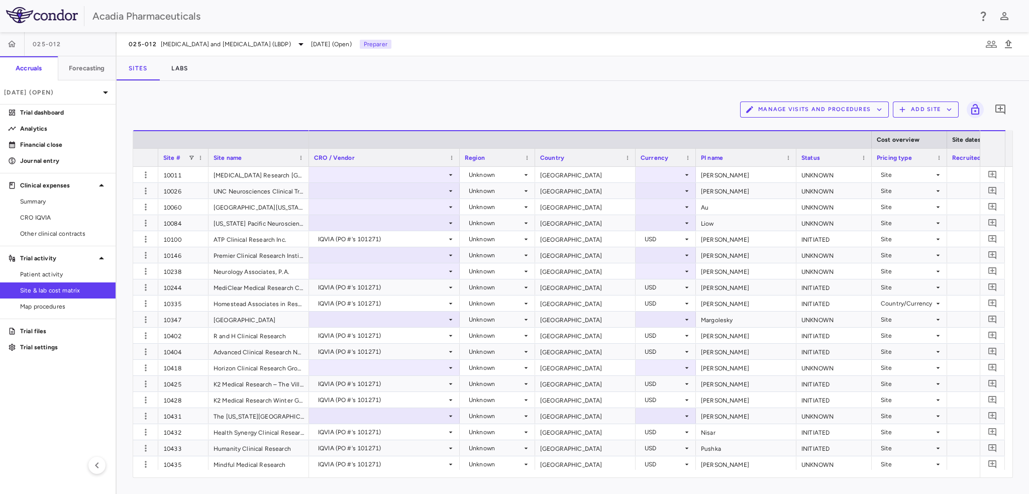
click at [903, 107] on icon "button" at bounding box center [903, 110] width 6 height 6
click at [927, 132] on li "Upload site listing" at bounding box center [929, 133] width 54 height 15
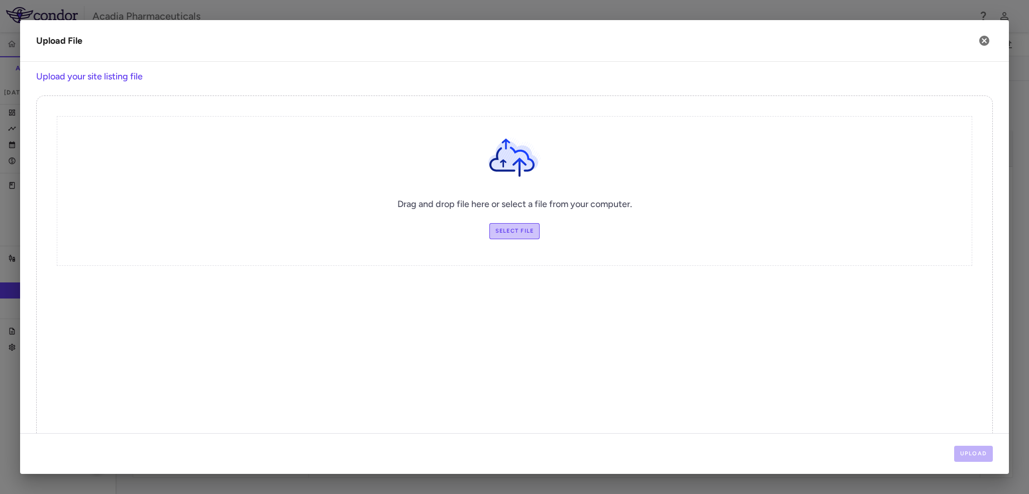
click at [516, 233] on label "Select file" at bounding box center [514, 231] width 51 height 16
click at [0, 0] on input "Select file" at bounding box center [0, 0] width 0 height 0
click at [988, 456] on button "Upload" at bounding box center [973, 454] width 39 height 16
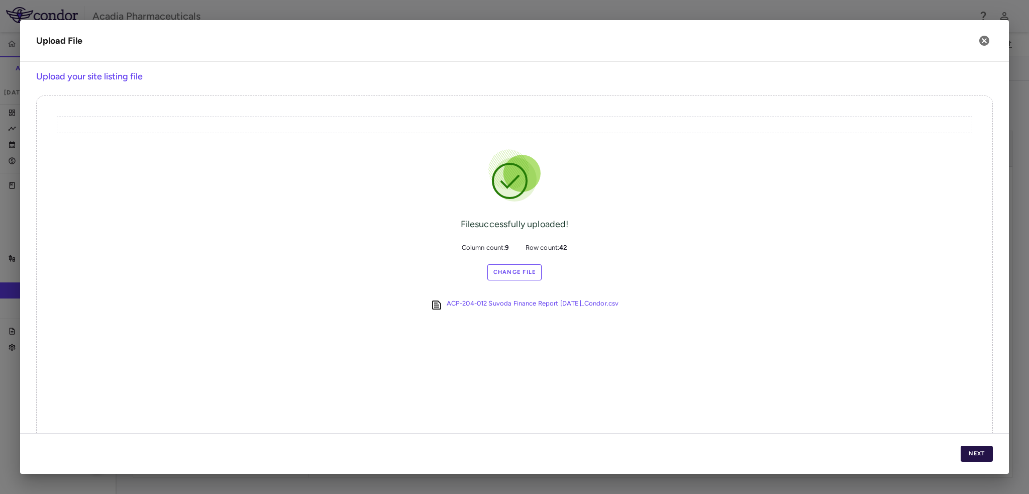
click at [988, 452] on button "Next" at bounding box center [977, 454] width 32 height 16
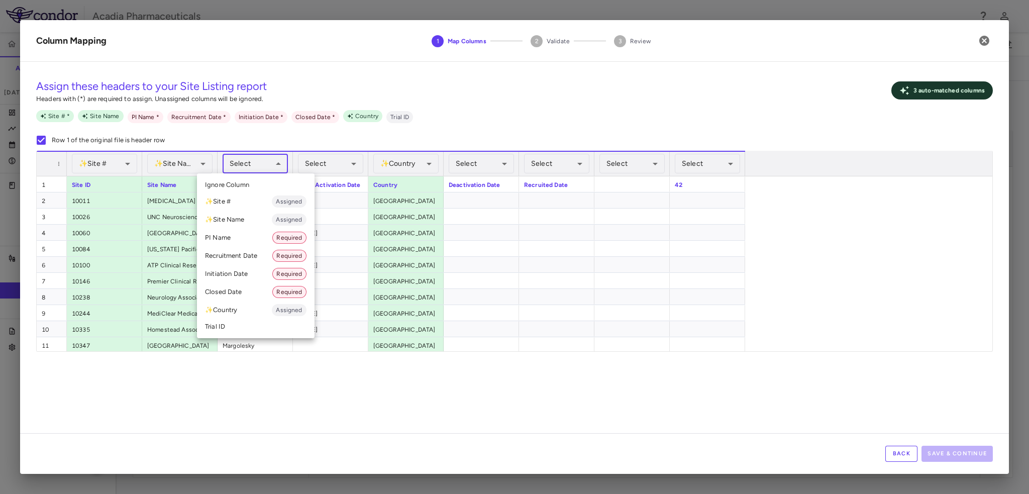
click at [246, 165] on body "Skip to sidebar Skip to main content Acadia Pharmaceuticals 025-012 Accruals Fo…" at bounding box center [514, 247] width 1029 height 494
click at [251, 233] on li "PI Name Required" at bounding box center [256, 238] width 118 height 18
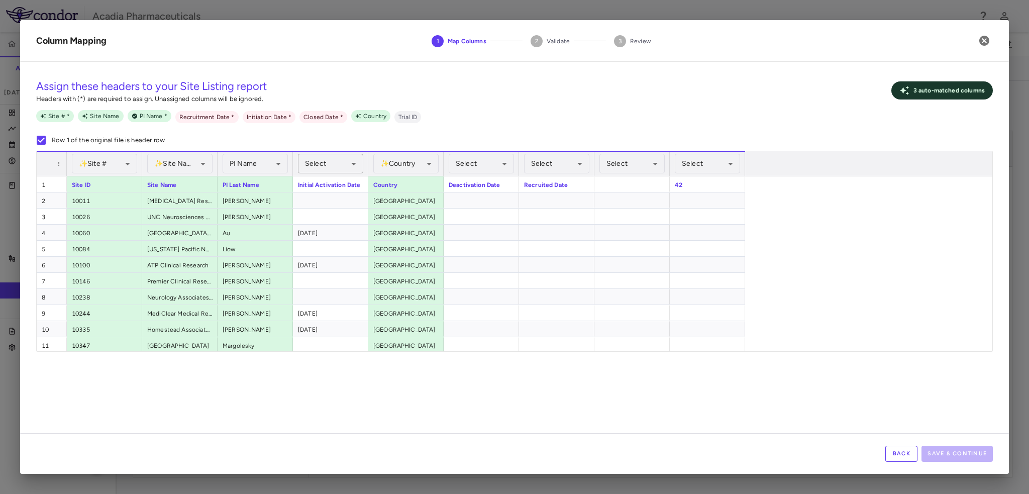
click at [356, 162] on body "Skip to sidebar Skip to main content Acadia Pharmaceuticals 025-012 Accruals Fo…" at bounding box center [514, 247] width 1029 height 494
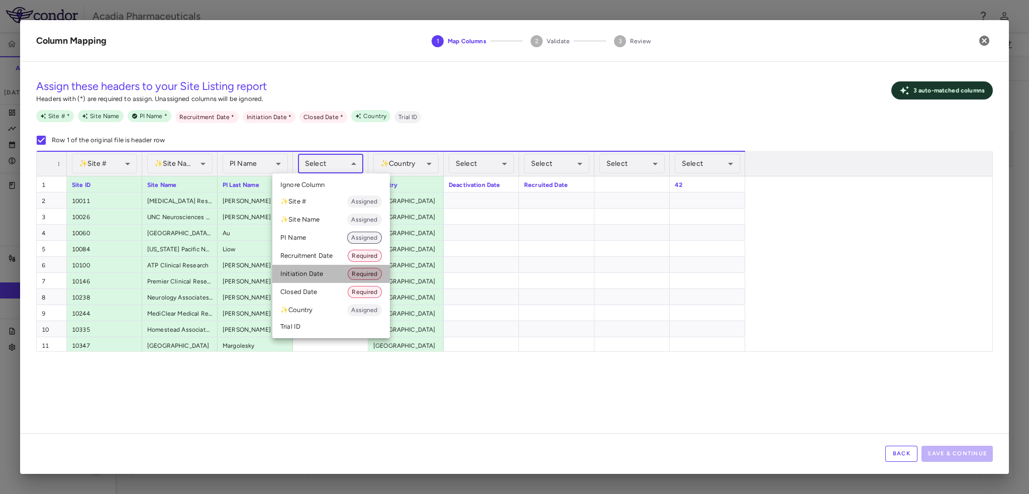
drag, startPoint x: 327, startPoint y: 272, endPoint x: 367, endPoint y: 233, distance: 56.5
click at [328, 271] on li "Initiation Date Required" at bounding box center [331, 274] width 118 height 18
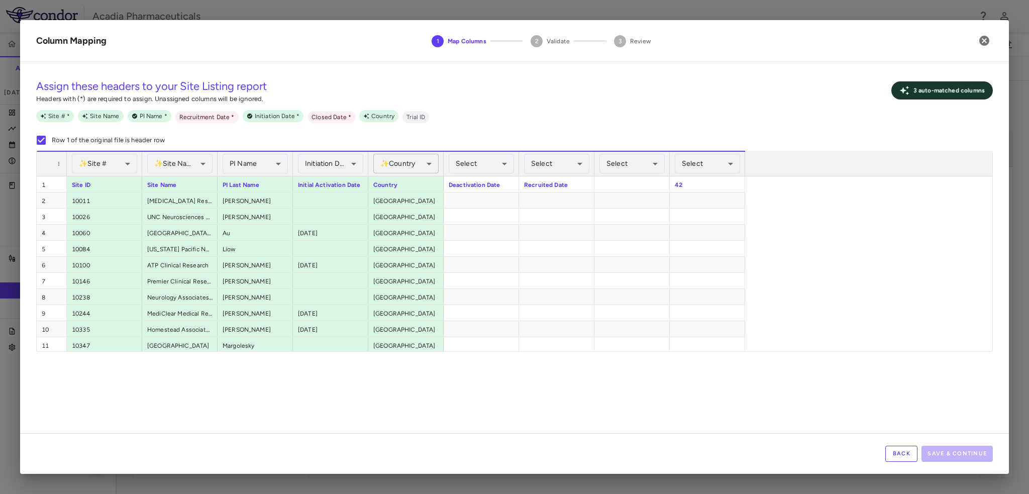
click at [411, 162] on body "Skip to sidebar Skip to main content Acadia Pharmaceuticals 025-012 Accruals Fo…" at bounding box center [514, 247] width 1029 height 494
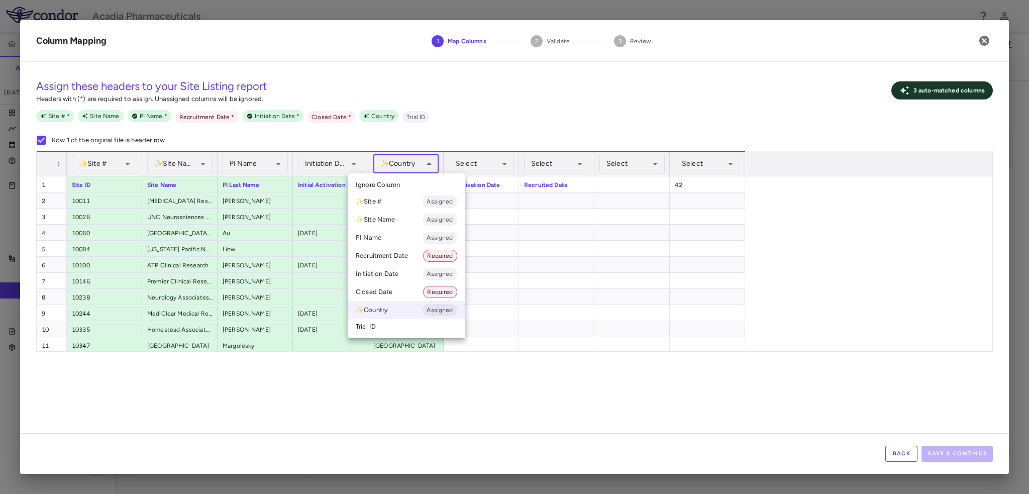
click at [507, 130] on div at bounding box center [514, 247] width 1029 height 494
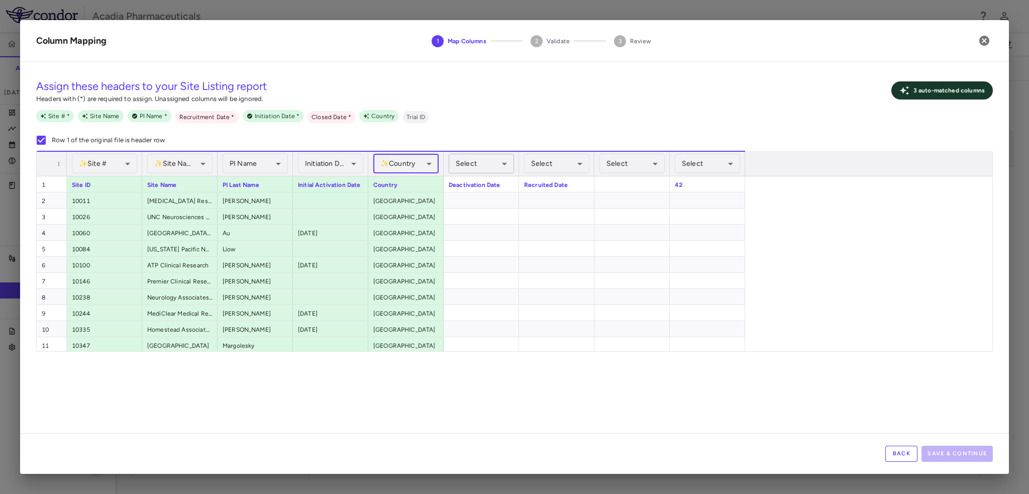
click at [502, 166] on body "Skip to sidebar Skip to main content Acadia Pharmaceuticals 025-012 Accruals Fo…" at bounding box center [514, 247] width 1029 height 494
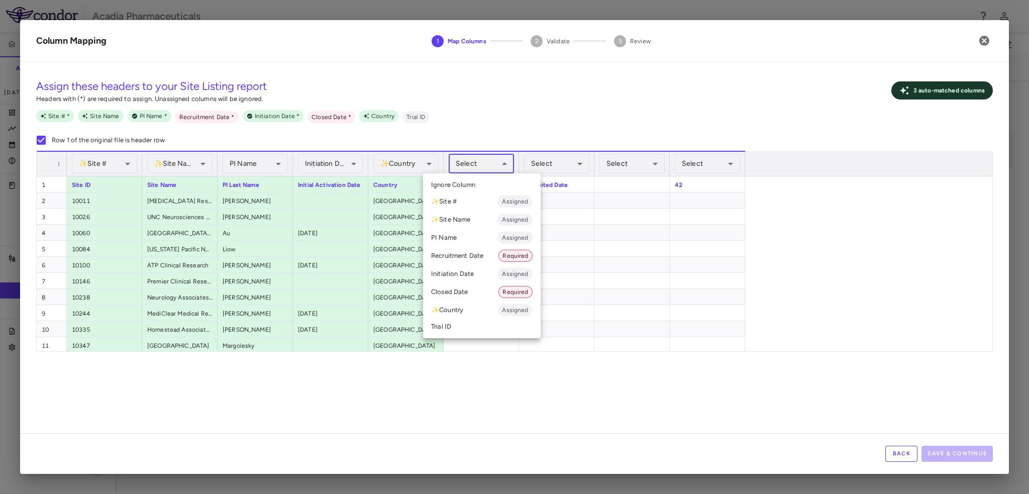
click at [467, 286] on li "Closed Date Required" at bounding box center [482, 292] width 118 height 18
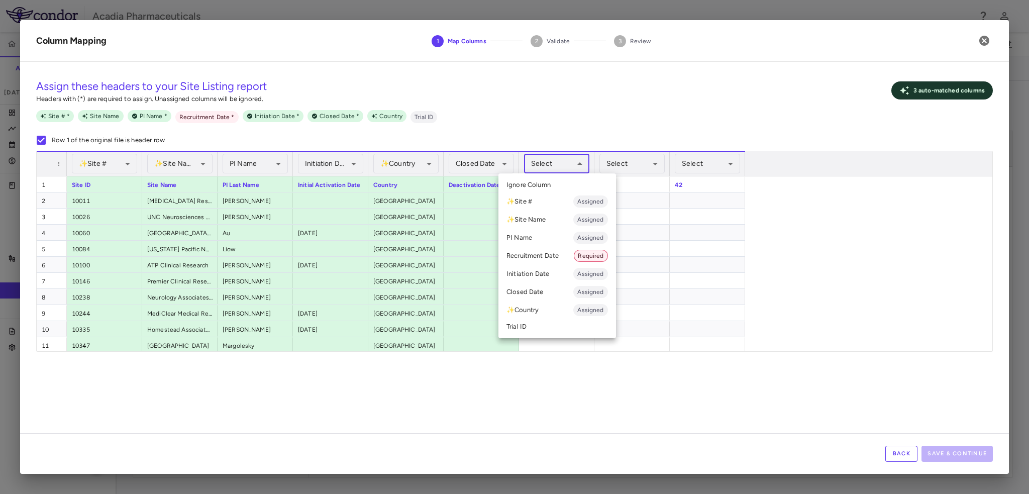
click at [563, 168] on body "Skip to sidebar Skip to main content Acadia Pharmaceuticals 025-012 Accruals Fo…" at bounding box center [514, 247] width 1029 height 494
click at [566, 249] on li "Recruitment Date Required" at bounding box center [558, 256] width 118 height 18
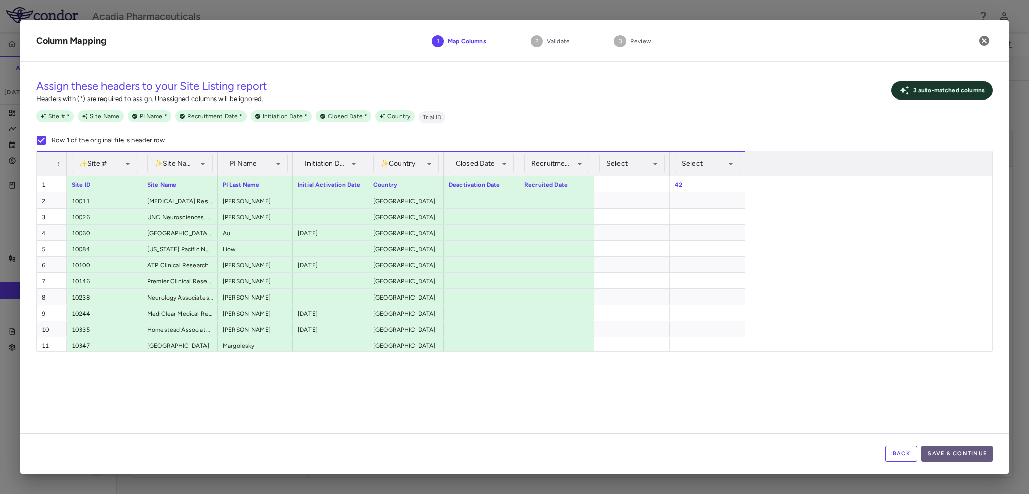
click at [972, 459] on button "Save & Continue" at bounding box center [957, 454] width 71 height 16
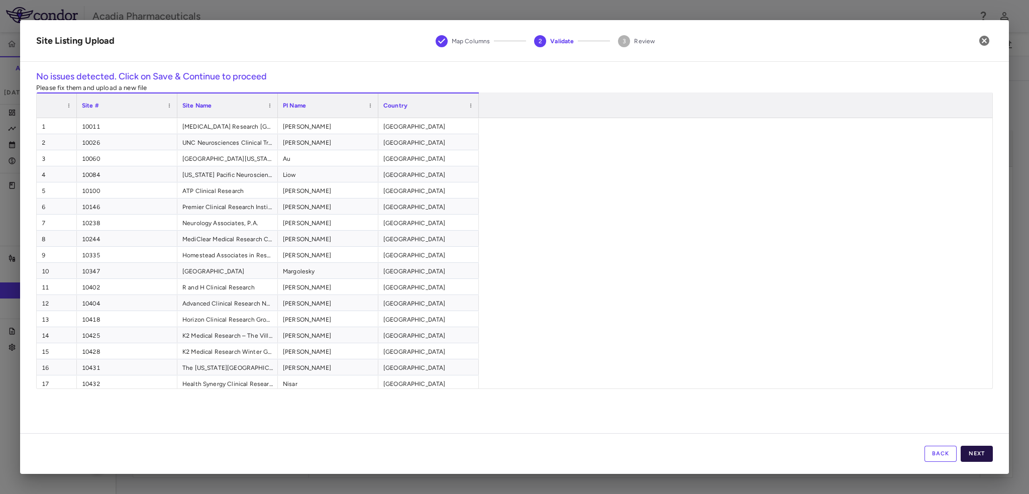
click at [972, 458] on button "Next" at bounding box center [977, 454] width 32 height 16
click at [972, 458] on button "Save" at bounding box center [977, 454] width 32 height 16
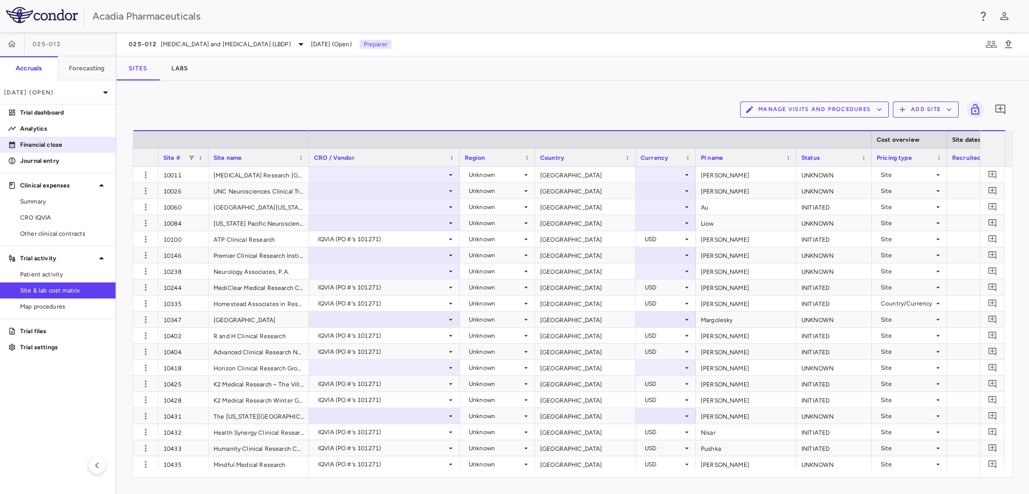
click at [42, 143] on p "Financial close" at bounding box center [63, 144] width 87 height 9
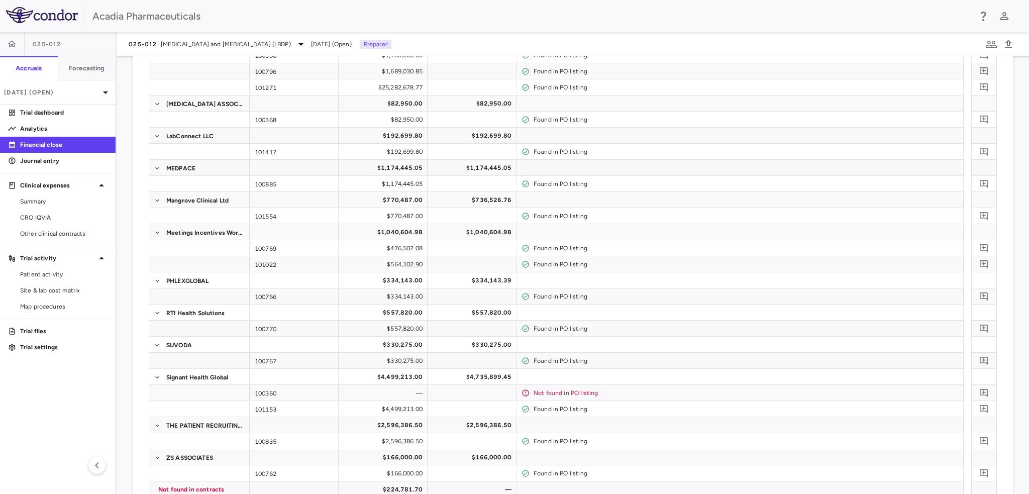
scroll to position [949, 0]
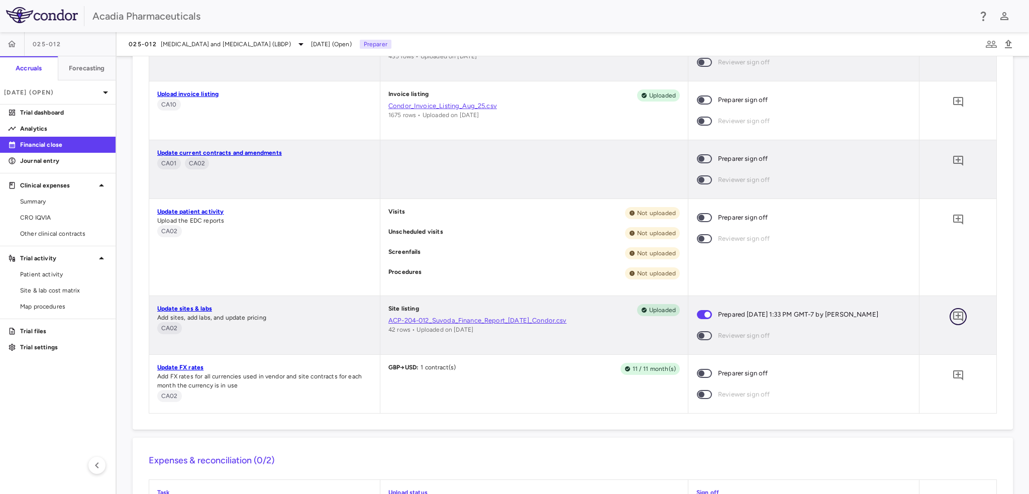
click at [953, 319] on icon "Add comment" at bounding box center [958, 317] width 10 height 10
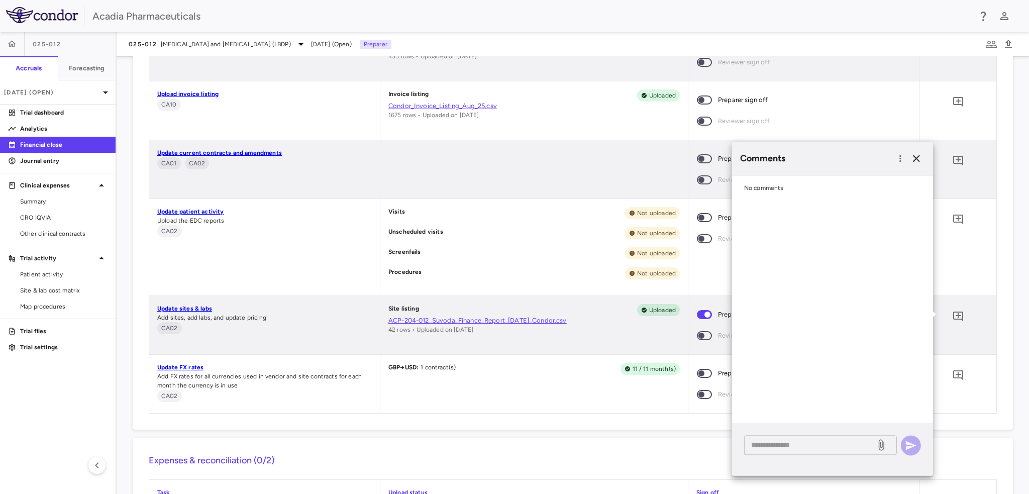
click at [794, 443] on textarea at bounding box center [810, 444] width 118 height 11
type textarea "**********"
click at [914, 446] on icon "button" at bounding box center [911, 445] width 11 height 9
click at [917, 158] on icon "button" at bounding box center [916, 158] width 7 height 7
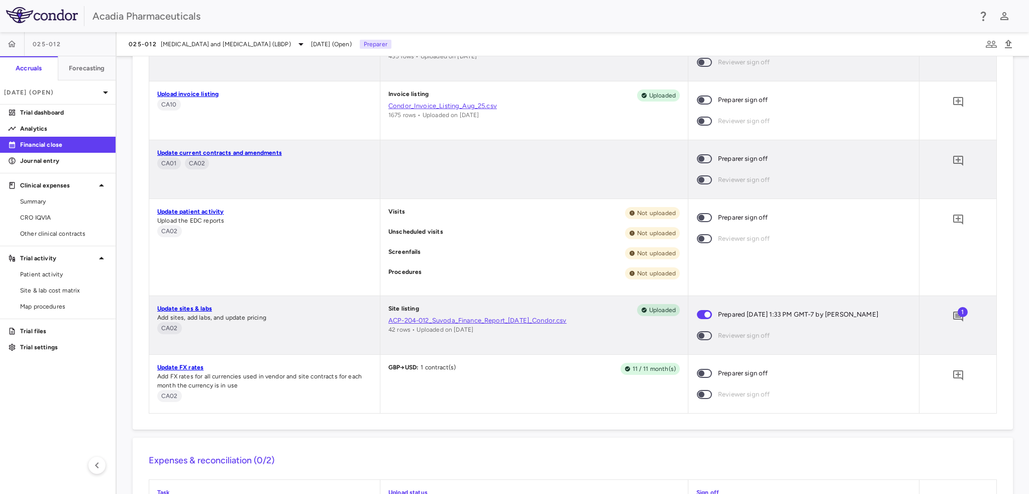
click at [706, 216] on span at bounding box center [704, 217] width 15 height 9
click at [952, 219] on icon "Add comment" at bounding box center [958, 220] width 12 height 12
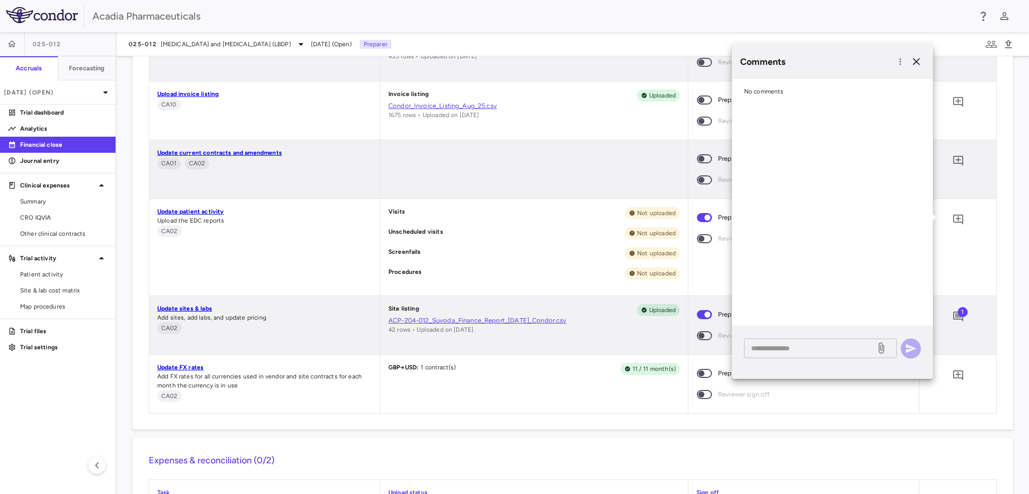
click at [824, 353] on div "* ​" at bounding box center [820, 348] width 153 height 20
click at [915, 62] on icon "button" at bounding box center [917, 62] width 12 height 12
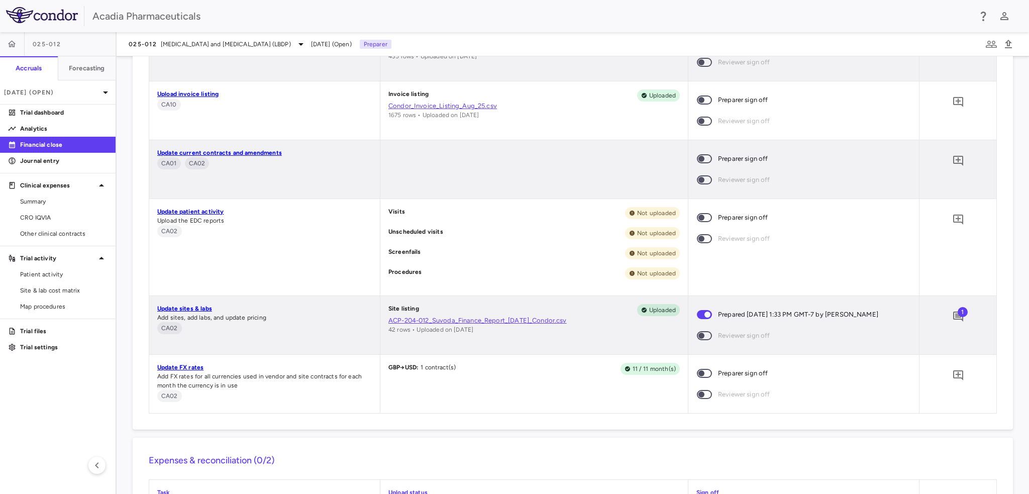
click at [706, 373] on span at bounding box center [704, 373] width 15 height 9
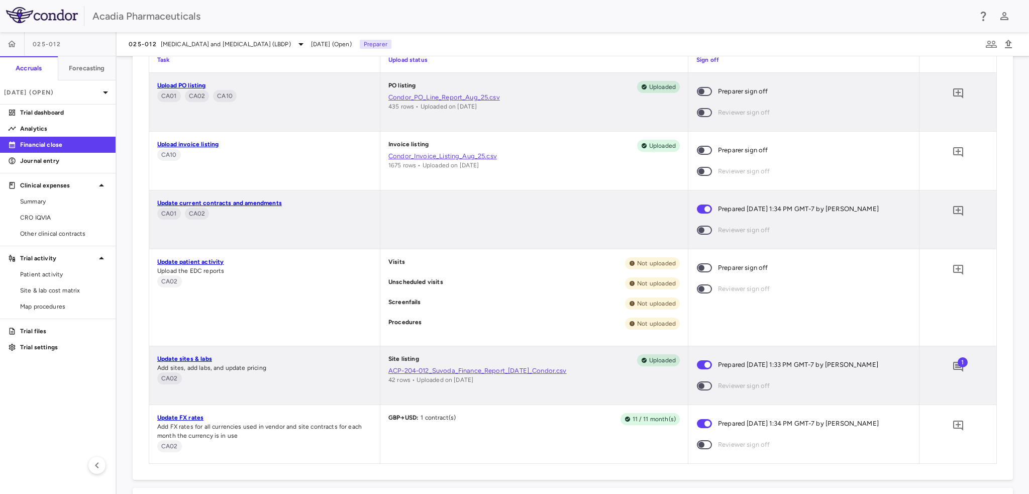
scroll to position [849, 0]
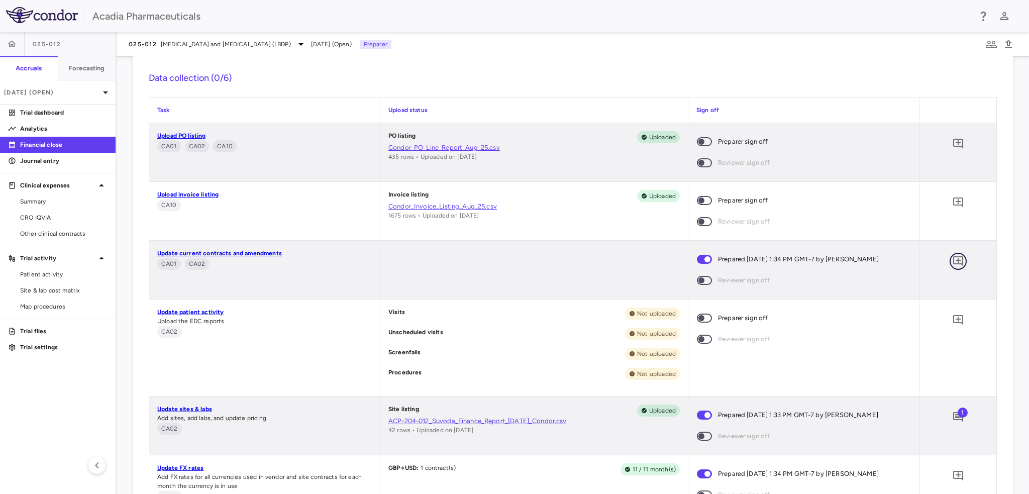
click at [952, 261] on icon "Add comment" at bounding box center [958, 261] width 12 height 12
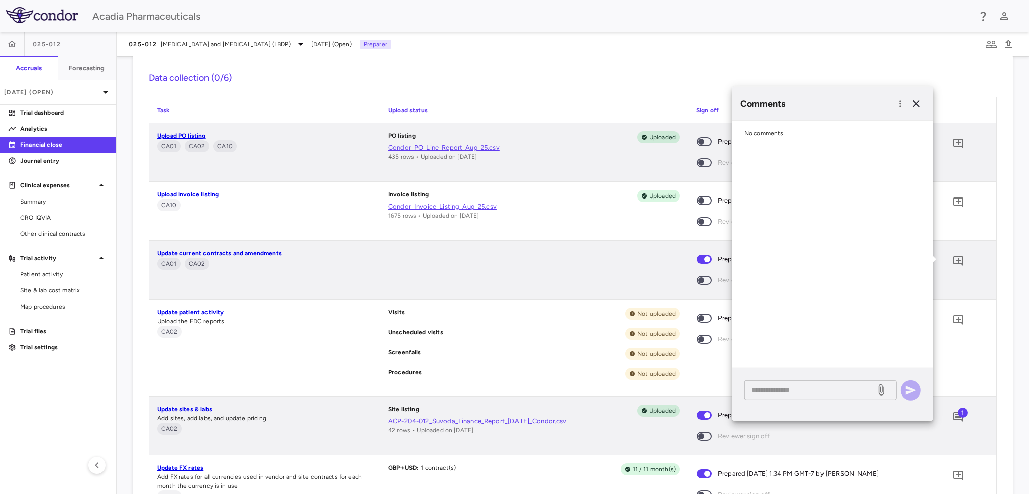
click at [774, 397] on div "* ​" at bounding box center [820, 390] width 153 height 20
paste textarea "**********"
type textarea "**********"
drag, startPoint x: 925, startPoint y: 393, endPoint x: 920, endPoint y: 391, distance: 5.4
click at [924, 393] on div "**********" at bounding box center [832, 394] width 201 height 52
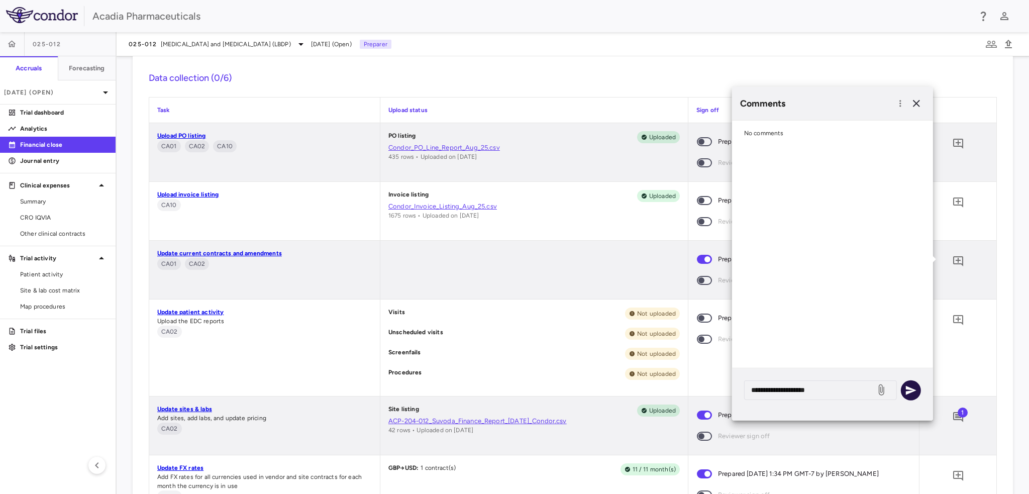
click at [917, 389] on icon "button" at bounding box center [911, 390] width 12 height 12
click at [915, 101] on icon "button" at bounding box center [917, 103] width 12 height 12
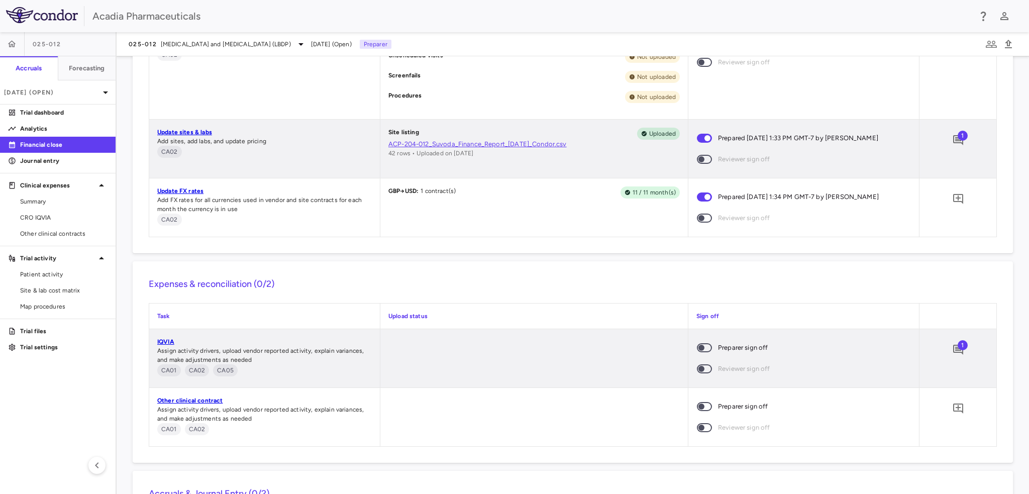
scroll to position [1251, 0]
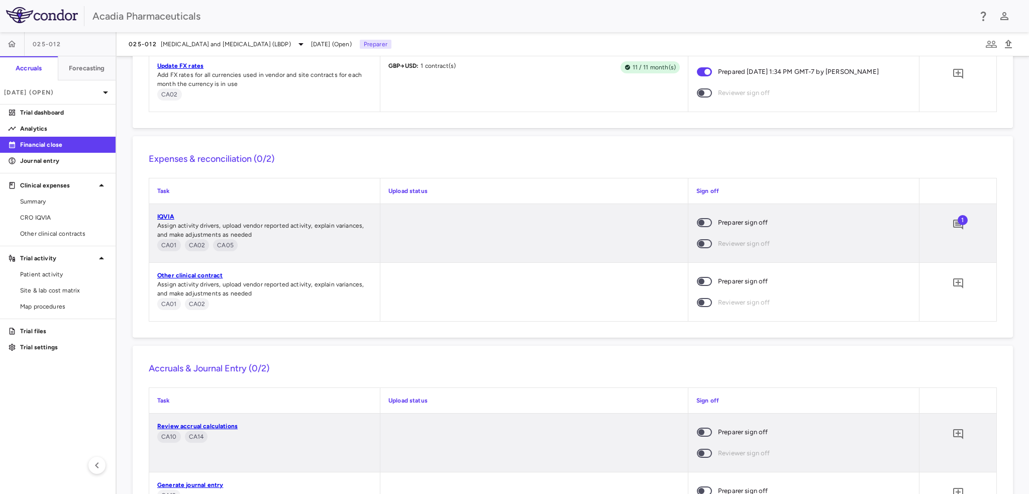
click at [707, 280] on span at bounding box center [704, 281] width 27 height 21
click at [955, 281] on icon "Add comment" at bounding box center [958, 283] width 10 height 10
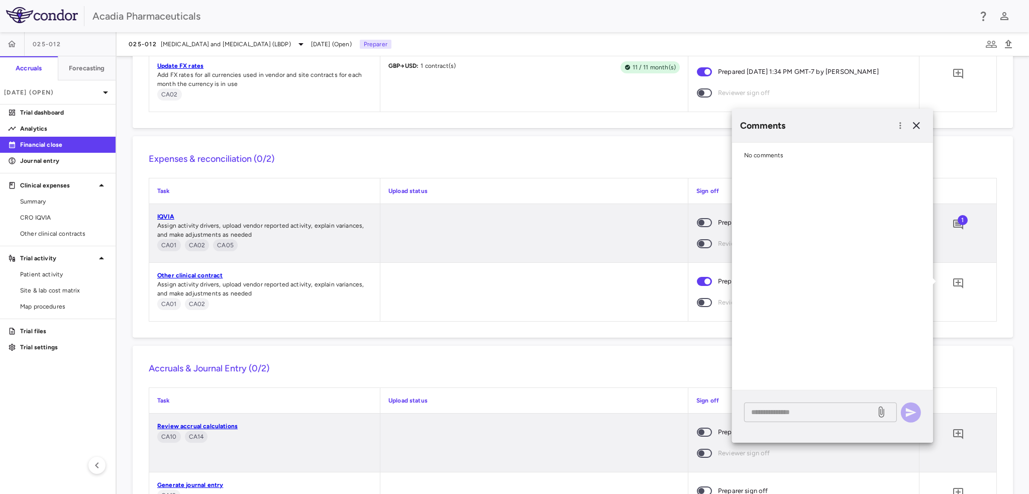
click at [851, 412] on textarea at bounding box center [810, 412] width 118 height 11
paste textarea "**********"
type textarea "**********"
click at [911, 411] on icon "button" at bounding box center [911, 412] width 11 height 9
click at [921, 131] on icon "button" at bounding box center [917, 126] width 12 height 12
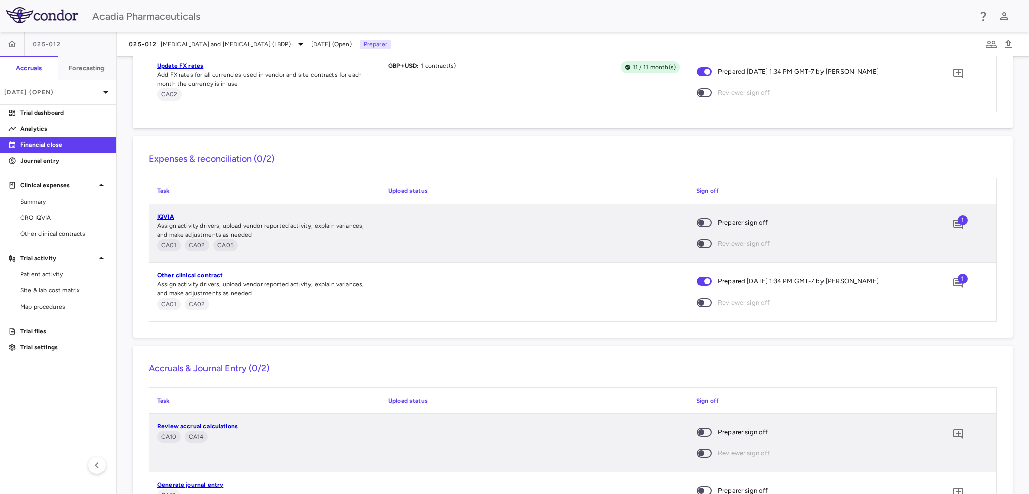
click at [958, 219] on span "1" at bounding box center [963, 220] width 10 height 10
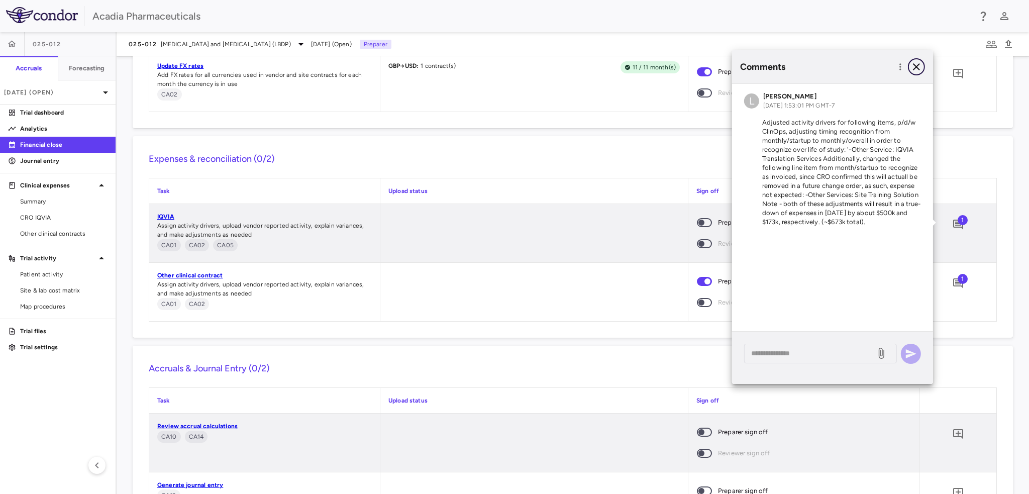
click at [918, 66] on icon "button" at bounding box center [917, 67] width 12 height 12
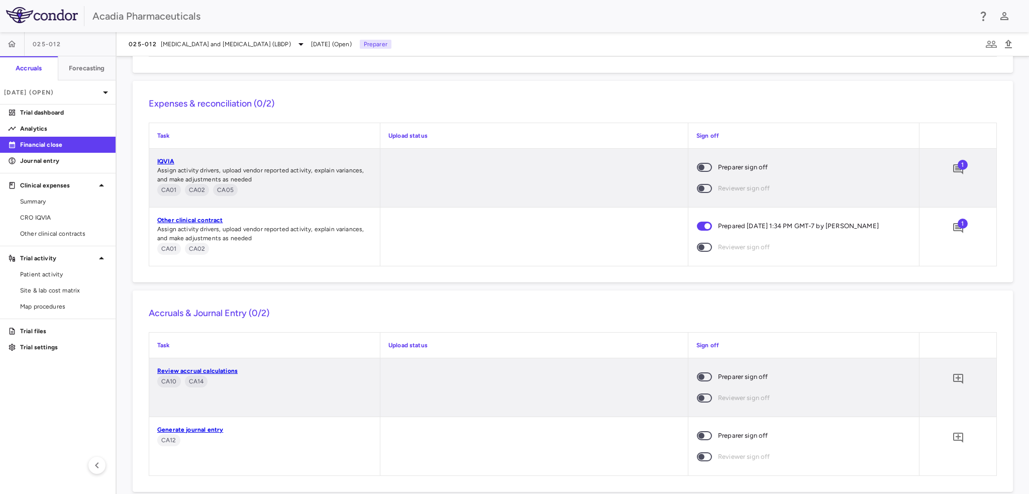
scroll to position [1320, 0]
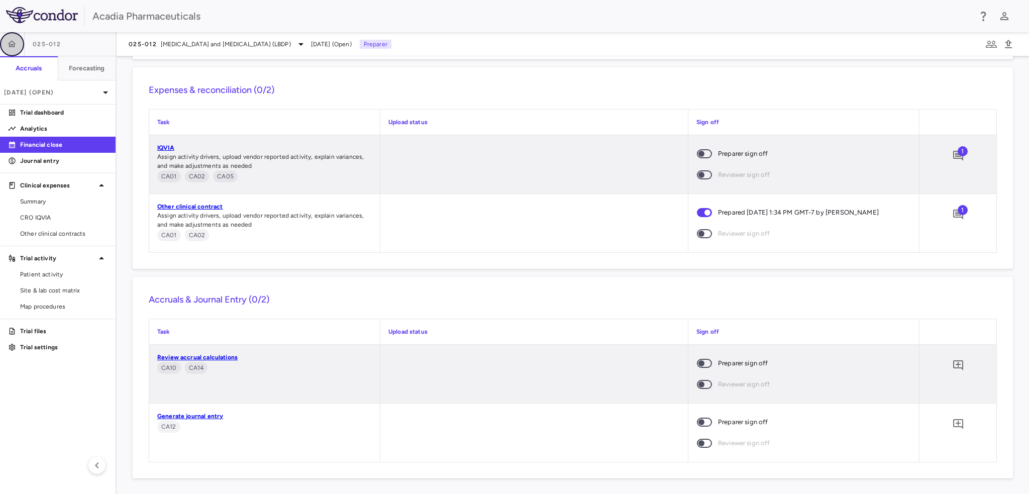
click at [15, 44] on icon "button" at bounding box center [12, 43] width 9 height 7
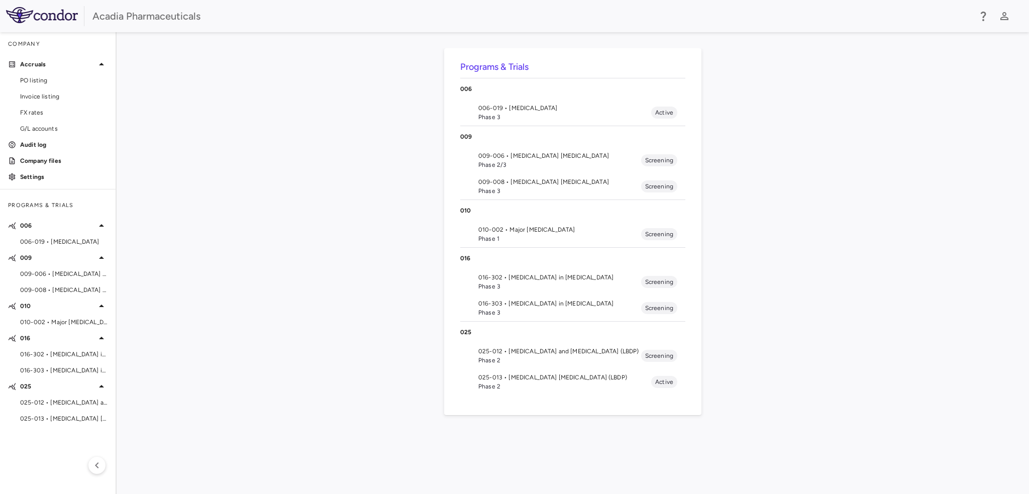
click at [506, 377] on span "025-013 • [MEDICAL_DATA] [MEDICAL_DATA] (LBDP)" at bounding box center [564, 377] width 173 height 9
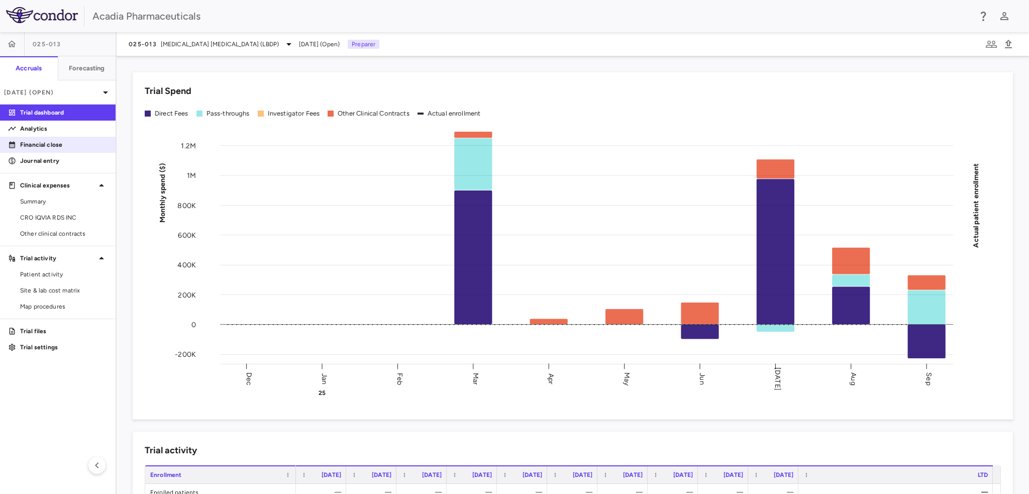
click at [65, 147] on p "Financial close" at bounding box center [63, 144] width 87 height 9
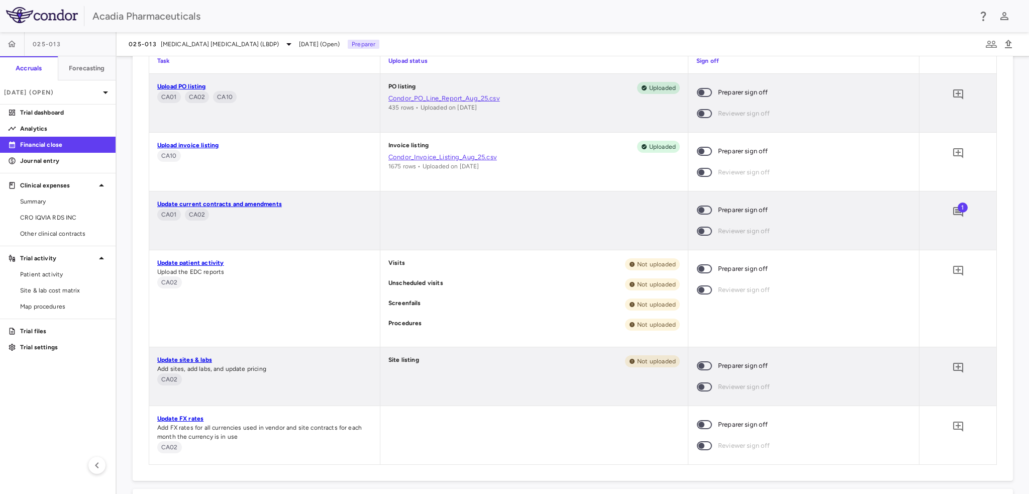
scroll to position [500, 0]
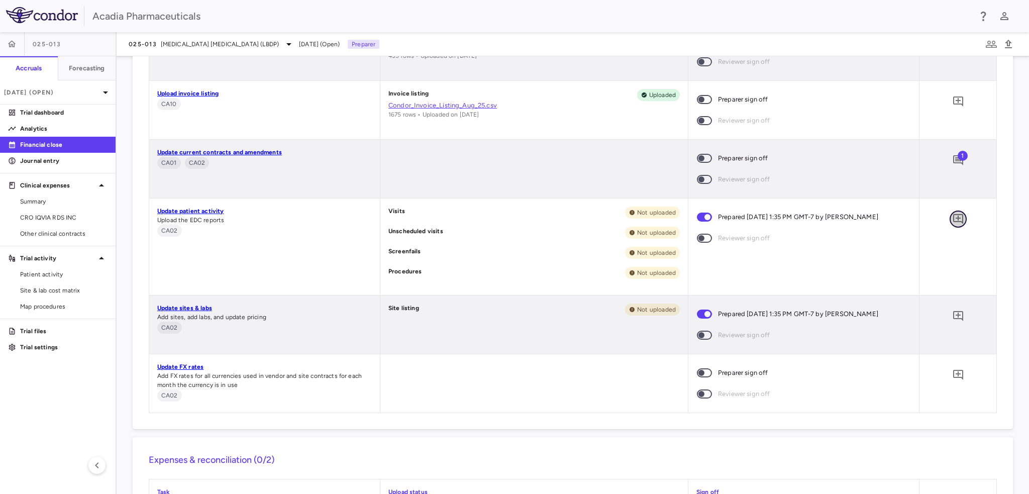
click at [953, 220] on icon "Add comment" at bounding box center [958, 219] width 10 height 10
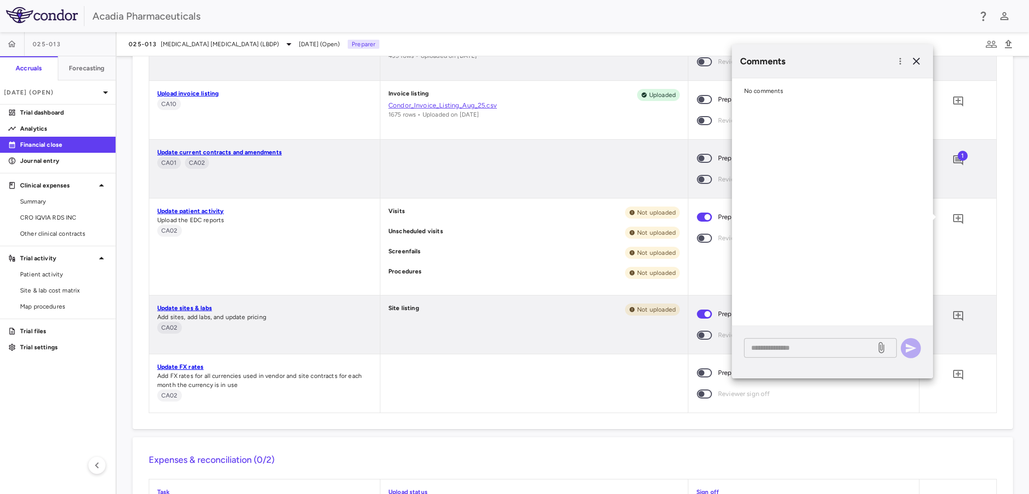
click at [814, 343] on textarea at bounding box center [810, 347] width 118 height 11
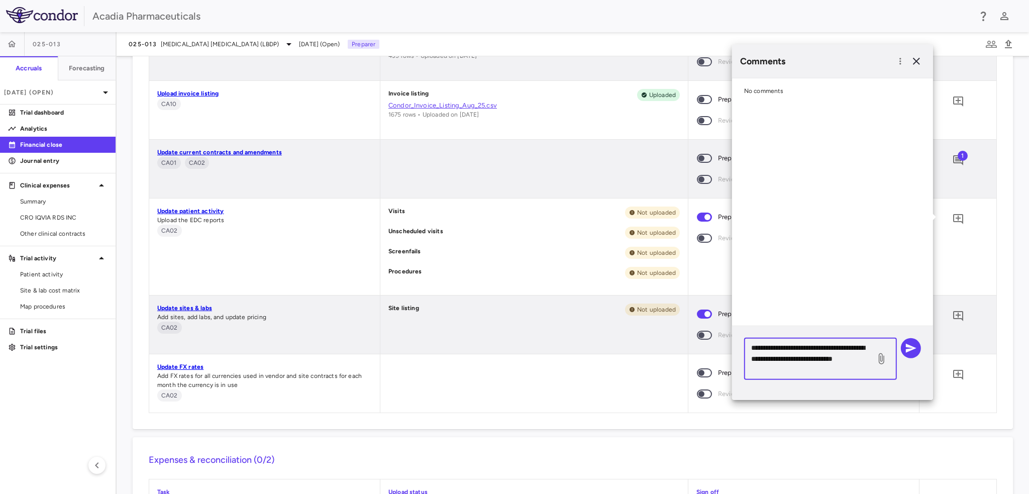
drag, startPoint x: 782, startPoint y: 373, endPoint x: 731, endPoint y: 333, distance: 65.1
click at [731, 333] on body "Skip to sidebar Skip to main content Acadia Pharmaceuticals 025-013 Accruals Fo…" at bounding box center [514, 247] width 1029 height 494
type textarea "**********"
drag, startPoint x: 813, startPoint y: 376, endPoint x: 809, endPoint y: 371, distance: 6.1
click at [809, 371] on div "**********" at bounding box center [820, 359] width 153 height 42
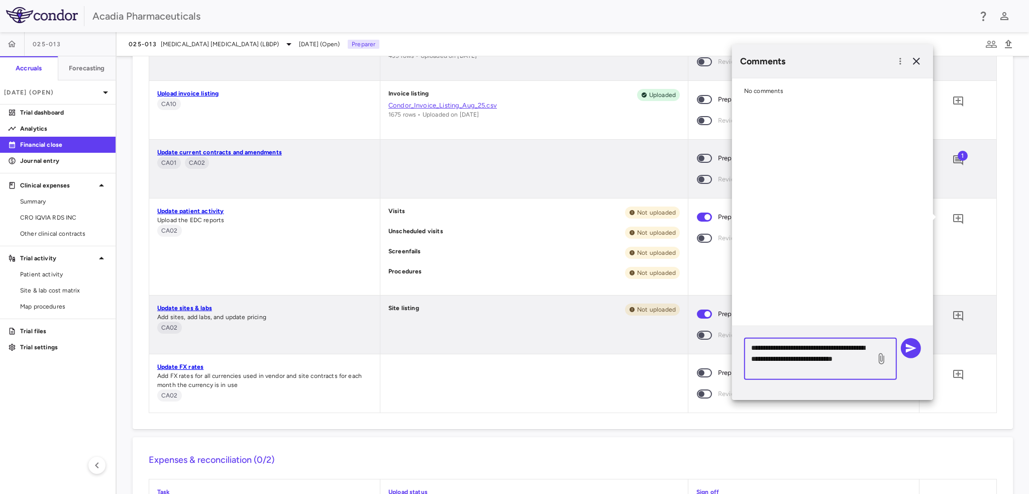
click at [808, 370] on textarea "**********" at bounding box center [810, 358] width 118 height 33
drag, startPoint x: 808, startPoint y: 369, endPoint x: 748, endPoint y: 343, distance: 65.9
click at [748, 343] on div "**********" at bounding box center [820, 359] width 153 height 42
click at [903, 346] on button "button" at bounding box center [911, 348] width 20 height 20
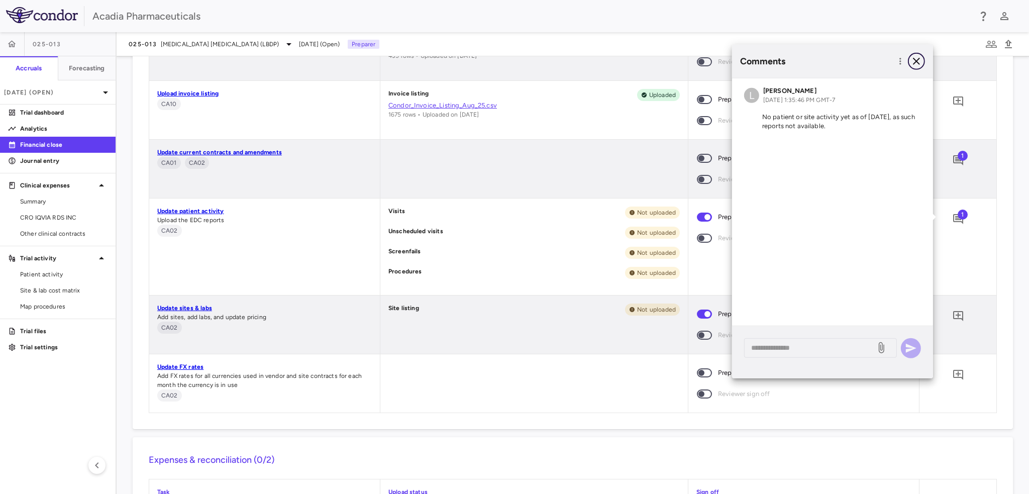
click at [915, 66] on icon "button" at bounding box center [917, 61] width 12 height 12
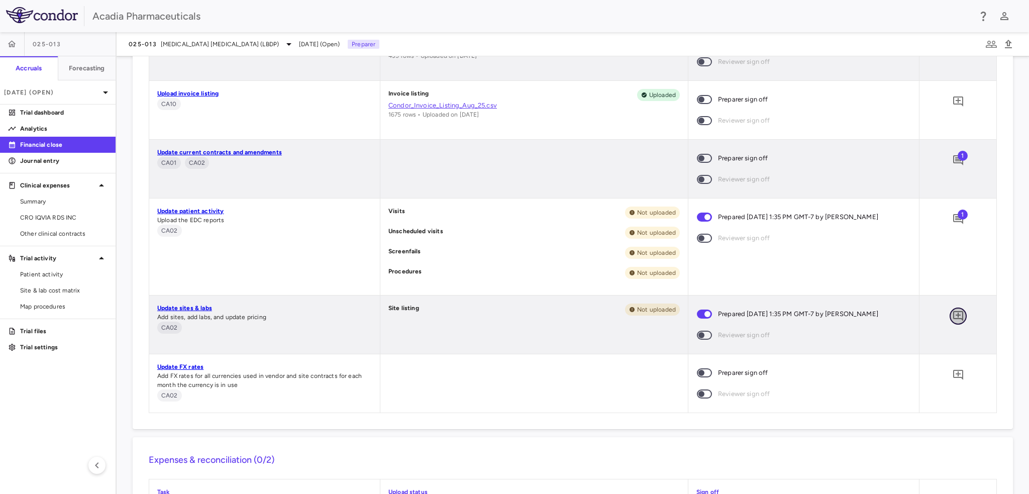
click at [952, 319] on icon "Add comment" at bounding box center [958, 316] width 12 height 12
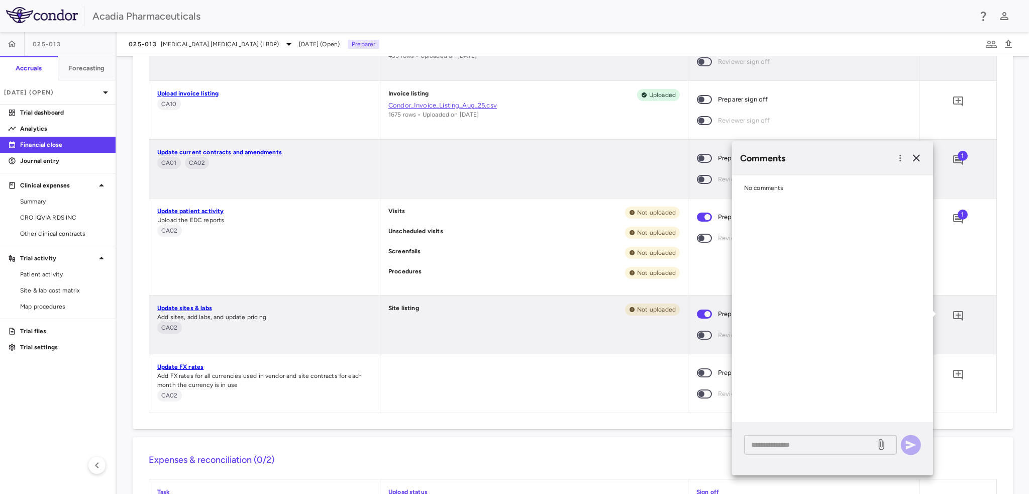
click at [803, 444] on textarea at bounding box center [810, 444] width 118 height 11
paste textarea "**********"
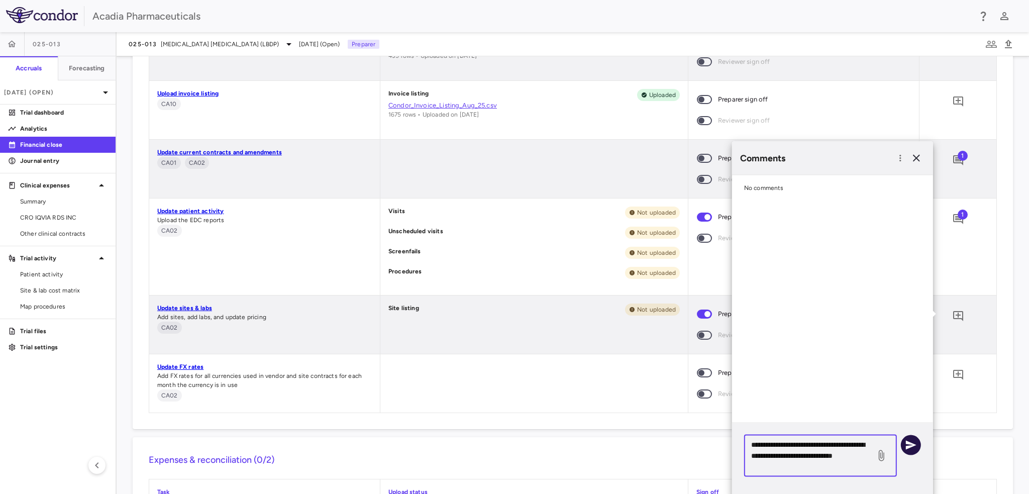
type textarea "**********"
click at [904, 445] on button "button" at bounding box center [911, 445] width 20 height 20
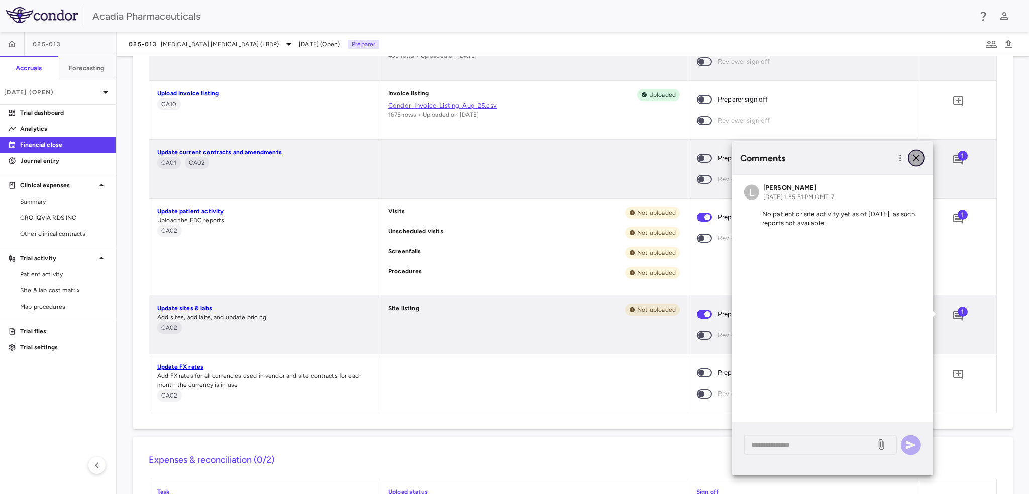
click at [919, 156] on icon "button" at bounding box center [917, 158] width 12 height 12
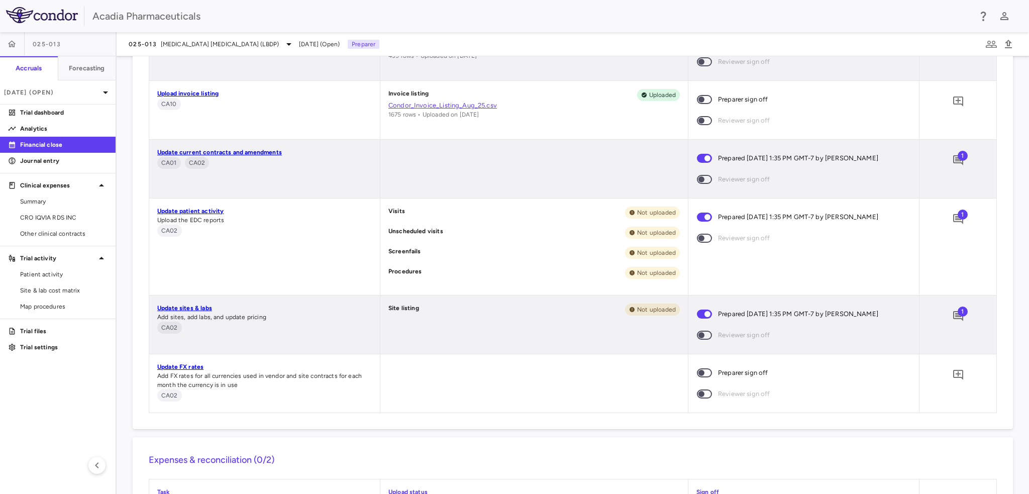
click at [958, 157] on span "1" at bounding box center [963, 156] width 10 height 10
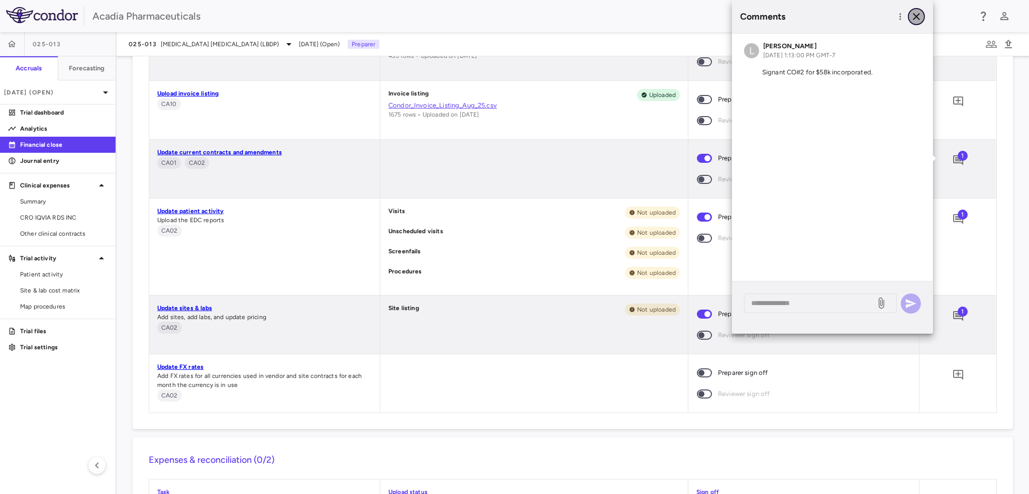
click at [920, 19] on icon "button" at bounding box center [917, 17] width 12 height 12
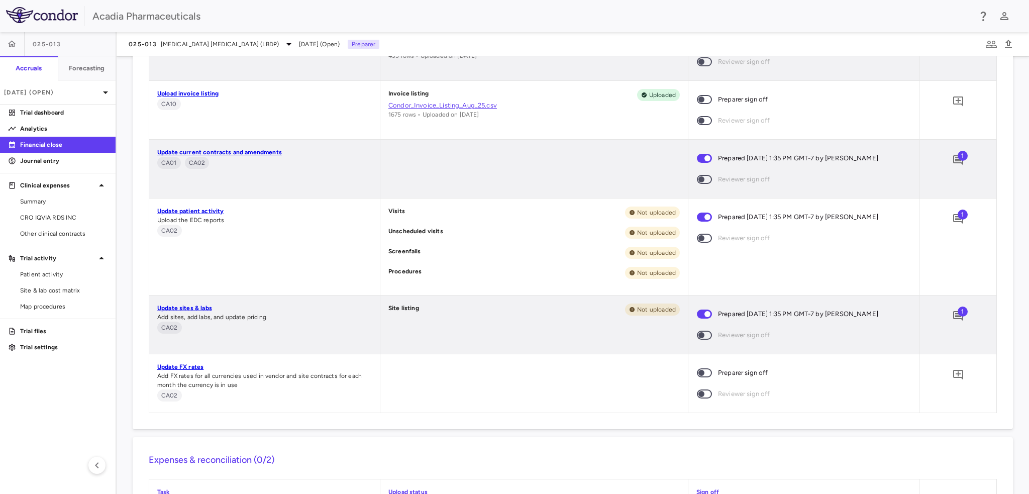
click at [694, 368] on span at bounding box center [704, 372] width 27 height 21
click at [700, 374] on span at bounding box center [704, 372] width 15 height 9
drag, startPoint x: 788, startPoint y: 357, endPoint x: 788, endPoint y: 382, distance: 24.6
click at [788, 358] on div "Preparer sign off Reviewer sign off" at bounding box center [804, 383] width 231 height 58
click at [850, 382] on label "Preparer sign off" at bounding box center [797, 372] width 212 height 21
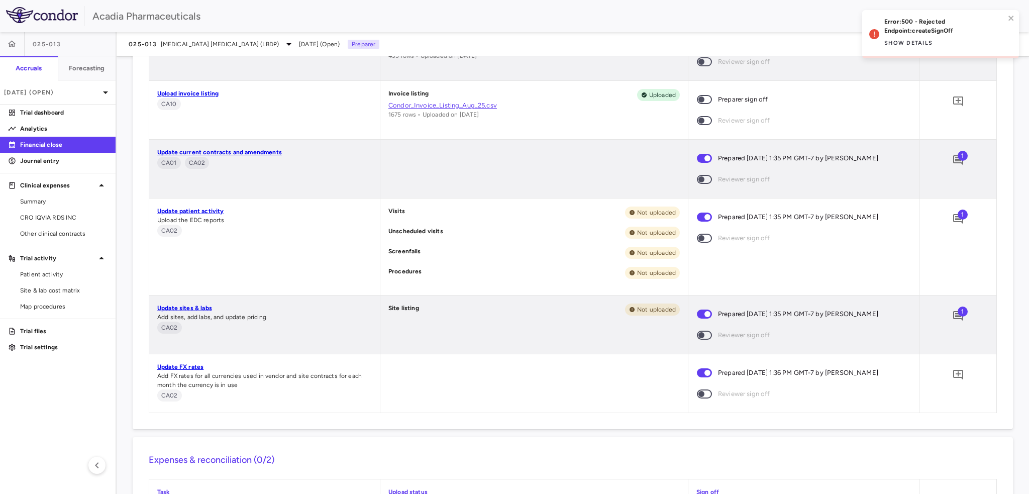
click at [875, 423] on div "Data collection (0/6) Task Upload status Sign off Upload PO listing CA01 CA02 C…" at bounding box center [573, 191] width 880 height 475
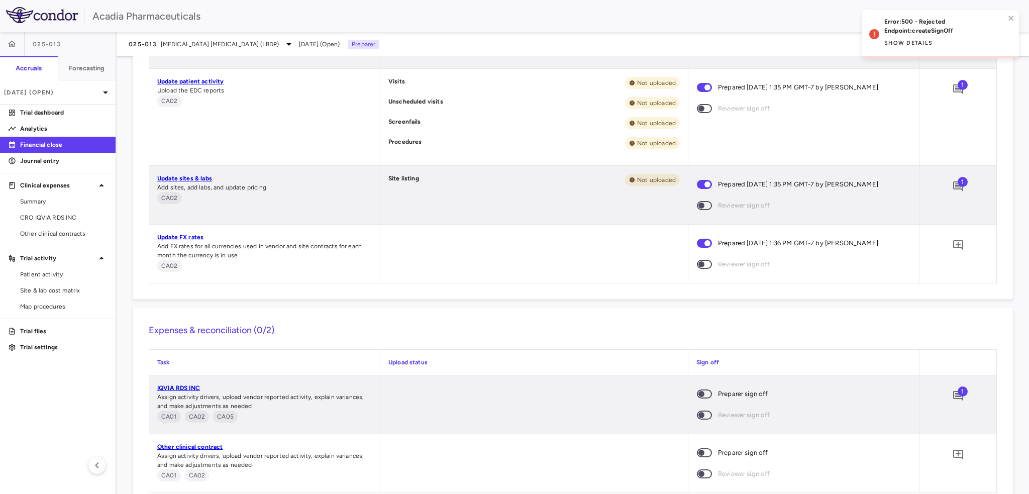
scroll to position [701, 0]
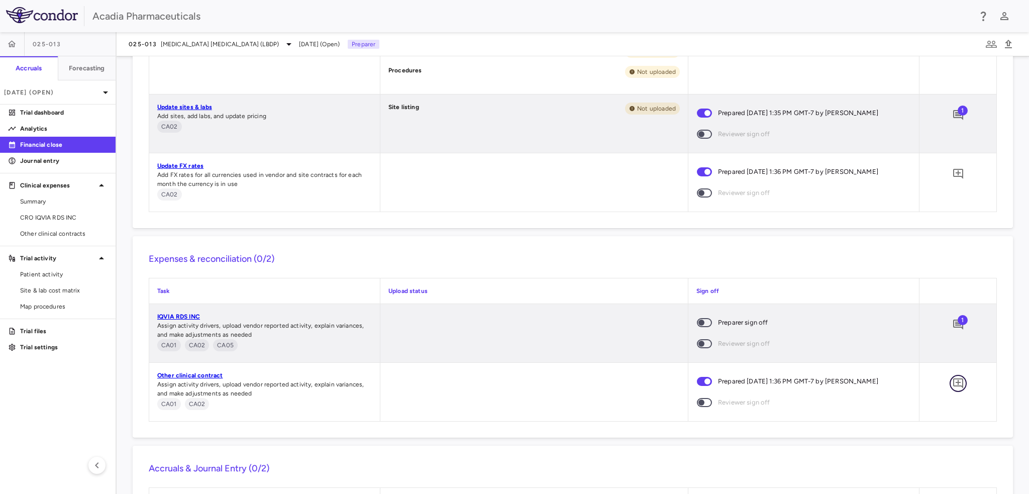
click at [953, 381] on icon "Add comment" at bounding box center [958, 383] width 10 height 10
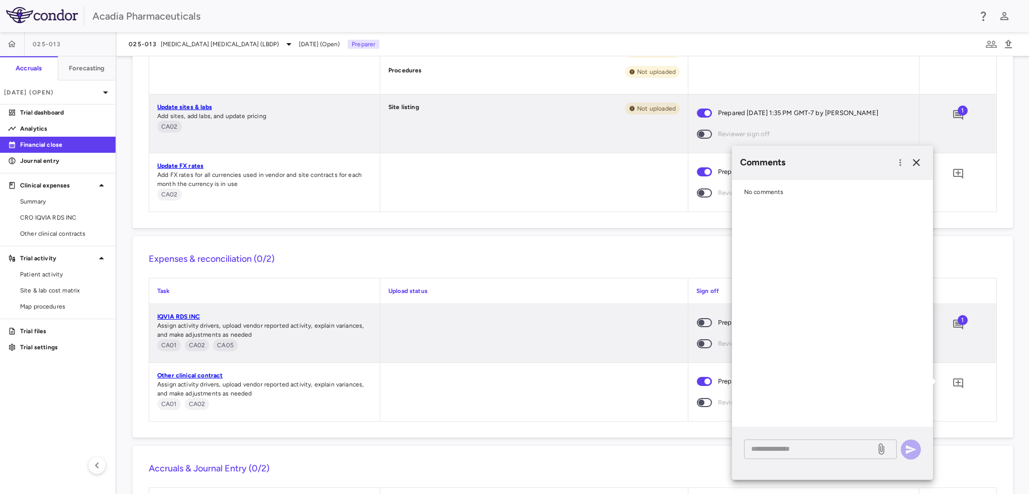
click at [810, 453] on textarea at bounding box center [810, 448] width 118 height 11
paste textarea "**********"
type textarea "**********"
click at [915, 449] on icon "button" at bounding box center [911, 449] width 11 height 9
click at [920, 158] on icon "button" at bounding box center [917, 162] width 12 height 12
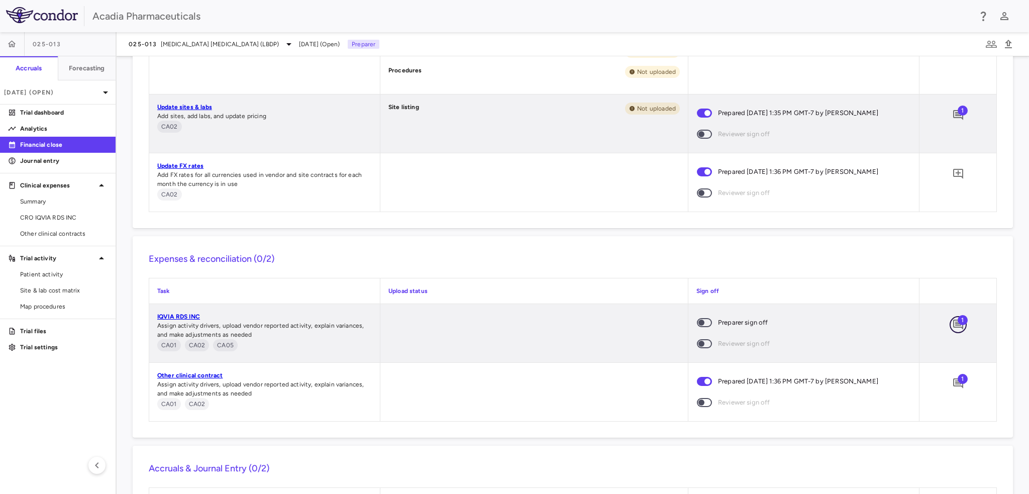
click at [953, 323] on icon "Add comment" at bounding box center [958, 325] width 10 height 10
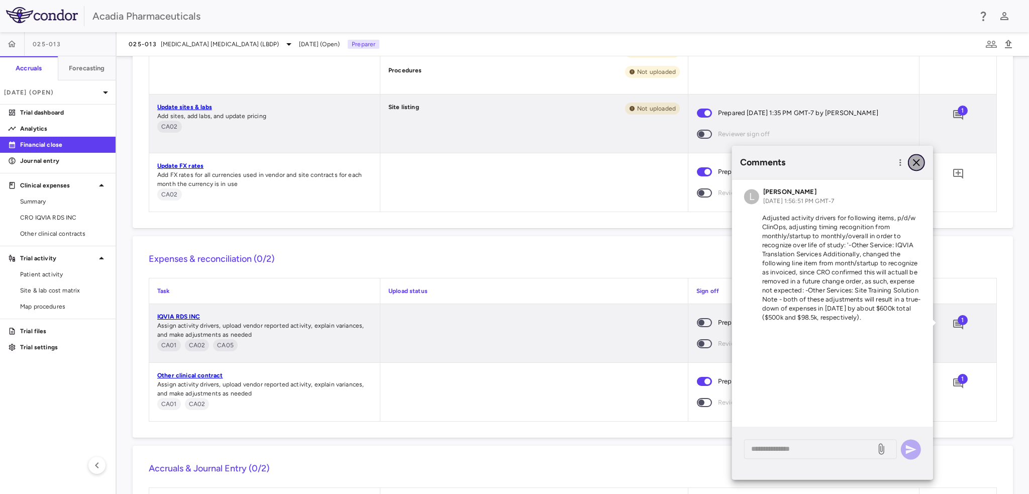
click at [916, 166] on icon "button" at bounding box center [917, 162] width 12 height 12
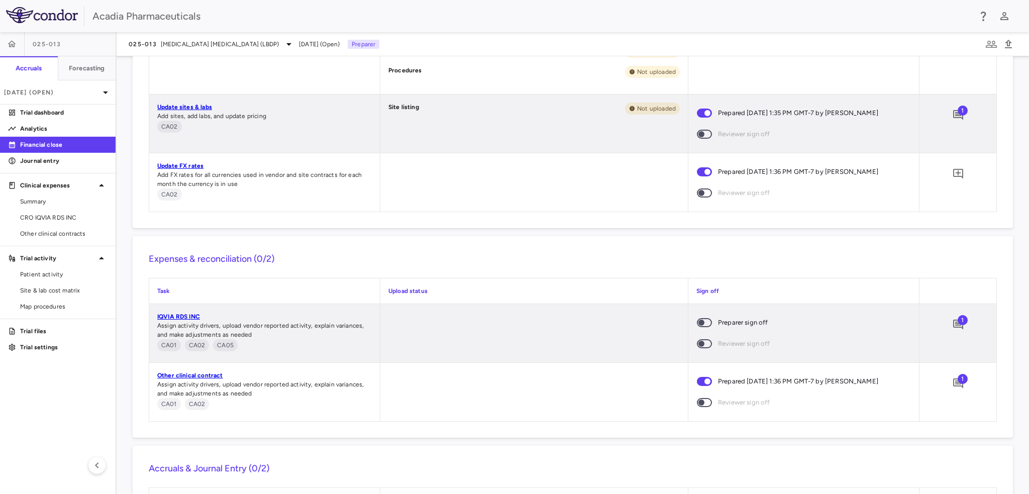
click at [581, 385] on div at bounding box center [534, 392] width 308 height 58
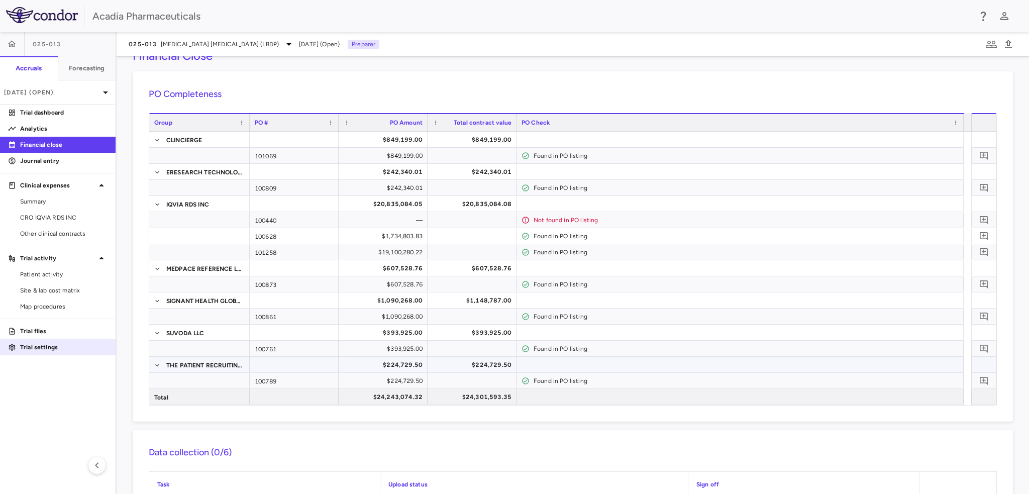
scroll to position [0, 0]
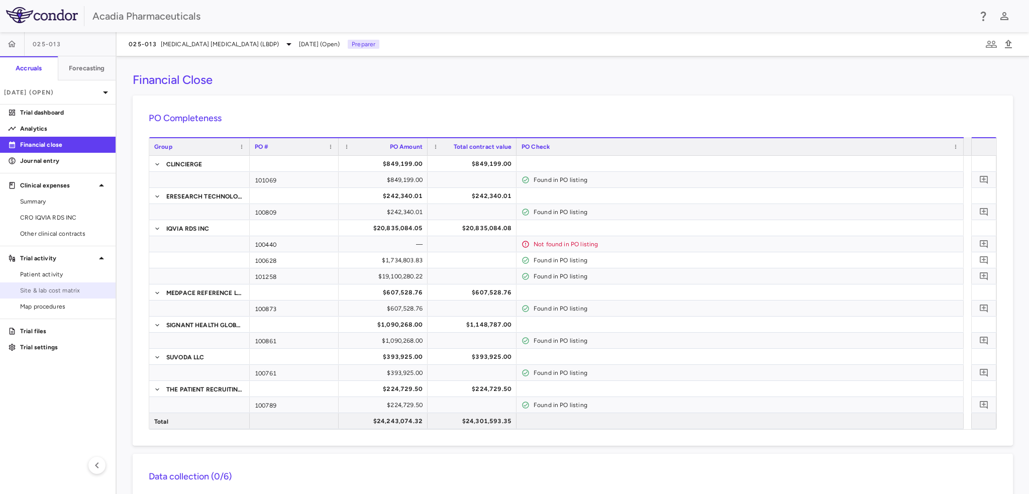
click at [48, 294] on span "Site & lab cost matrix" at bounding box center [63, 290] width 87 height 9
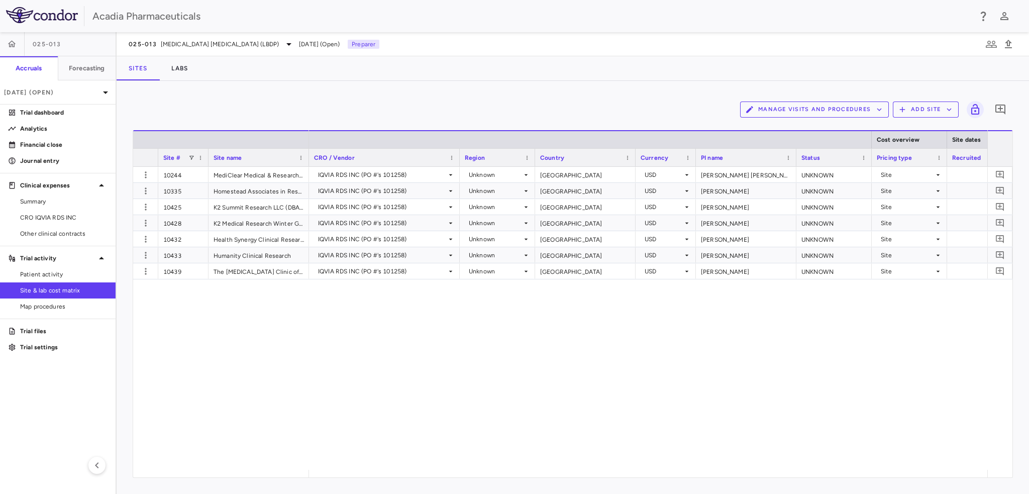
click at [901, 111] on icon "button" at bounding box center [902, 109] width 9 height 9
click at [909, 146] on li "Add new site" at bounding box center [929, 148] width 54 height 15
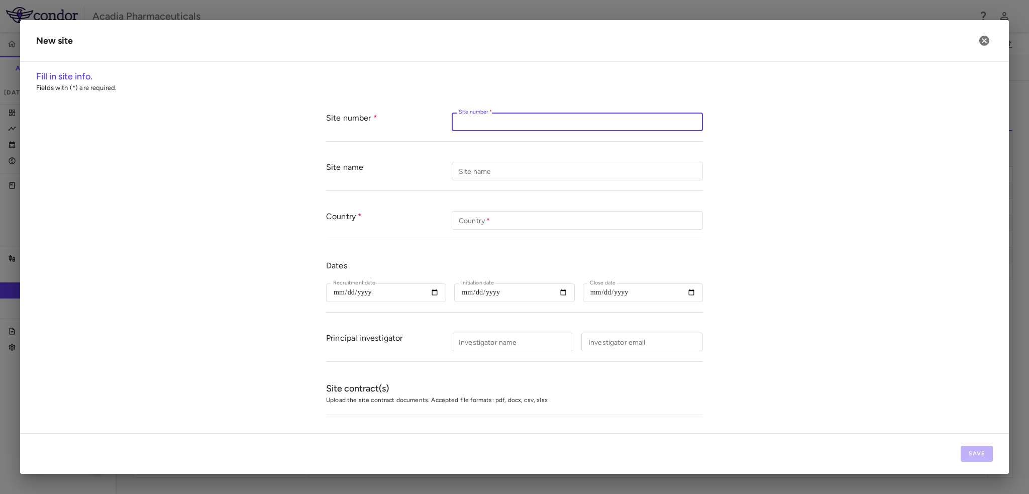
click at [520, 121] on input "Site number   *" at bounding box center [577, 122] width 251 height 19
type input "*****"
click at [557, 168] on input "Site name" at bounding box center [577, 171] width 251 height 19
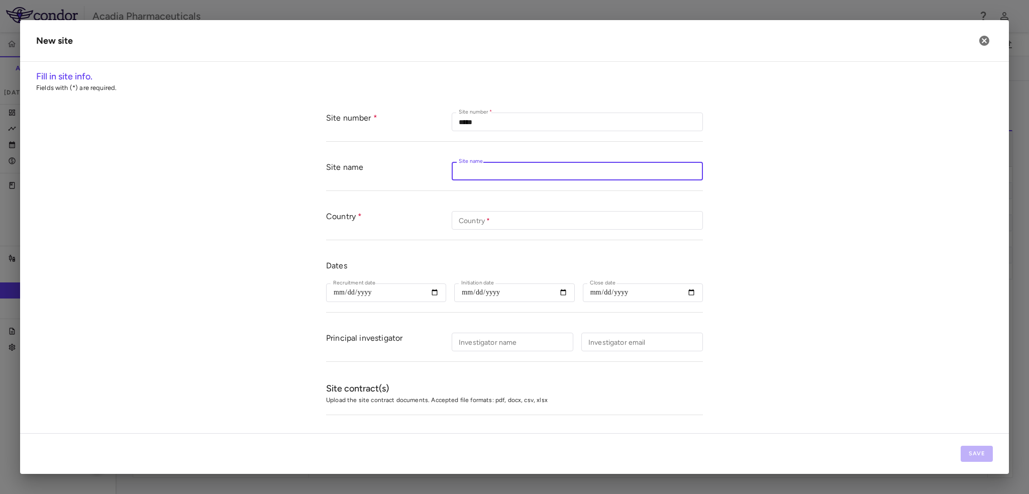
paste input "**********"
type input "**********"
click at [474, 219] on input "Country   *" at bounding box center [577, 220] width 251 height 19
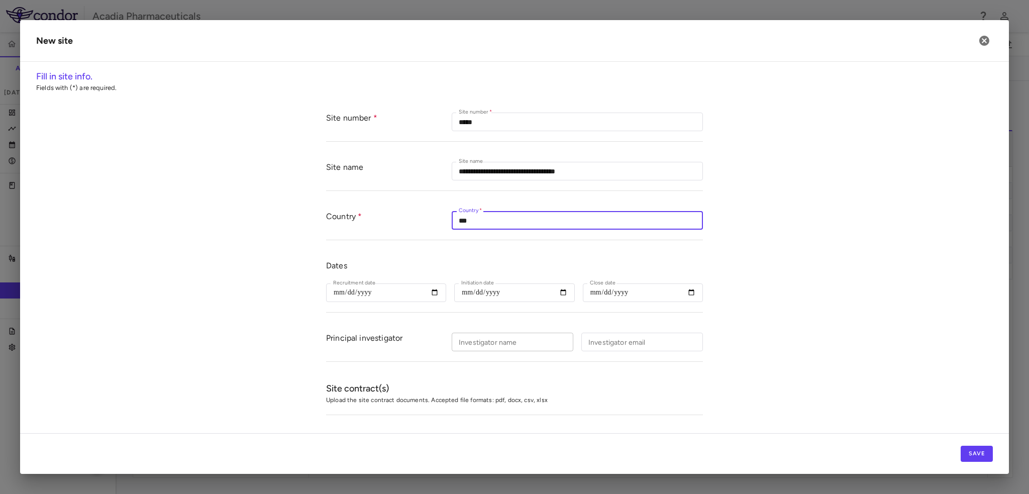
type input "***"
click at [464, 343] on input "Investigator name" at bounding box center [513, 342] width 122 height 19
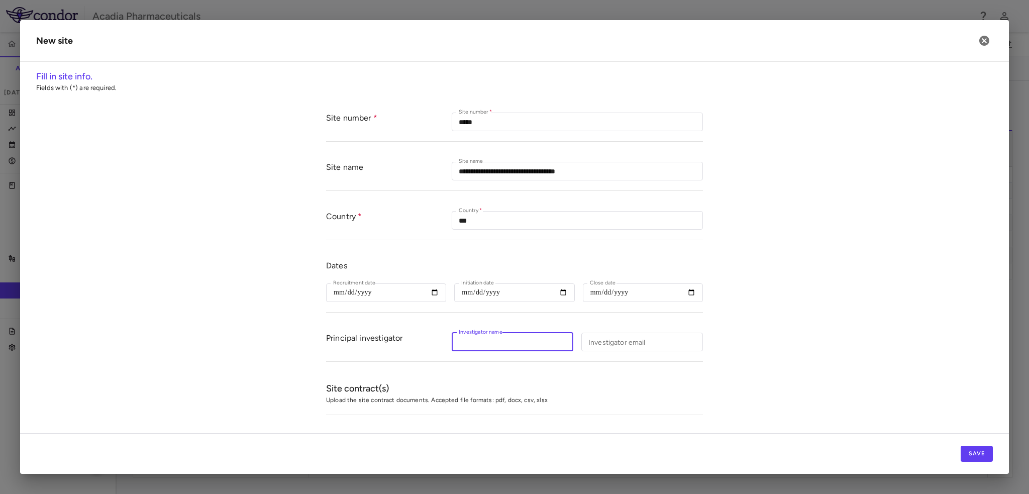
click at [493, 341] on div "Investigator name Investigator name" at bounding box center [513, 342] width 122 height 19
paste input "**********"
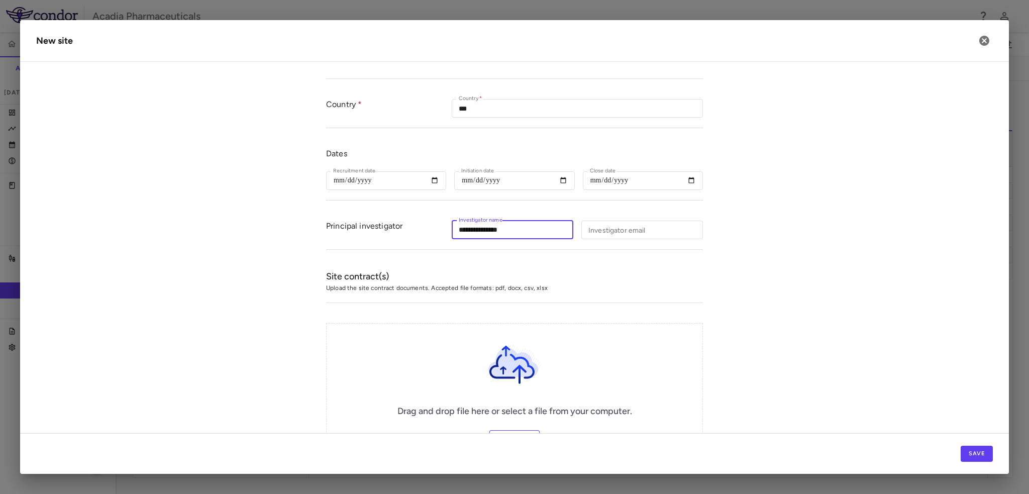
scroll to position [164, 0]
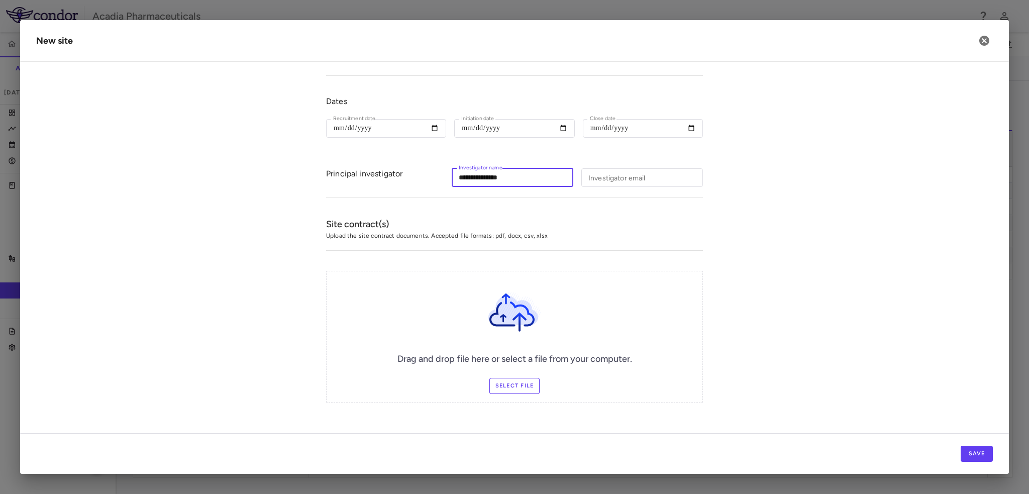
type input "**********"
click at [504, 381] on label "Select file" at bounding box center [514, 386] width 51 height 16
click at [0, 0] on input "Select file" at bounding box center [0, 0] width 0 height 0
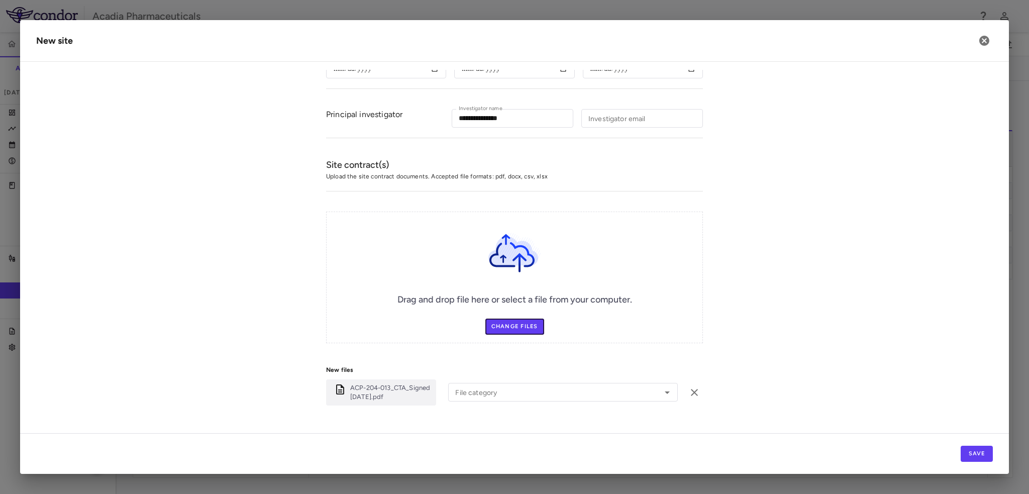
scroll to position [242, 0]
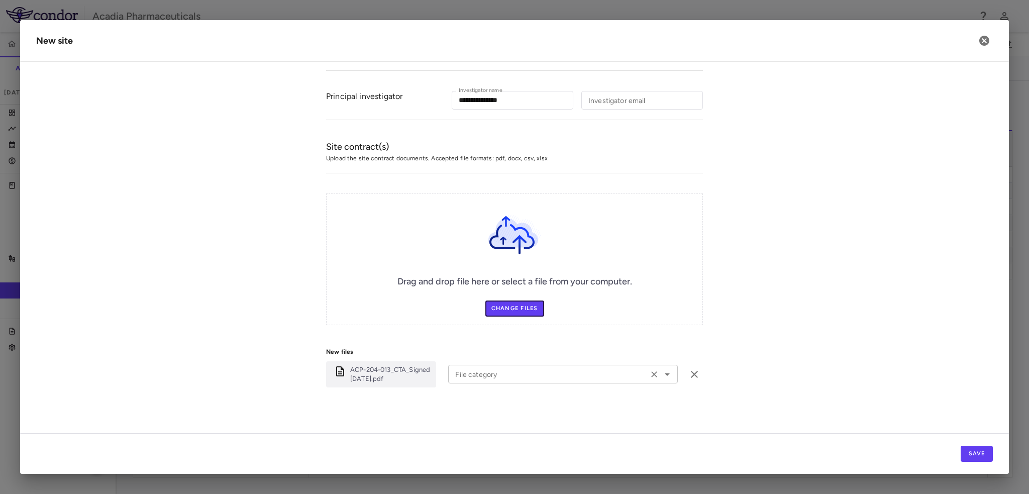
click at [661, 372] on icon "Open" at bounding box center [667, 374] width 12 height 12
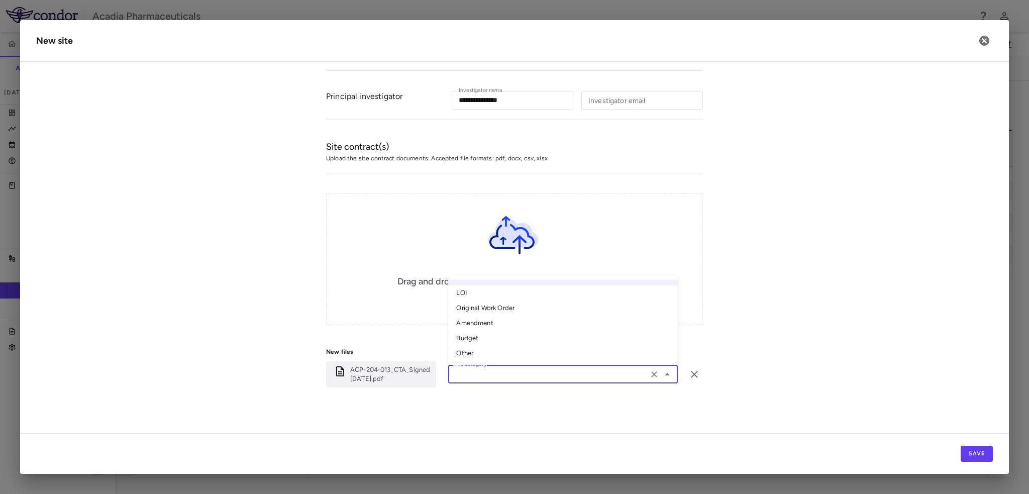
click at [530, 305] on li "Original Work Order" at bounding box center [563, 308] width 230 height 15
type input "**********"
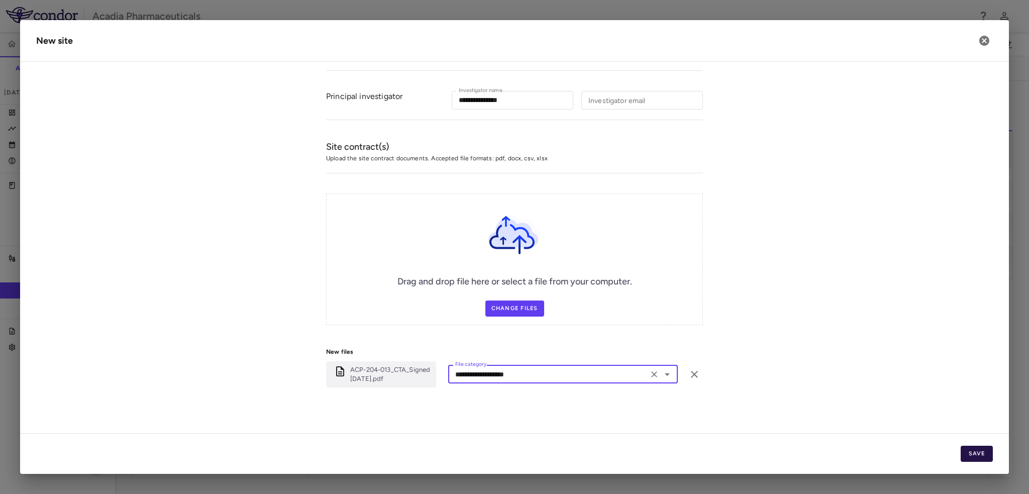
click at [977, 456] on button "Save" at bounding box center [977, 454] width 32 height 16
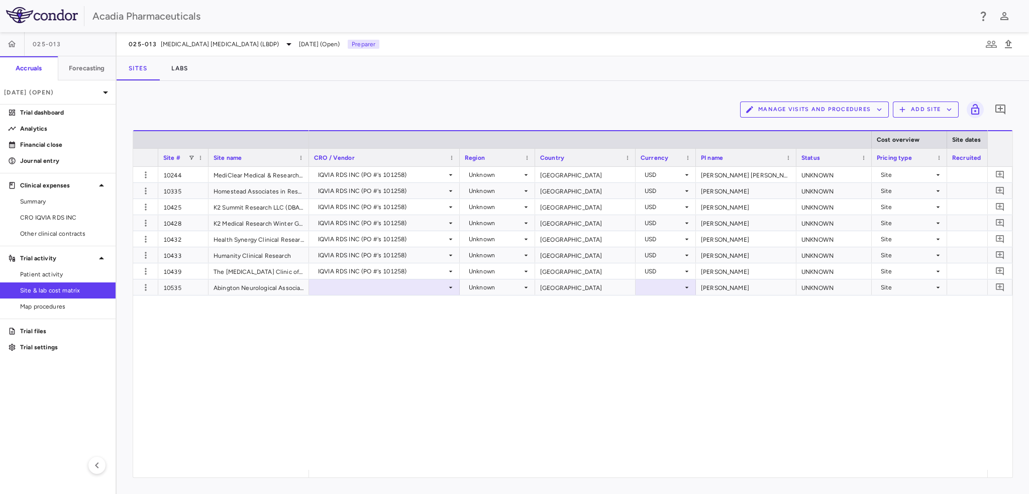
click at [448, 296] on div "IQVIA RDS INC (PO #'s 101258) Unknown USA USD Aniel Navarro Marin UNKNOWN Site …" at bounding box center [648, 318] width 678 height 303
click at [447, 289] on icon at bounding box center [451, 287] width 8 height 8
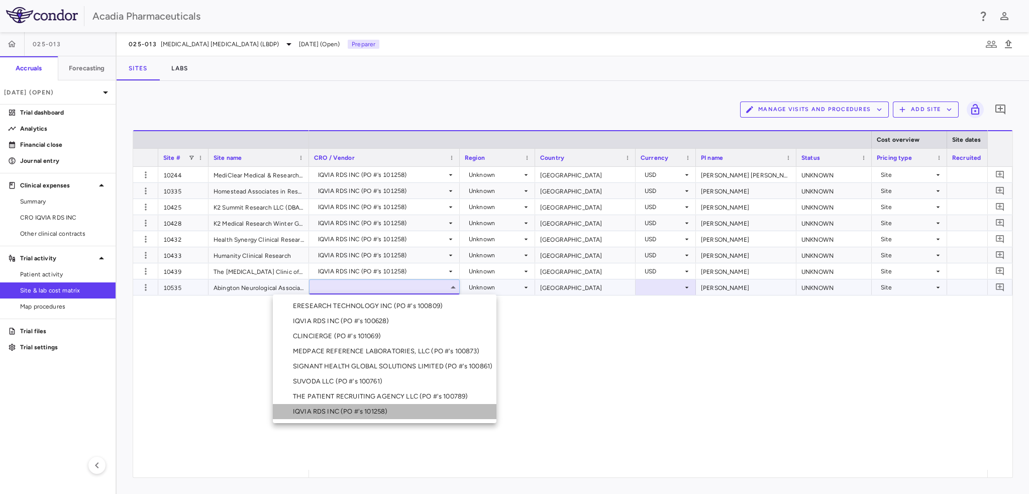
click at [434, 413] on li "IQVIA RDS INC (PO #'s 101258)" at bounding box center [385, 411] width 224 height 15
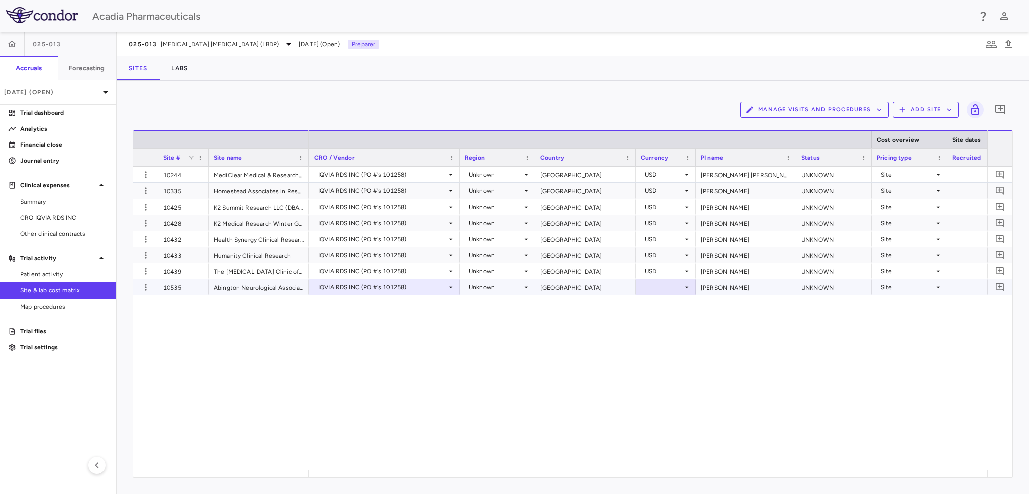
click at [669, 287] on div at bounding box center [666, 287] width 50 height 15
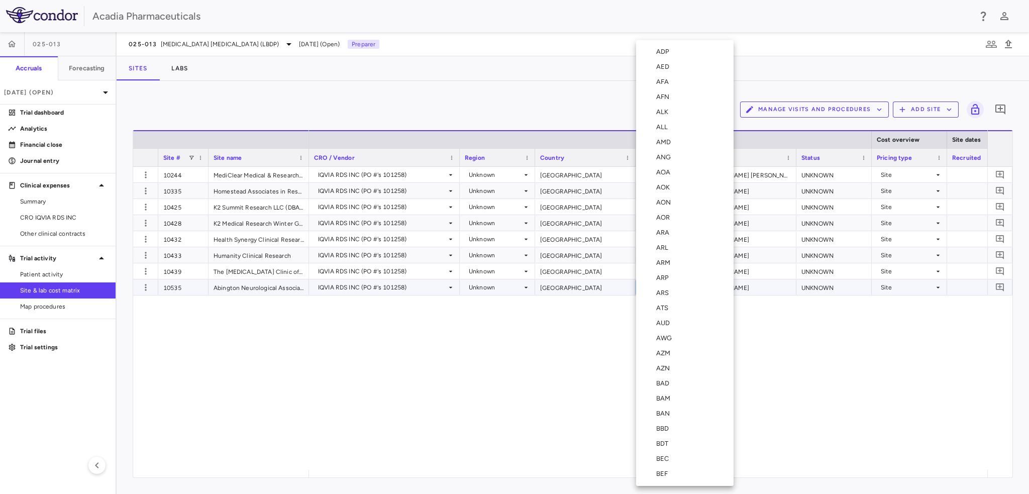
scroll to position [3573, 0]
click at [680, 320] on li "USD" at bounding box center [684, 323] width 97 height 15
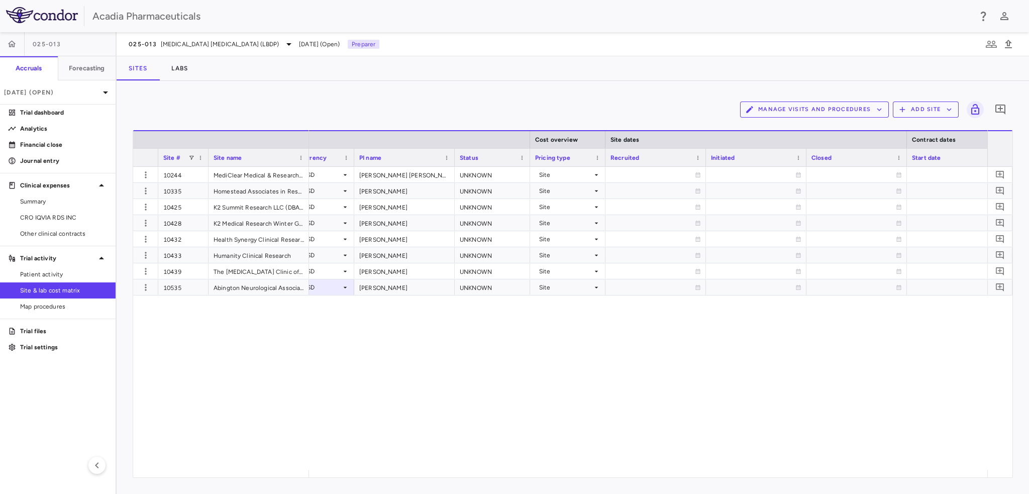
scroll to position [0, 445]
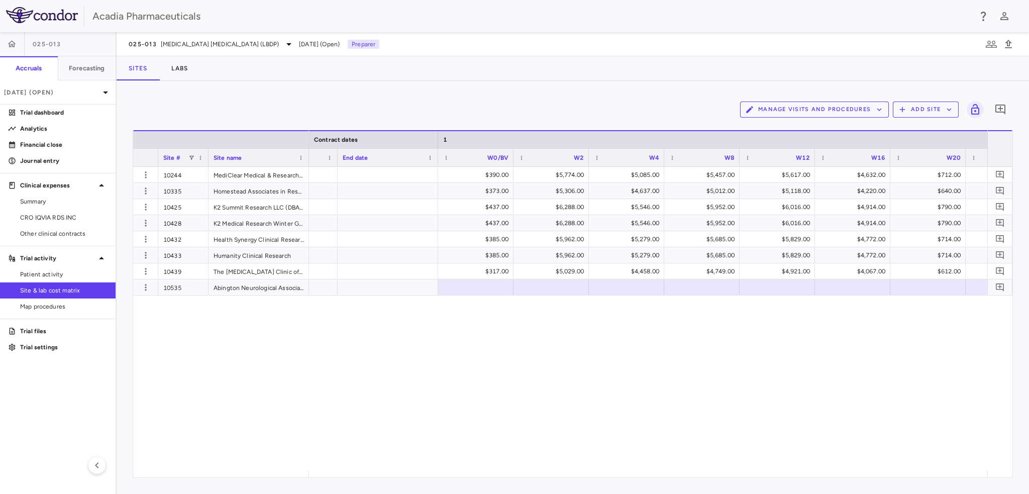
click at [811, 115] on button "Manage Visits and Procedures" at bounding box center [814, 110] width 149 height 16
click at [807, 128] on li "Visit Schedules" at bounding box center [803, 129] width 107 height 15
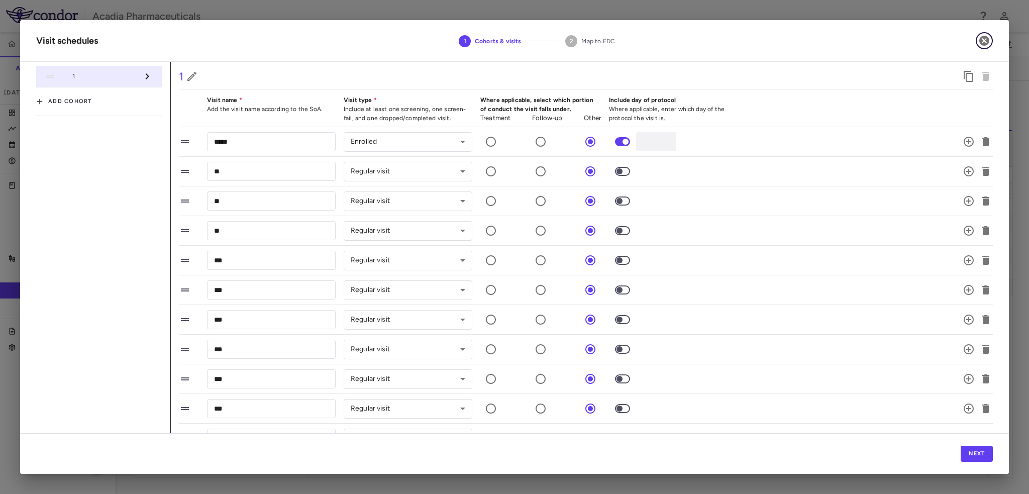
click at [983, 44] on icon "button" at bounding box center [984, 41] width 10 height 10
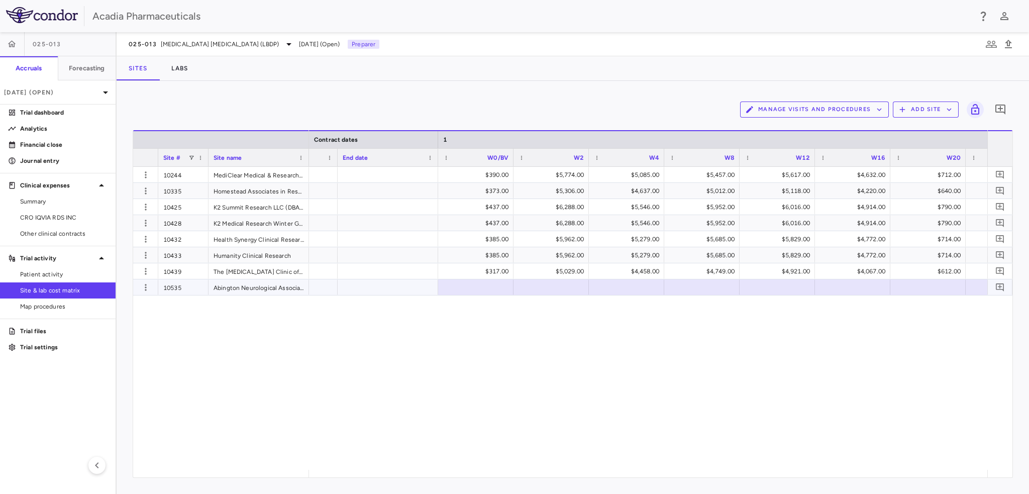
click at [501, 292] on div at bounding box center [475, 287] width 65 height 15
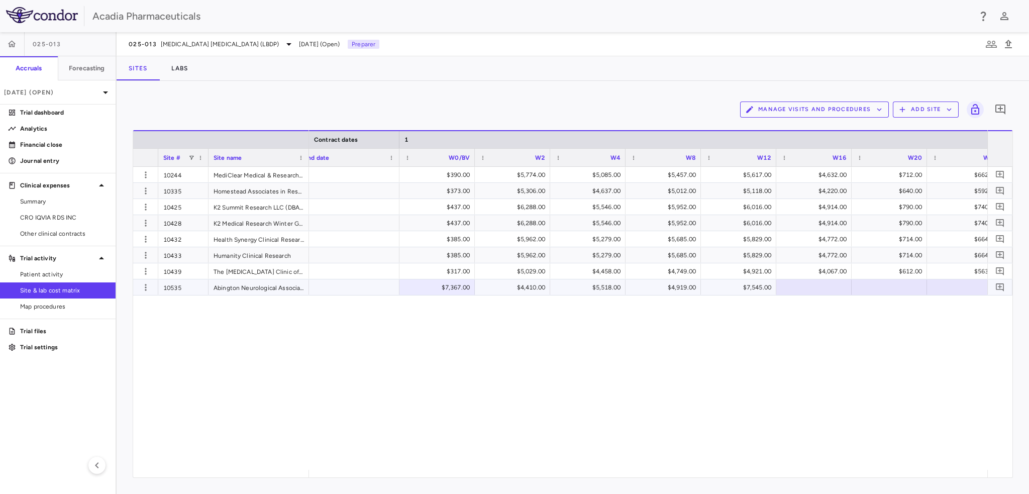
click at [426, 287] on div "$7,367.00" at bounding box center [439, 287] width 61 height 16
drag, startPoint x: 426, startPoint y: 287, endPoint x: 738, endPoint y: 302, distance: 311.9
click at [738, 302] on div "$390.00 $5,774.00 $5,085.00 $5,457.00 $5,617.00 $4,632.00 $712.00 $662.00 $7,44…" at bounding box center [648, 318] width 678 height 303
click at [619, 311] on div "$390.00 $5,774.00 $5,085.00 $5,457.00 $5,617.00 $4,632.00 $712.00 $662.00 $7,44…" at bounding box center [648, 318] width 678 height 303
click at [13, 42] on icon "button" at bounding box center [12, 44] width 10 height 10
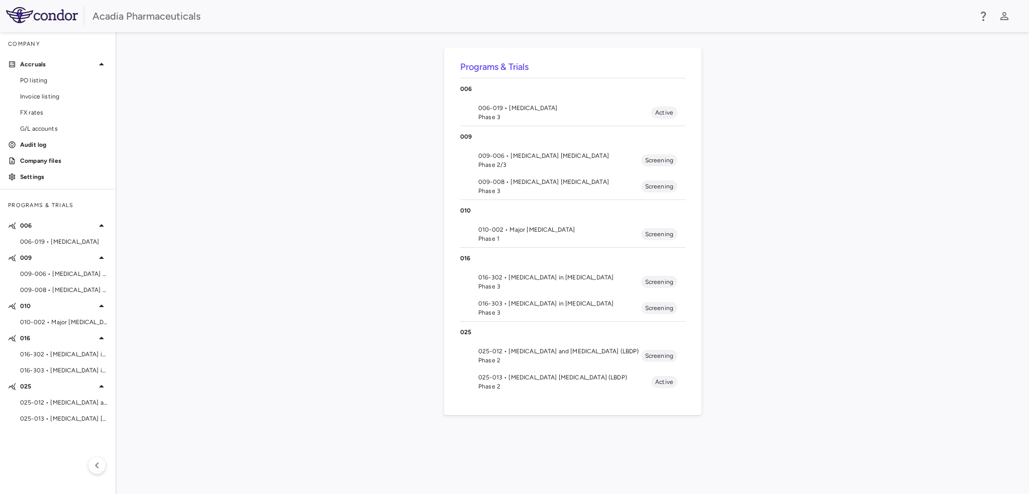
click at [512, 348] on span "025-012 • [MEDICAL_DATA] and [MEDICAL_DATA] (LBDP)" at bounding box center [559, 351] width 163 height 9
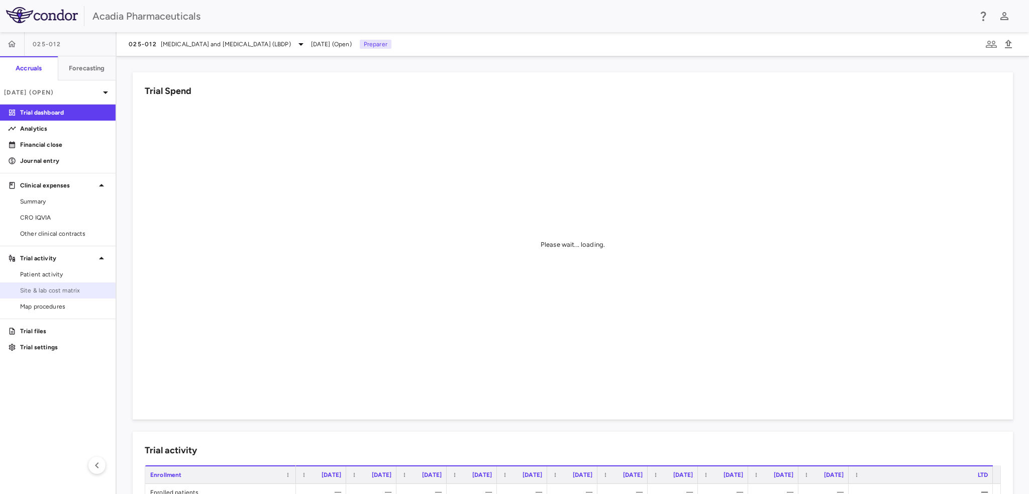
click at [54, 289] on span "Site & lab cost matrix" at bounding box center [63, 290] width 87 height 9
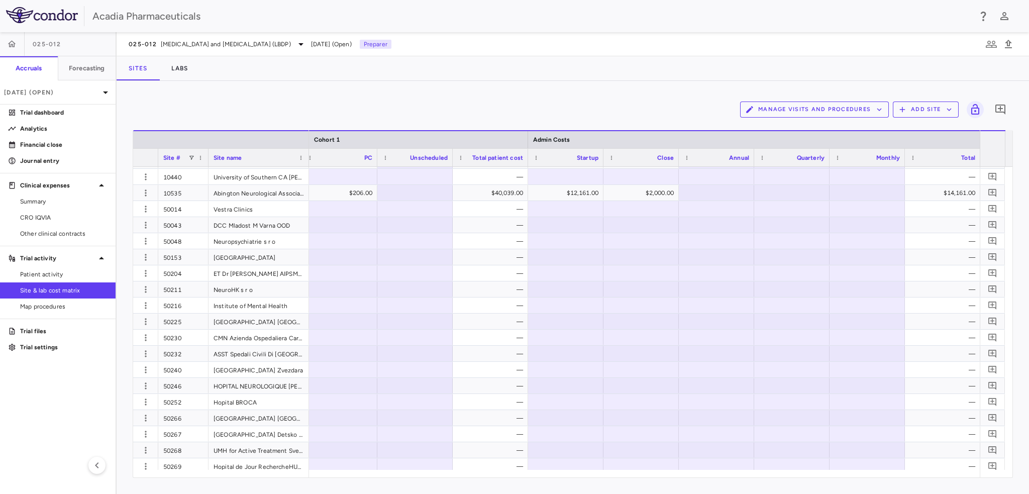
click at [820, 476] on div at bounding box center [644, 474] width 671 height 8
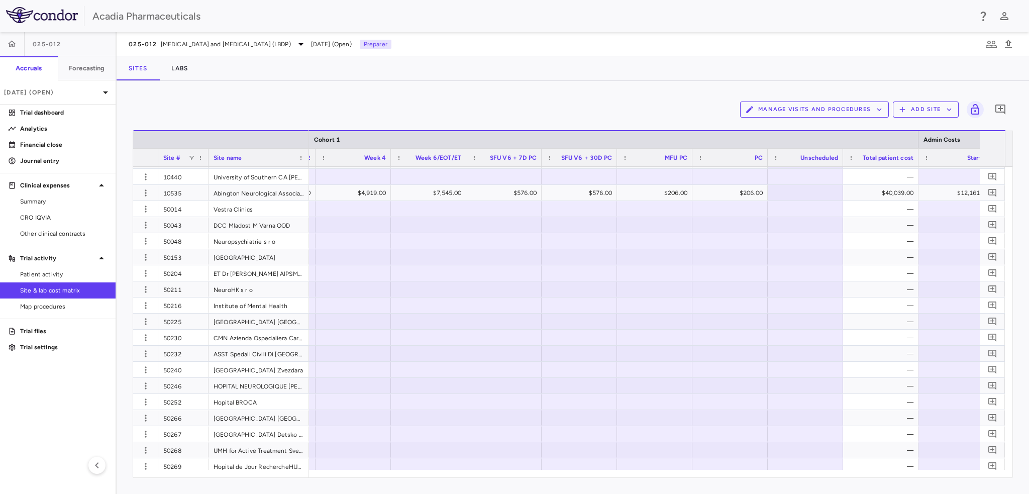
scroll to position [0, 1342]
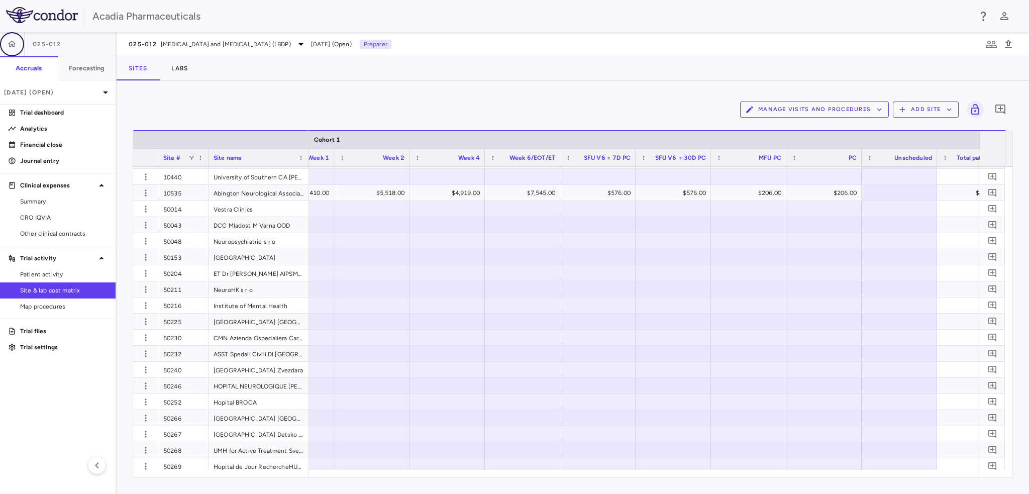
click at [15, 47] on icon "button" at bounding box center [12, 44] width 10 height 10
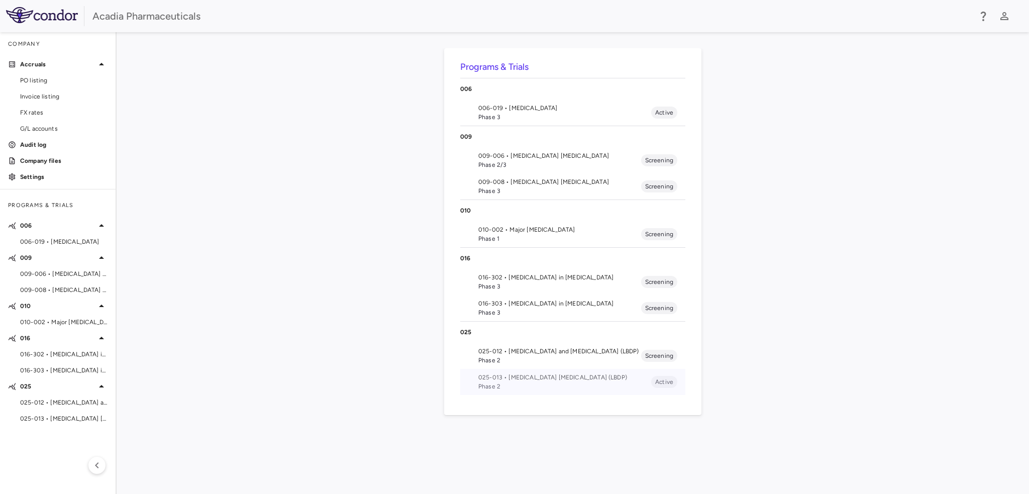
click at [515, 376] on span "025-013 • [MEDICAL_DATA] [MEDICAL_DATA] (LBDP)" at bounding box center [564, 377] width 173 height 9
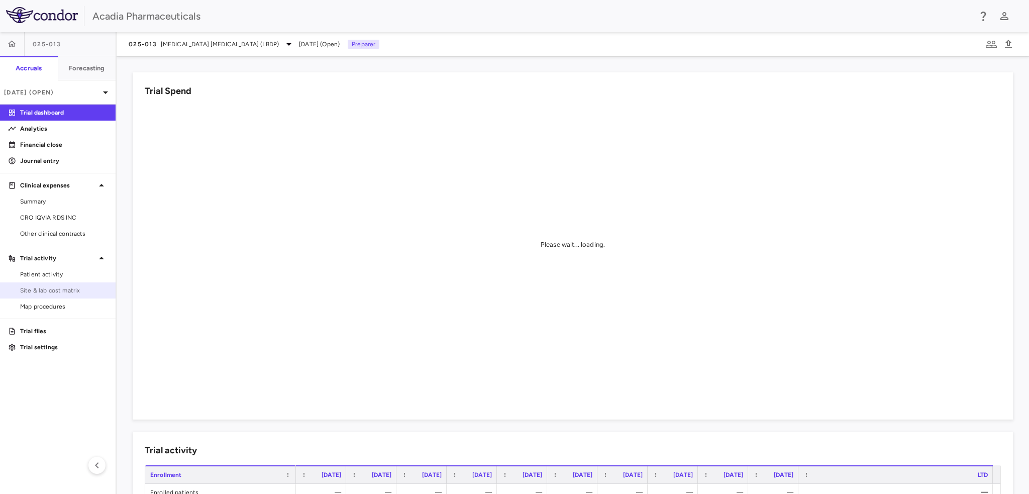
click at [52, 296] on link "Site & lab cost matrix" at bounding box center [58, 290] width 116 height 15
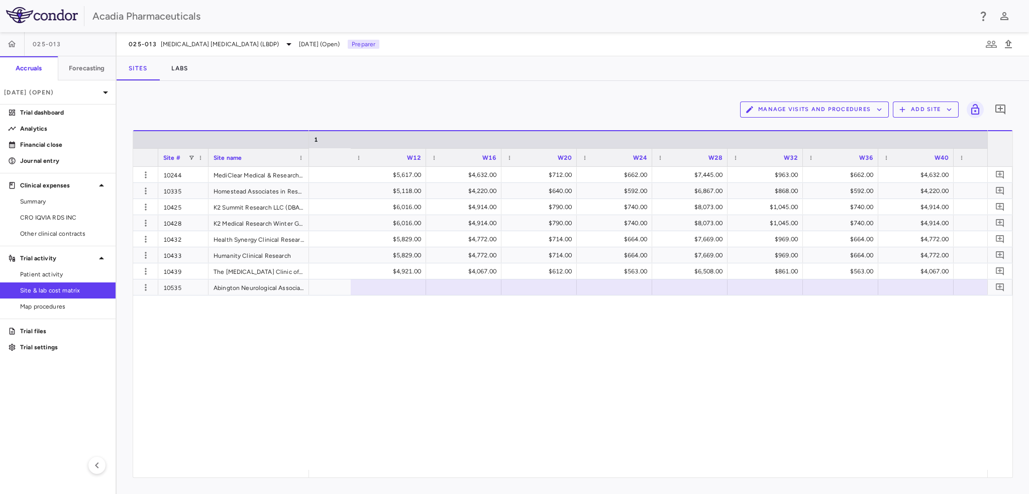
scroll to position [0, 1594]
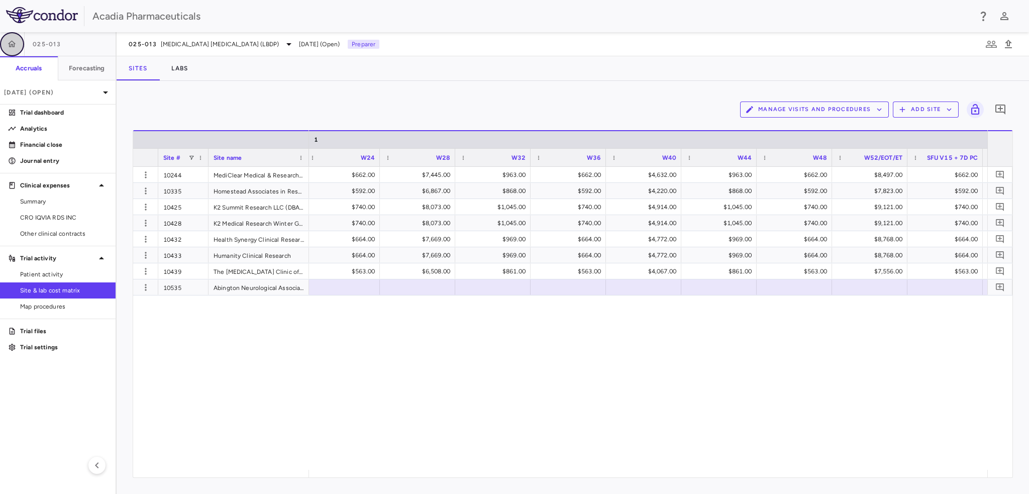
click at [14, 44] on icon "button" at bounding box center [12, 44] width 10 height 10
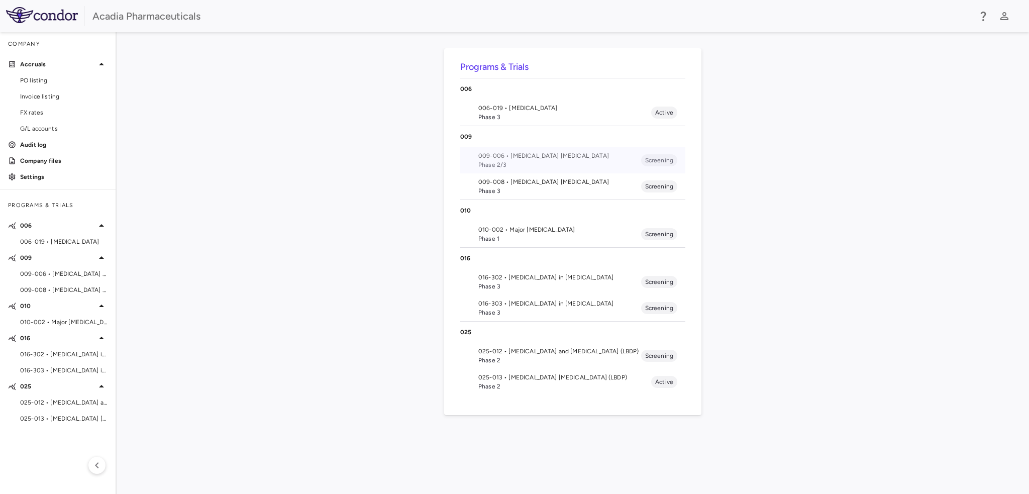
click at [513, 158] on span "009-006 • [MEDICAL_DATA] [MEDICAL_DATA]" at bounding box center [559, 155] width 163 height 9
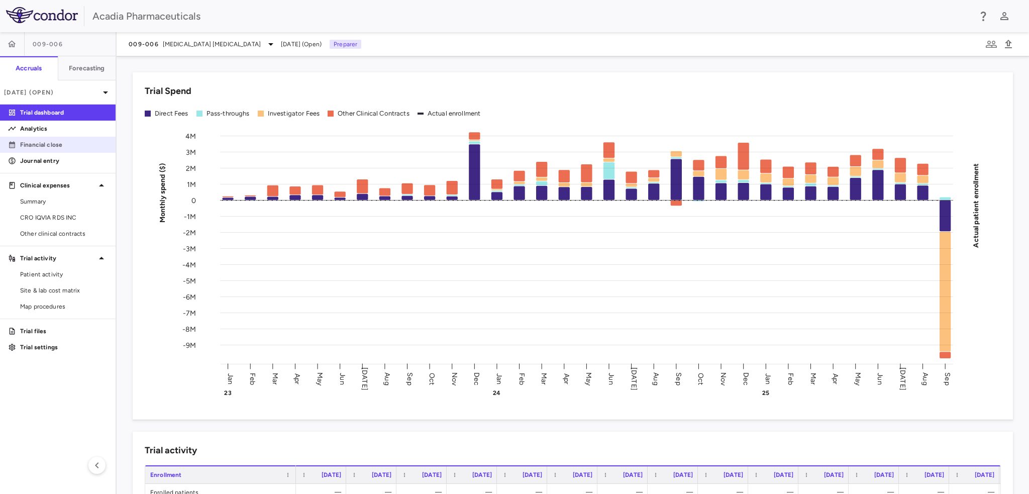
click at [49, 146] on p "Financial close" at bounding box center [63, 144] width 87 height 9
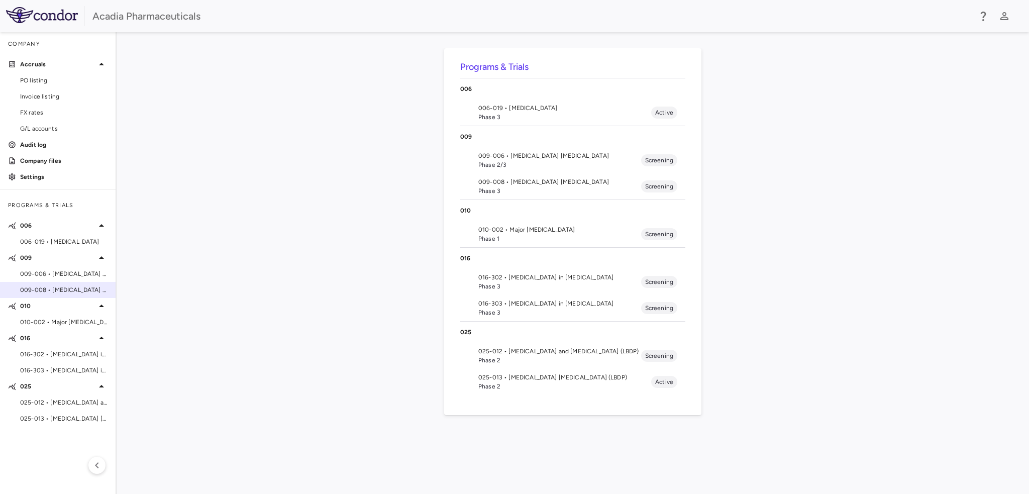
click at [64, 285] on span "009-008 • [MEDICAL_DATA] [MEDICAL_DATA]" at bounding box center [63, 289] width 87 height 9
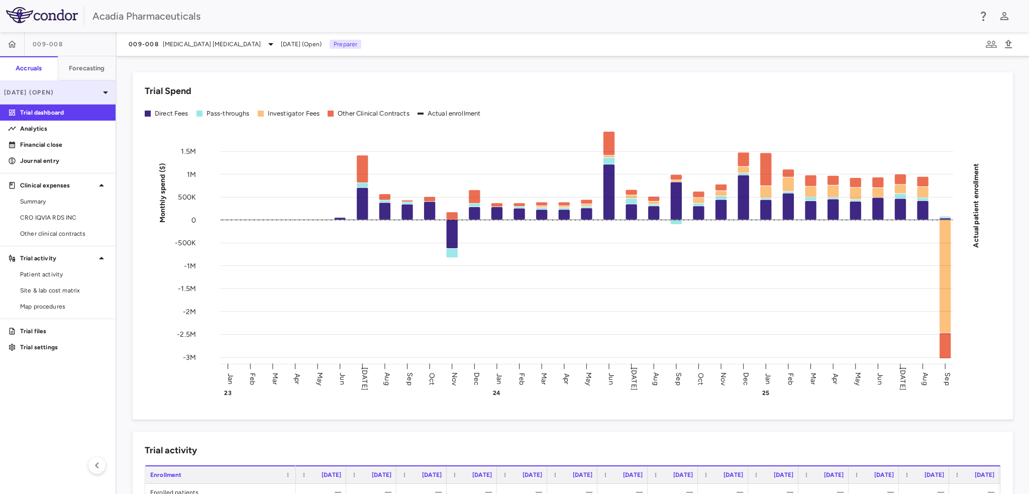
click at [90, 90] on p "[DATE] (Open)" at bounding box center [51, 92] width 95 height 9
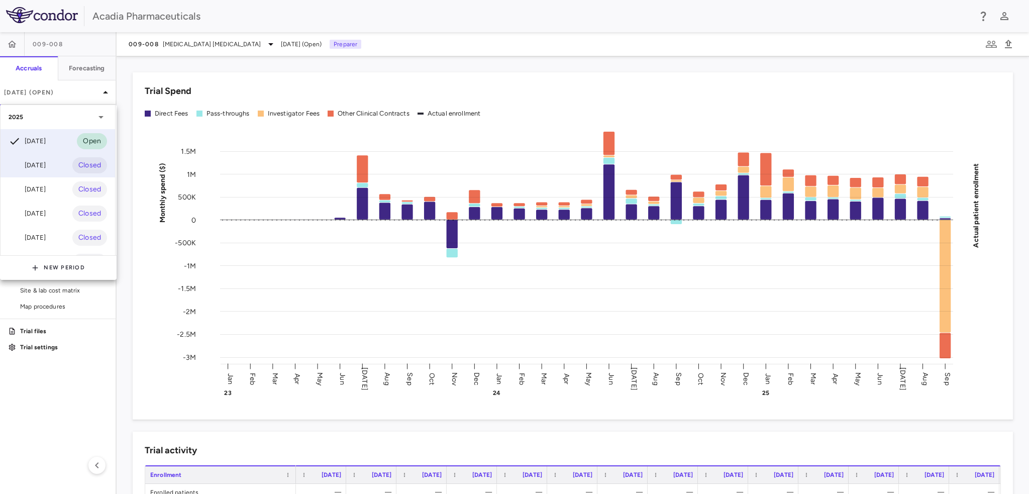
click at [53, 158] on div "[DATE] Closed" at bounding box center [58, 165] width 115 height 24
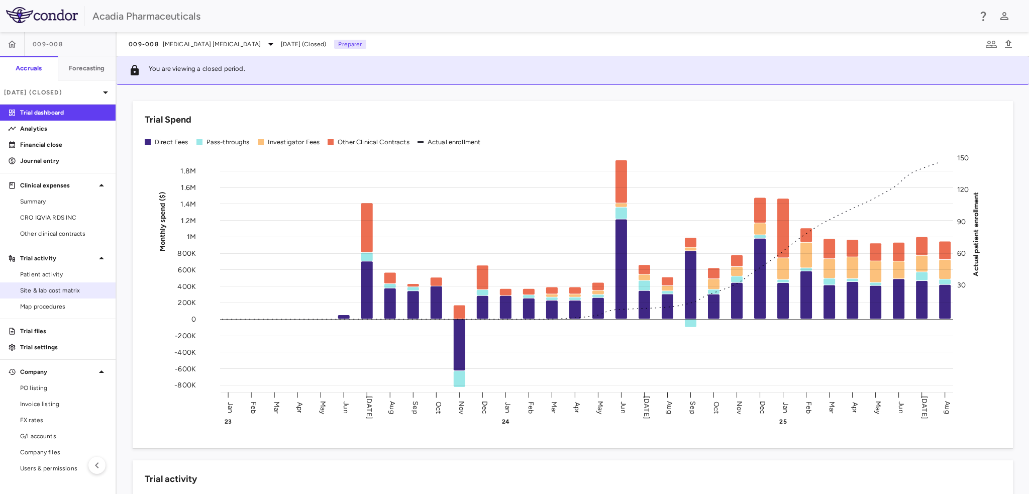
click at [49, 282] on div "Site & lab cost matrix" at bounding box center [58, 290] width 116 height 16
click at [84, 289] on span "Site & lab cost matrix" at bounding box center [63, 290] width 87 height 9
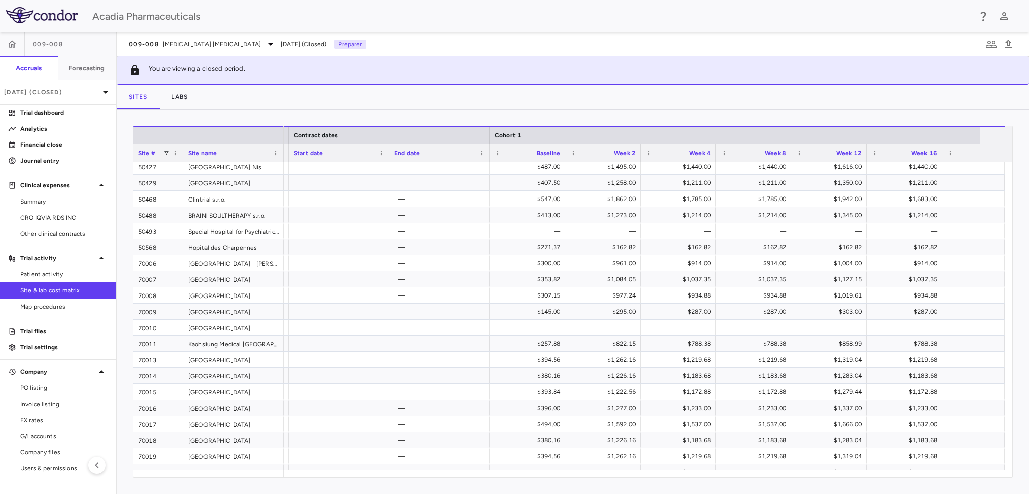
scroll to position [0, 1015]
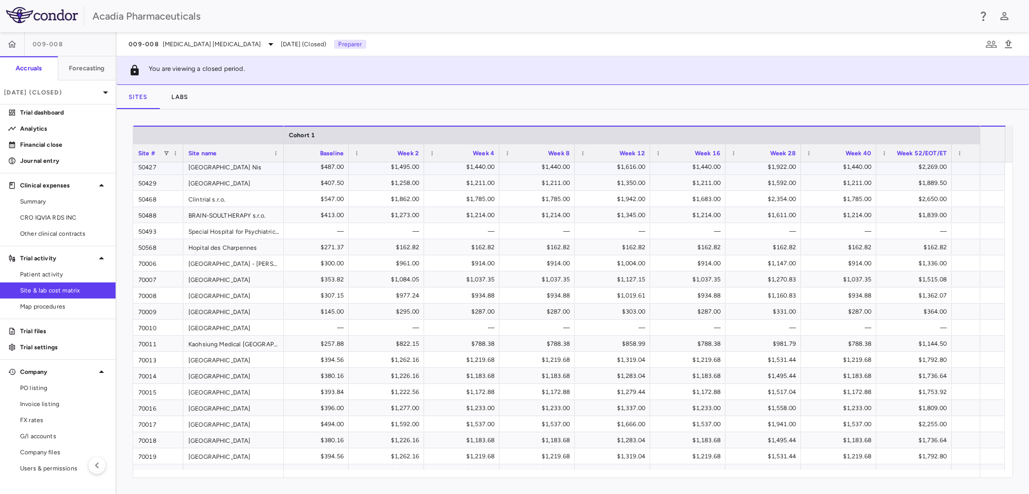
click at [316, 168] on div "$487.00" at bounding box center [312, 167] width 61 height 16
click at [310, 164] on div "$487.00" at bounding box center [312, 167] width 61 height 16
click at [329, 168] on div "$487.00" at bounding box center [312, 167] width 61 height 16
click at [325, 169] on div "$487.00" at bounding box center [312, 167] width 61 height 16
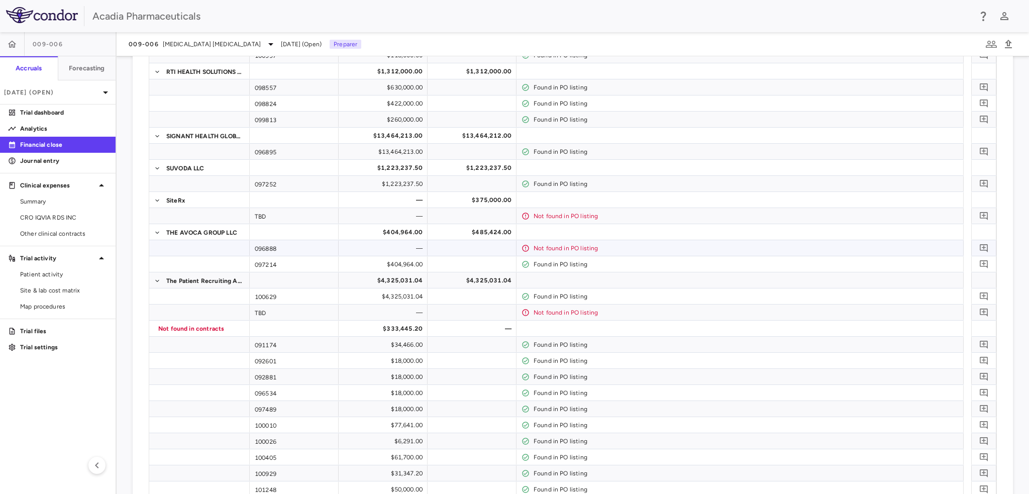
scroll to position [1055, 0]
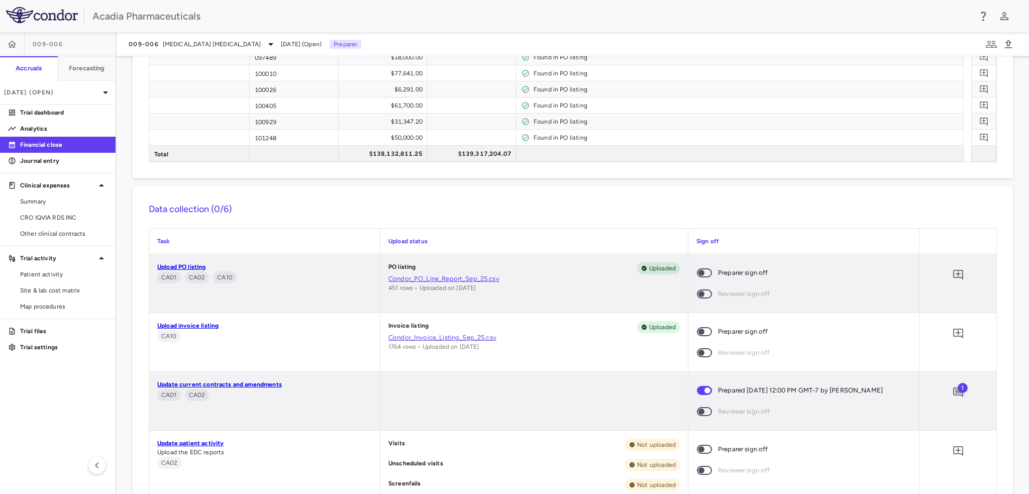
click at [704, 293] on span at bounding box center [704, 293] width 15 height 9
click at [702, 293] on span at bounding box center [704, 293] width 15 height 9
click at [706, 269] on span at bounding box center [704, 272] width 27 height 21
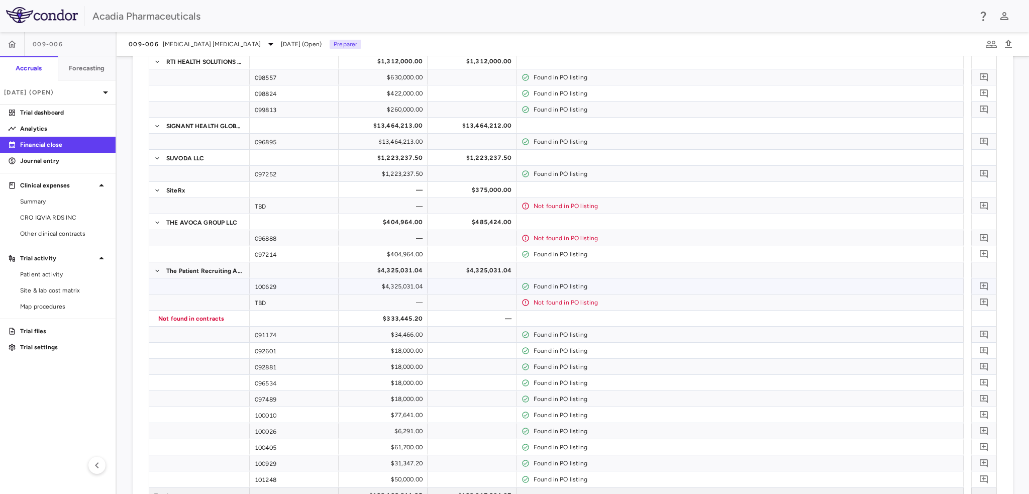
scroll to position [754, 0]
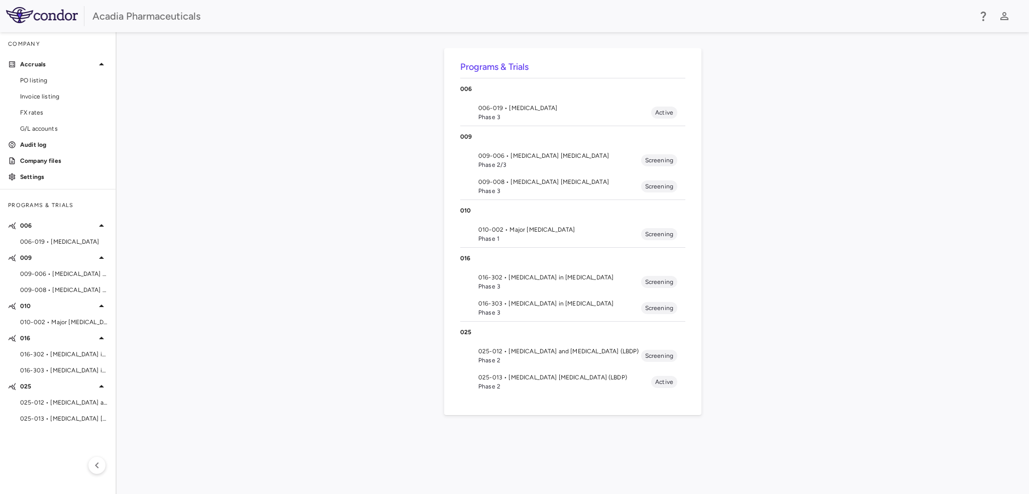
click at [541, 159] on span "009-006 • [MEDICAL_DATA] [MEDICAL_DATA]" at bounding box center [559, 155] width 163 height 9
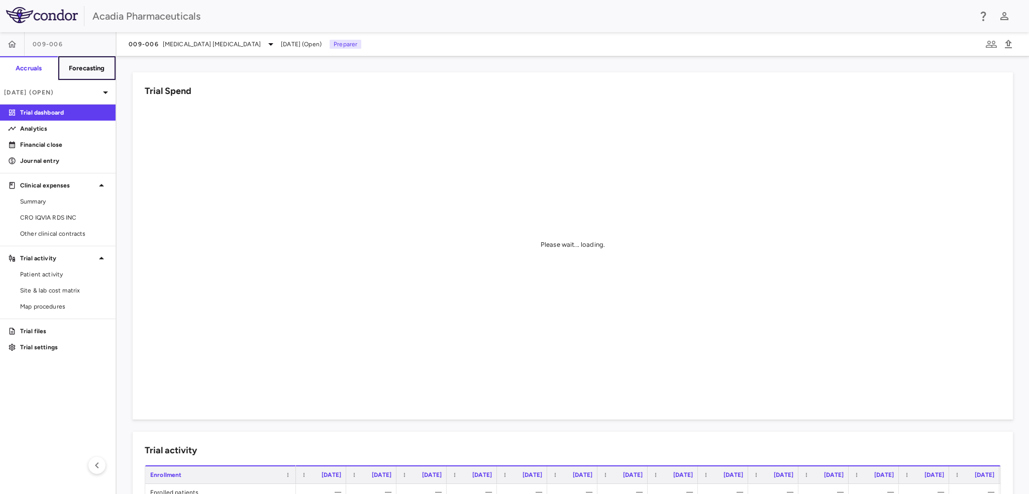
click at [90, 74] on button "Forecasting" at bounding box center [87, 68] width 58 height 24
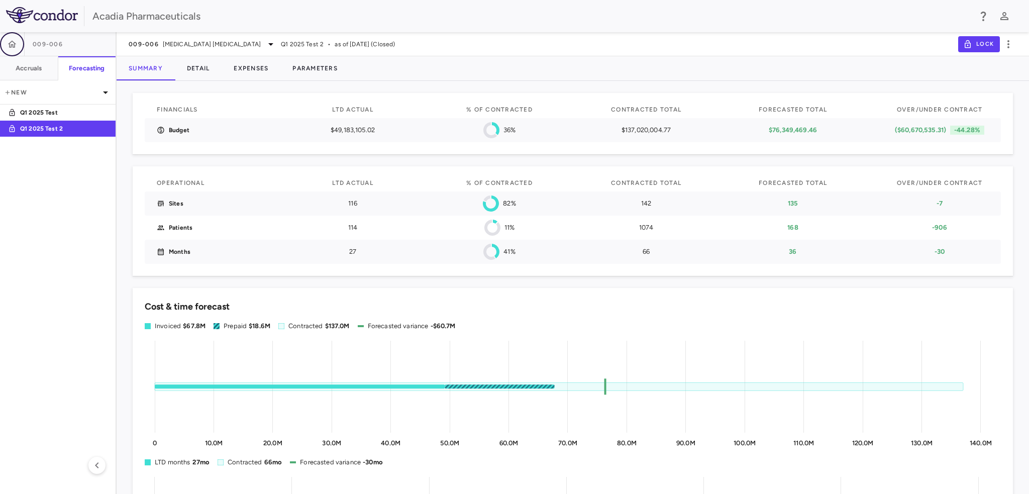
click at [16, 44] on icon "button" at bounding box center [12, 44] width 10 height 10
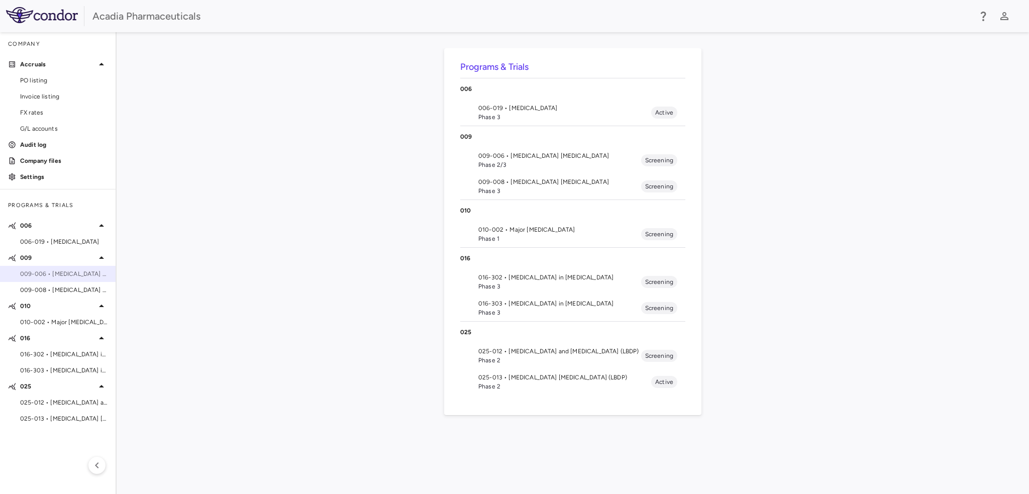
click at [62, 276] on span "009-006 • [MEDICAL_DATA] [MEDICAL_DATA]" at bounding box center [63, 273] width 87 height 9
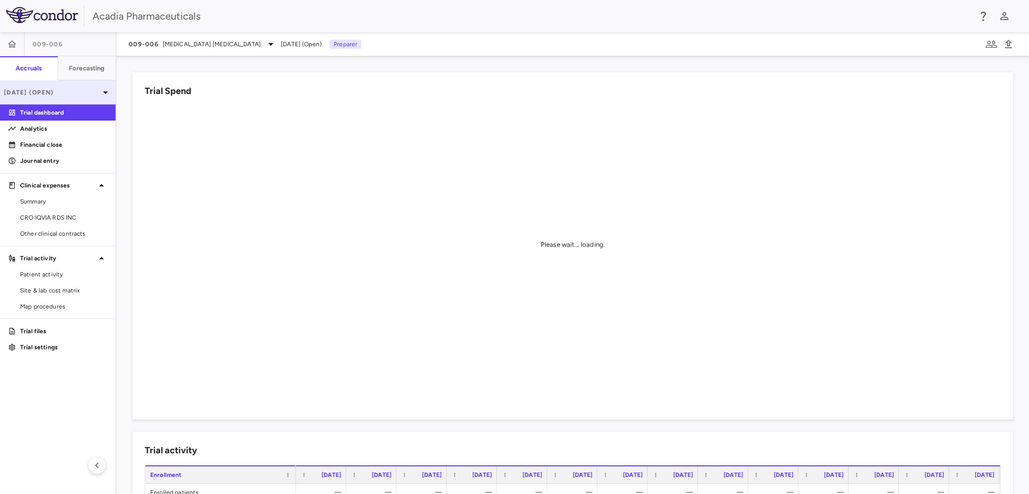
click at [111, 88] on icon at bounding box center [106, 92] width 12 height 12
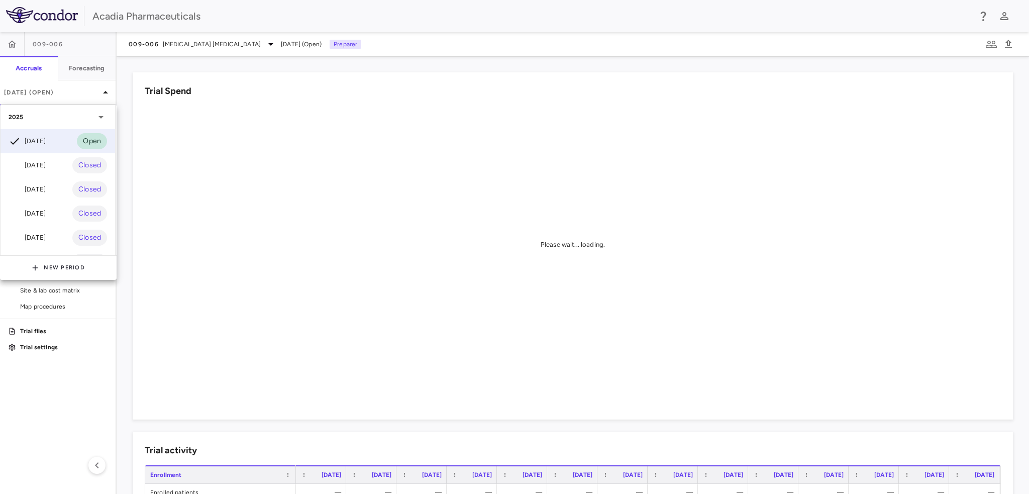
click at [55, 161] on div "[DATE] Closed" at bounding box center [58, 165] width 115 height 24
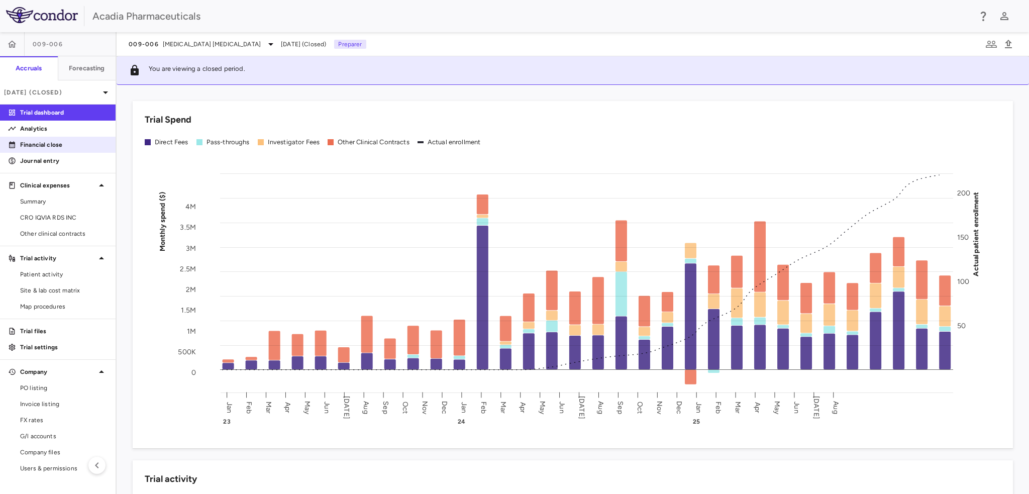
click at [56, 148] on p "Financial close" at bounding box center [63, 144] width 87 height 9
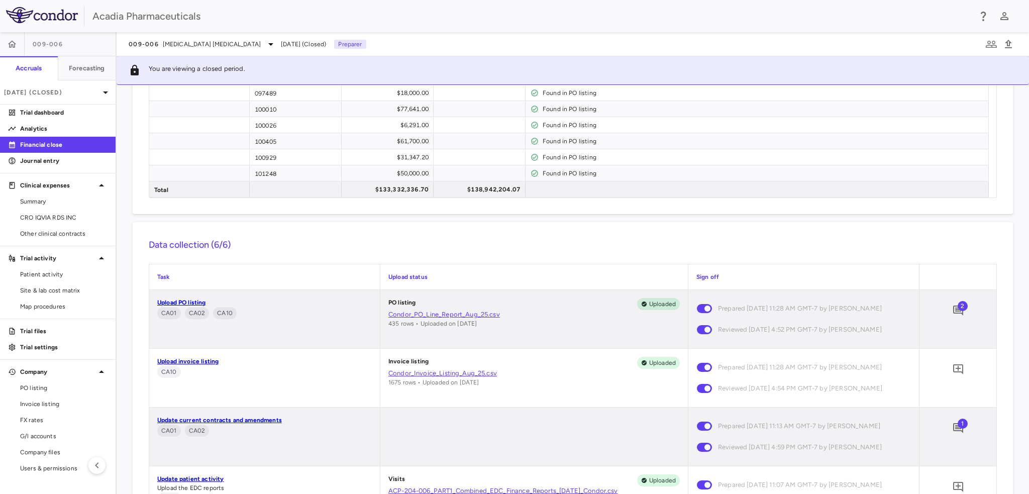
scroll to position [1005, 0]
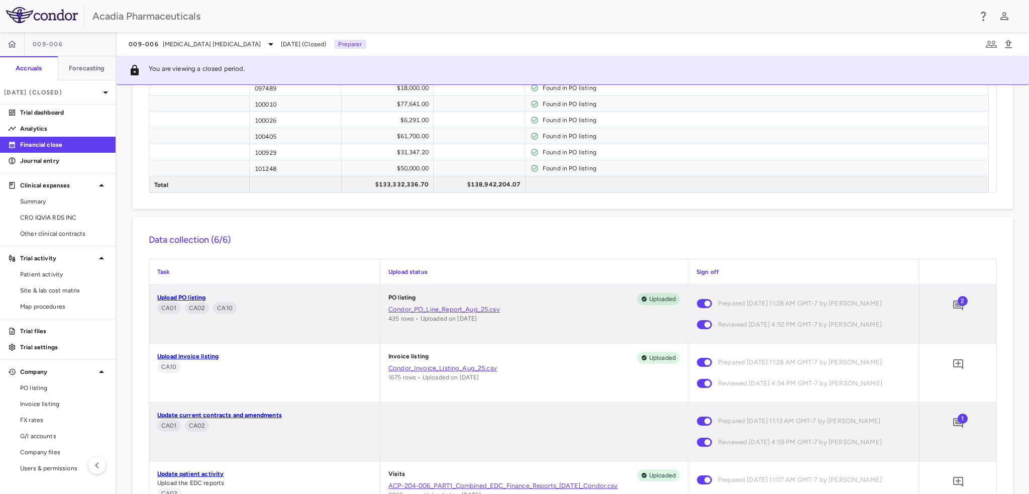
click at [958, 304] on span "2" at bounding box center [963, 301] width 10 height 10
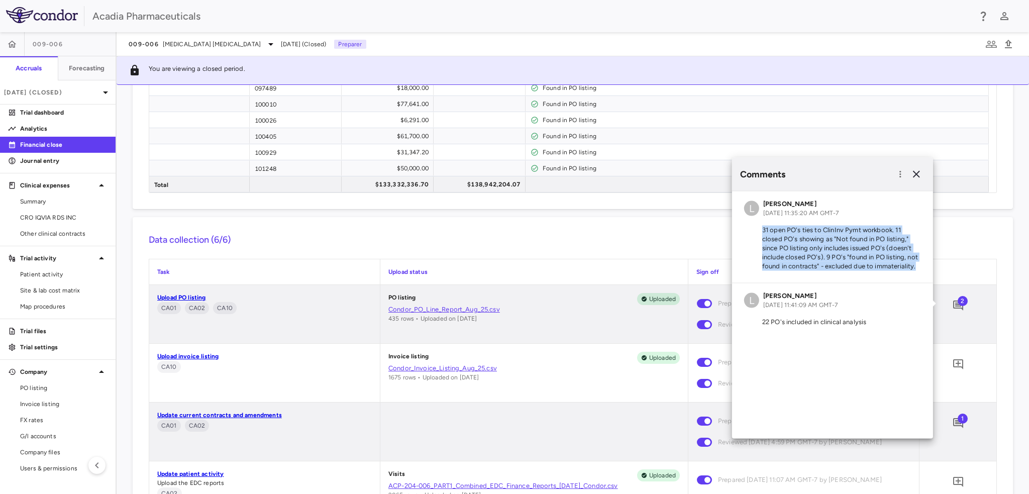
drag, startPoint x: 761, startPoint y: 230, endPoint x: 917, endPoint y: 273, distance: 161.7
click at [917, 273] on div "L [PERSON_NAME] [DATE] 11:35:20 AM GMT-7 31 open PO's ties to ClinInv Pymt work…" at bounding box center [832, 236] width 201 height 91
copy p "31 open PO's ties to ClinInv Pymt workbook. 11 closed PO's showing as "Not foun…"
